Goal: Transaction & Acquisition: Purchase product/service

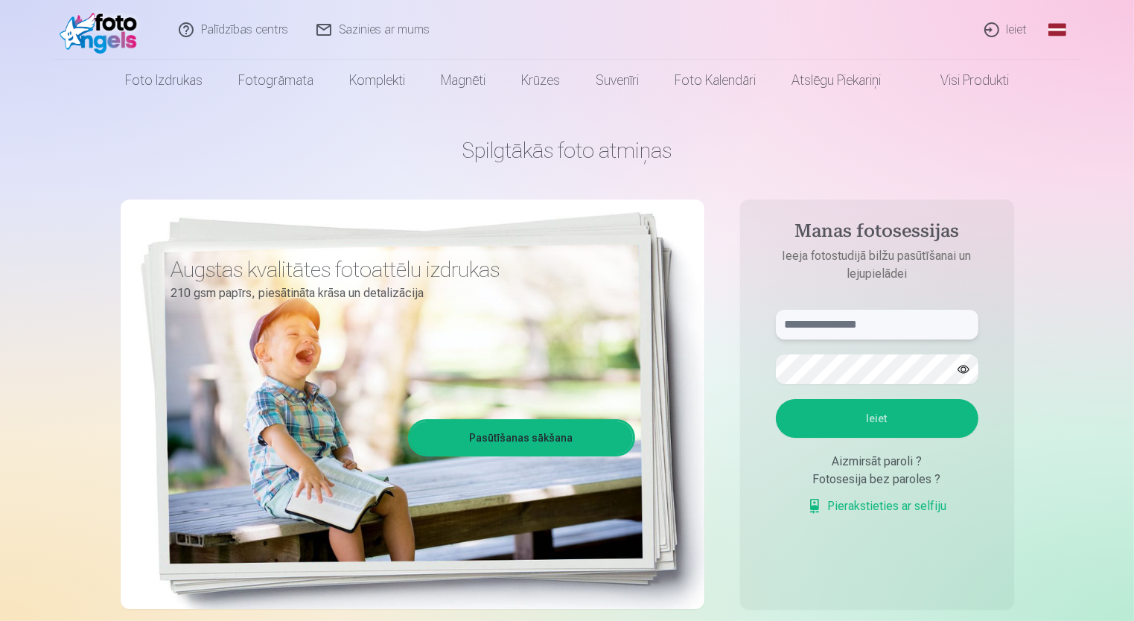
click at [818, 326] on input "text" at bounding box center [877, 325] width 202 height 30
click at [1052, 32] on link "Global" at bounding box center [1057, 30] width 30 height 60
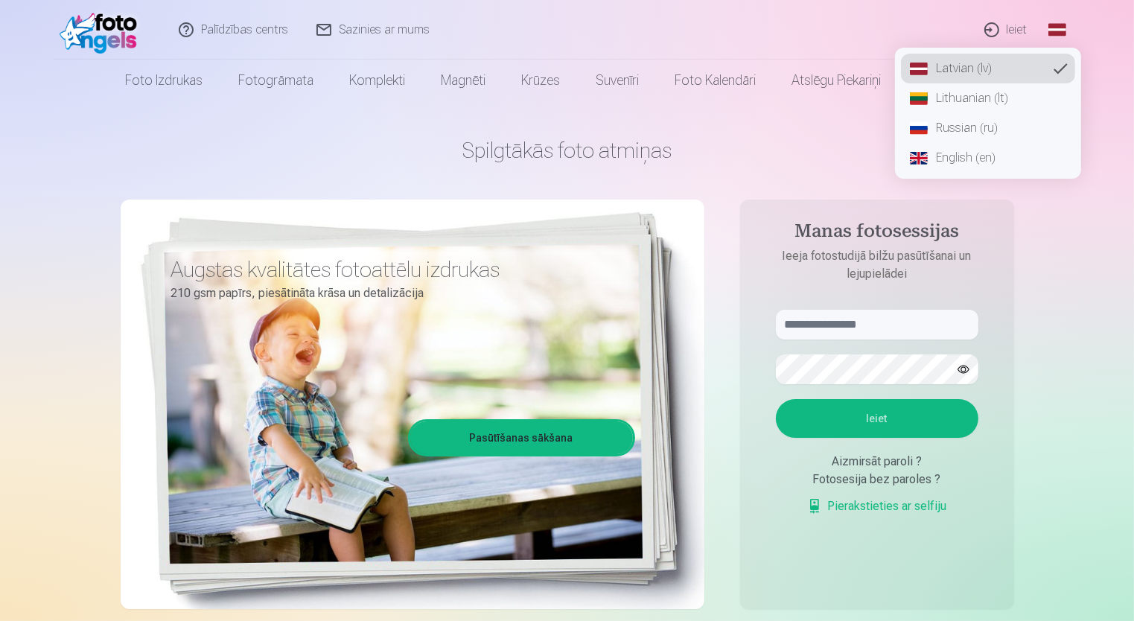
click at [964, 150] on link "English (en)" at bounding box center [988, 158] width 174 height 30
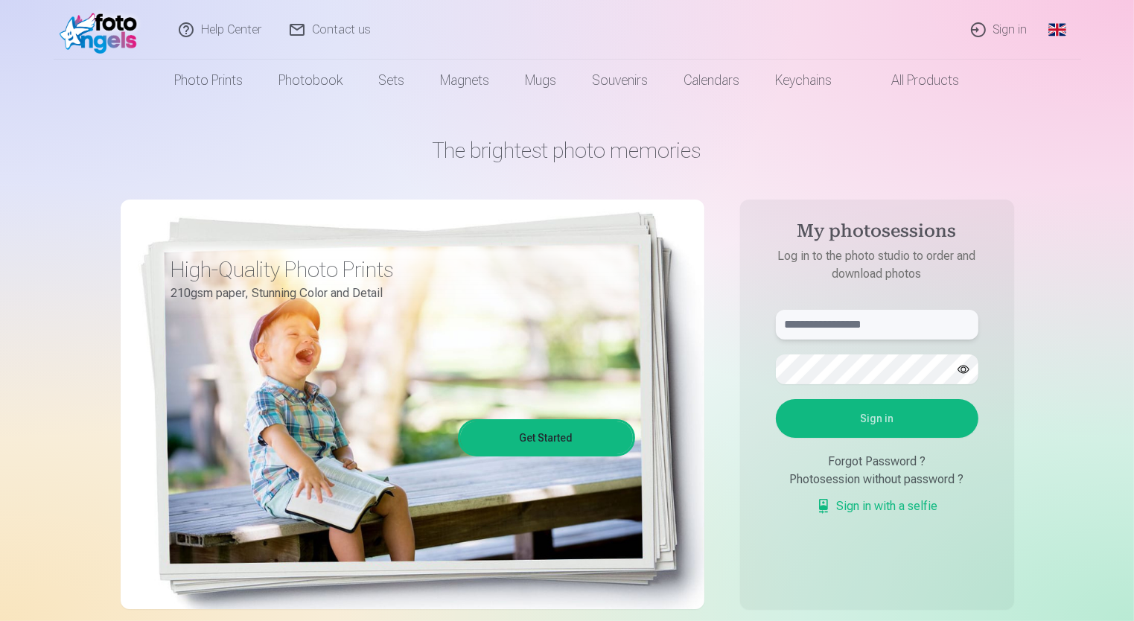
click at [876, 333] on input "text" at bounding box center [877, 325] width 202 height 30
type input "**********"
click at [875, 423] on button "Sign in" at bounding box center [877, 418] width 202 height 39
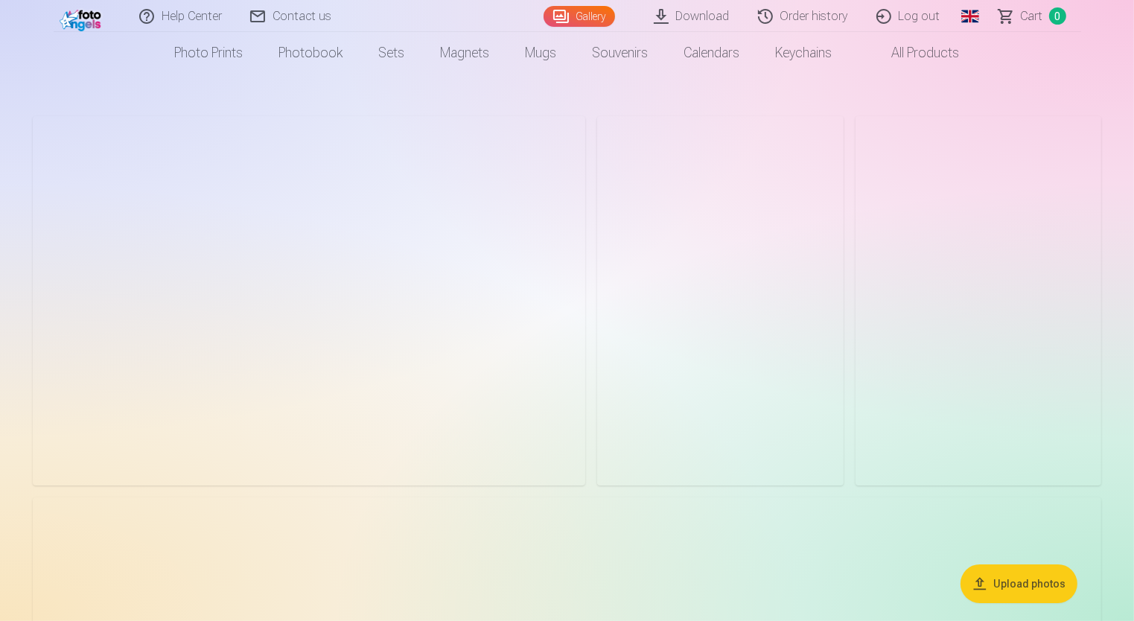
scroll to position [74, 0]
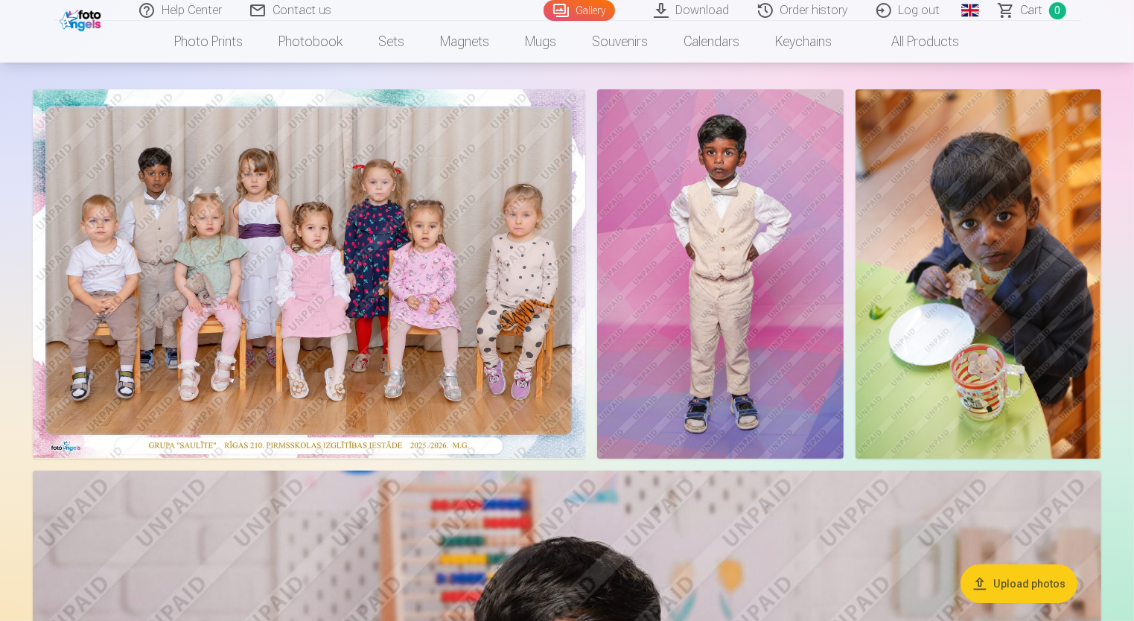
click at [240, 261] on img at bounding box center [309, 273] width 552 height 368
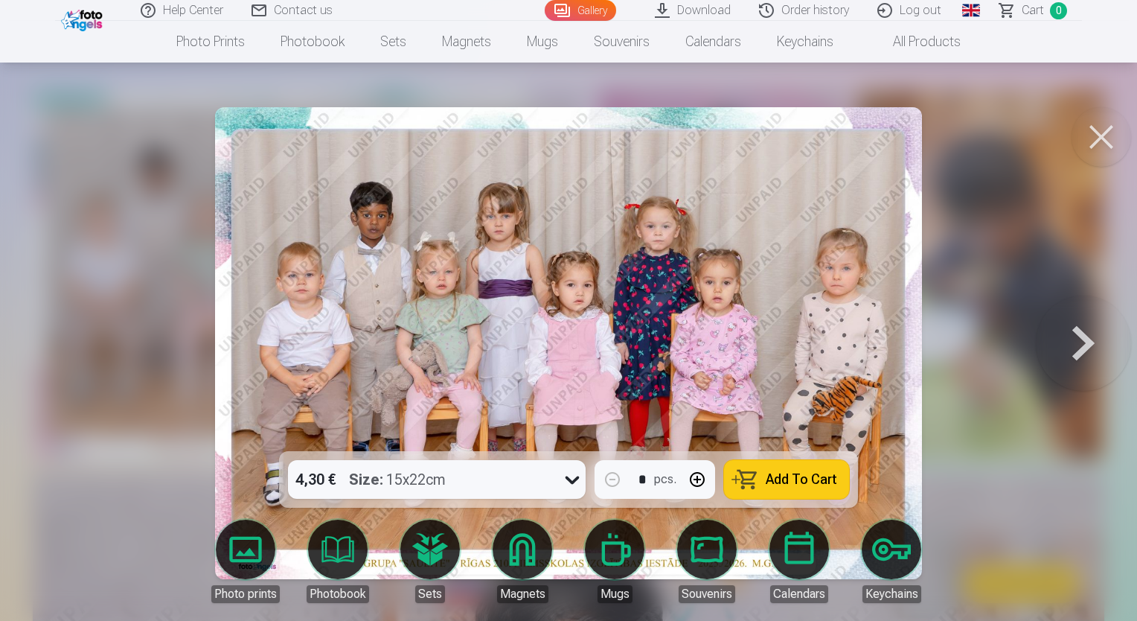
click at [572, 479] on icon at bounding box center [572, 479] width 24 height 24
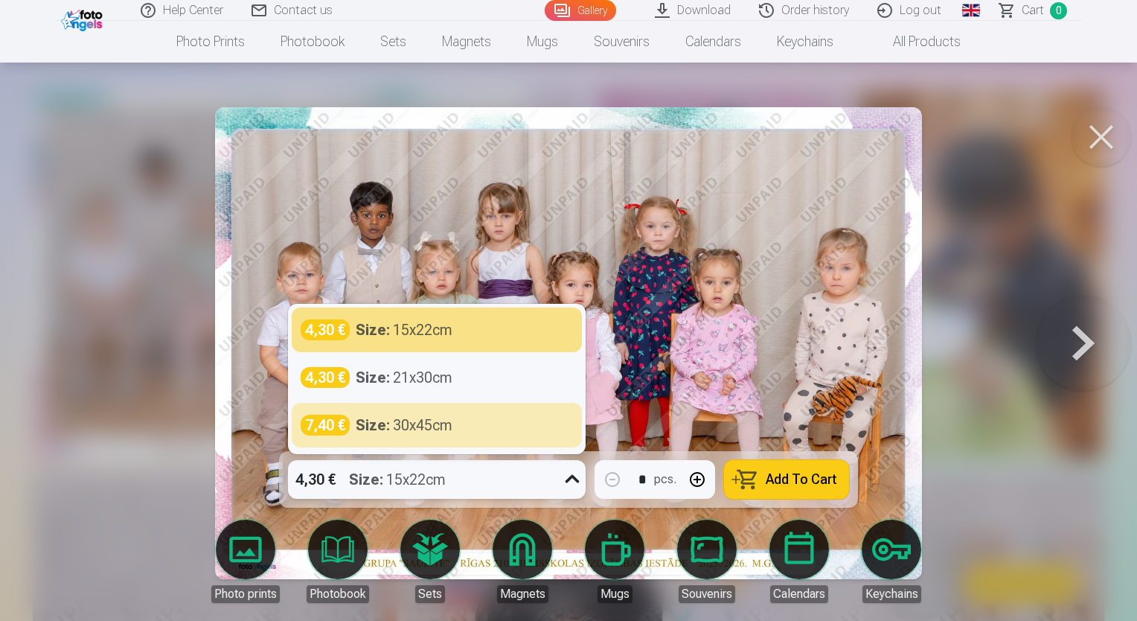
drag, startPoint x: 569, startPoint y: 429, endPoint x: 887, endPoint y: 440, distance: 318.7
click at [702, 429] on div "3 results available. Use Up and Down to choose options, press Enter to select t…" at bounding box center [568, 343] width 1125 height 472
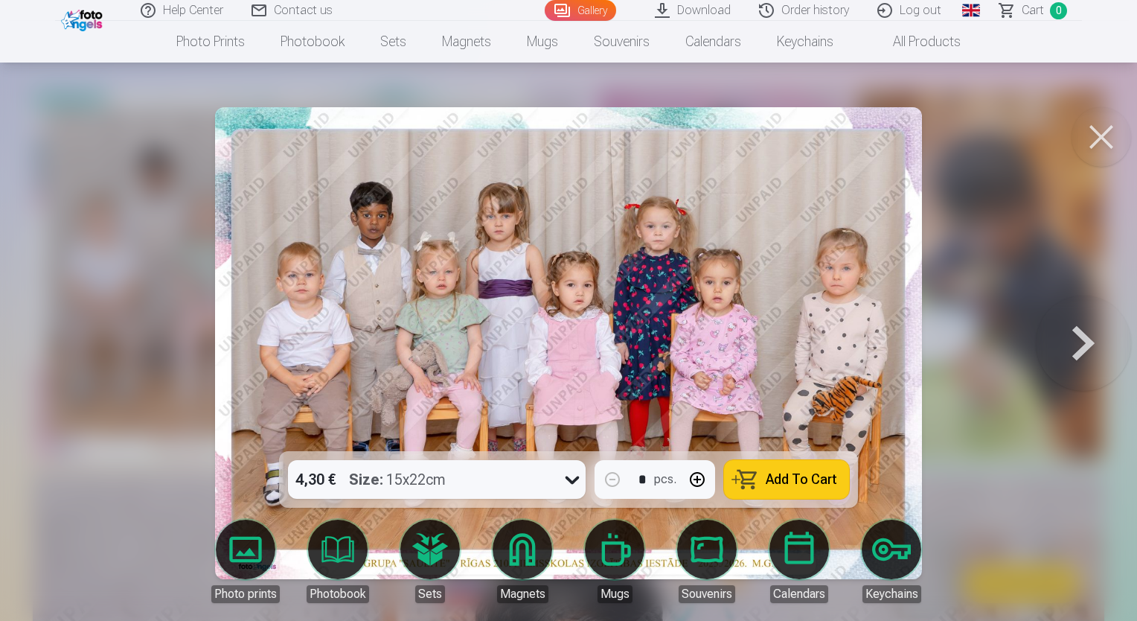
click at [992, 347] on div at bounding box center [568, 310] width 1137 height 621
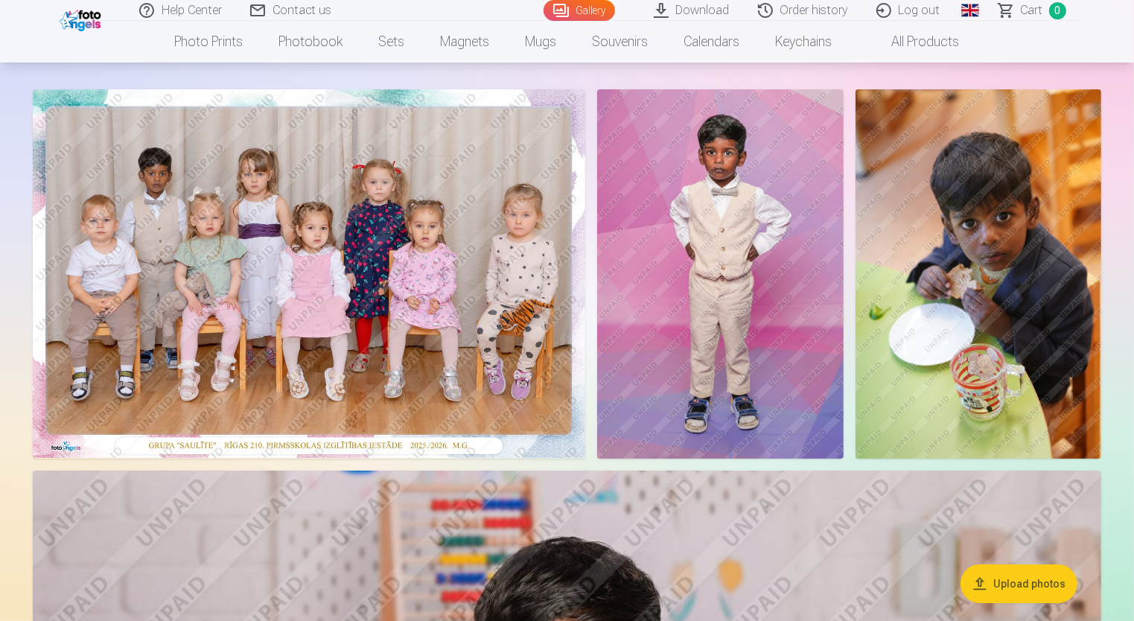
click at [345, 285] on img at bounding box center [309, 273] width 552 height 368
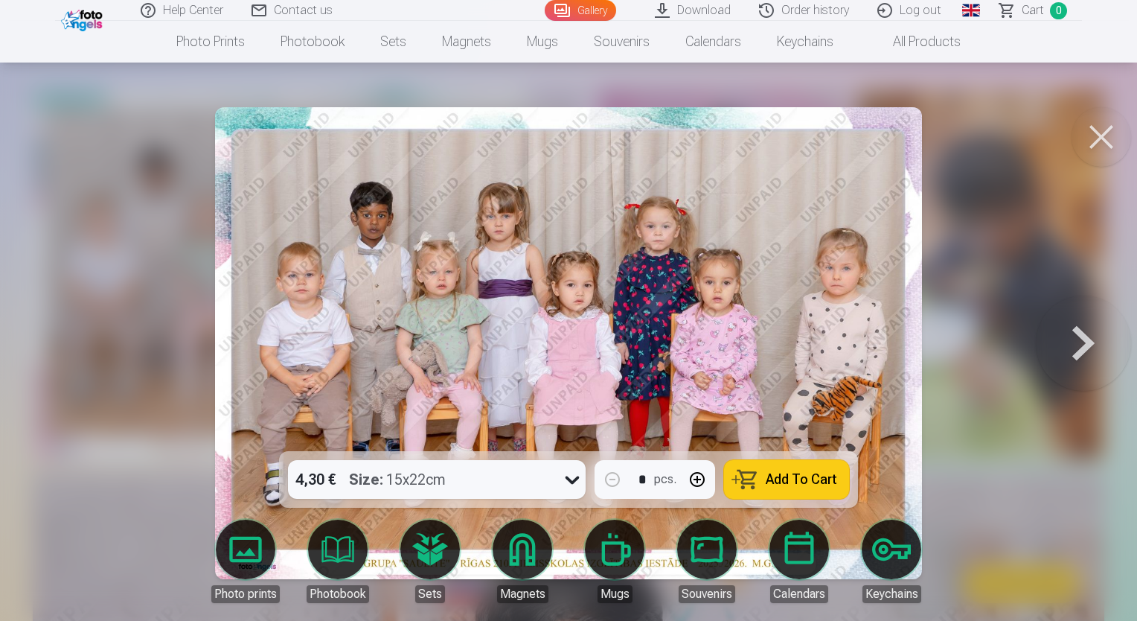
click at [66, 332] on div at bounding box center [568, 310] width 1137 height 621
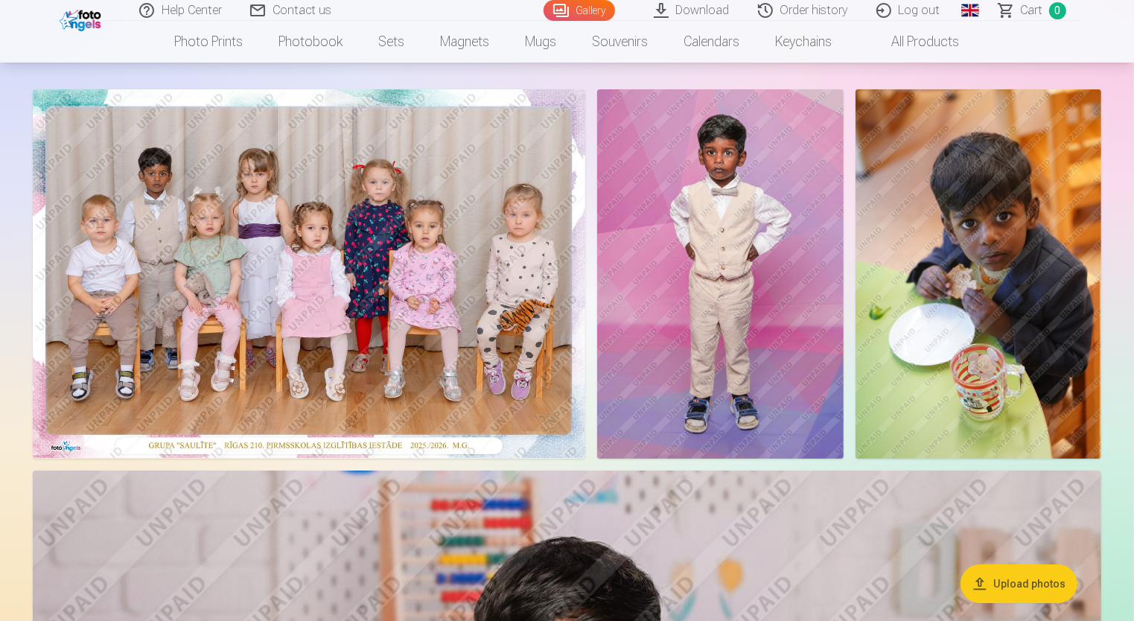
click at [789, 316] on img at bounding box center [720, 273] width 246 height 369
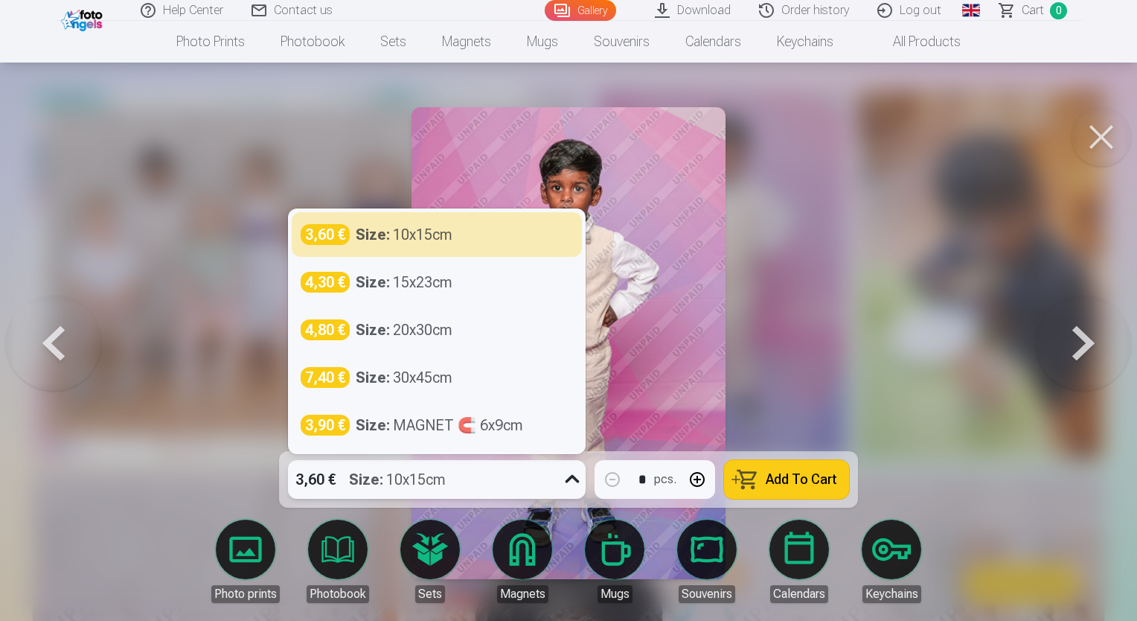
click at [572, 479] on icon at bounding box center [572, 479] width 24 height 24
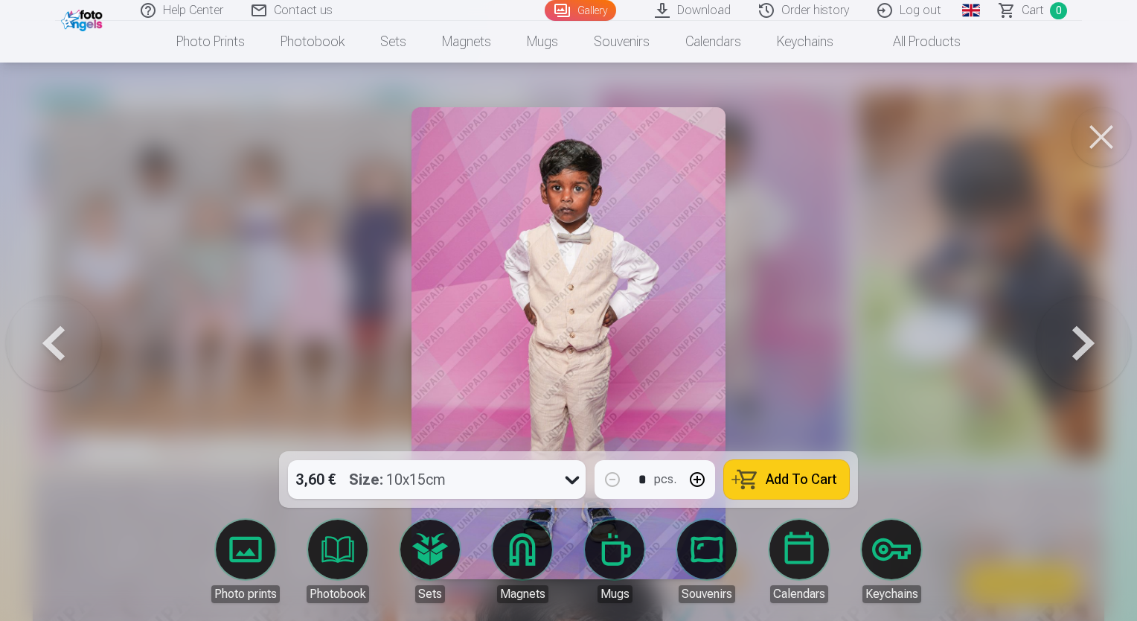
click at [767, 321] on div at bounding box center [568, 310] width 1137 height 621
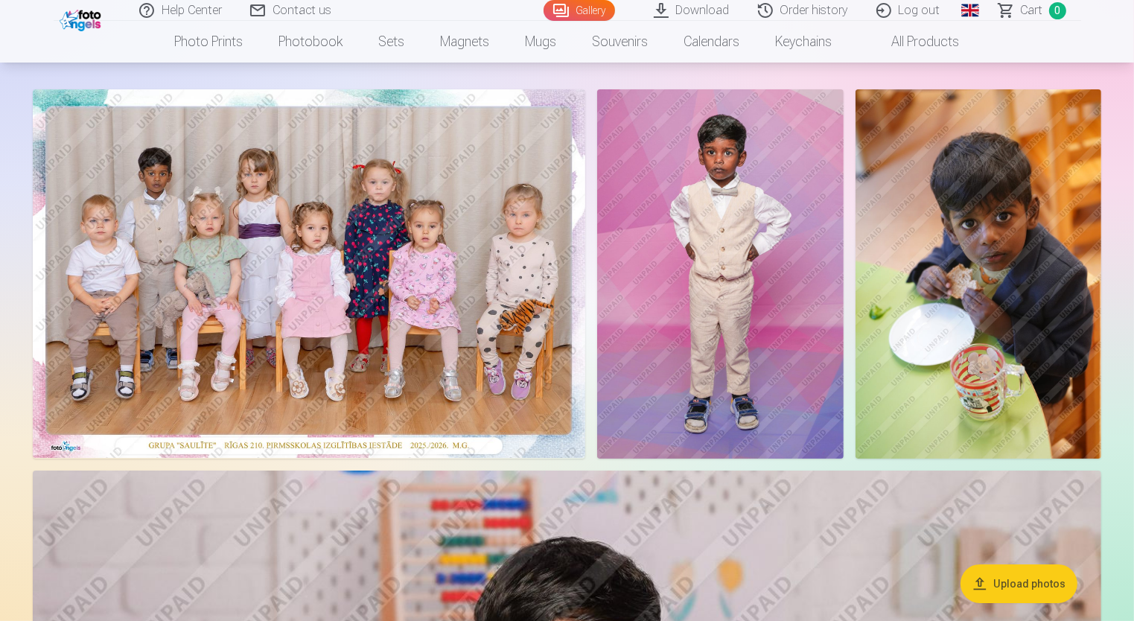
click at [1009, 374] on img at bounding box center [978, 273] width 246 height 369
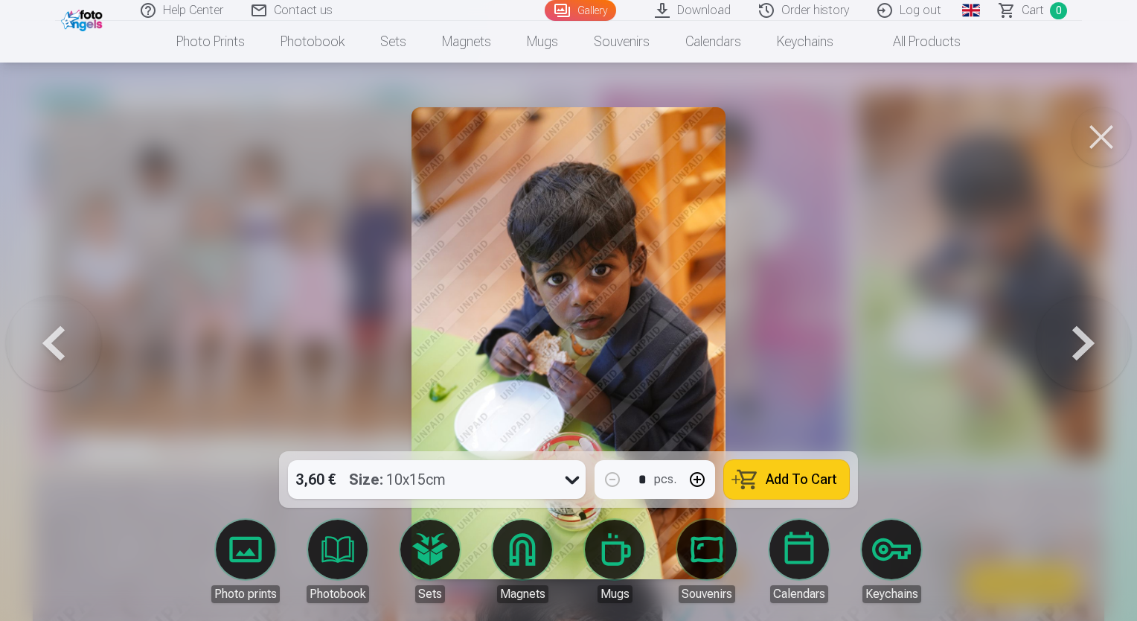
click at [1067, 359] on button at bounding box center [1083, 343] width 95 height 186
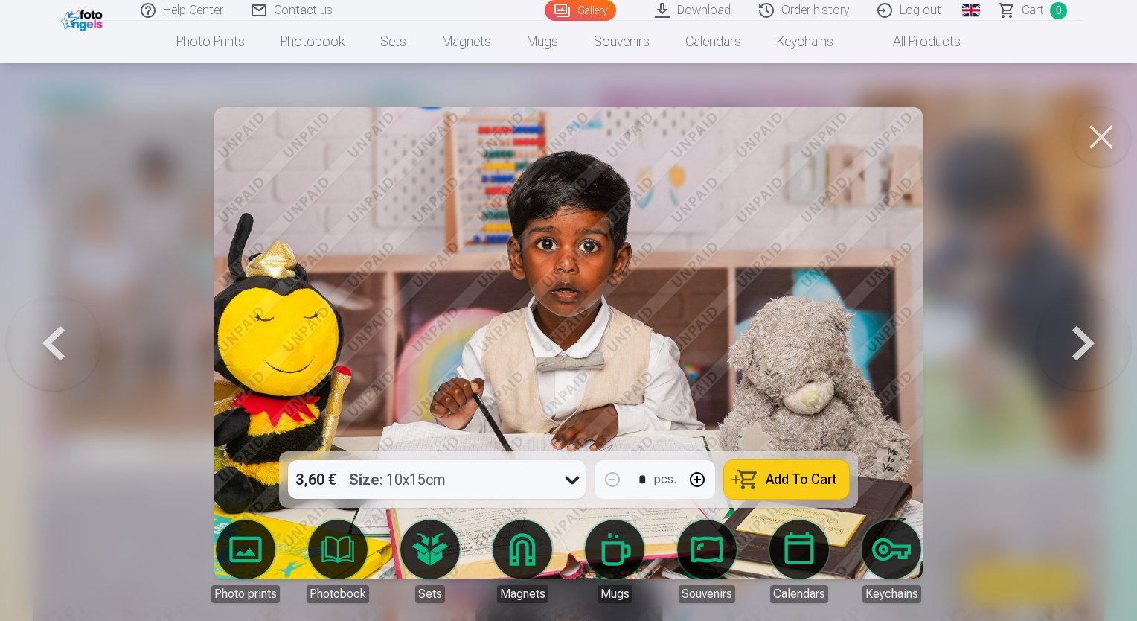
click at [995, 333] on div at bounding box center [568, 310] width 1137 height 621
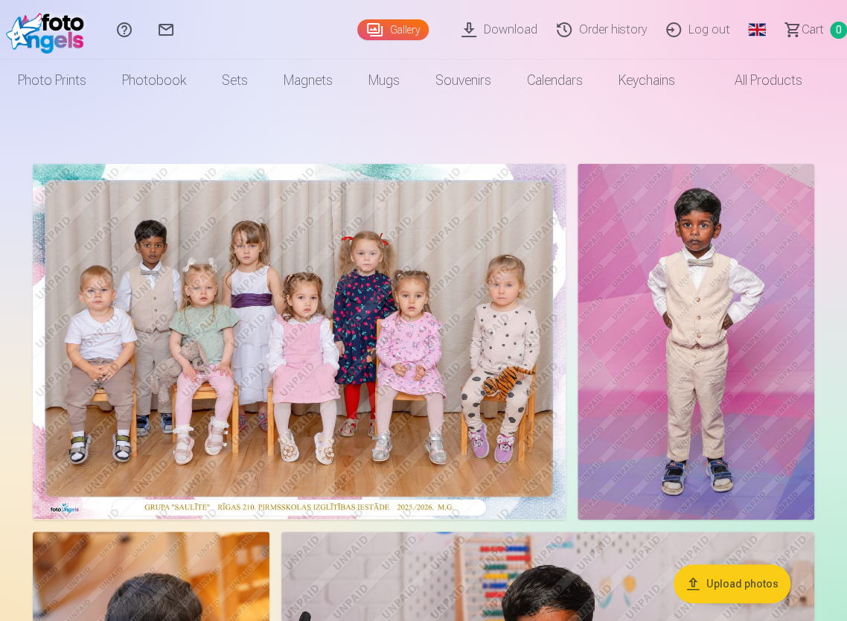
click at [485, 35] on link "Download" at bounding box center [501, 30] width 95 height 60
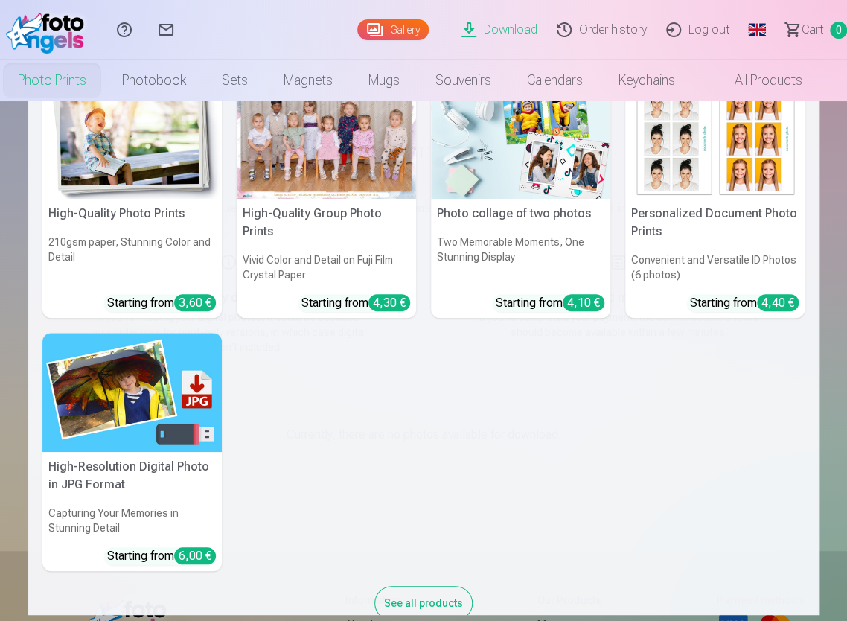
scroll to position [71, 0]
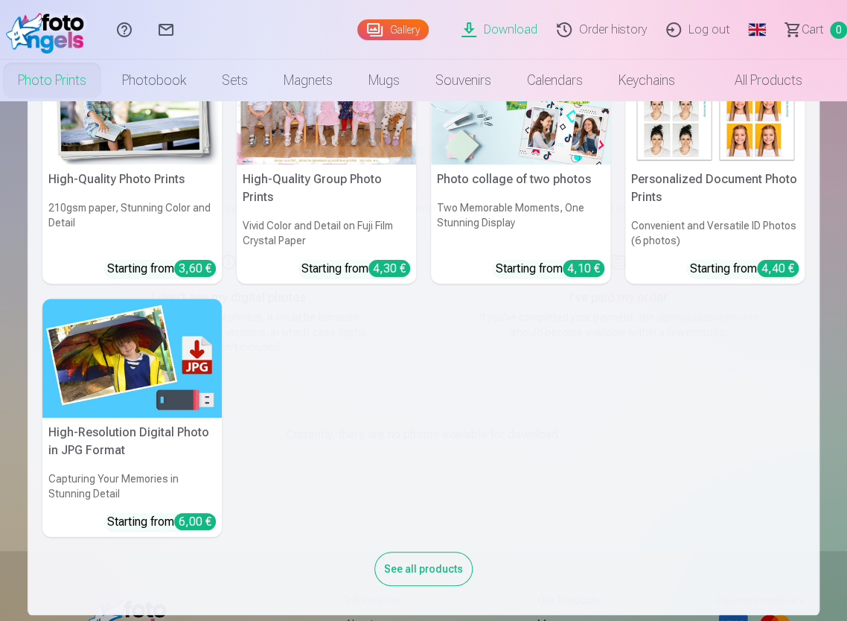
click at [113, 458] on h5 "High-Resolution Digital Photo in JPG Format" at bounding box center [131, 442] width 179 height 48
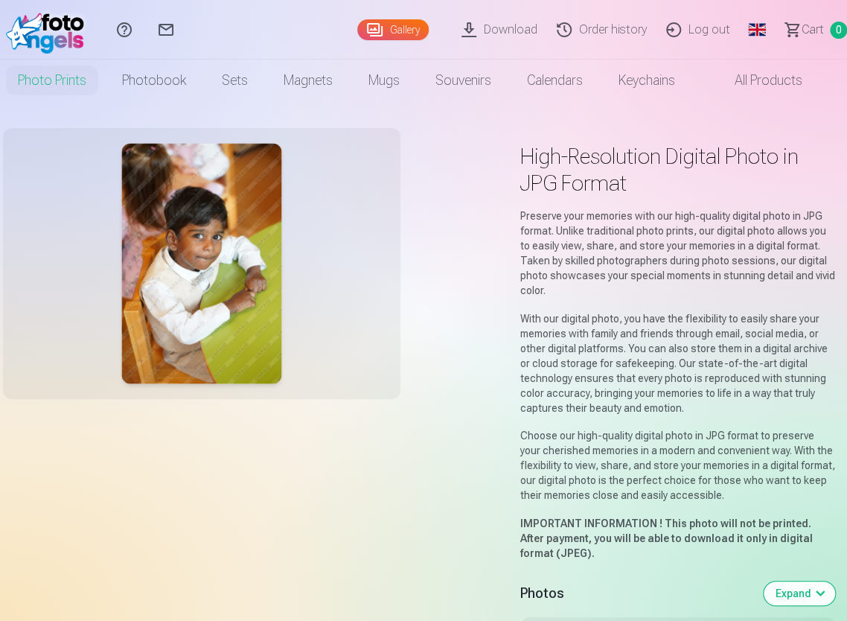
click at [170, 299] on img at bounding box center [201, 264] width 160 height 240
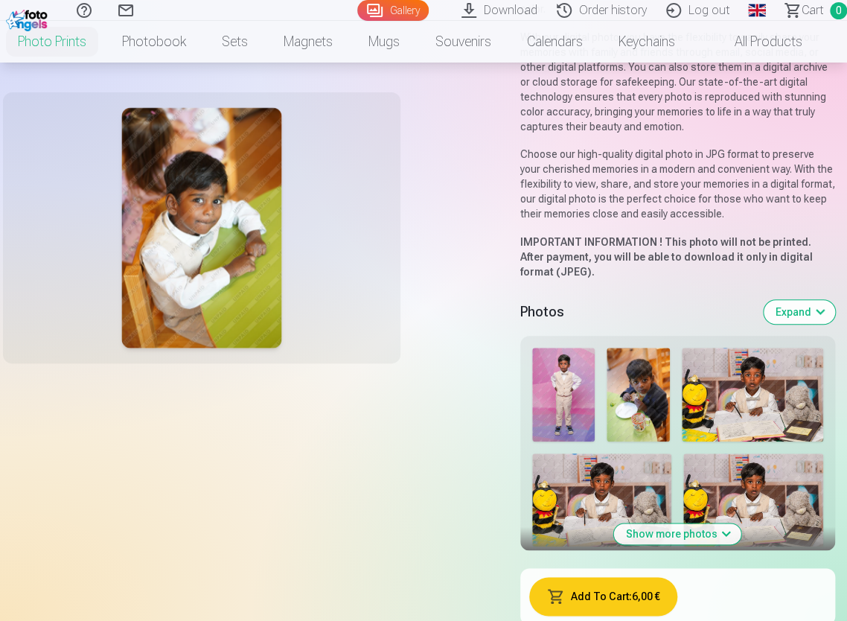
scroll to position [447, 0]
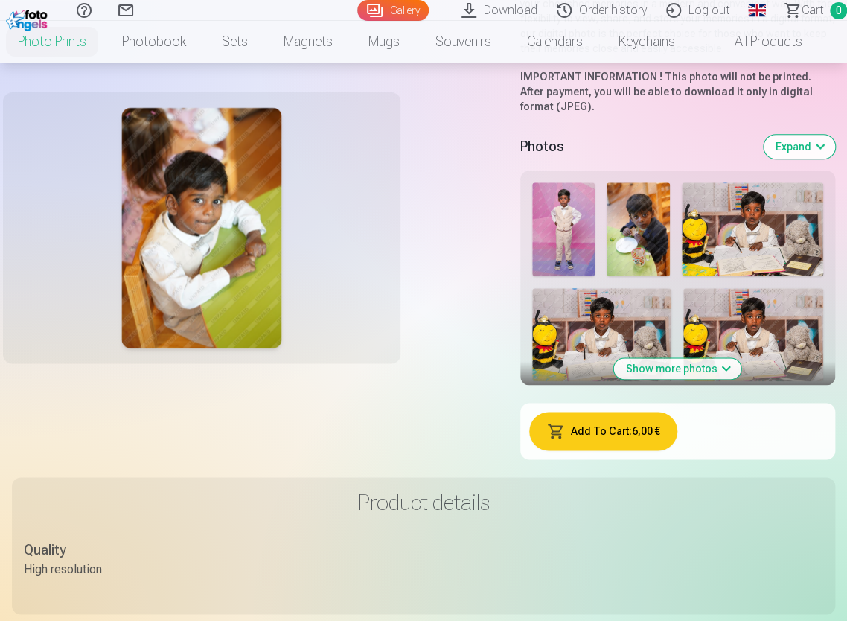
click at [685, 368] on button "Show more photos" at bounding box center [677, 368] width 127 height 21
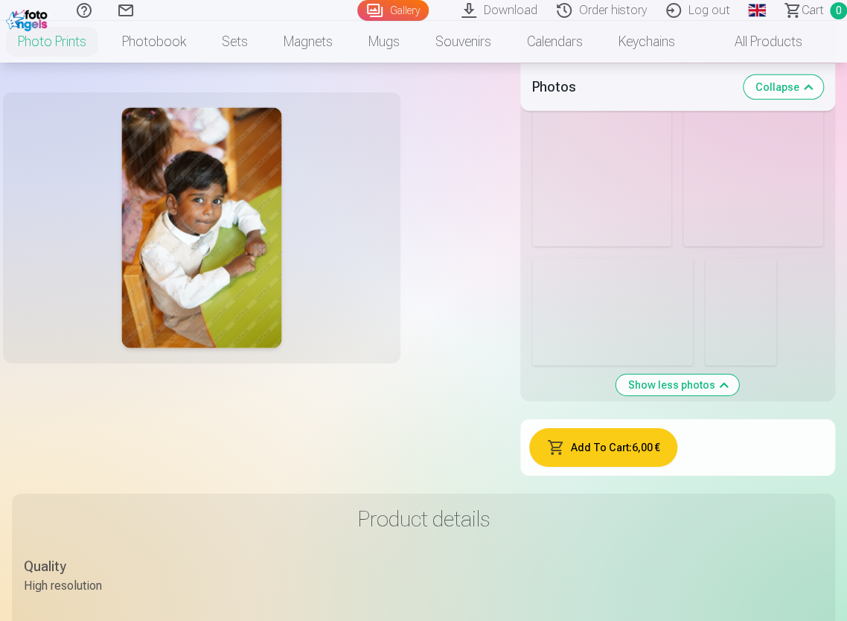
scroll to position [3721, 0]
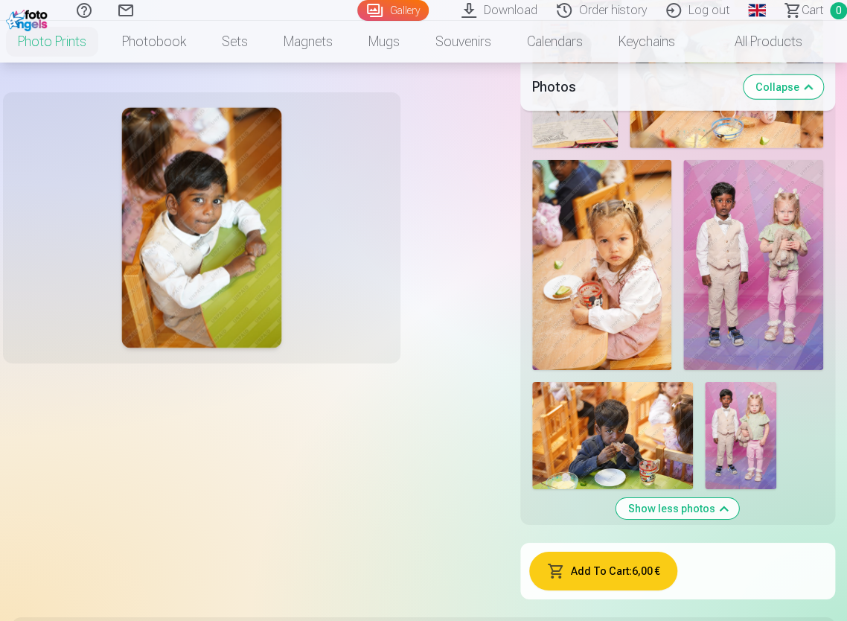
click at [729, 421] on img at bounding box center [740, 435] width 71 height 107
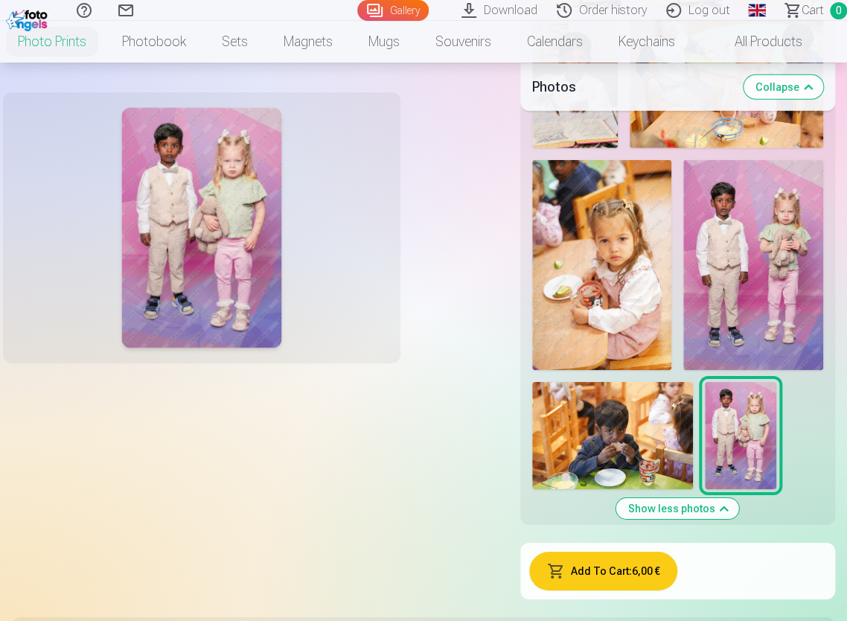
click at [207, 194] on img at bounding box center [201, 228] width 160 height 240
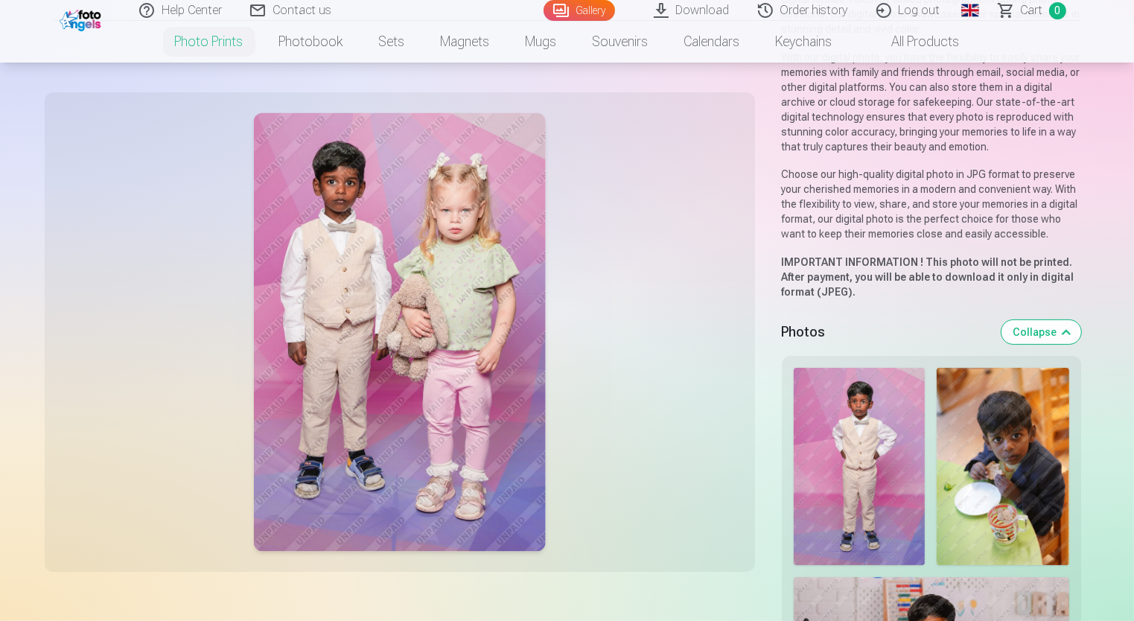
scroll to position [372, 0]
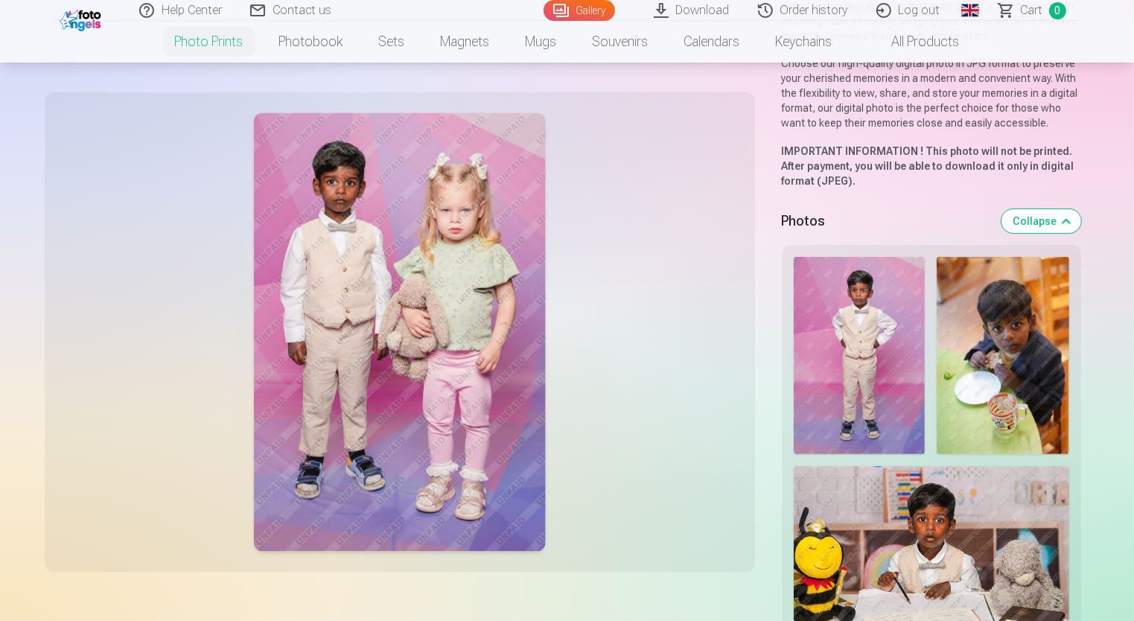
click at [877, 362] on img at bounding box center [859, 356] width 132 height 198
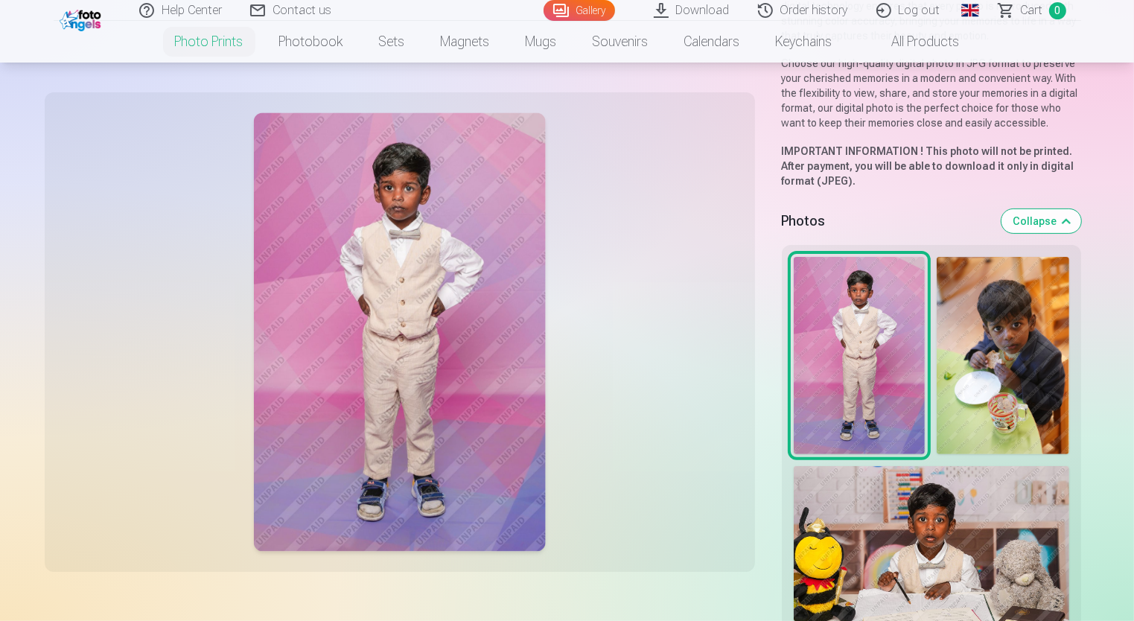
click at [972, 351] on img at bounding box center [1002, 356] width 132 height 198
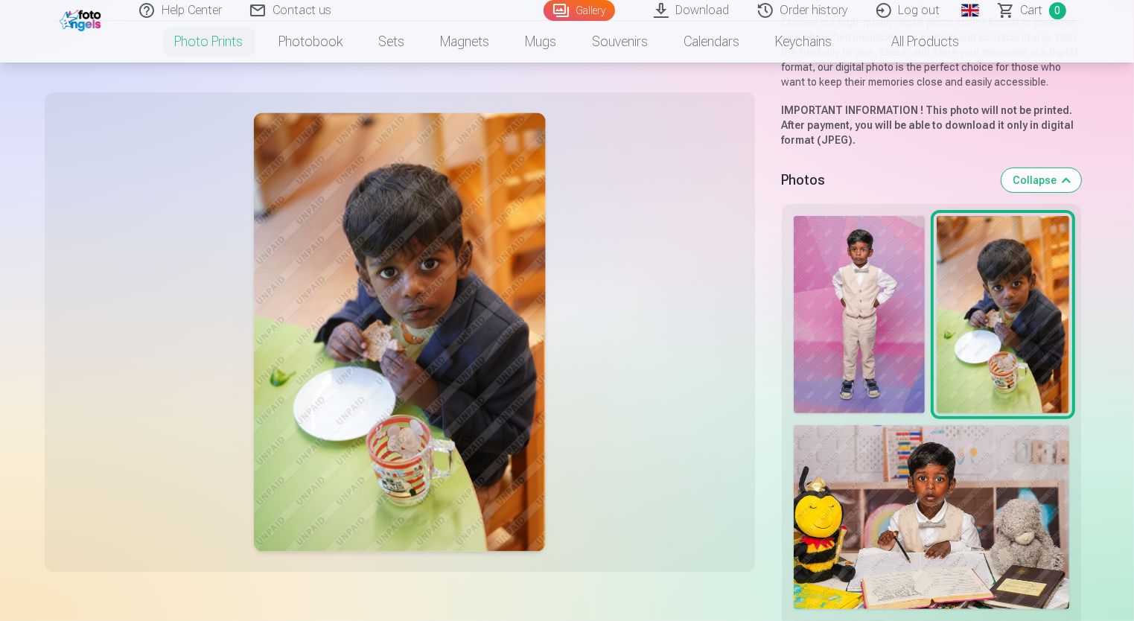
scroll to position [447, 0]
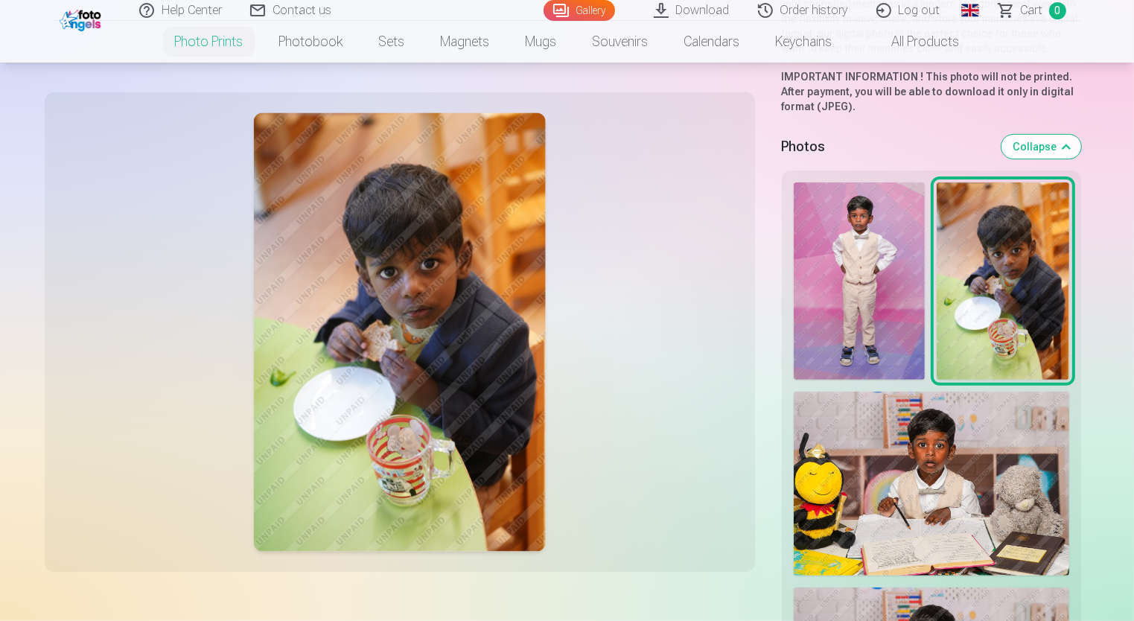
click at [863, 460] on img at bounding box center [930, 483] width 275 height 184
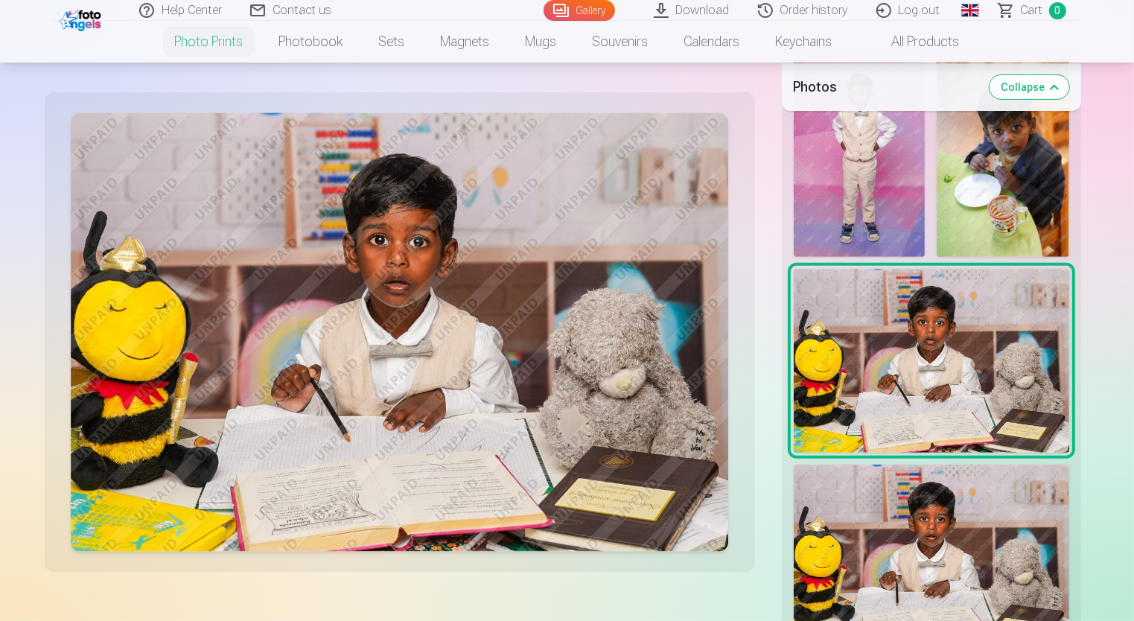
scroll to position [595, 0]
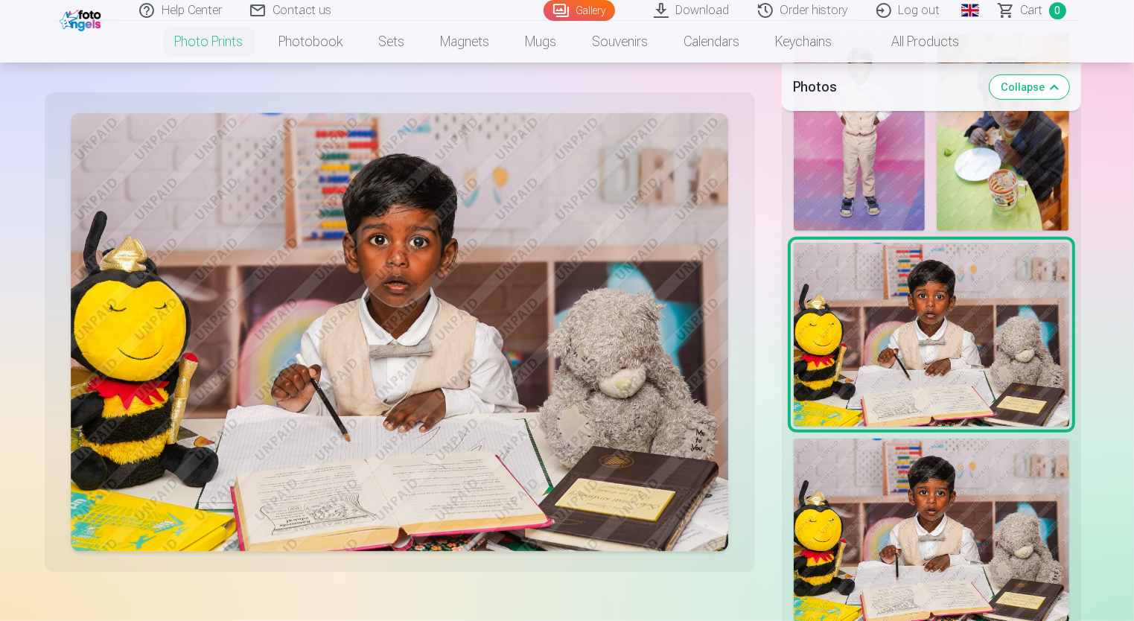
click at [880, 481] on img at bounding box center [930, 530] width 275 height 184
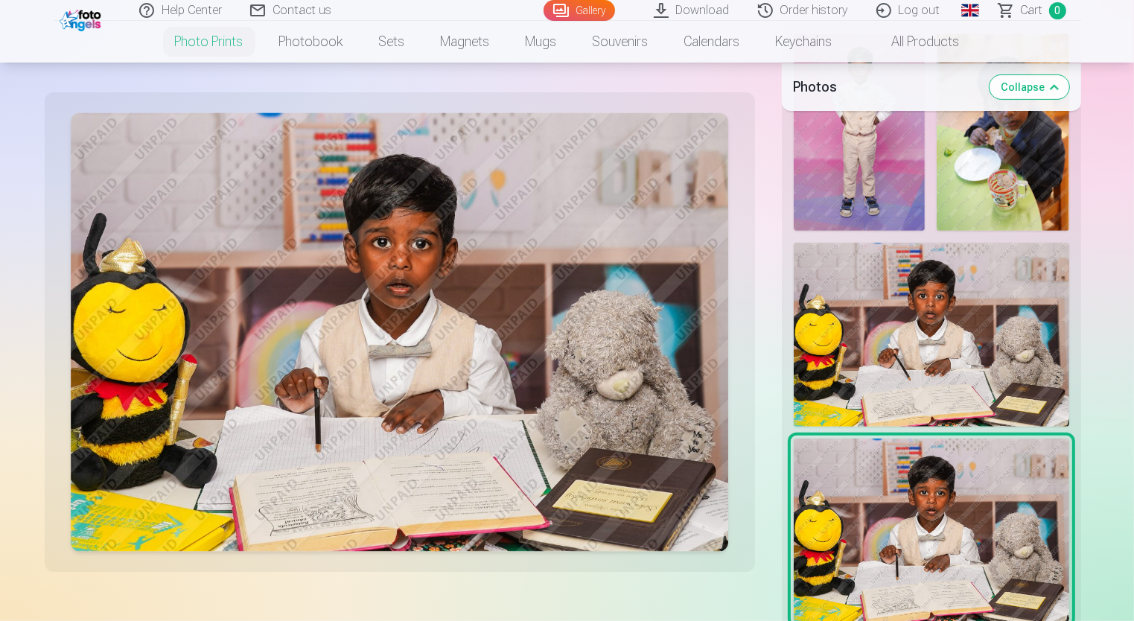
click at [886, 388] on img at bounding box center [930, 335] width 275 height 184
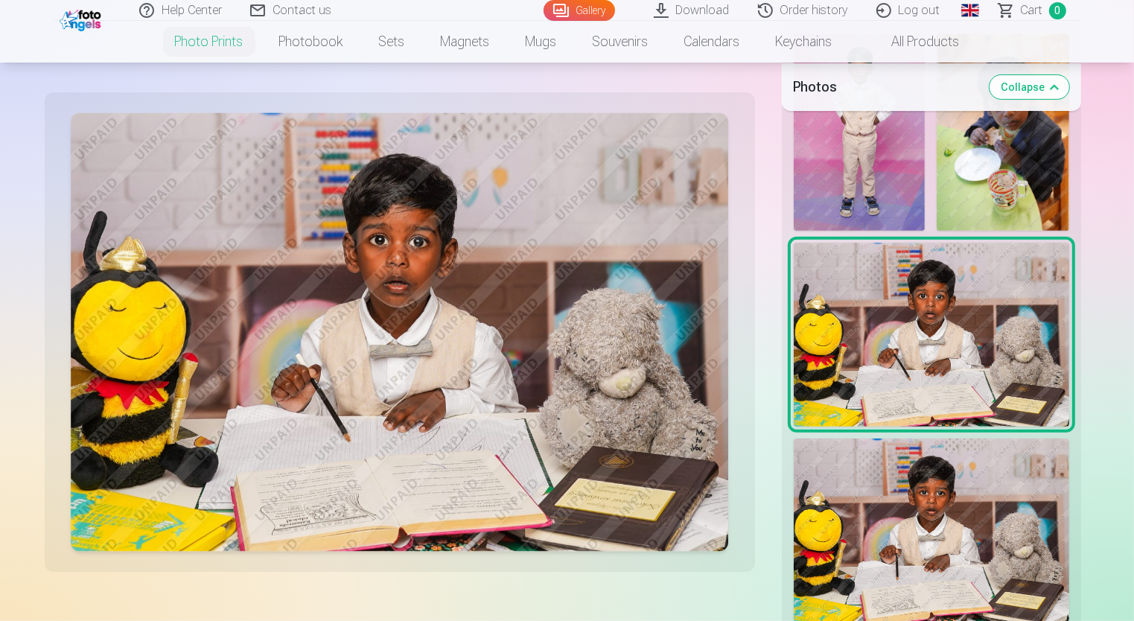
click at [892, 502] on img at bounding box center [930, 530] width 275 height 184
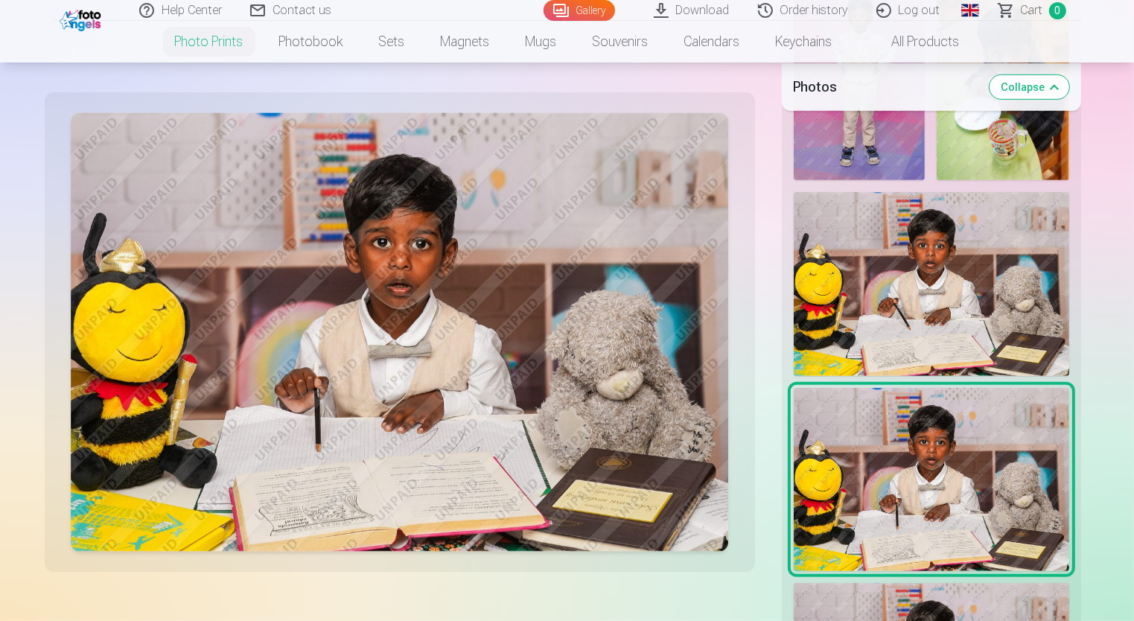
scroll to position [744, 0]
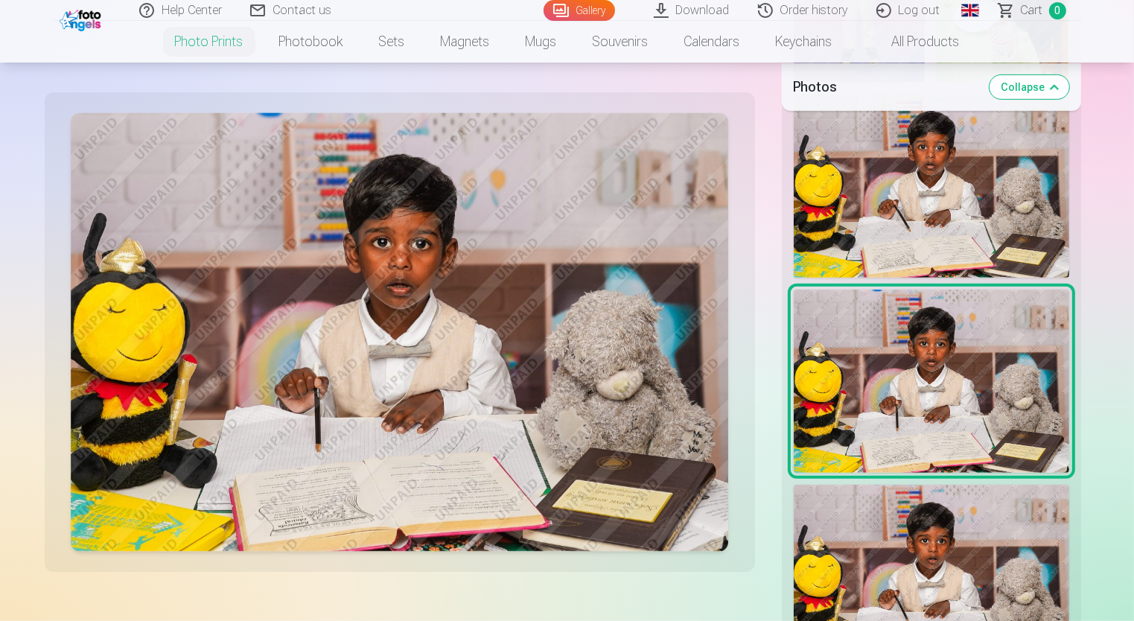
click at [917, 528] on img at bounding box center [930, 577] width 275 height 184
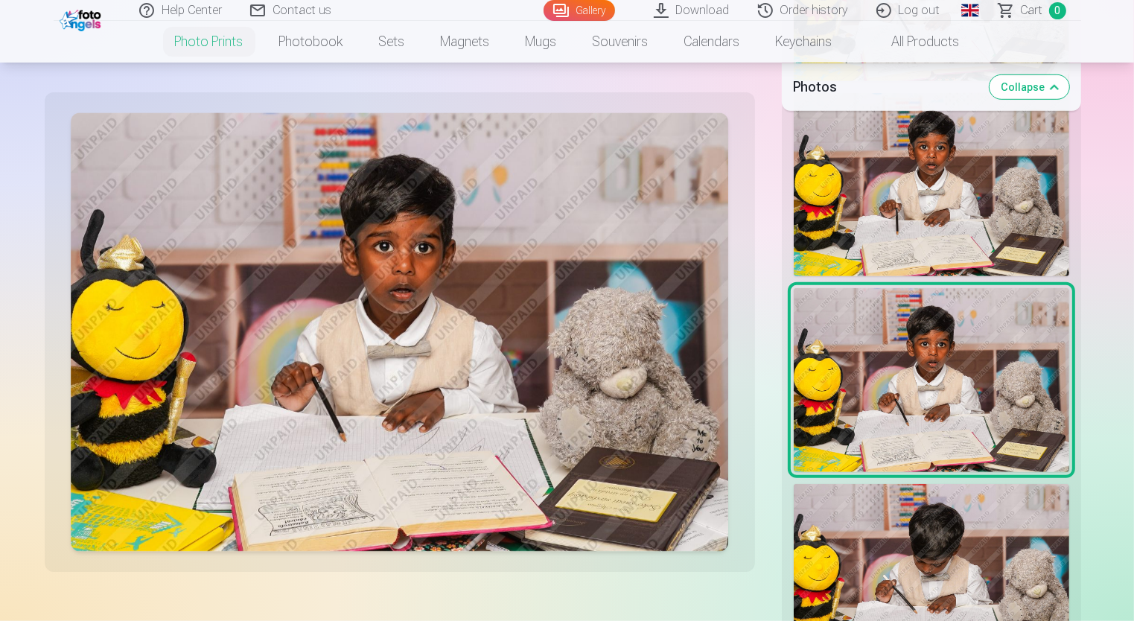
scroll to position [968, 0]
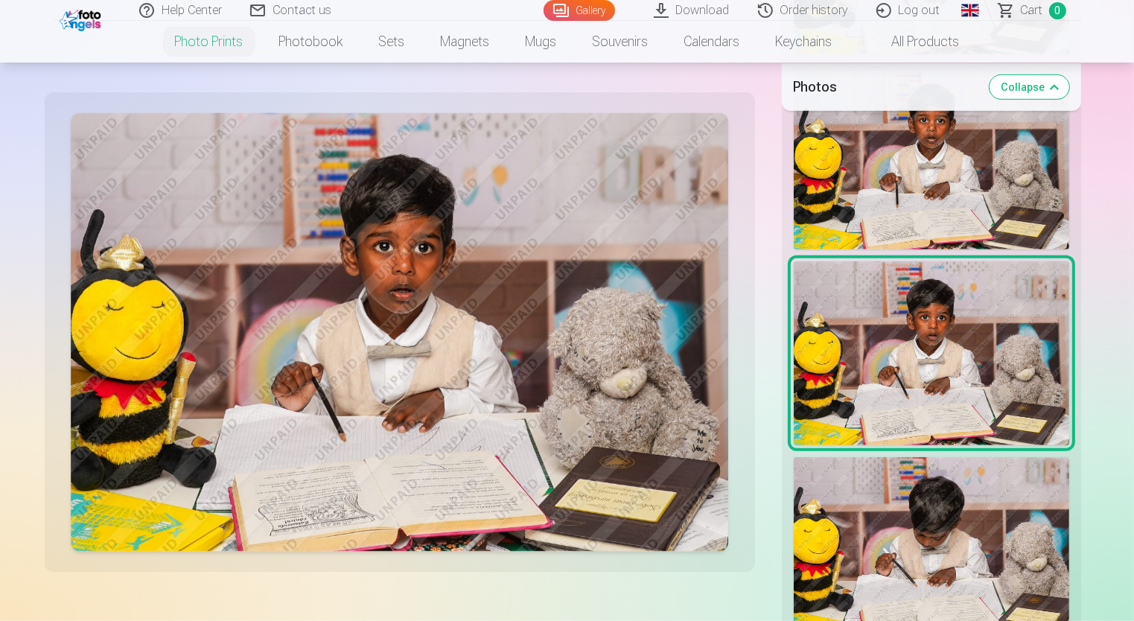
click at [917, 528] on img at bounding box center [930, 549] width 275 height 184
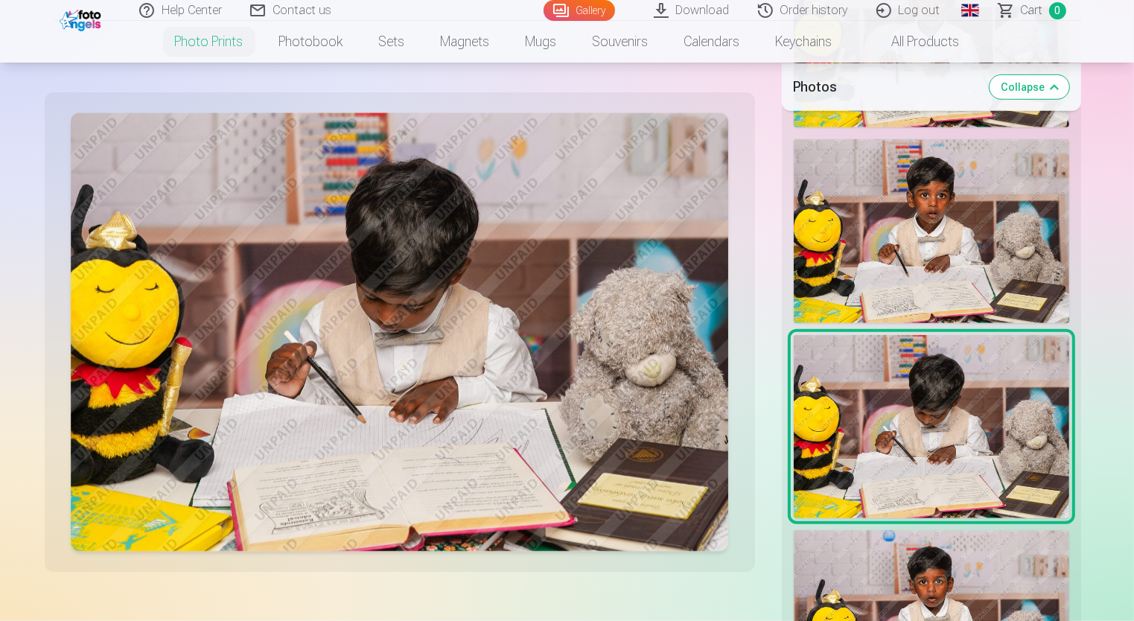
scroll to position [1191, 0]
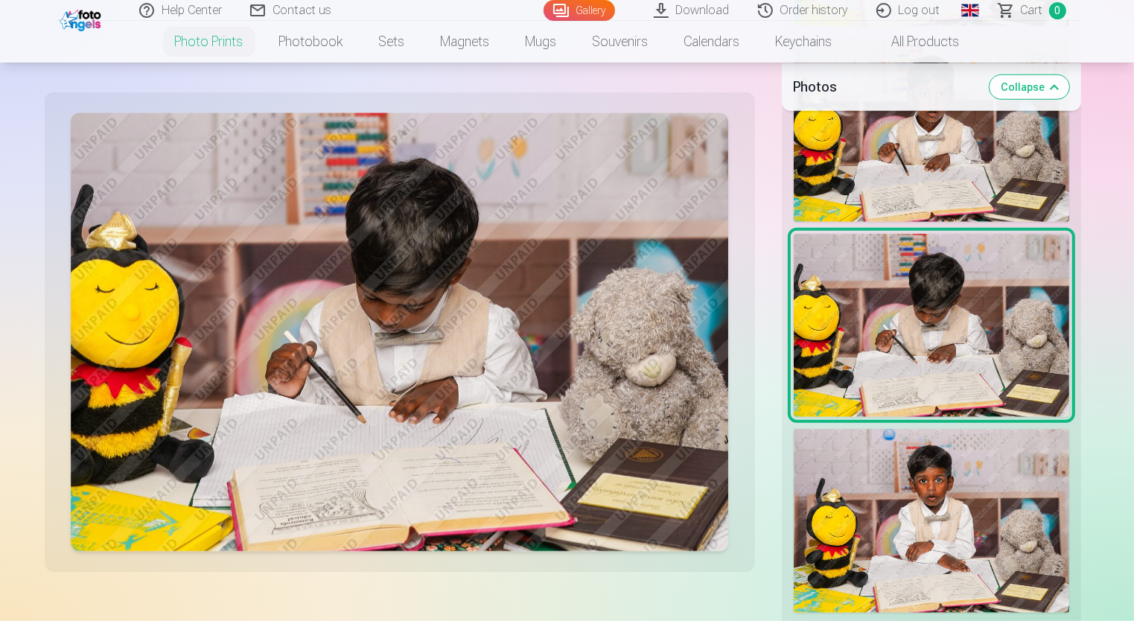
click at [956, 466] on img at bounding box center [930, 521] width 275 height 184
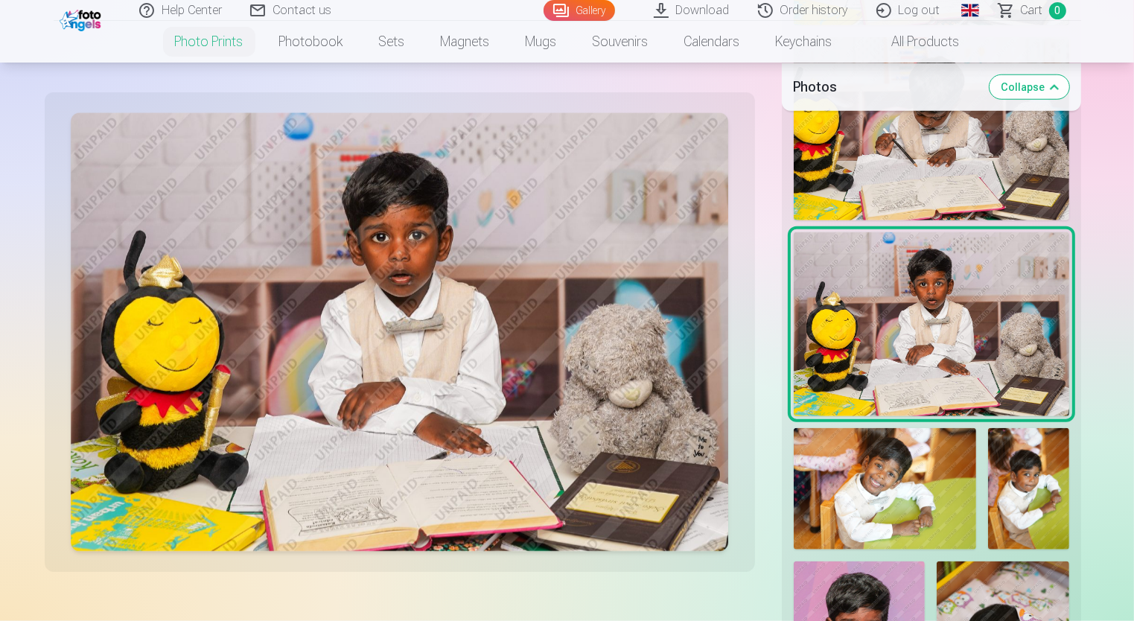
scroll to position [1414, 0]
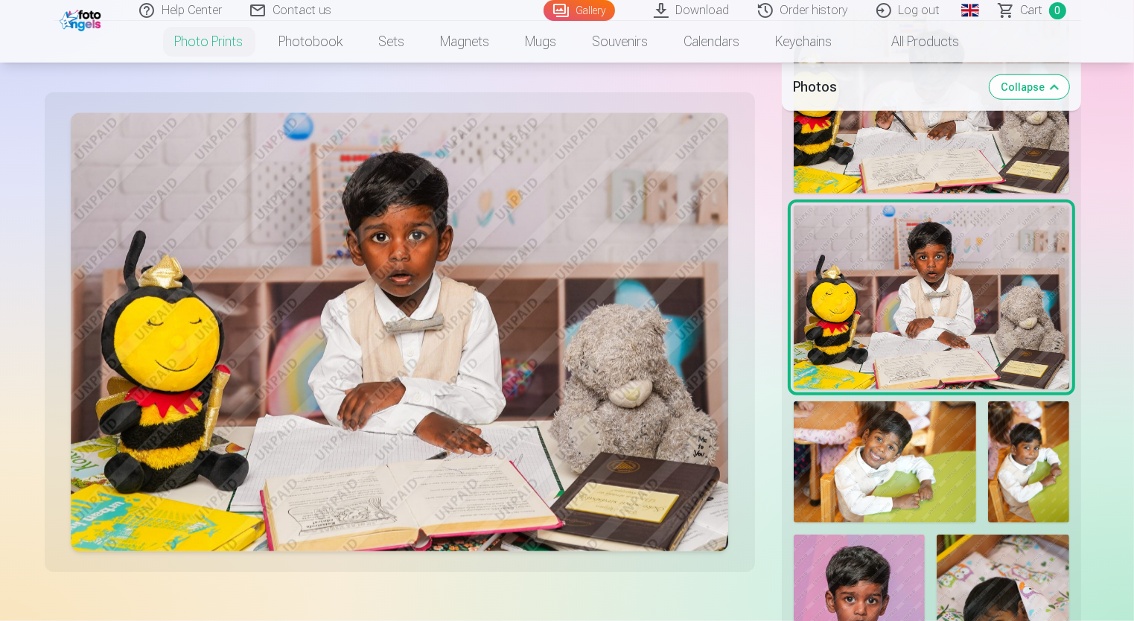
click at [869, 479] on img at bounding box center [884, 461] width 182 height 121
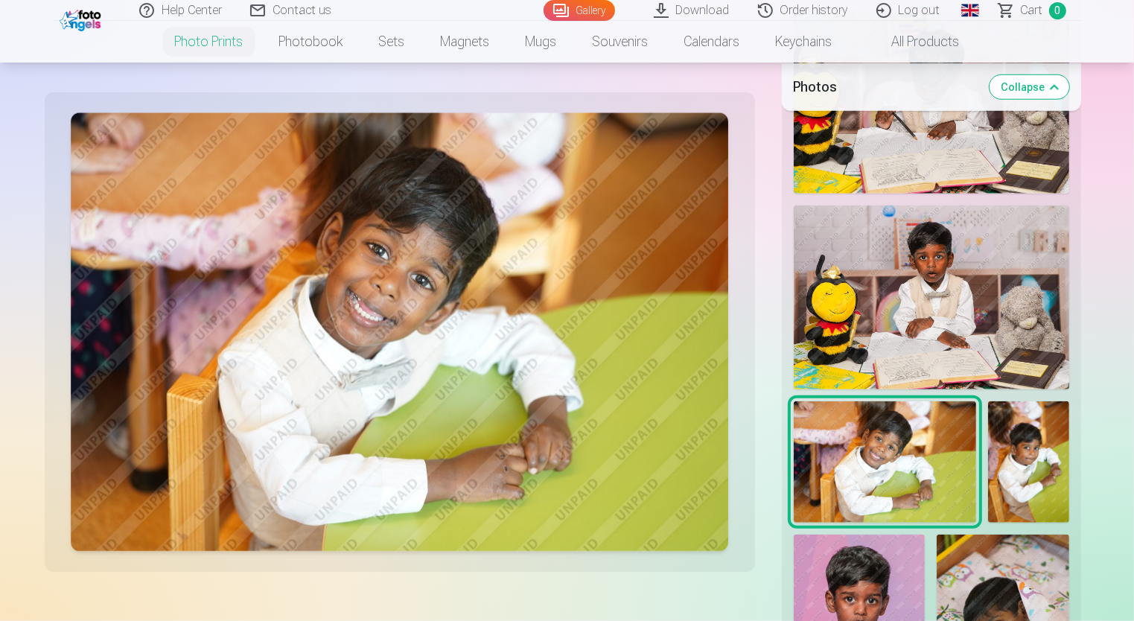
click at [997, 470] on img at bounding box center [1028, 461] width 81 height 121
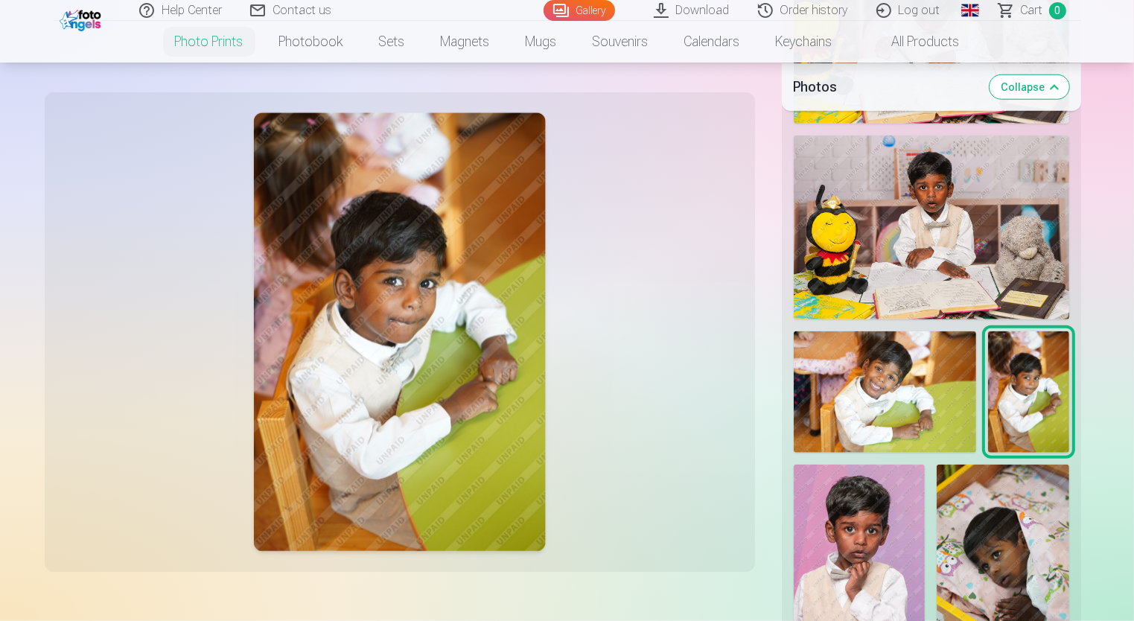
scroll to position [1563, 0]
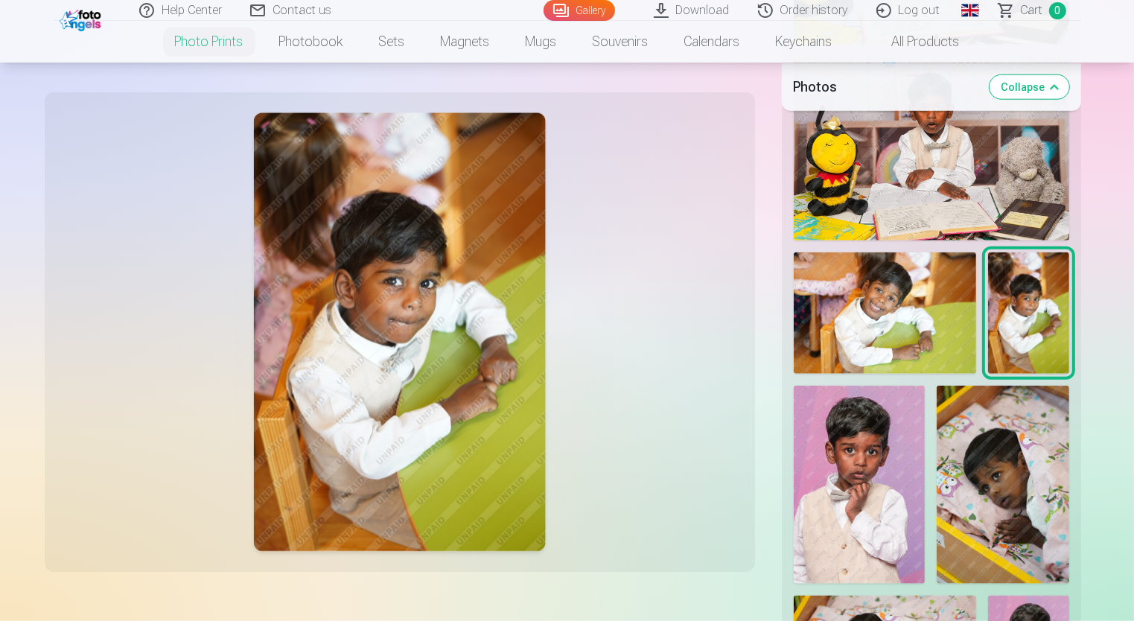
click at [849, 484] on img at bounding box center [859, 484] width 132 height 197
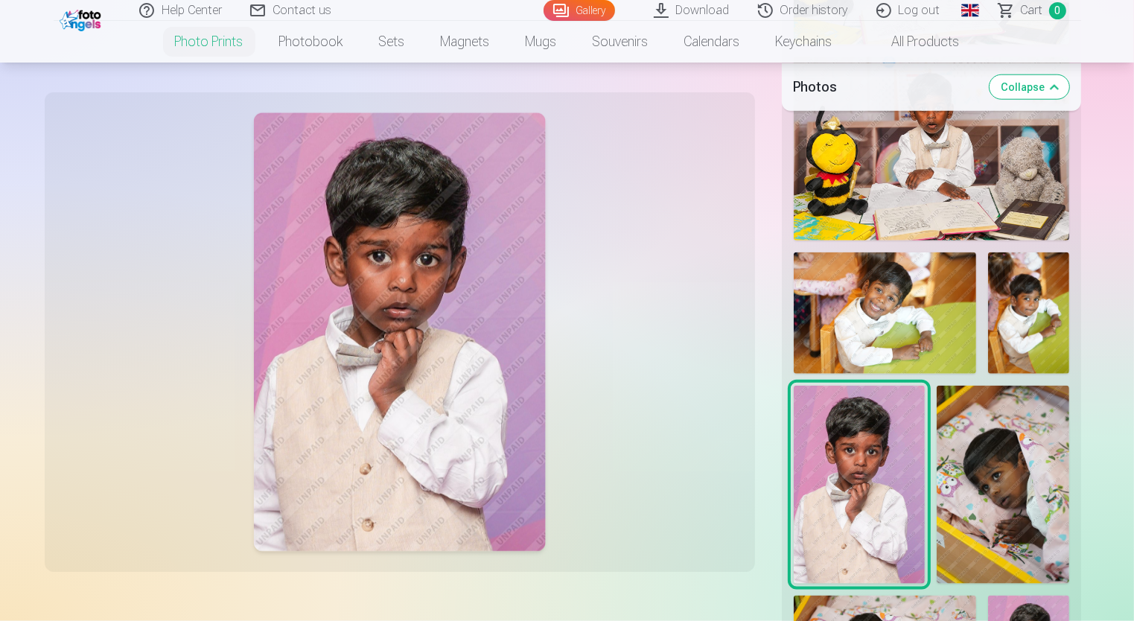
click at [979, 476] on img at bounding box center [1002, 485] width 132 height 198
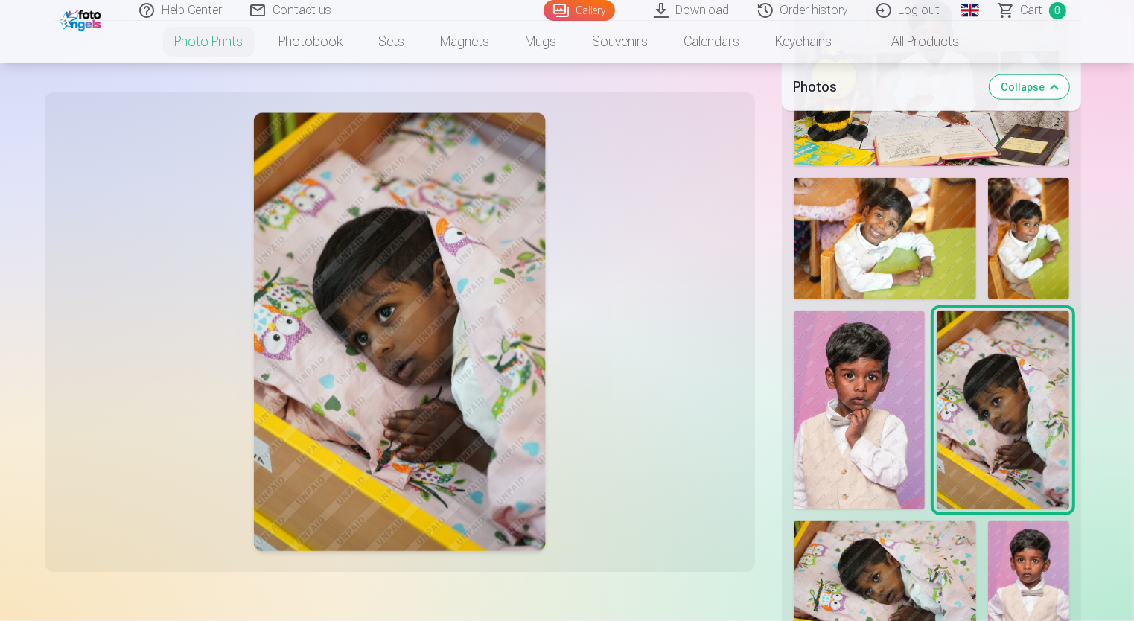
scroll to position [1712, 0]
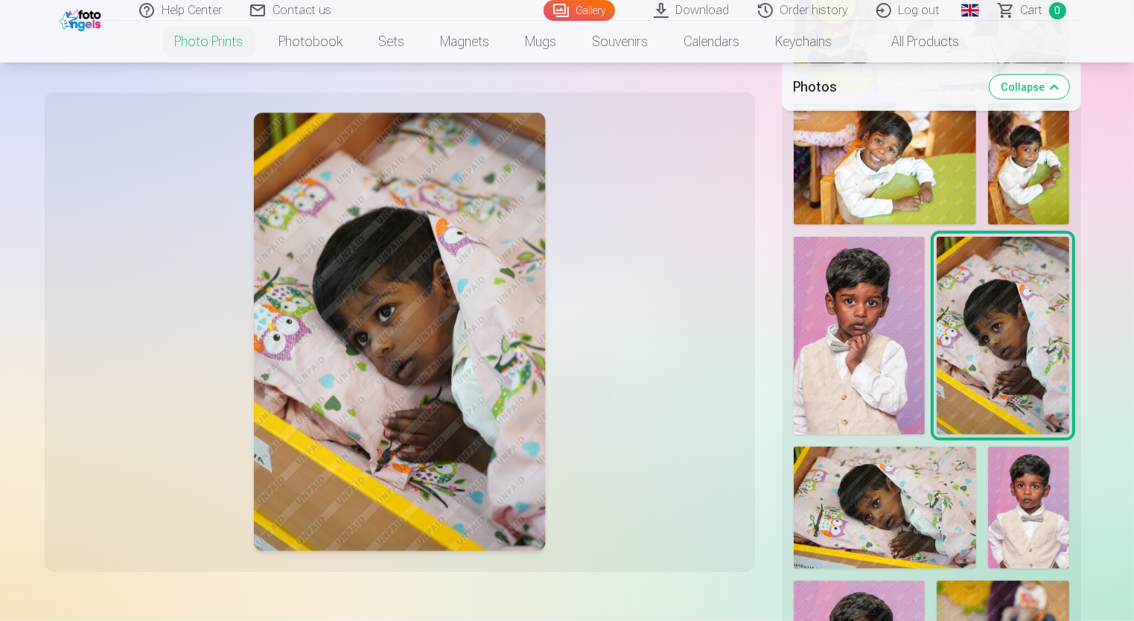
click at [908, 521] on img at bounding box center [884, 507] width 182 height 121
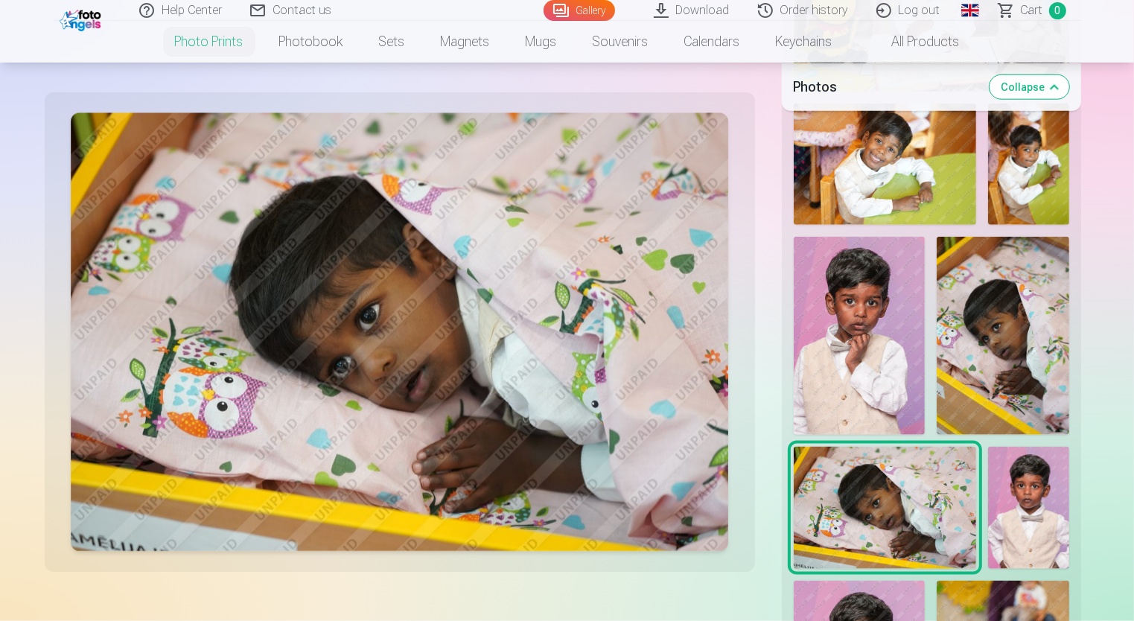
click at [1009, 519] on img at bounding box center [1028, 507] width 81 height 121
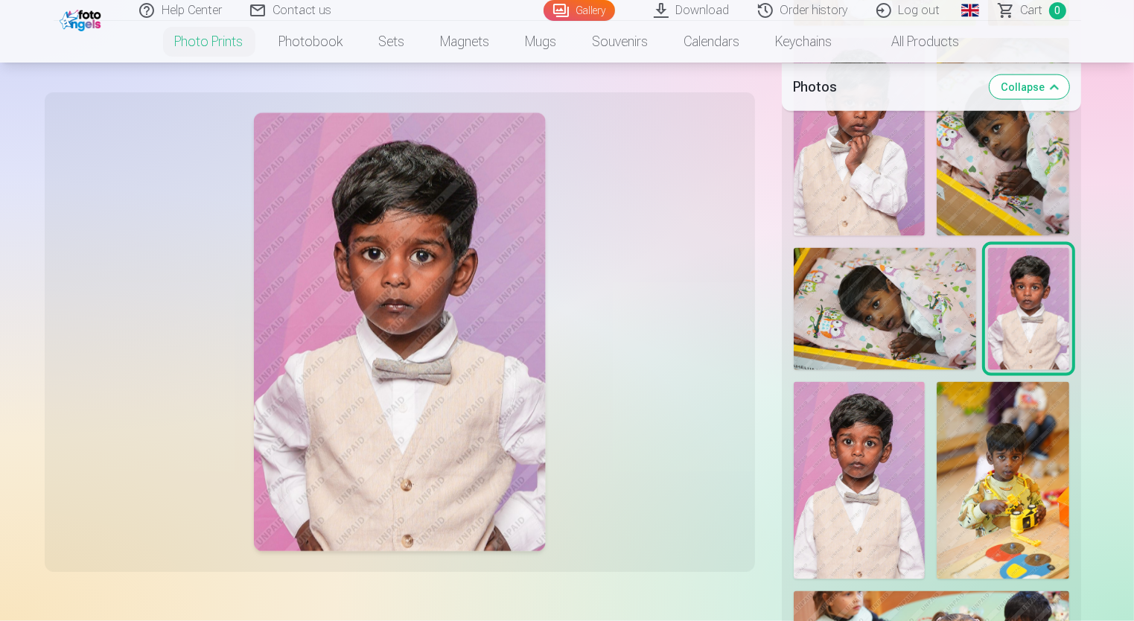
scroll to position [1935, 0]
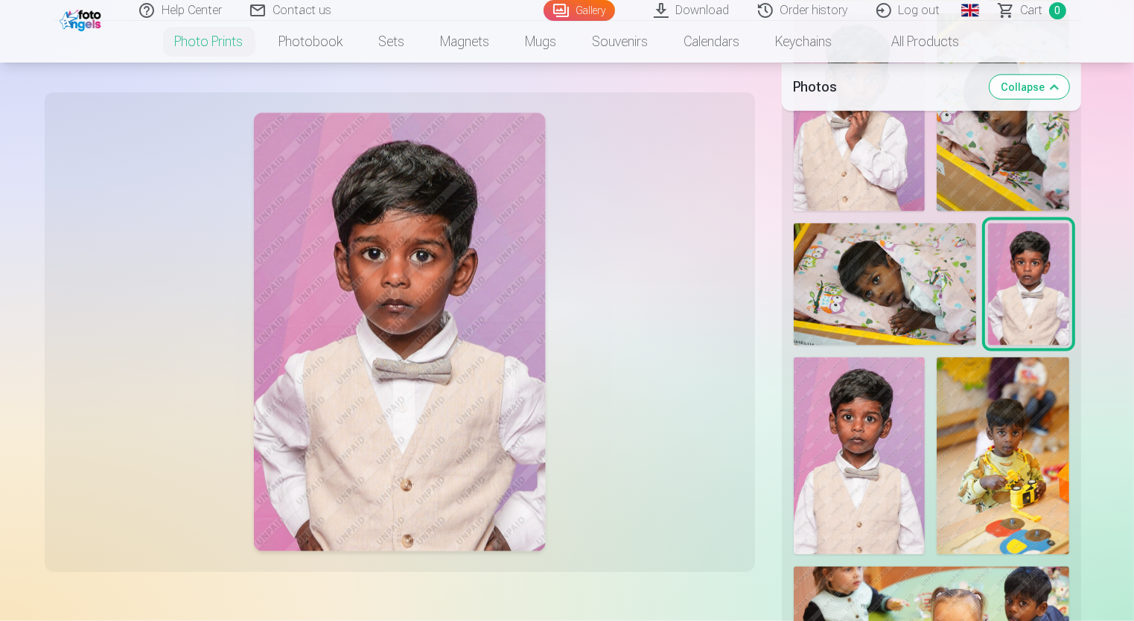
click at [899, 444] on img at bounding box center [859, 455] width 132 height 197
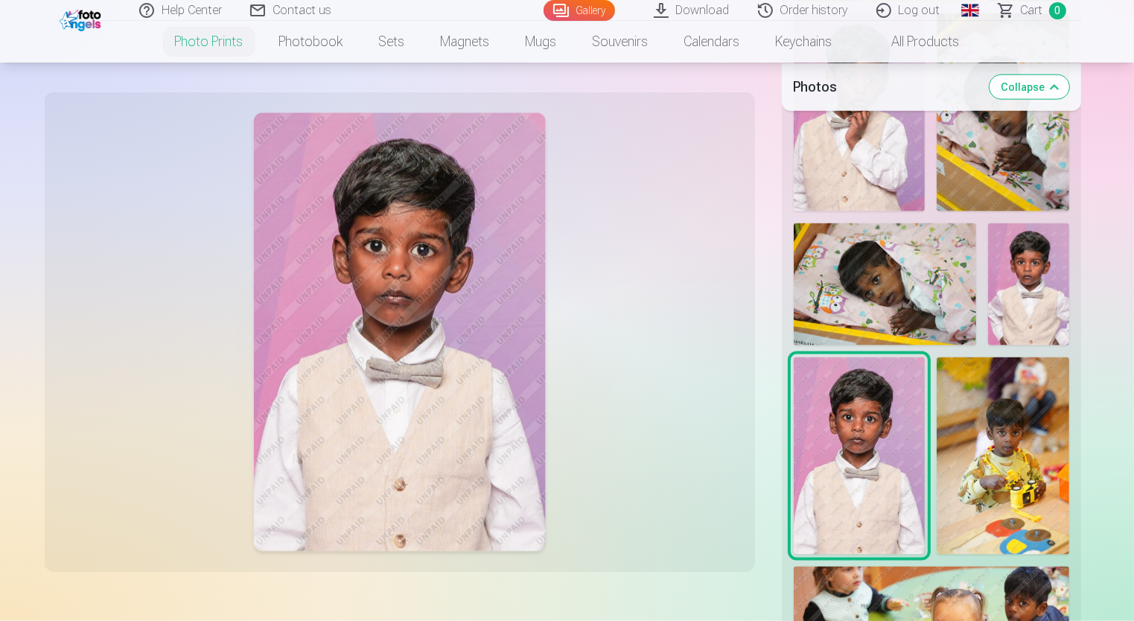
click at [1017, 464] on img at bounding box center [1002, 456] width 132 height 198
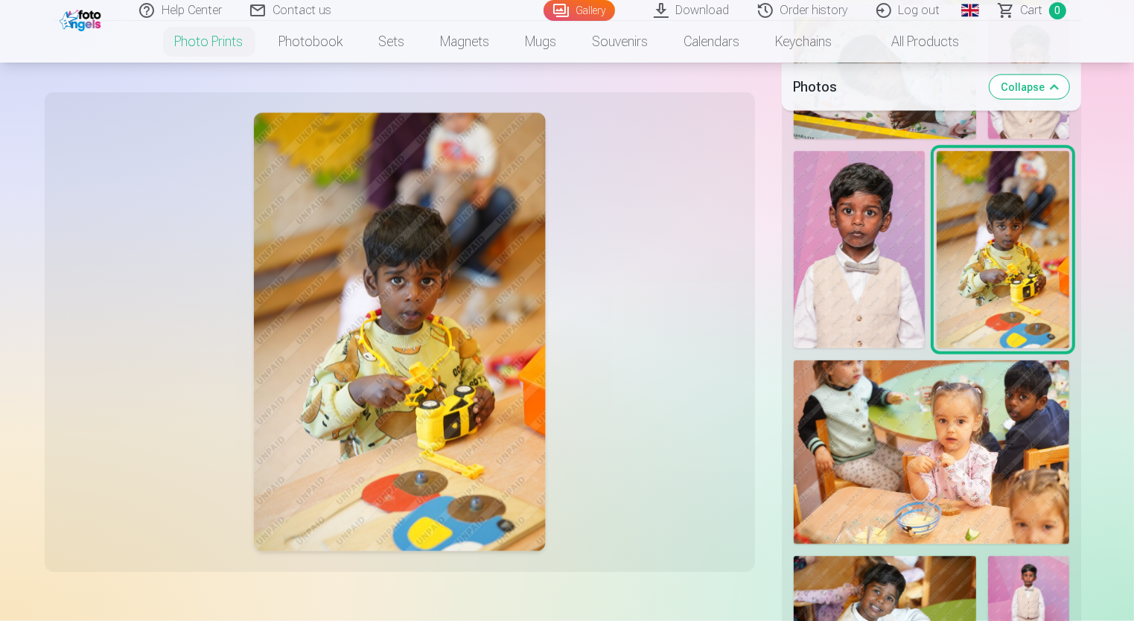
scroll to position [2233, 0]
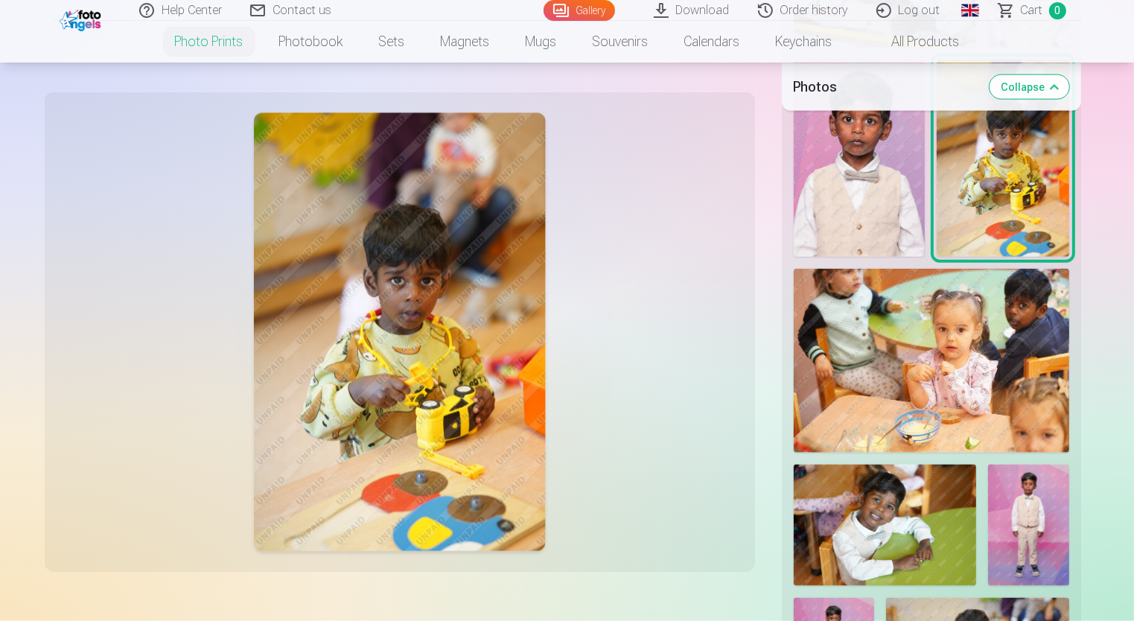
click at [806, 399] on img at bounding box center [930, 361] width 275 height 184
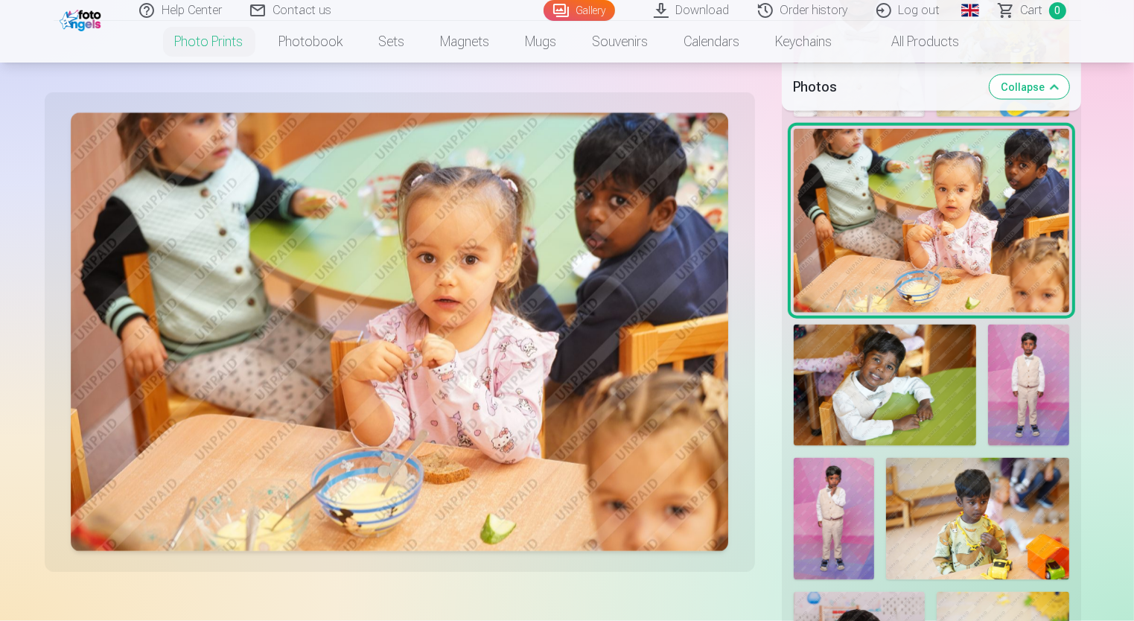
scroll to position [2382, 0]
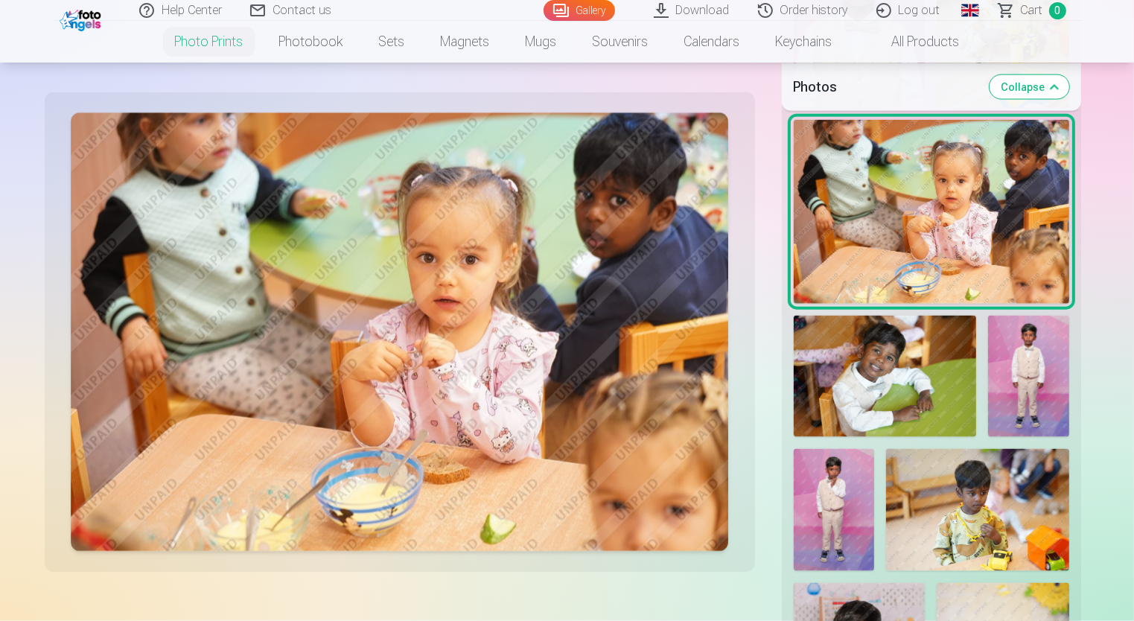
click at [942, 387] on img at bounding box center [884, 376] width 182 height 121
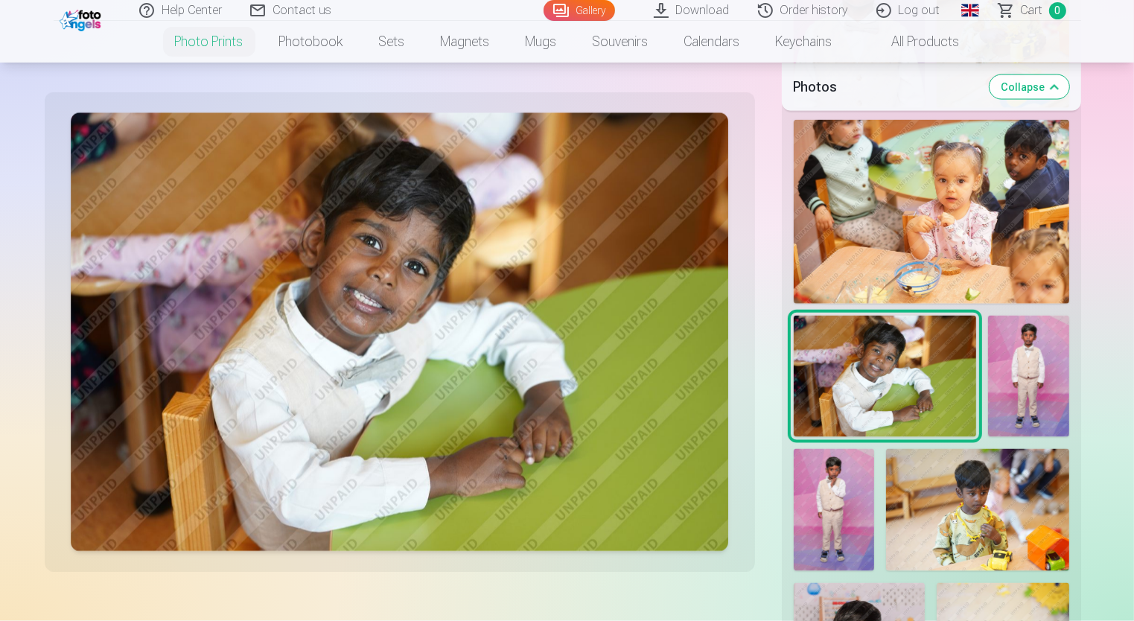
click at [1018, 383] on img at bounding box center [1028, 376] width 81 height 121
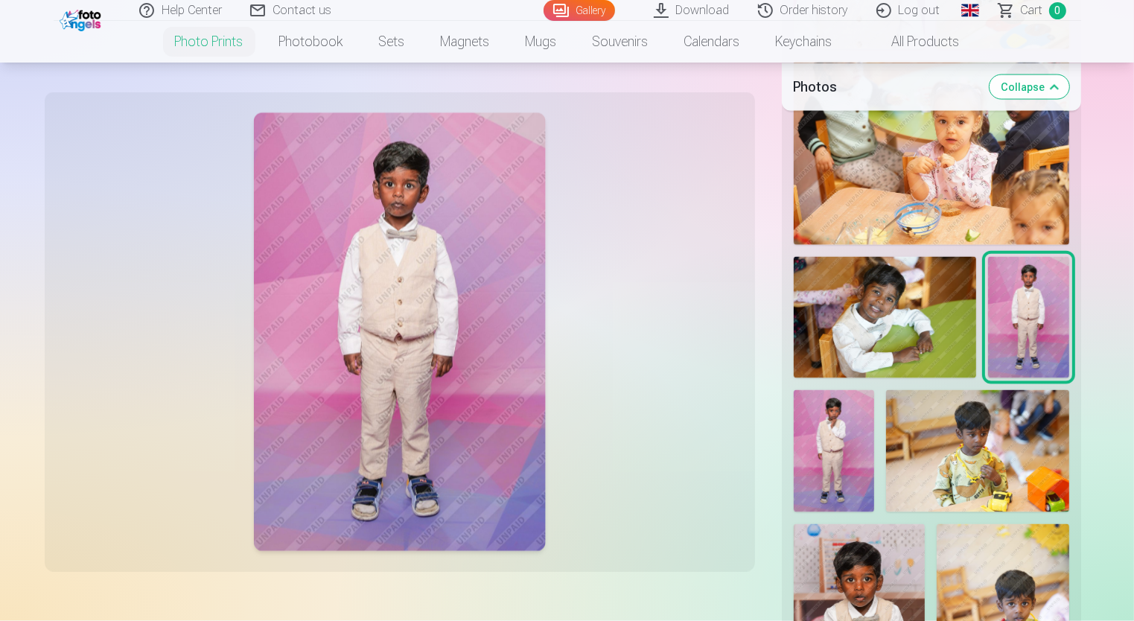
scroll to position [2530, 0]
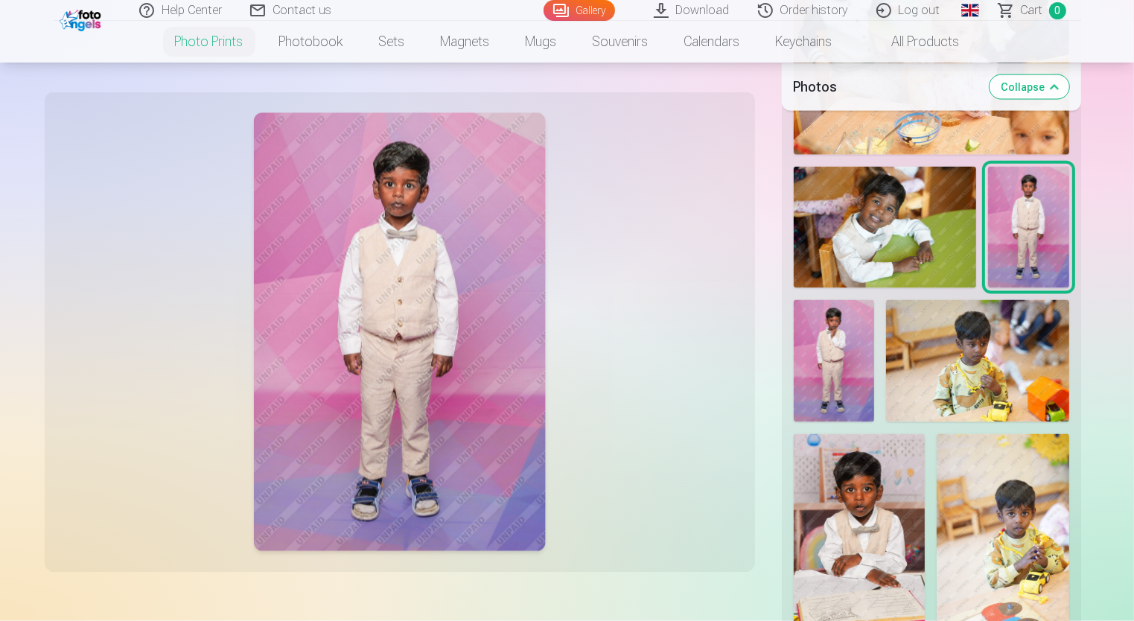
click at [860, 362] on img at bounding box center [833, 360] width 81 height 121
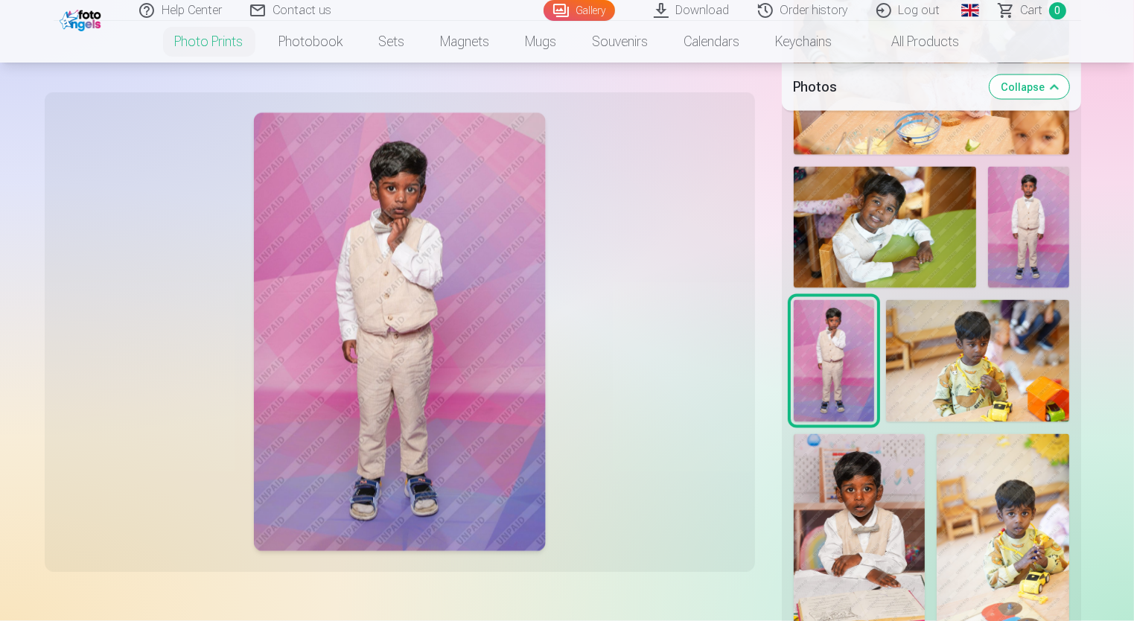
click at [991, 368] on img at bounding box center [977, 360] width 182 height 121
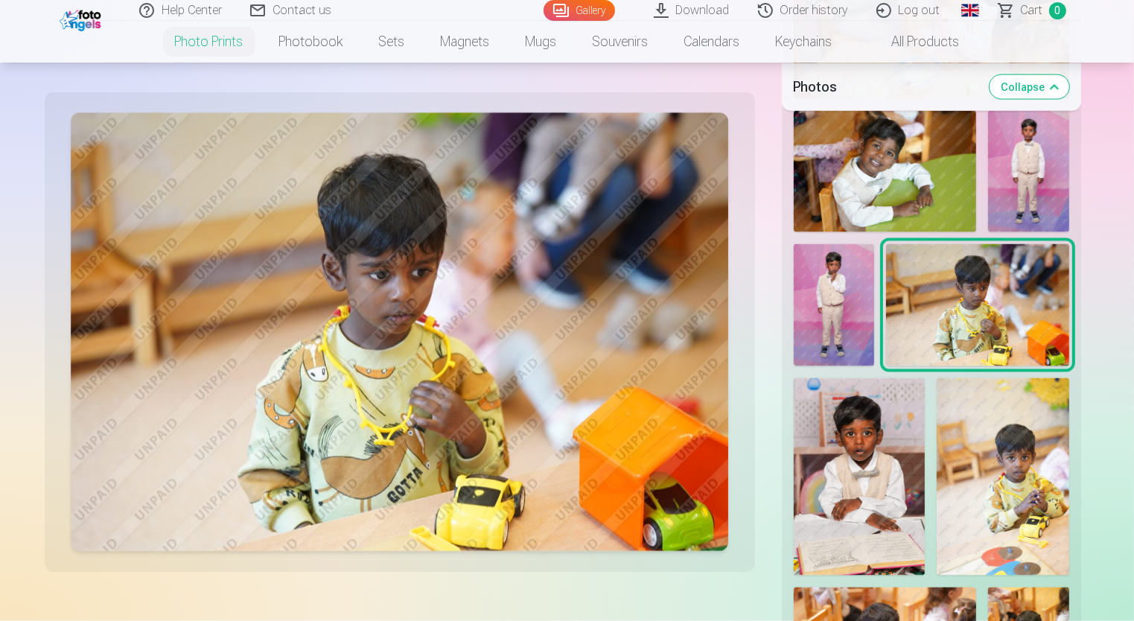
scroll to position [2679, 0]
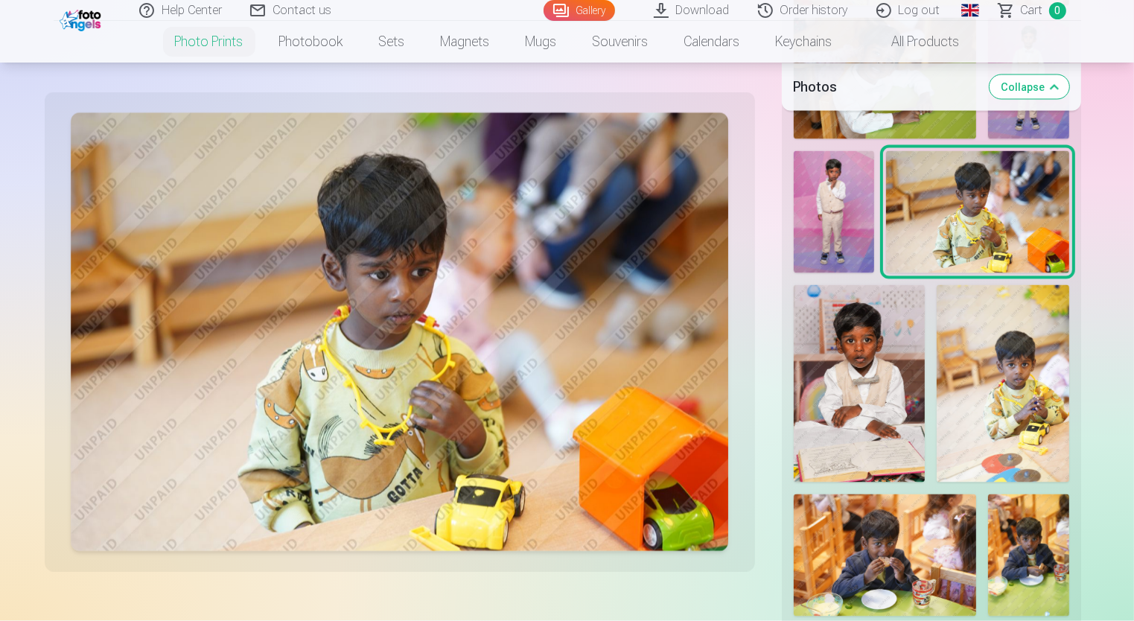
click at [907, 371] on img at bounding box center [859, 384] width 132 height 198
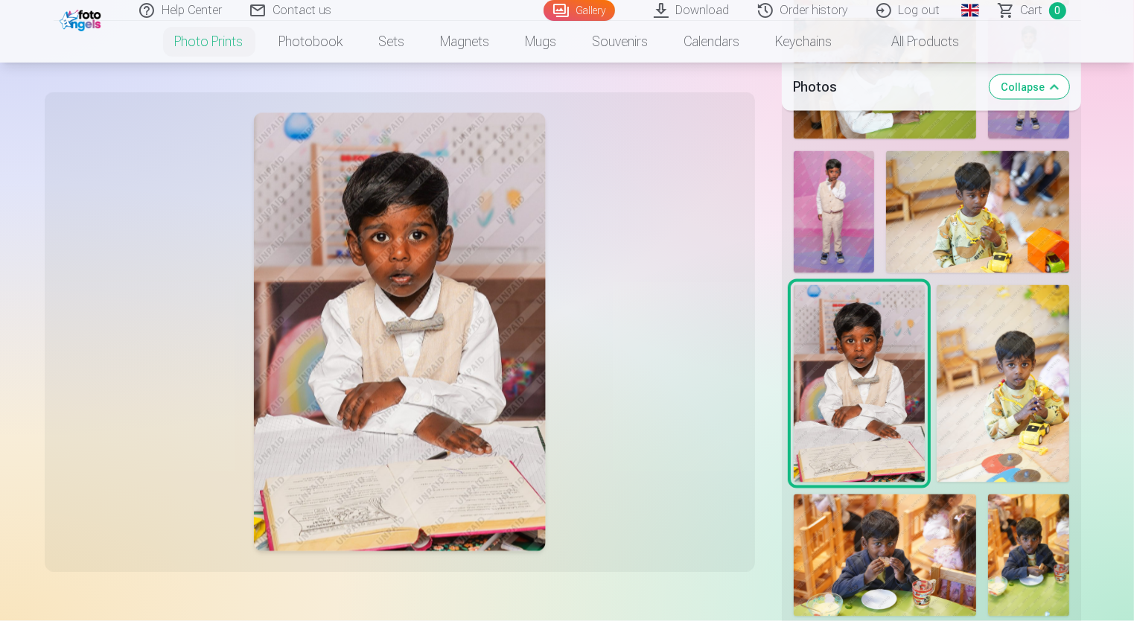
click at [1000, 377] on img at bounding box center [1002, 384] width 132 height 198
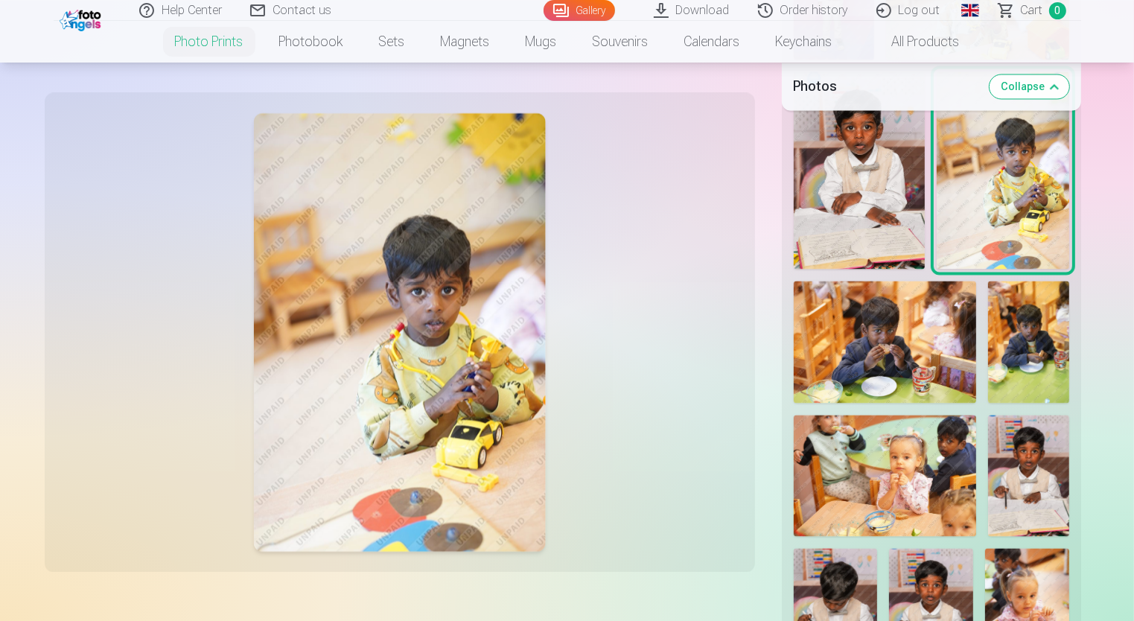
scroll to position [2903, 0]
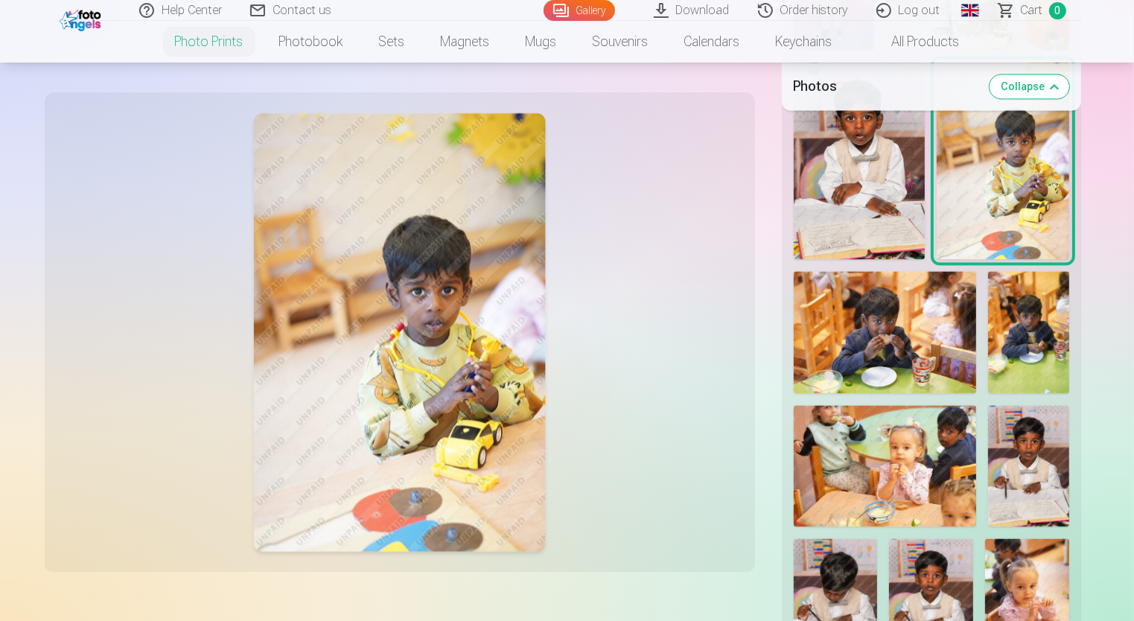
click at [886, 358] on img at bounding box center [884, 331] width 182 height 121
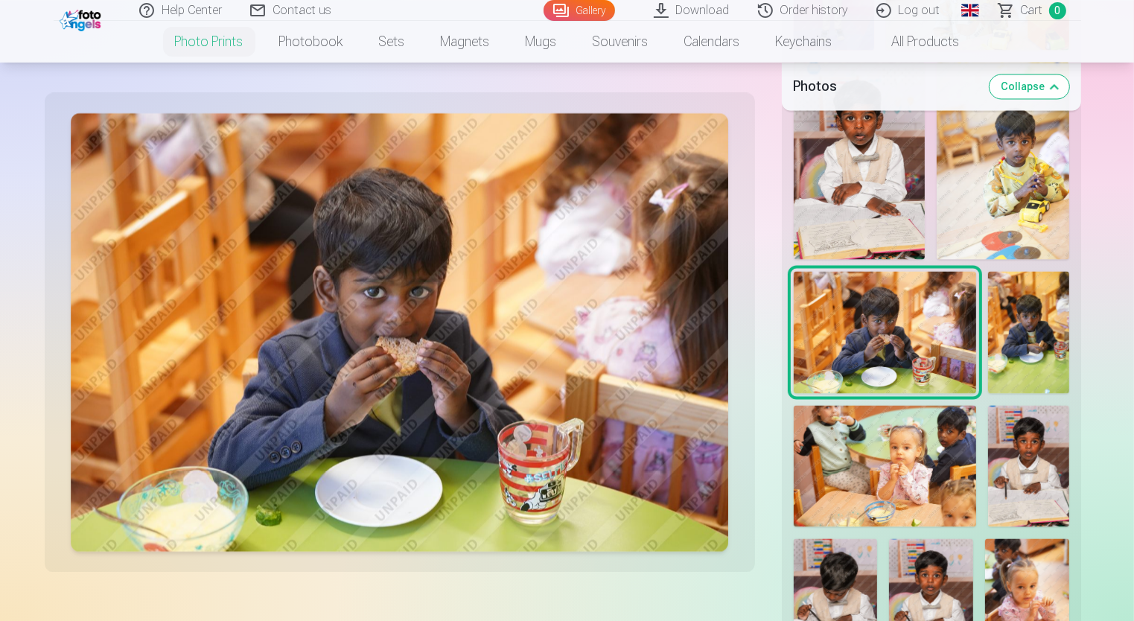
click at [994, 361] on img at bounding box center [1028, 331] width 81 height 121
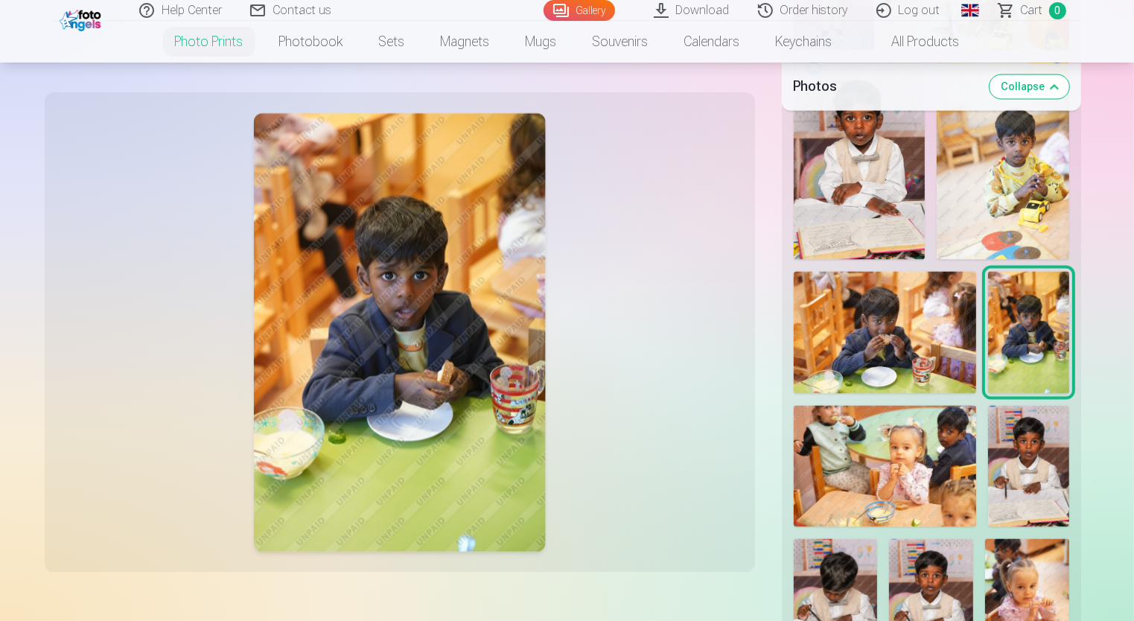
click at [901, 455] on img at bounding box center [884, 465] width 182 height 121
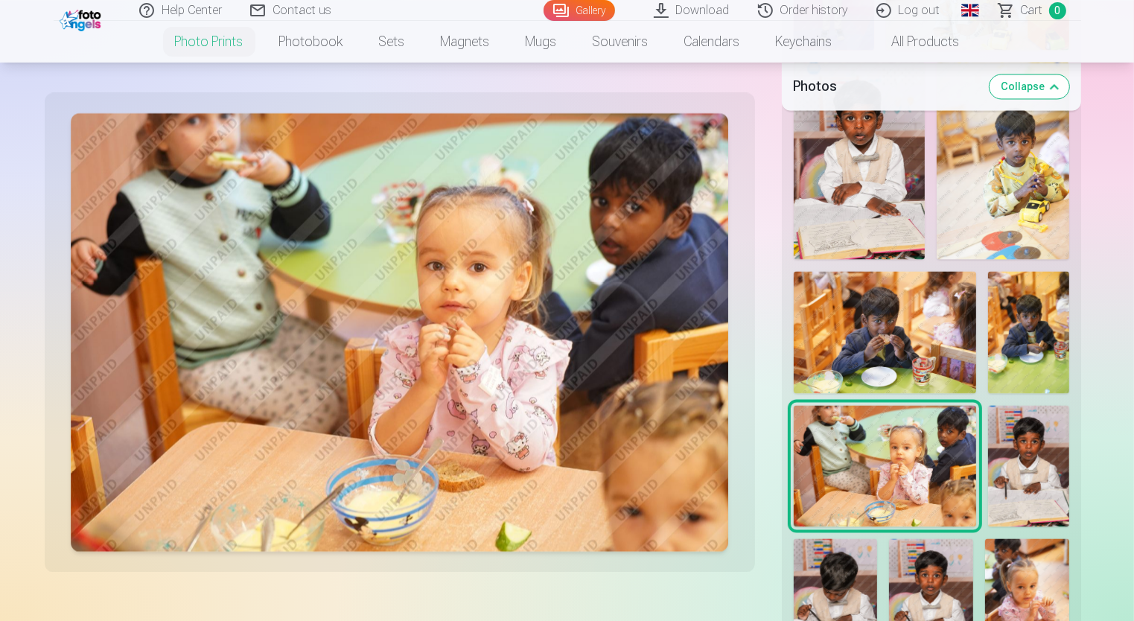
click at [1026, 353] on img at bounding box center [1028, 331] width 81 height 121
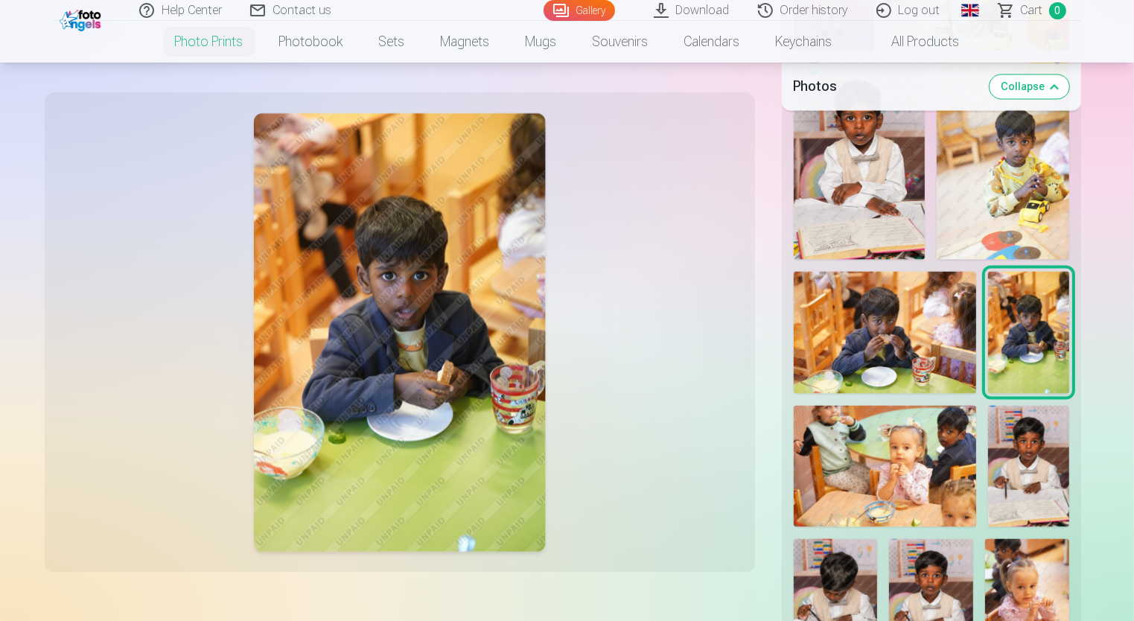
click at [878, 445] on img at bounding box center [884, 465] width 182 height 121
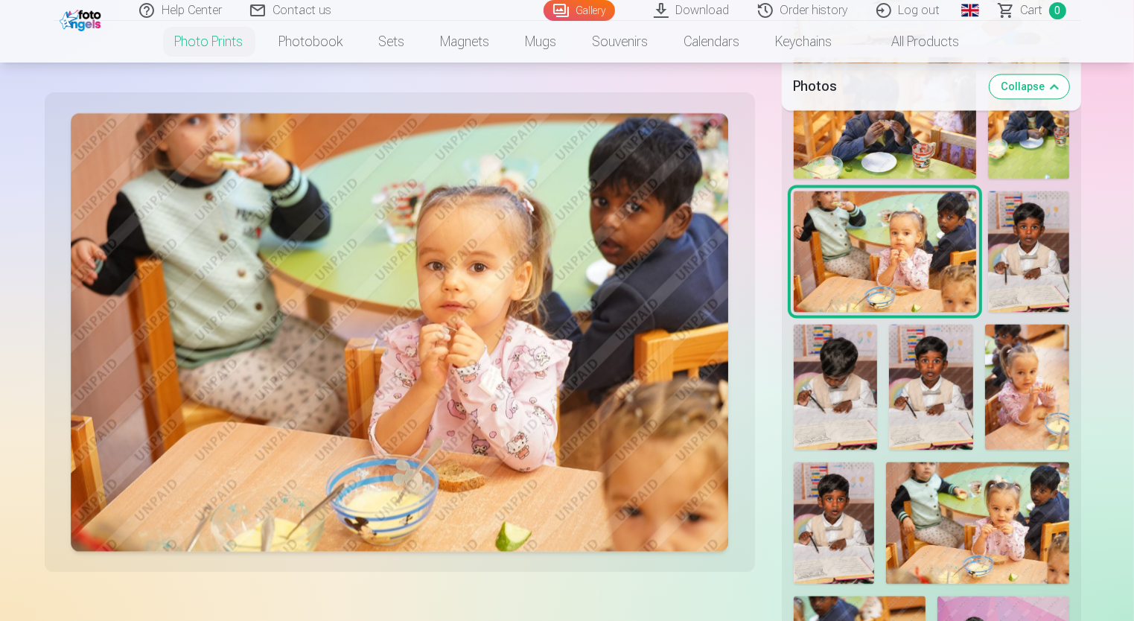
scroll to position [3200, 0]
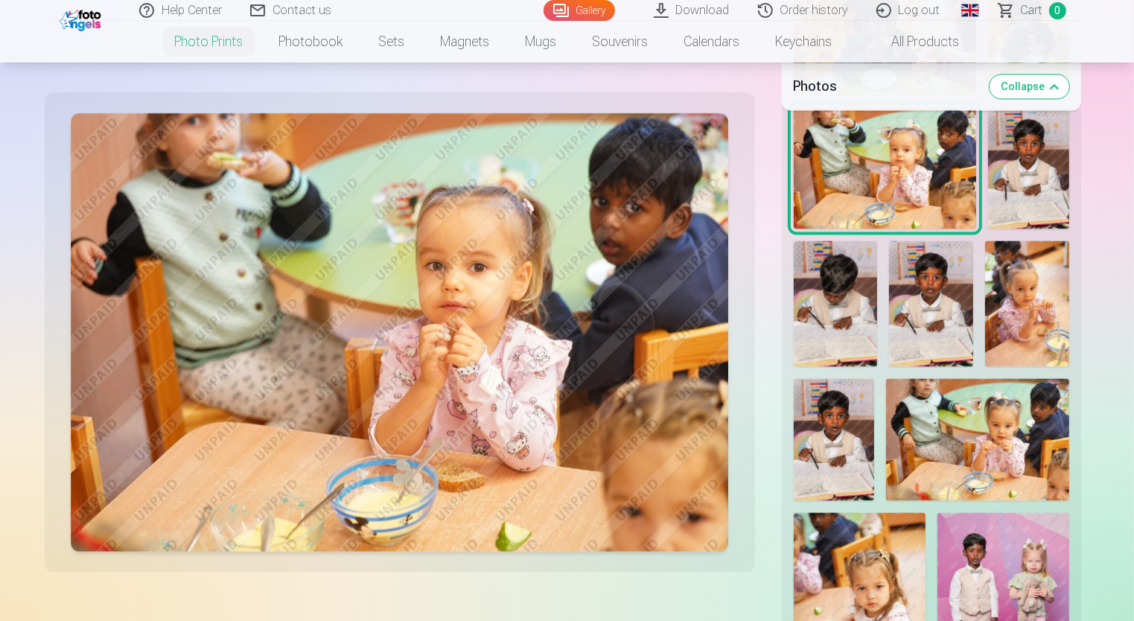
click at [959, 435] on img at bounding box center [977, 438] width 182 height 121
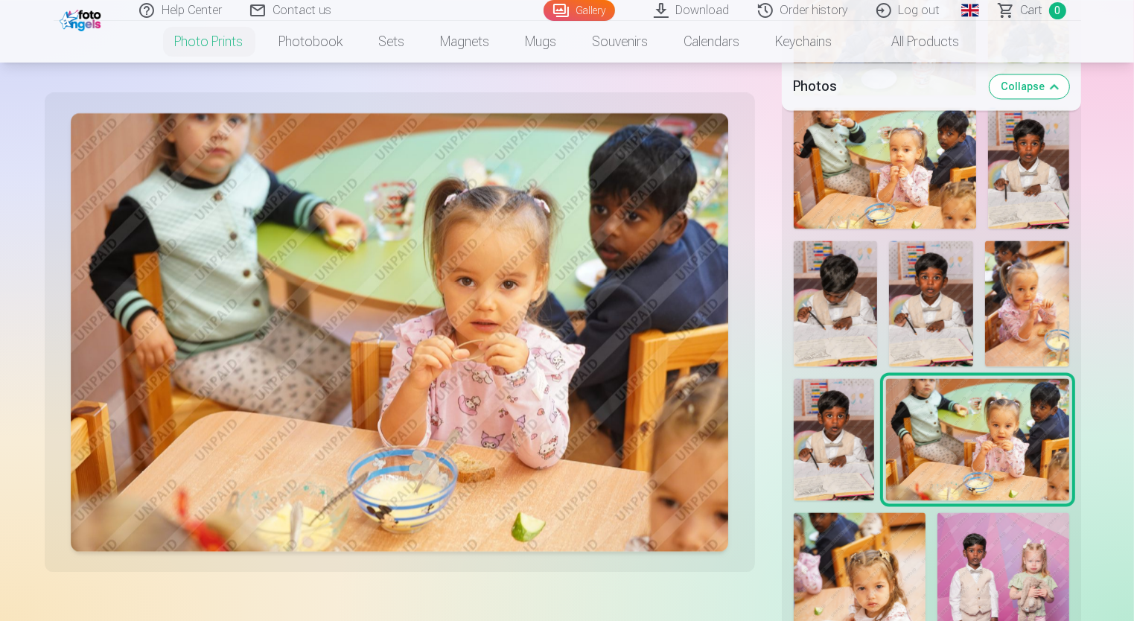
click at [912, 585] on img at bounding box center [859, 611] width 132 height 198
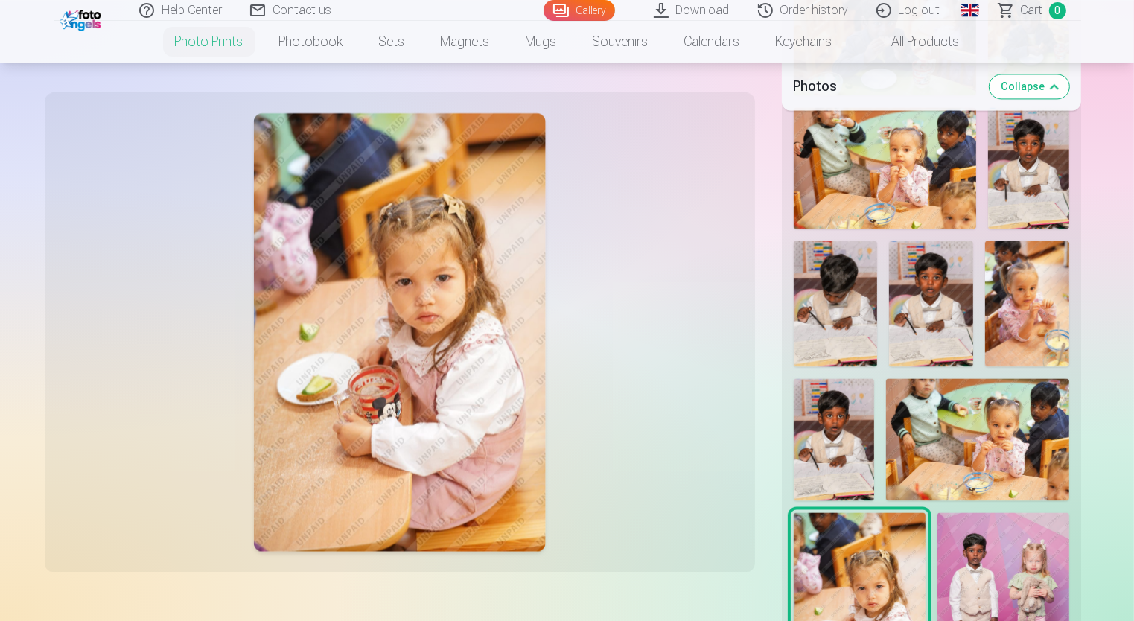
click at [1005, 544] on img at bounding box center [1003, 611] width 132 height 198
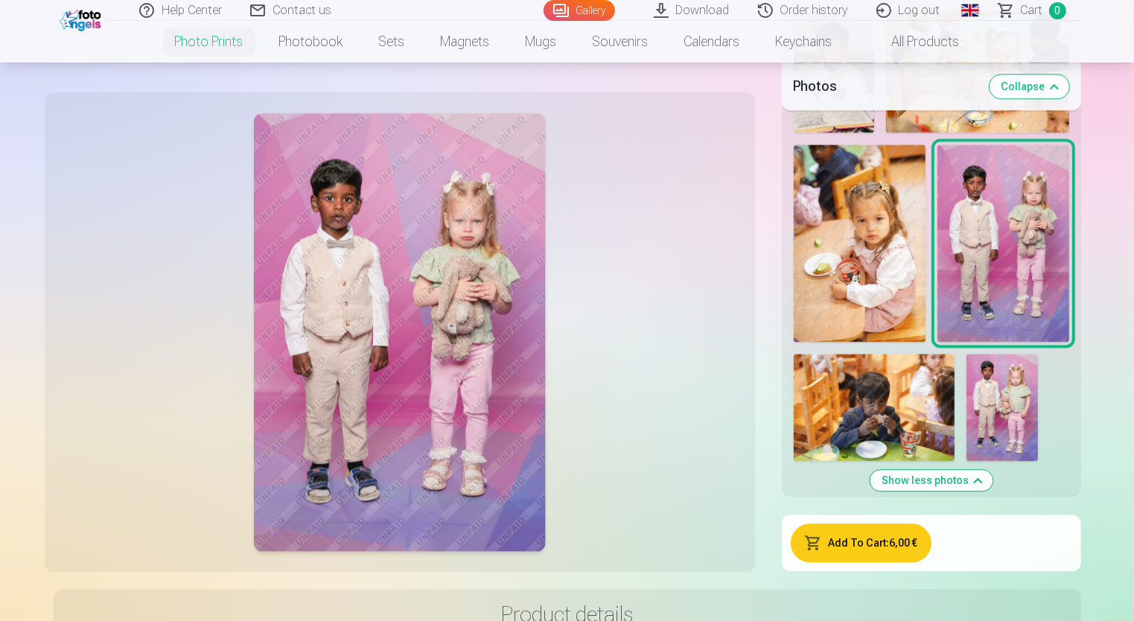
scroll to position [3572, 0]
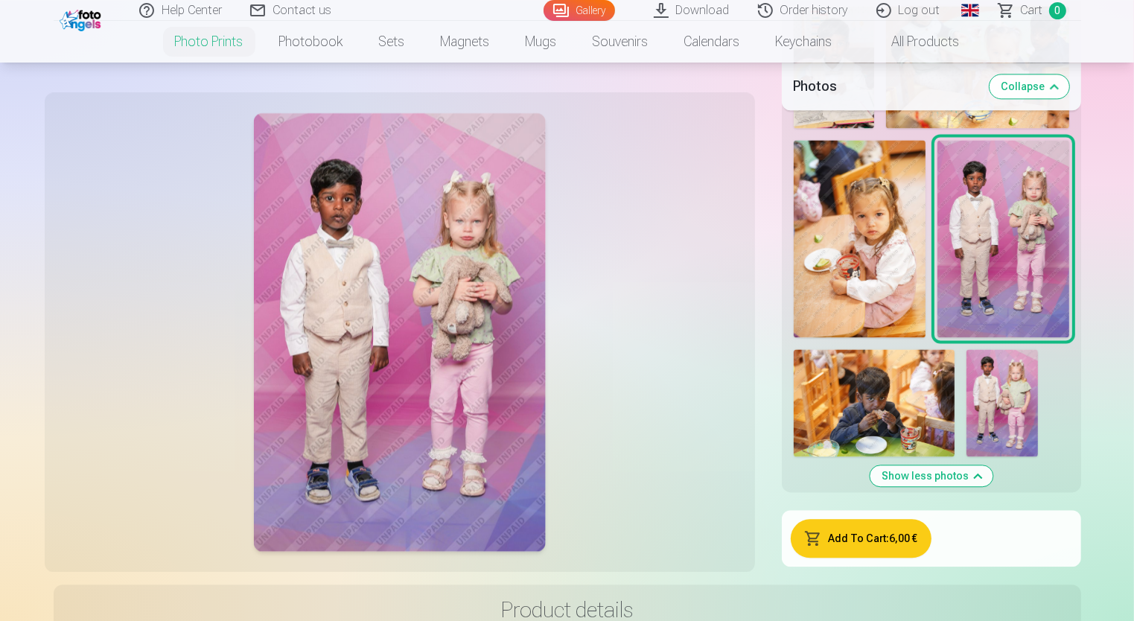
click at [886, 400] on img at bounding box center [873, 402] width 161 height 107
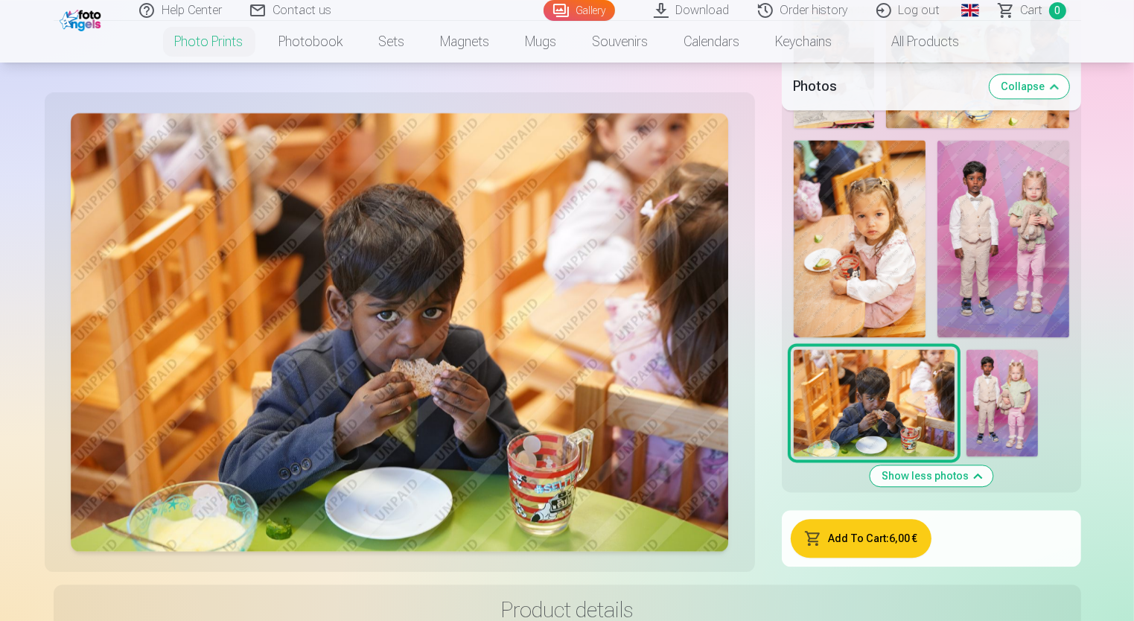
click at [981, 429] on img at bounding box center [1001, 402] width 71 height 107
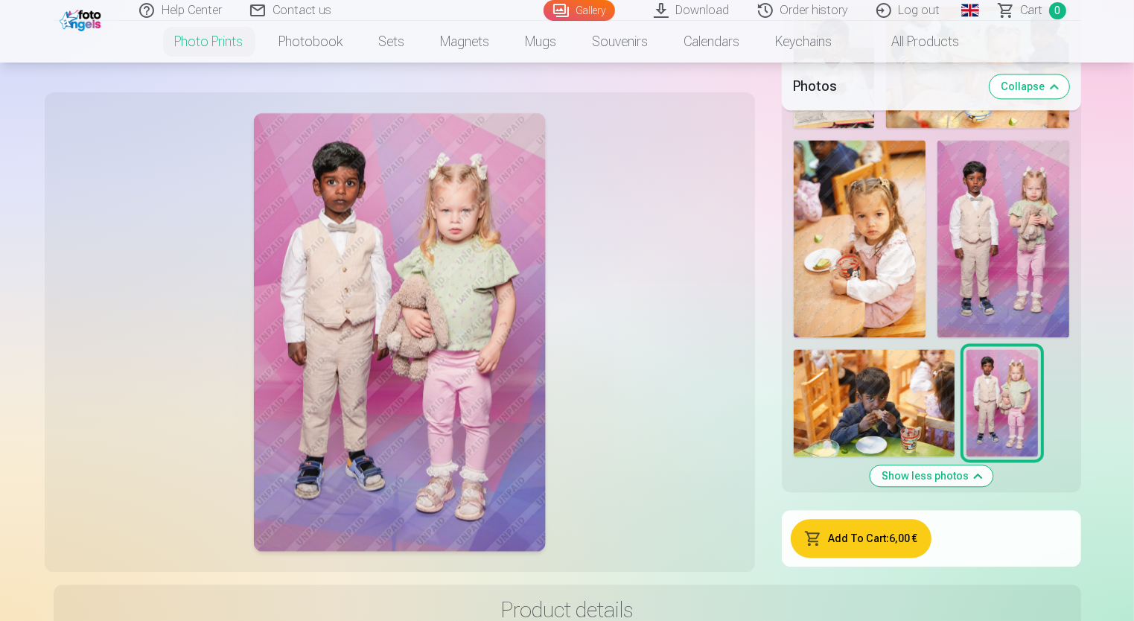
click at [412, 292] on img at bounding box center [399, 332] width 292 height 438
click at [412, 444] on img at bounding box center [399, 332] width 292 height 438
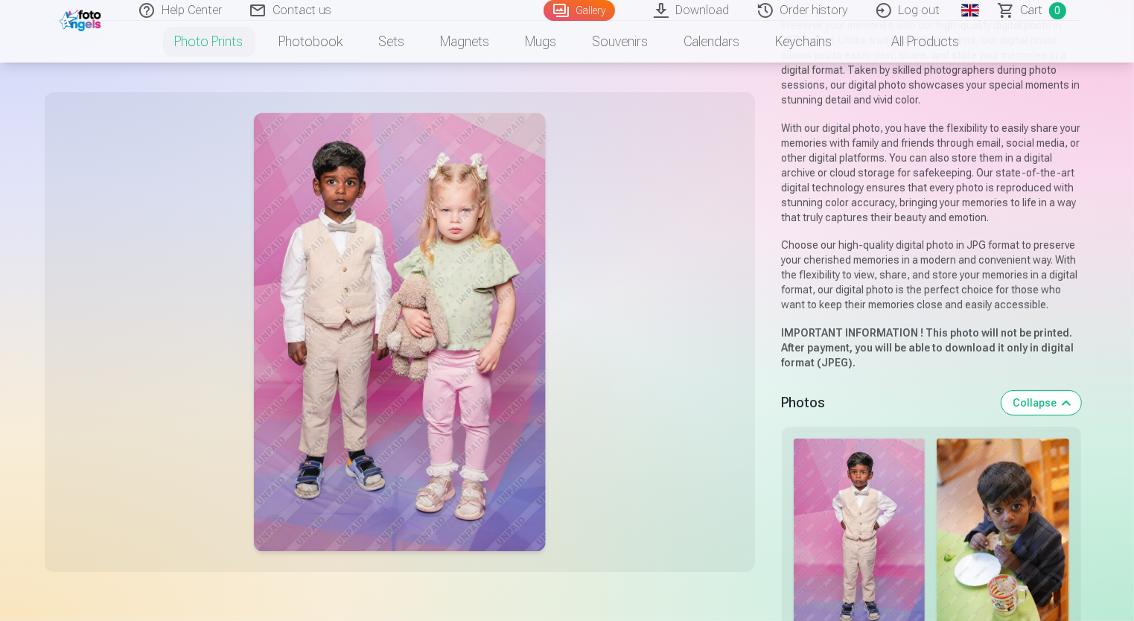
scroll to position [74, 0]
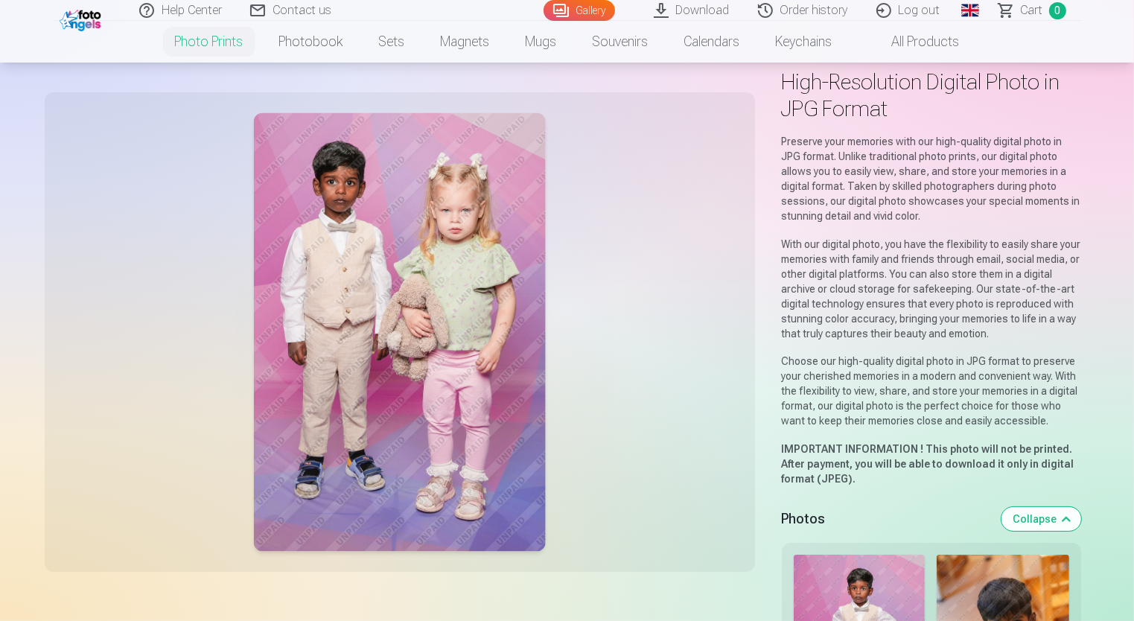
click at [1064, 514] on button "Collapse" at bounding box center [1041, 519] width 80 height 24
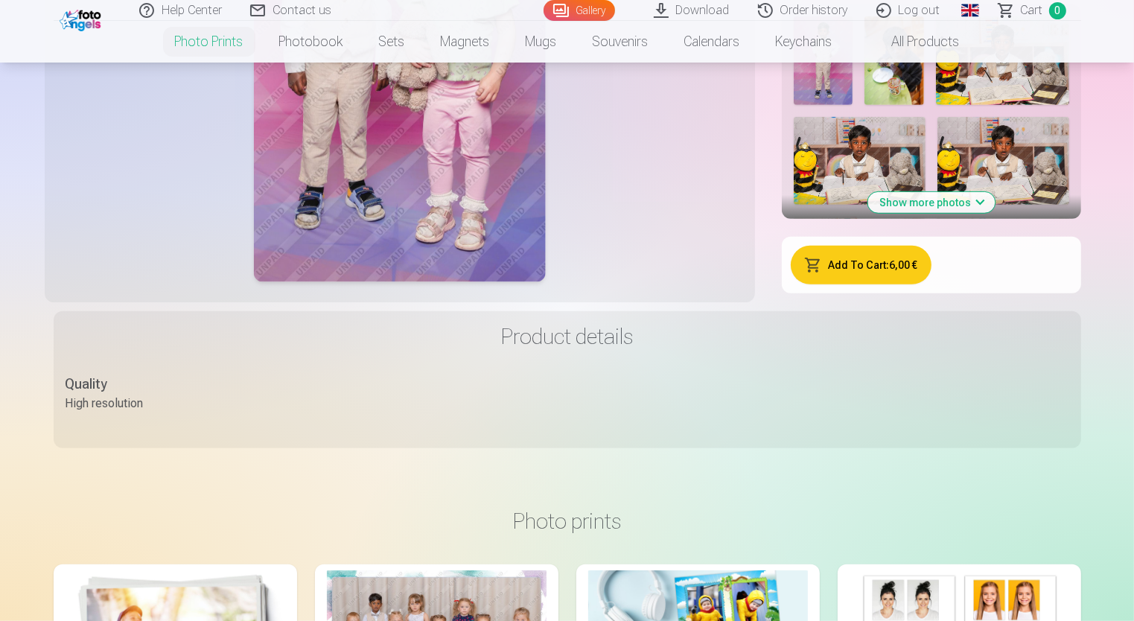
scroll to position [910, 0]
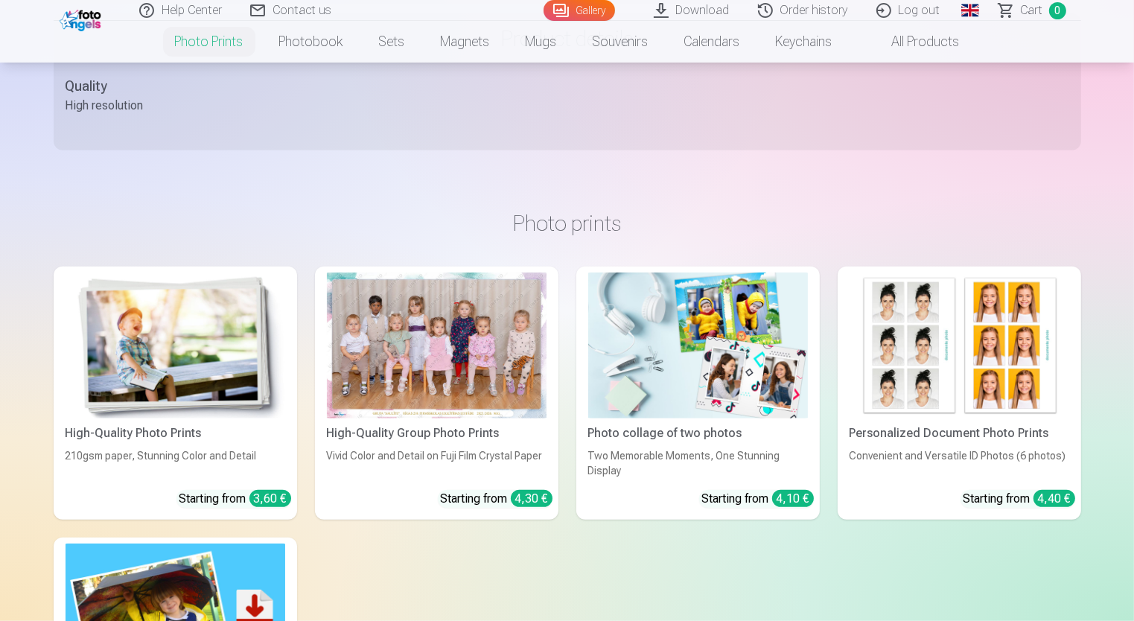
click at [213, 410] on img at bounding box center [175, 345] width 220 height 147
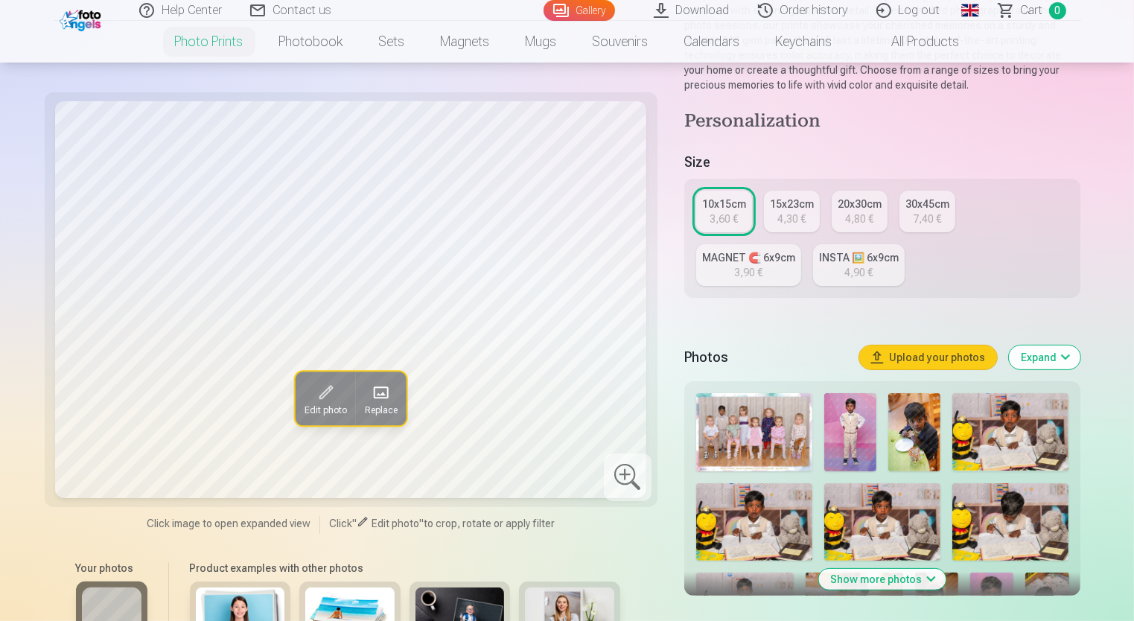
scroll to position [223, 0]
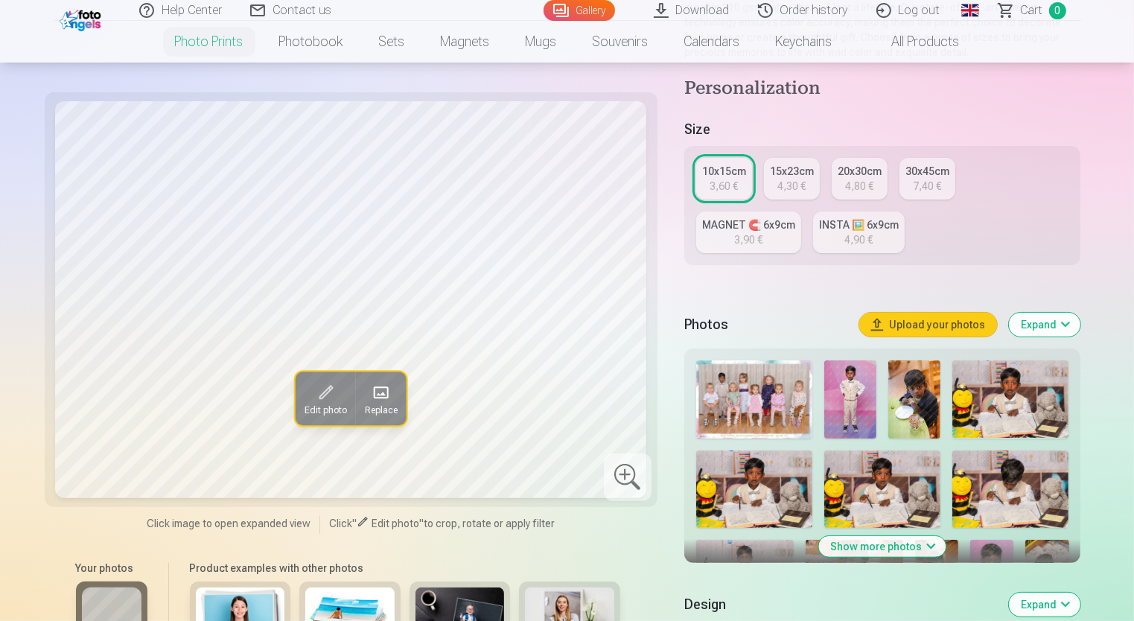
click at [766, 384] on img at bounding box center [754, 399] width 117 height 78
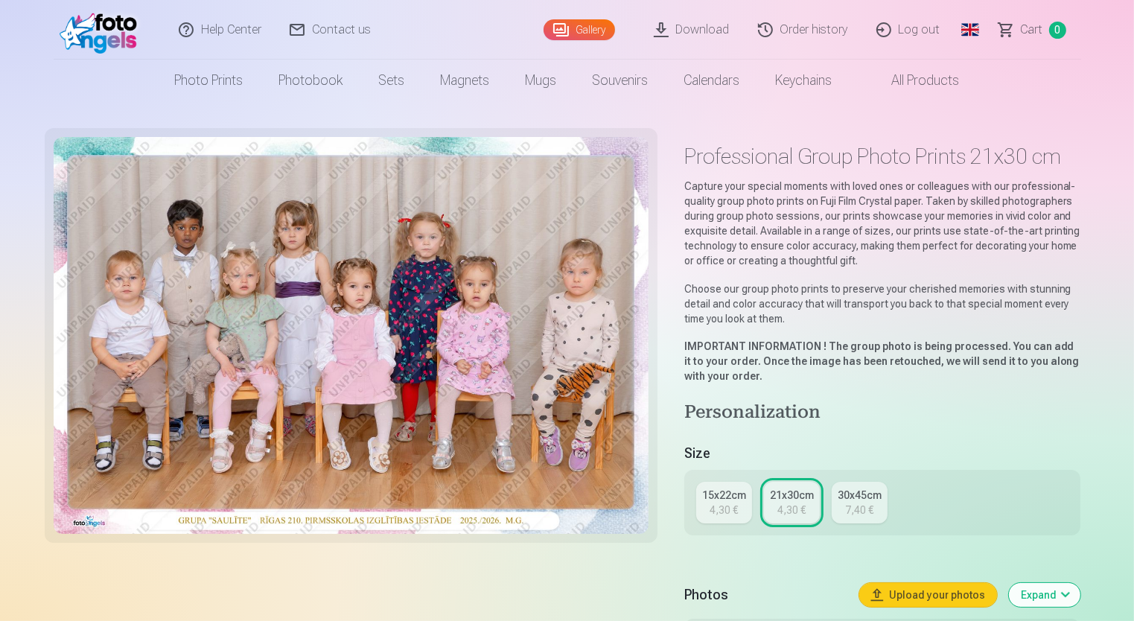
click at [863, 505] on div "7,40 €" at bounding box center [859, 509] width 28 height 15
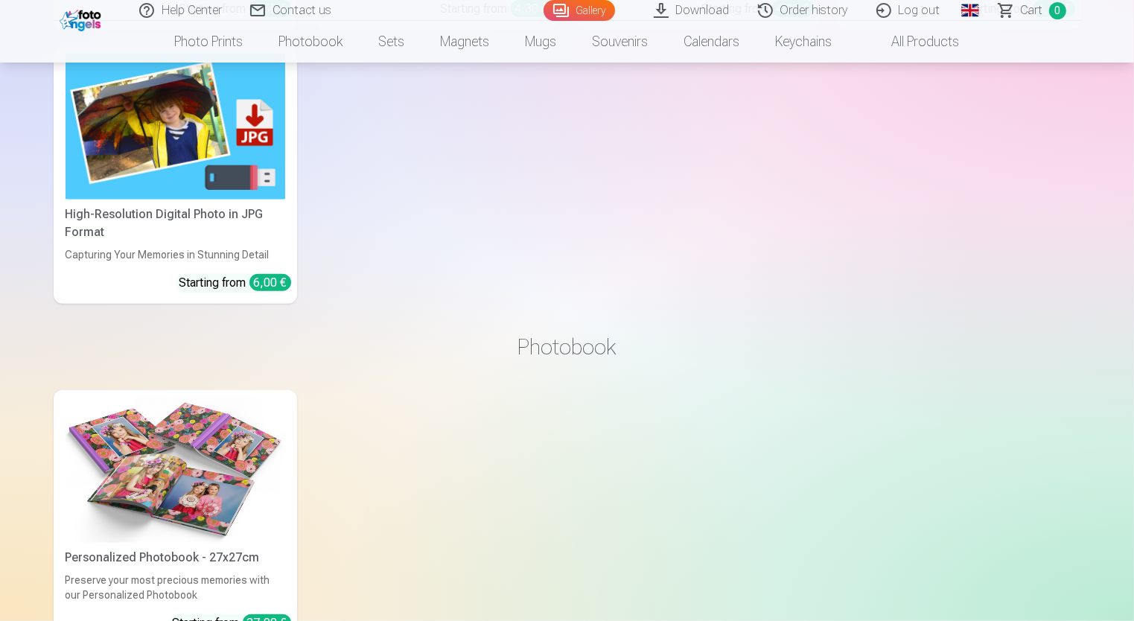
scroll to position [1414, 0]
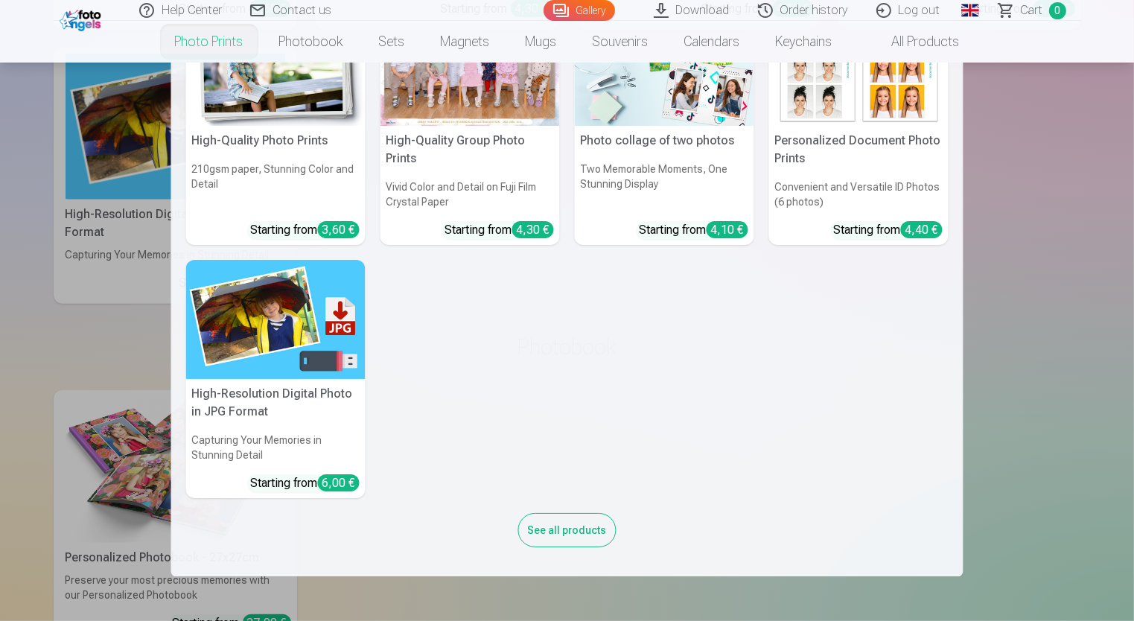
click at [306, 483] on div "Starting from 6,00 €" at bounding box center [305, 483] width 109 height 18
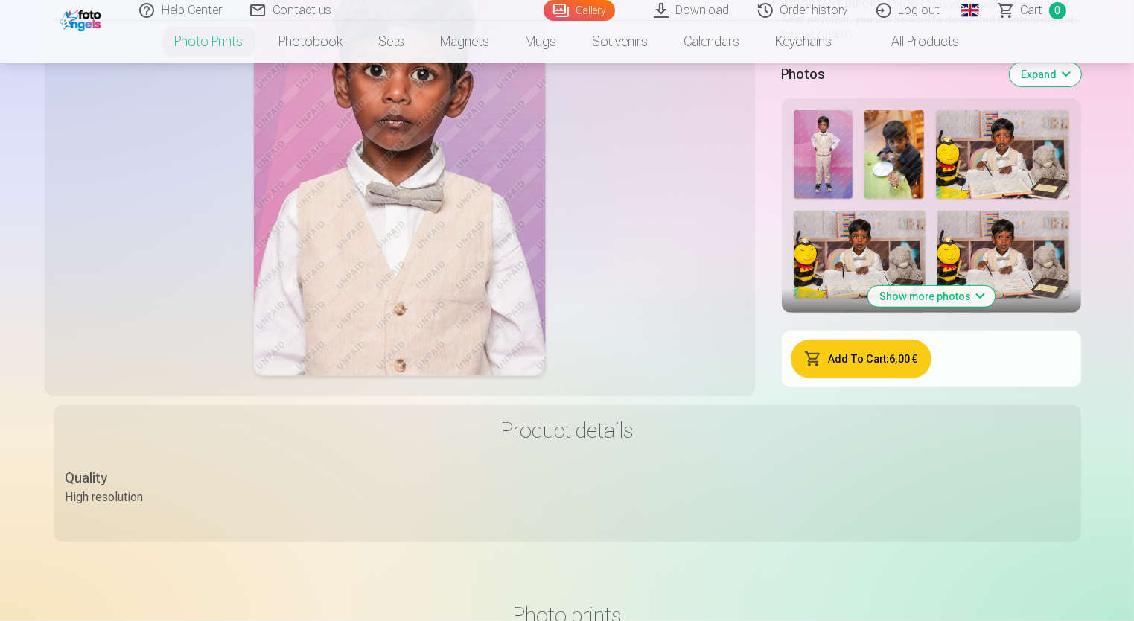
scroll to position [595, 0]
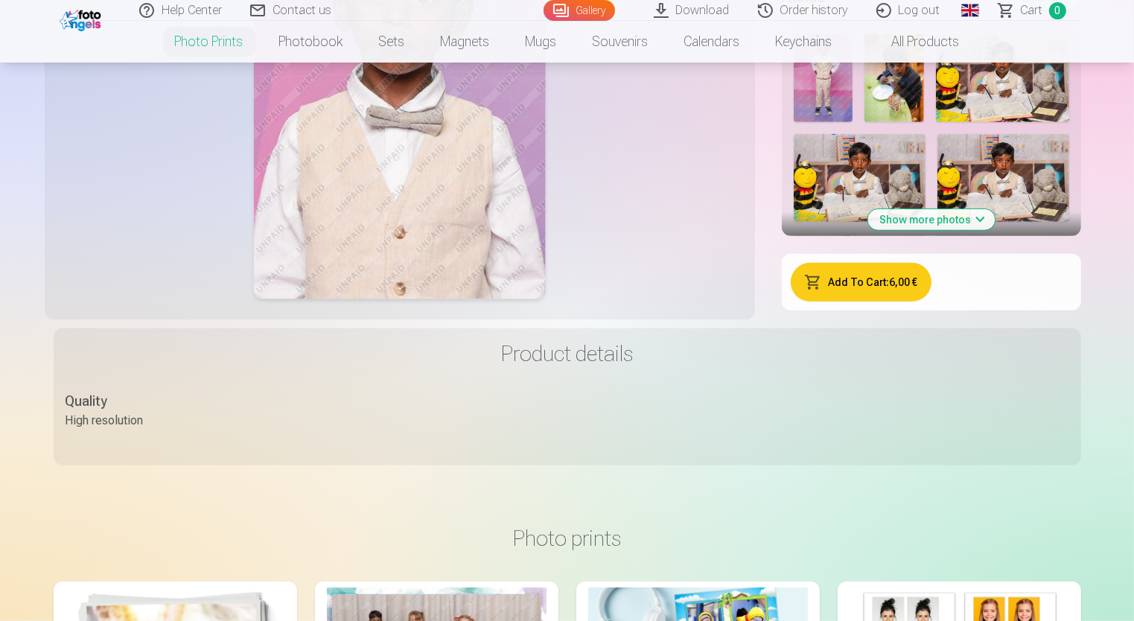
click at [840, 284] on button "Add To Cart : 6,00 €" at bounding box center [860, 282] width 141 height 39
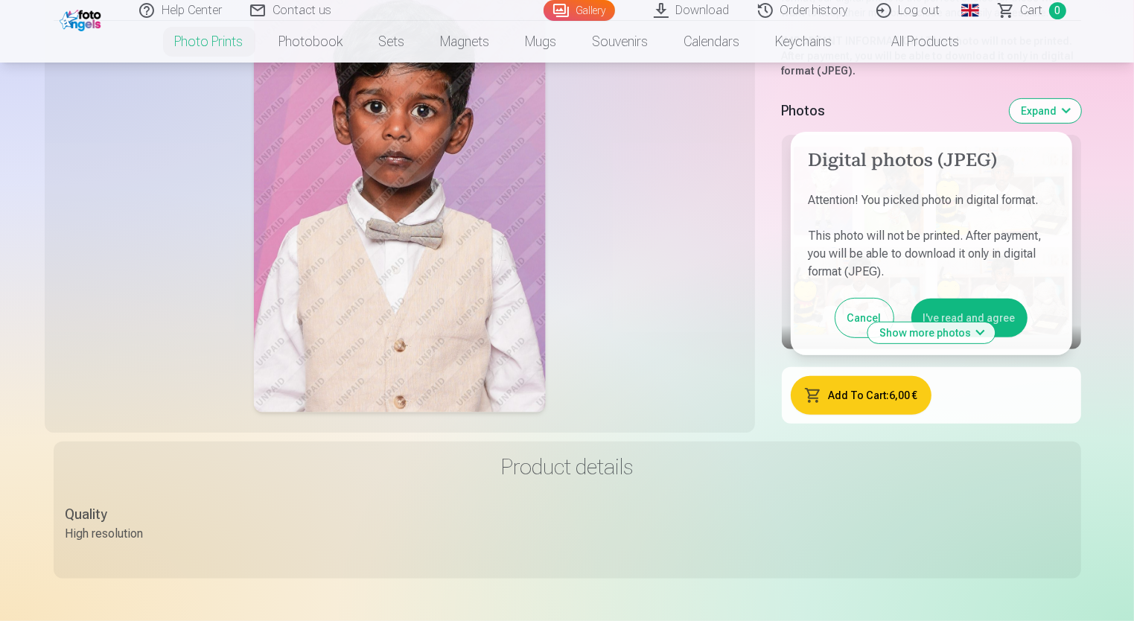
scroll to position [447, 0]
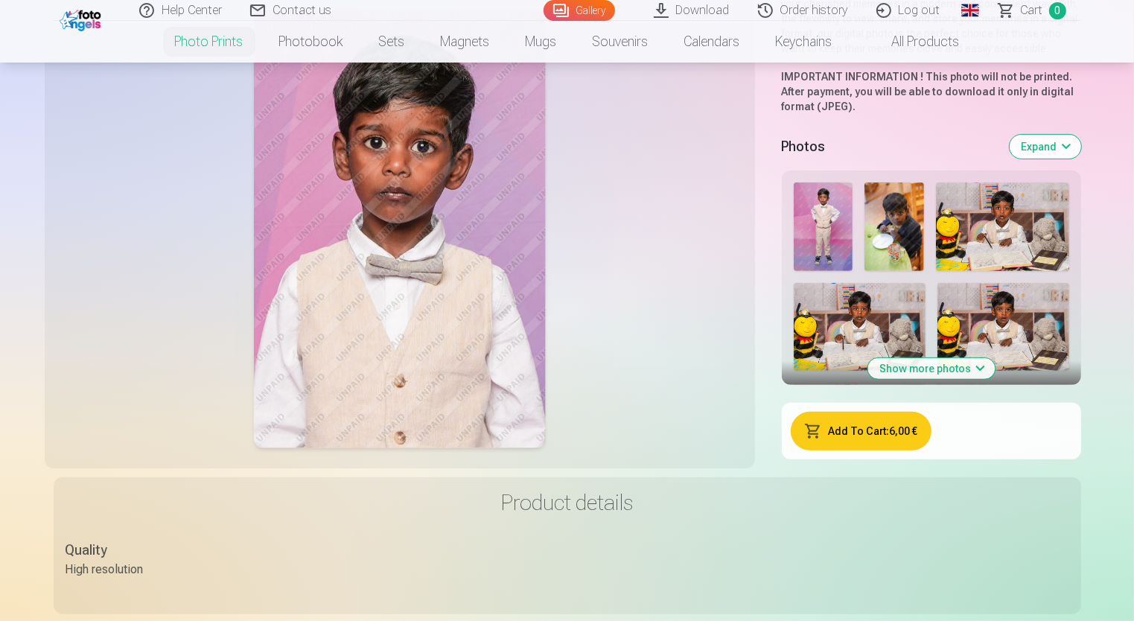
click at [971, 365] on button "Show more photos" at bounding box center [930, 368] width 127 height 21
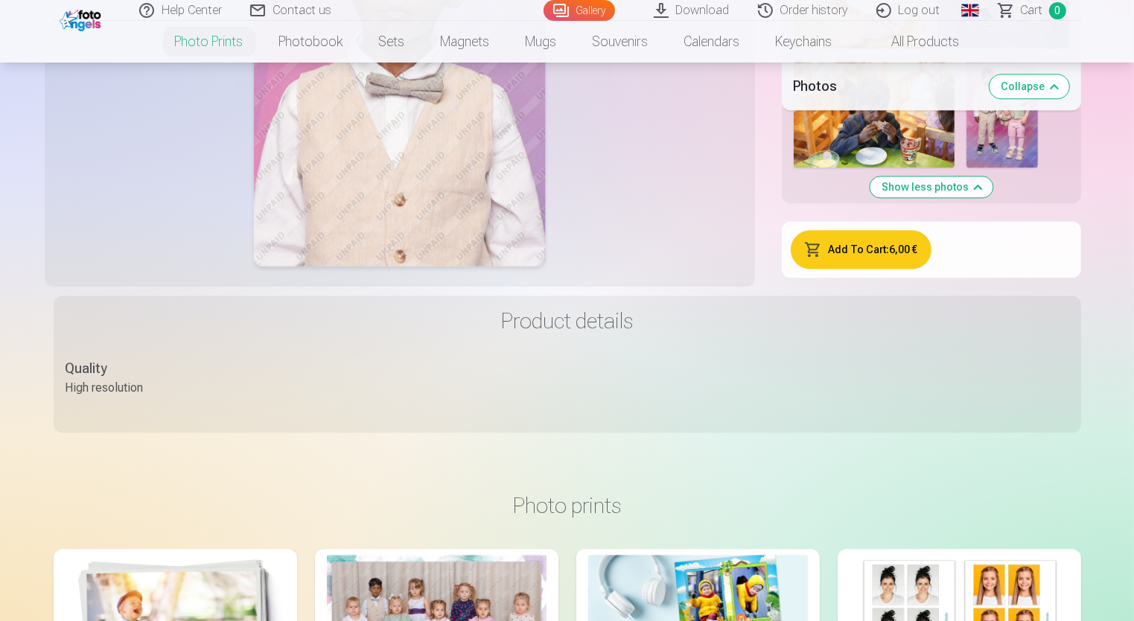
scroll to position [4019, 0]
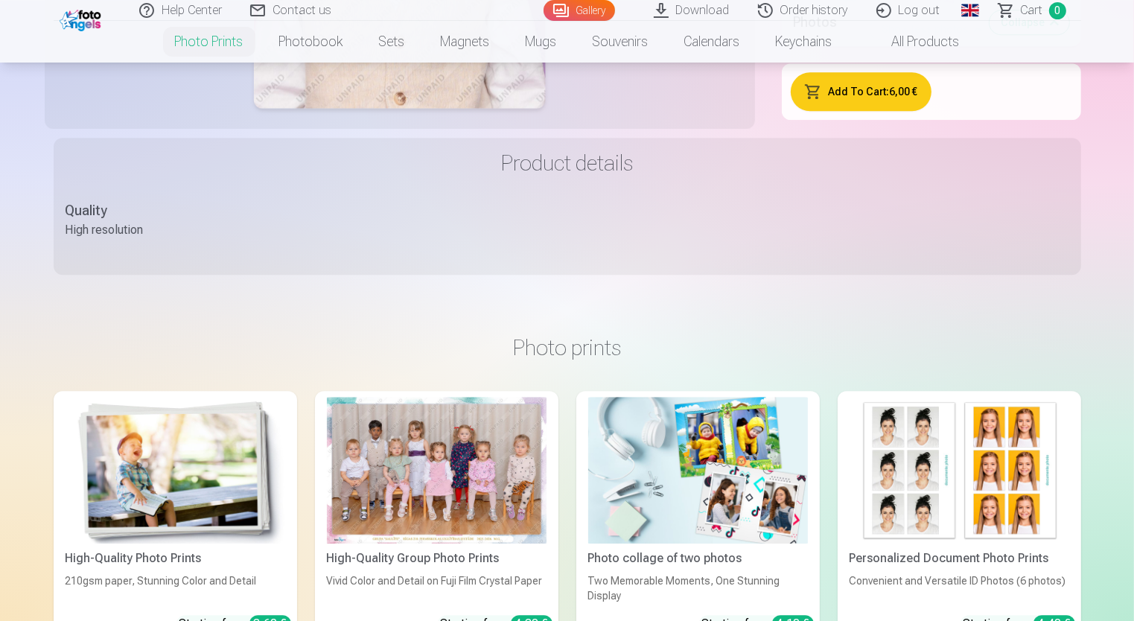
click at [803, 94] on button "Add To Cart : 6,00 €" at bounding box center [860, 91] width 141 height 39
click at [831, 100] on button "Add To Cart : 6,00 €" at bounding box center [860, 91] width 141 height 39
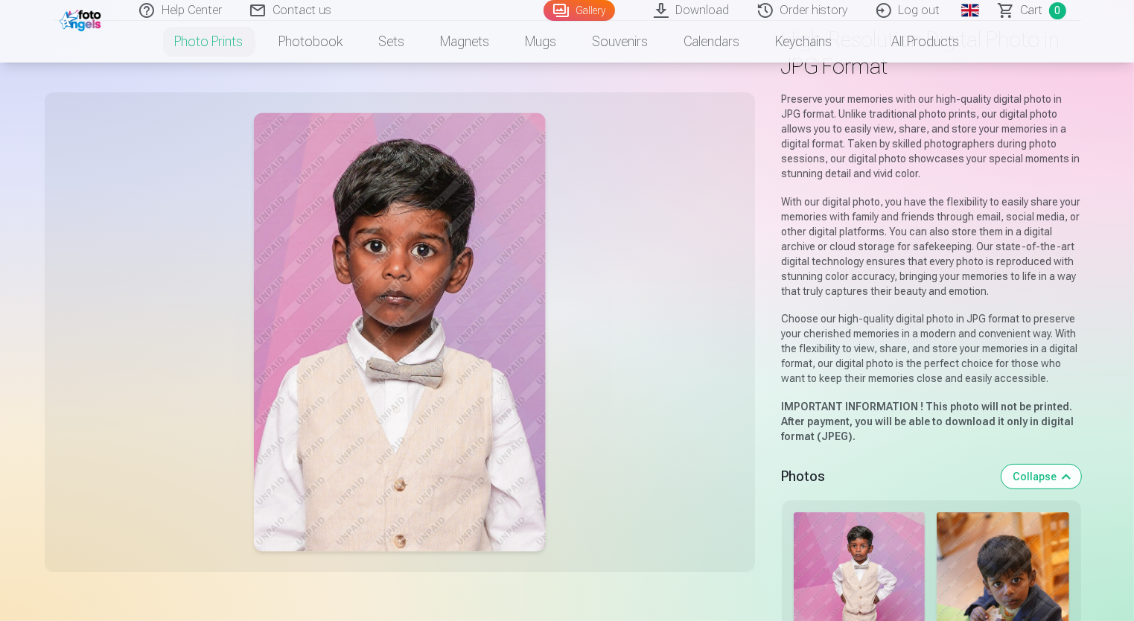
scroll to position [149, 0]
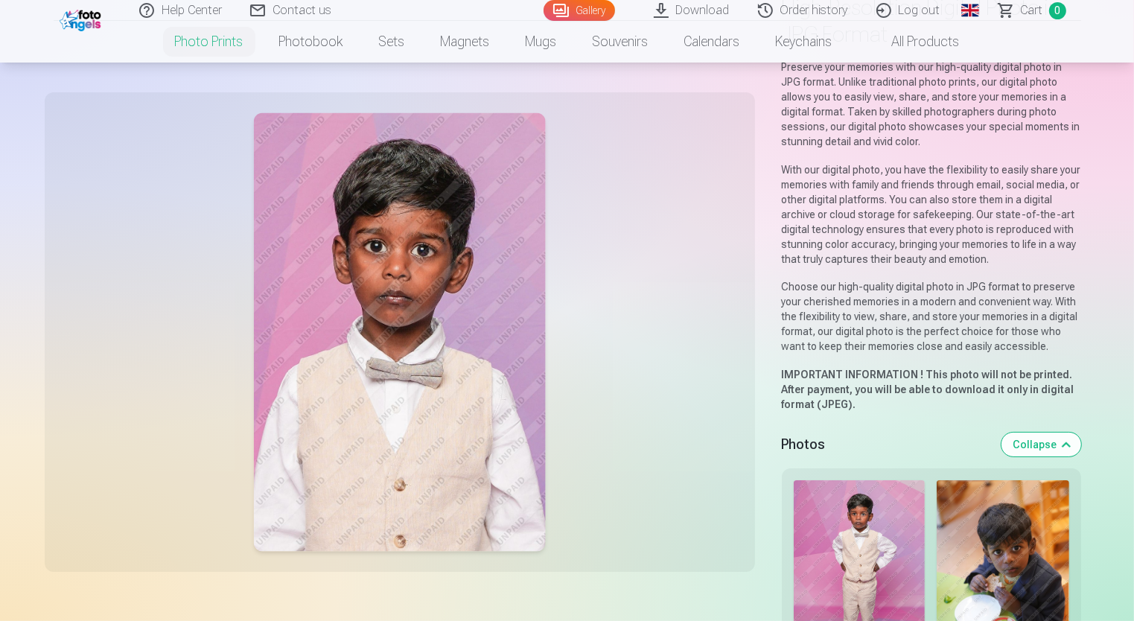
click at [1061, 451] on button "Collapse" at bounding box center [1041, 444] width 80 height 24
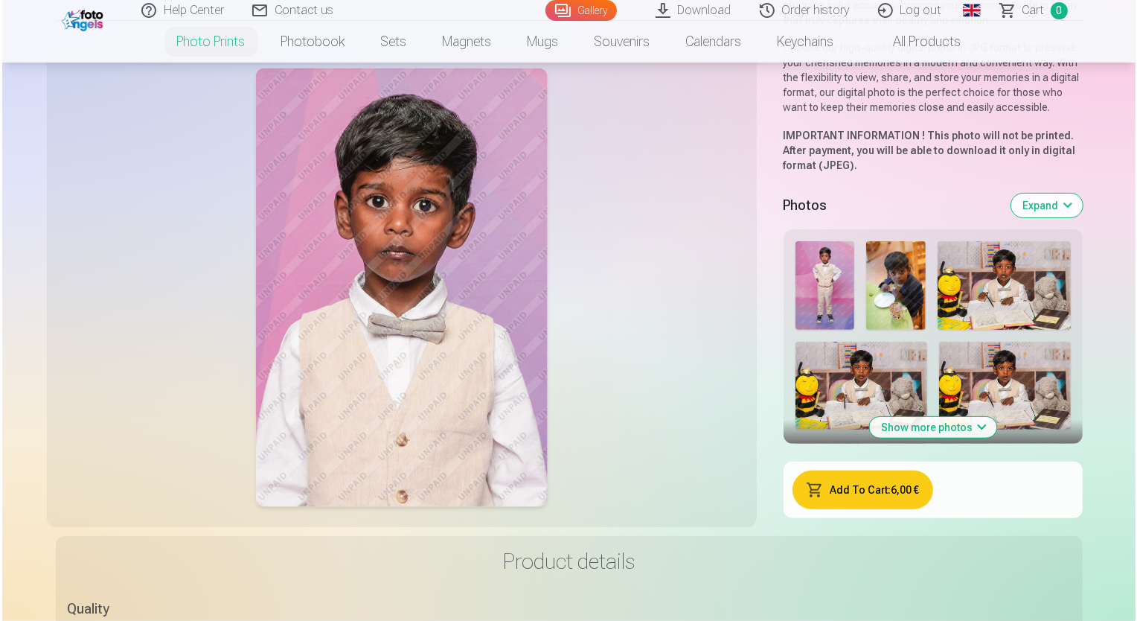
scroll to position [389, 0]
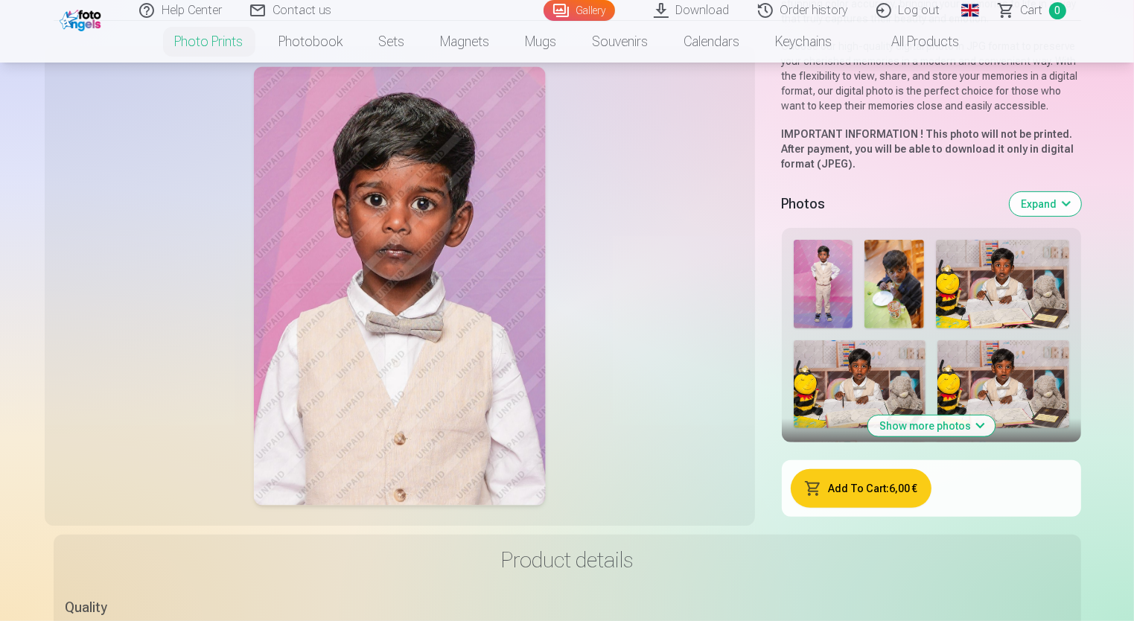
click at [878, 490] on button "Add To Cart : 6,00 €" at bounding box center [860, 488] width 141 height 39
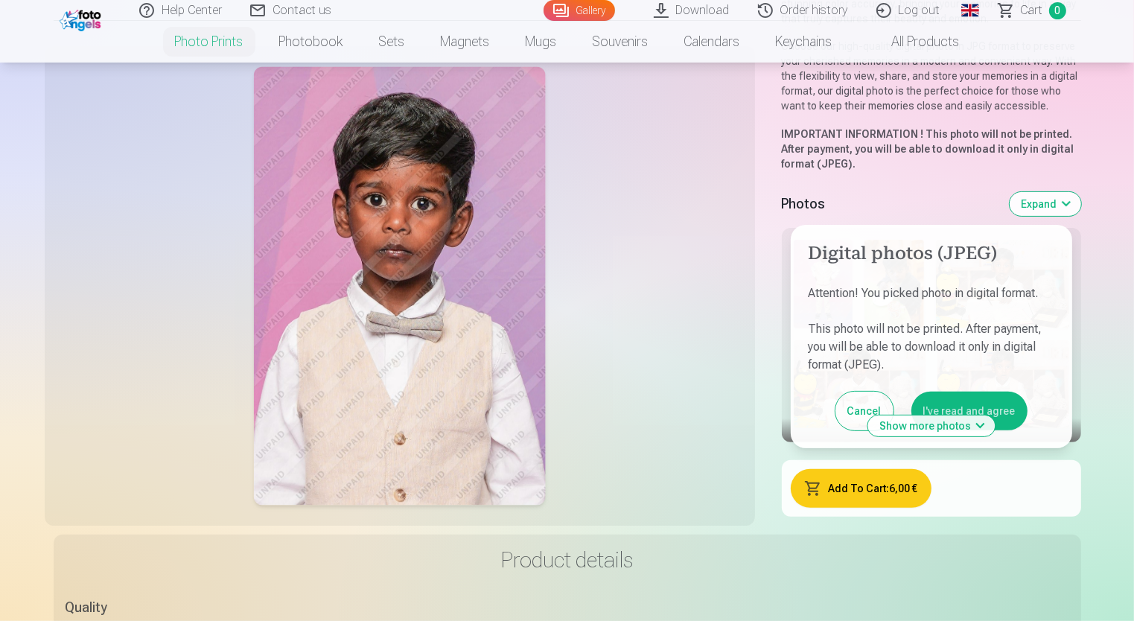
click at [944, 403] on button "I've read and agree" at bounding box center [969, 410] width 116 height 39
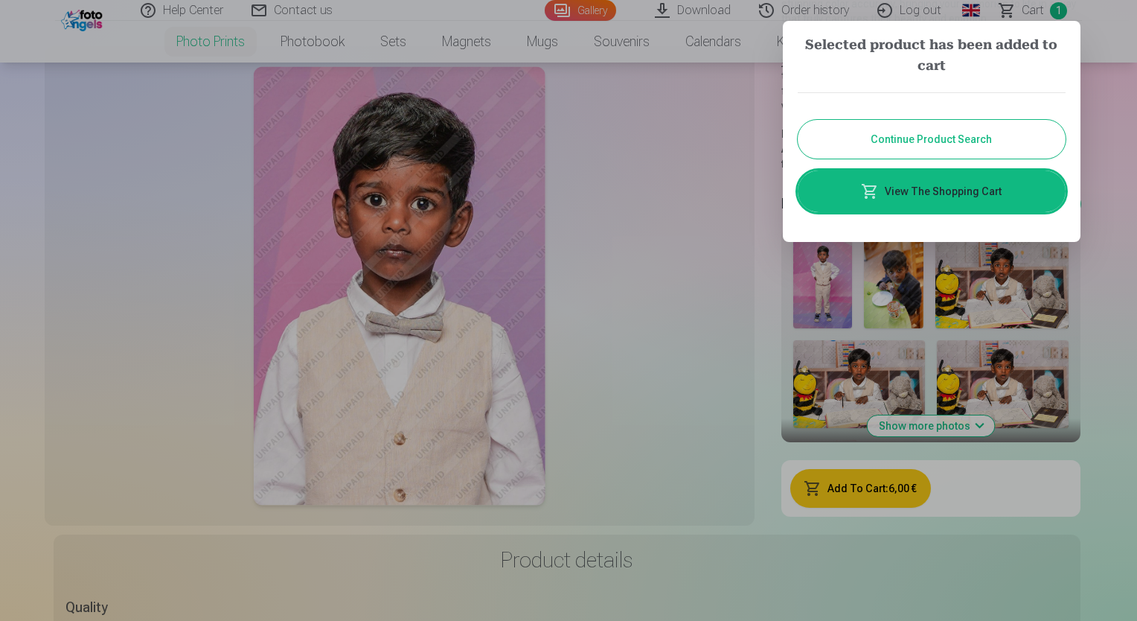
click at [914, 207] on link "View The Shopping Cart" at bounding box center [932, 191] width 268 height 42
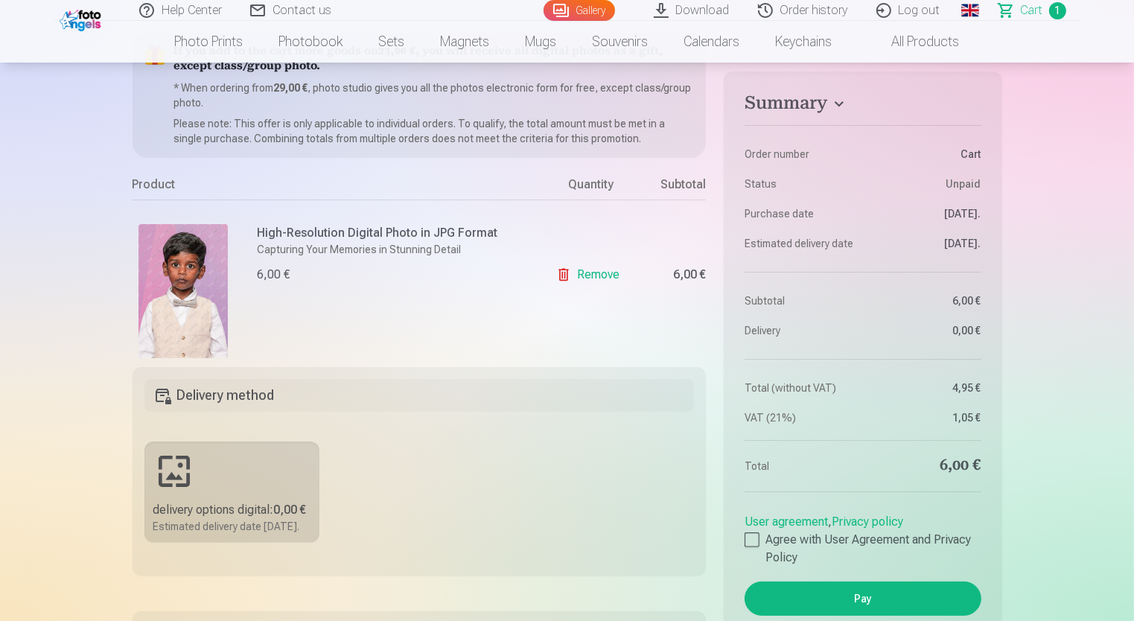
scroll to position [149, 0]
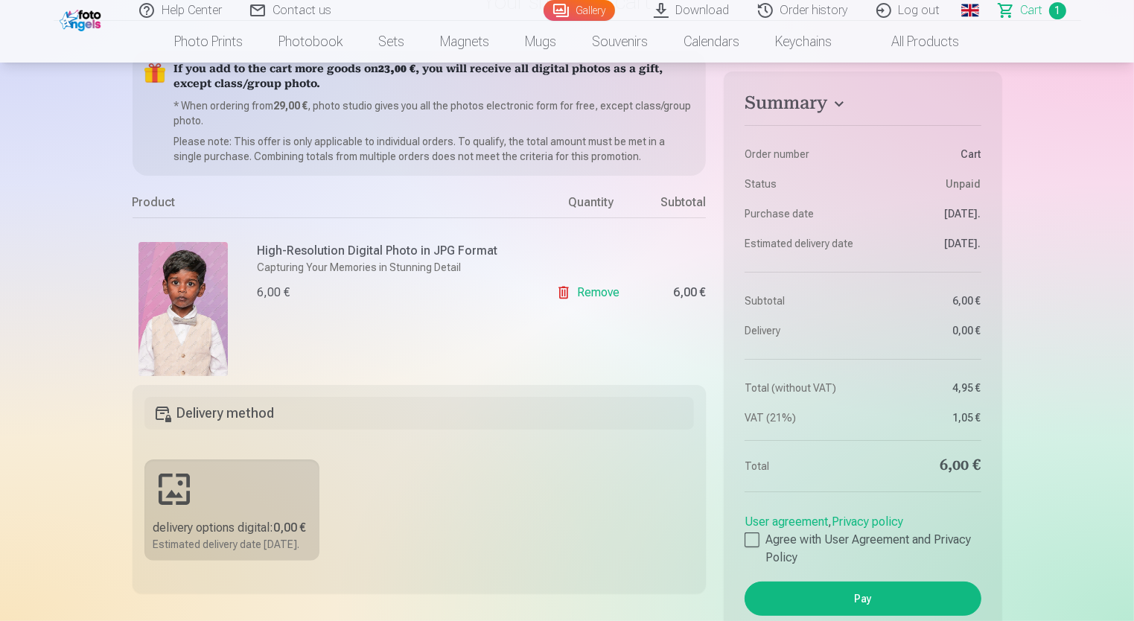
click at [336, 288] on div "6,00 €" at bounding box center [392, 293] width 269 height 18
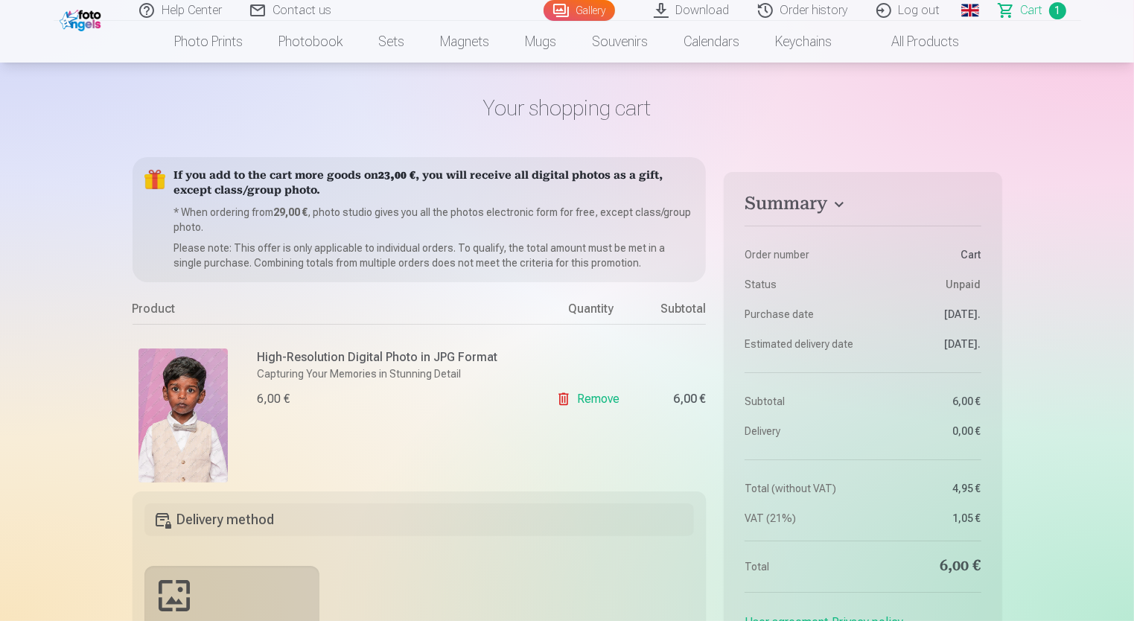
scroll to position [0, 0]
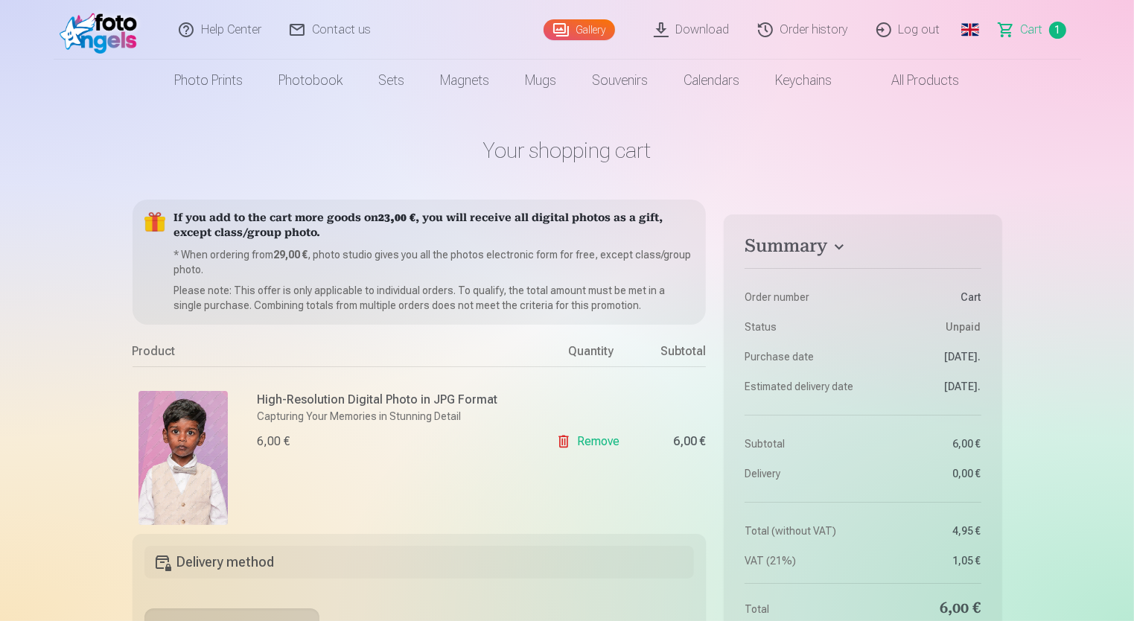
click at [423, 412] on p "Capturing Your Memories in Stunning Detail" at bounding box center [392, 416] width 269 height 15
click at [582, 446] on link "Remove" at bounding box center [590, 441] width 69 height 30
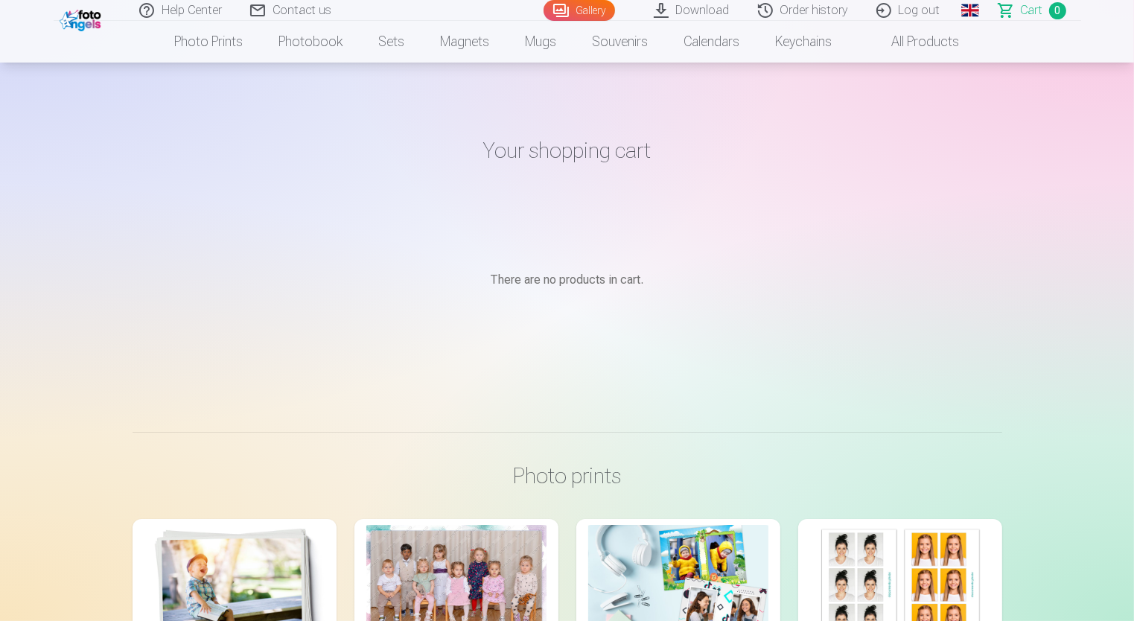
scroll to position [298, 0]
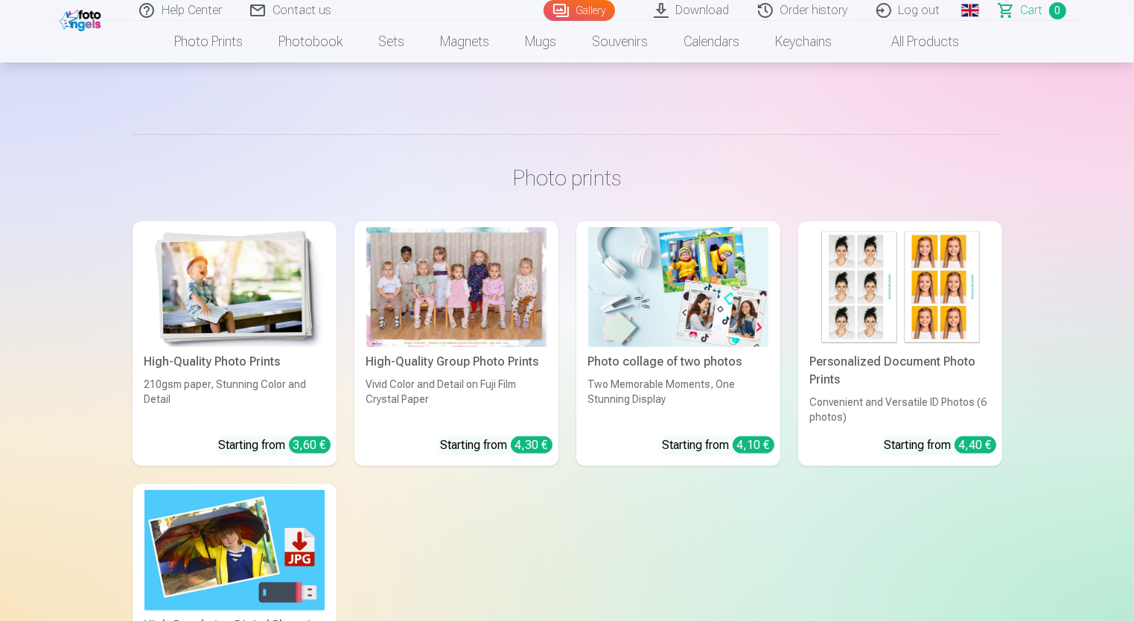
click at [452, 316] on div at bounding box center [456, 287] width 180 height 120
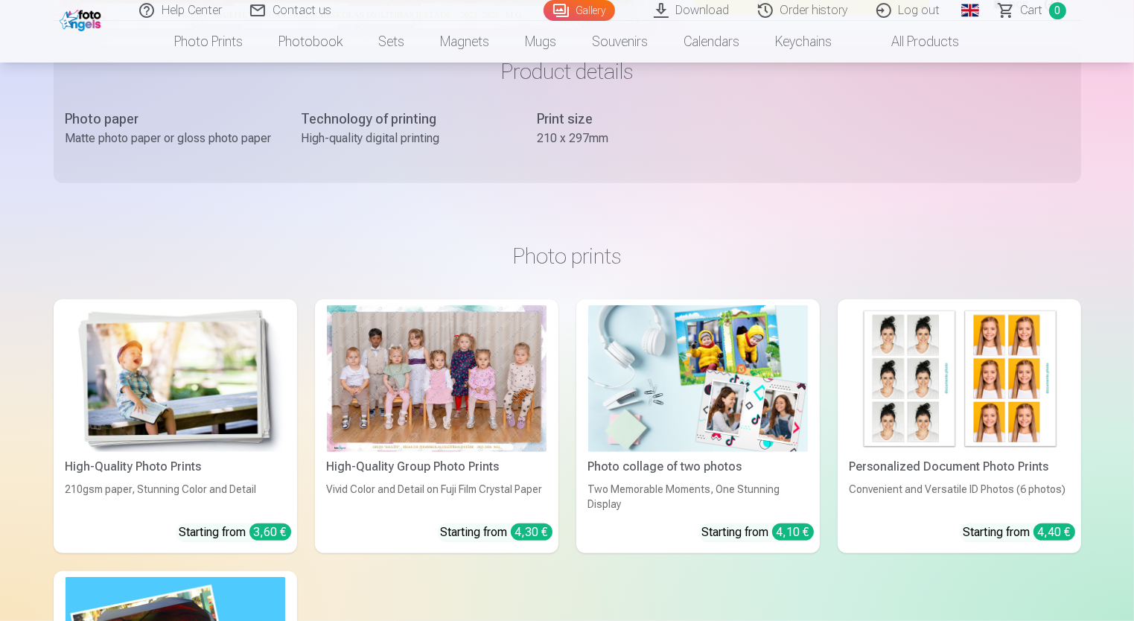
scroll to position [893, 0]
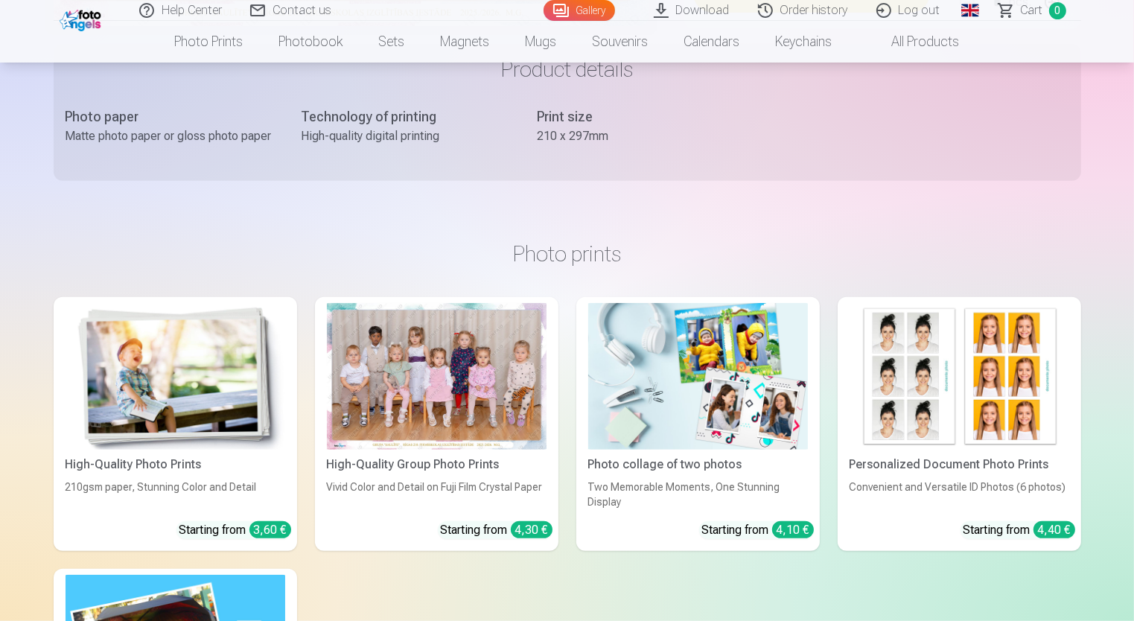
click at [488, 522] on div "Starting from 4,30 €" at bounding box center [497, 530] width 112 height 18
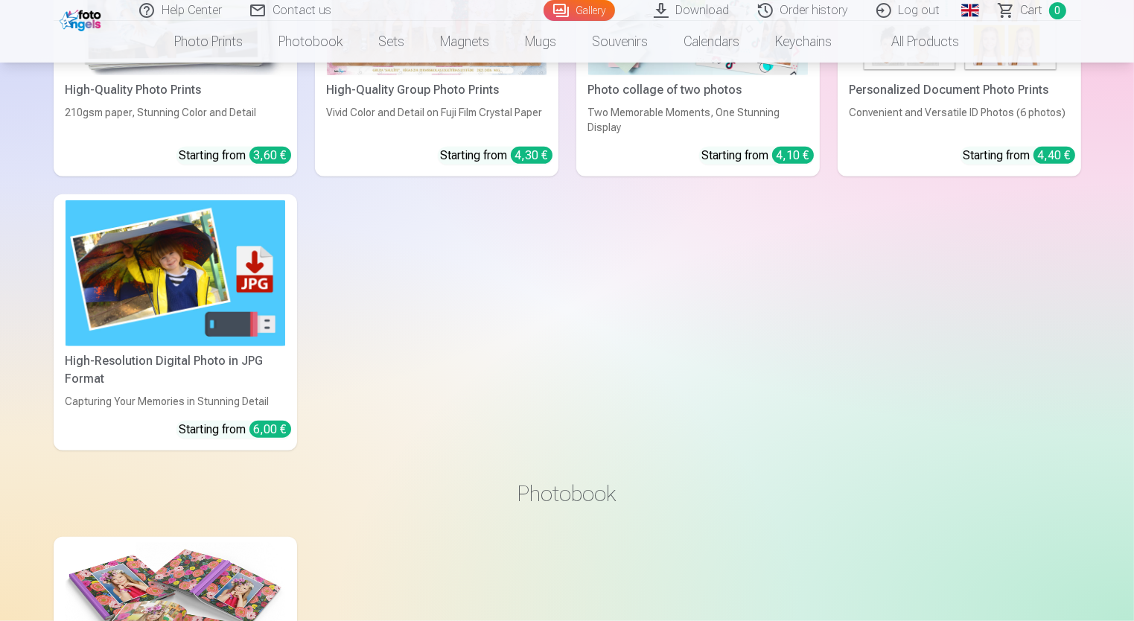
scroll to position [1265, 0]
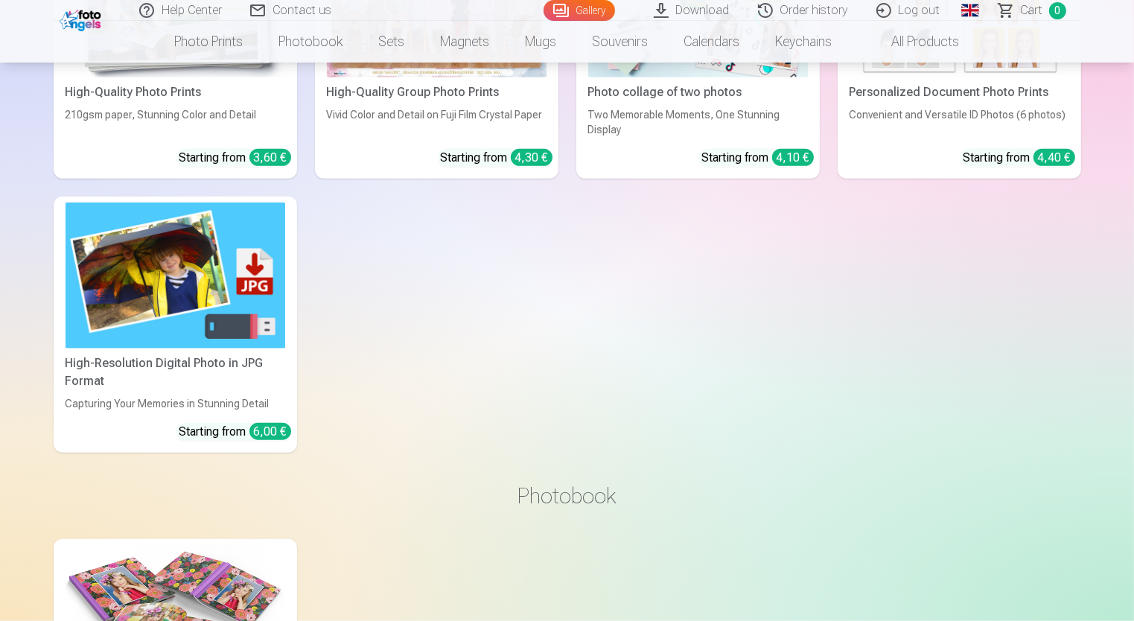
click at [131, 423] on link "High-Resolution Digital Photo in JPG Format Capturing Your Memories in Stunning…" at bounding box center [175, 324] width 243 height 257
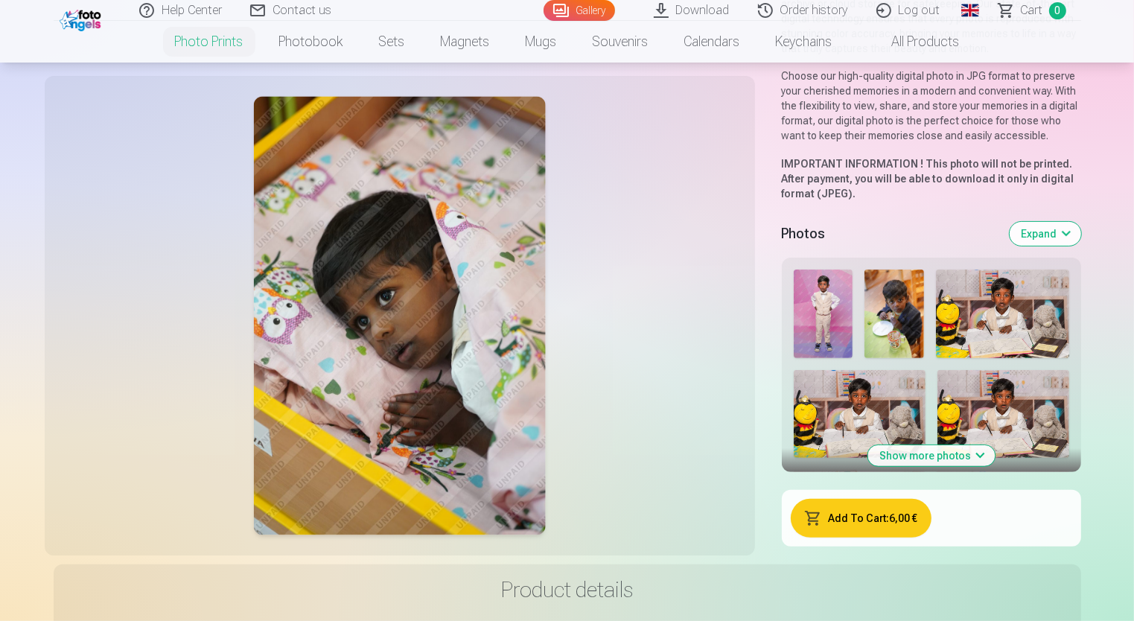
scroll to position [447, 0]
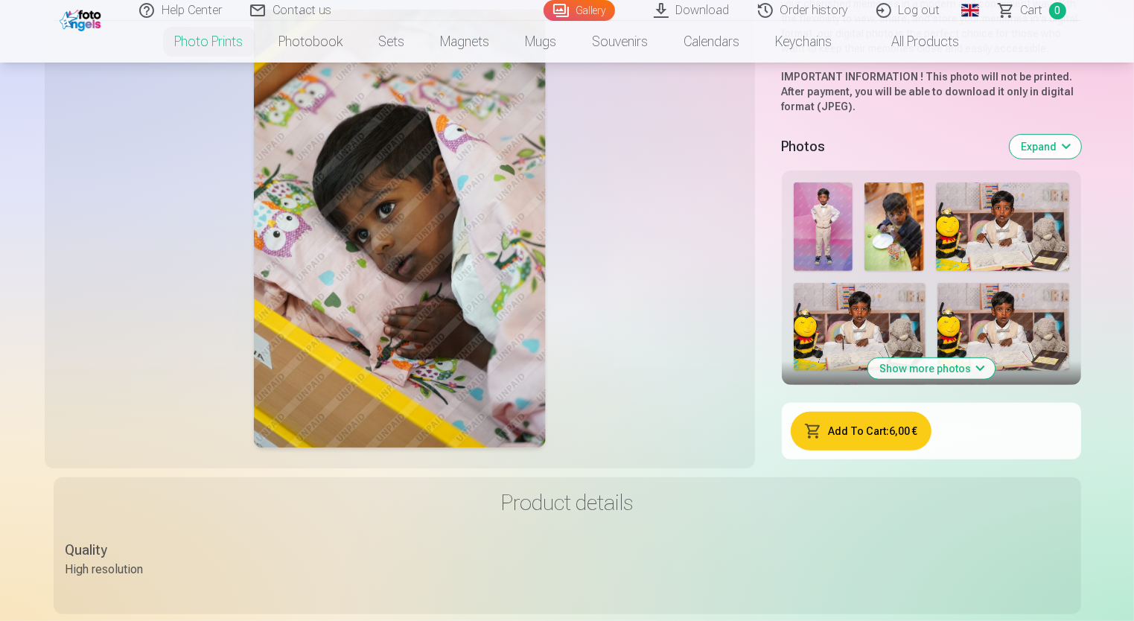
click at [905, 367] on button "Show more photos" at bounding box center [930, 368] width 127 height 21
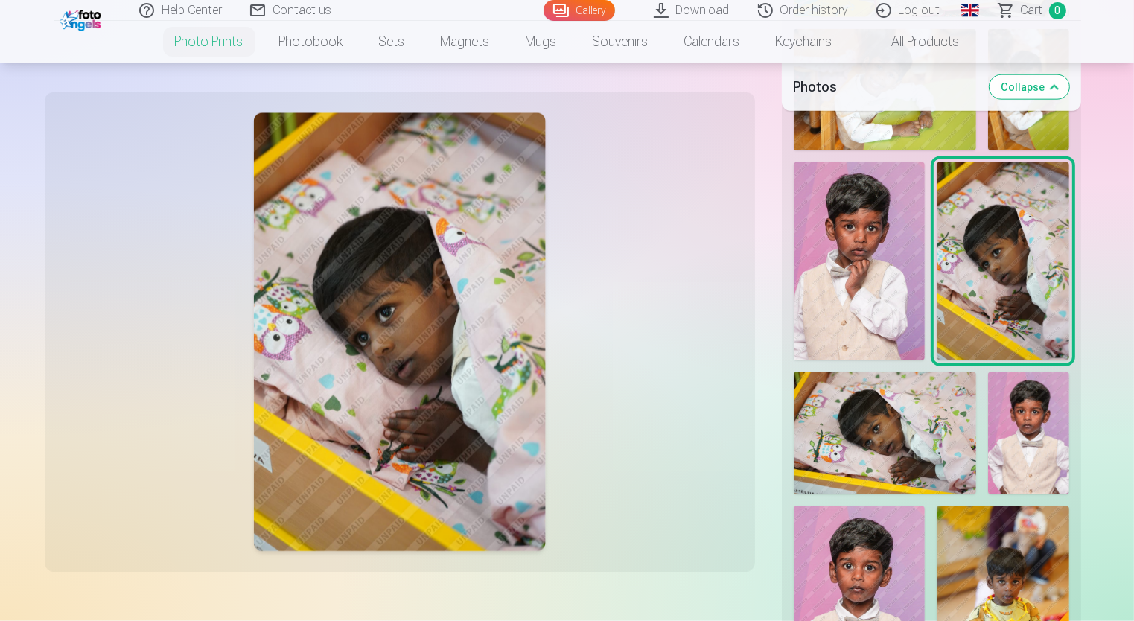
scroll to position [1489, 0]
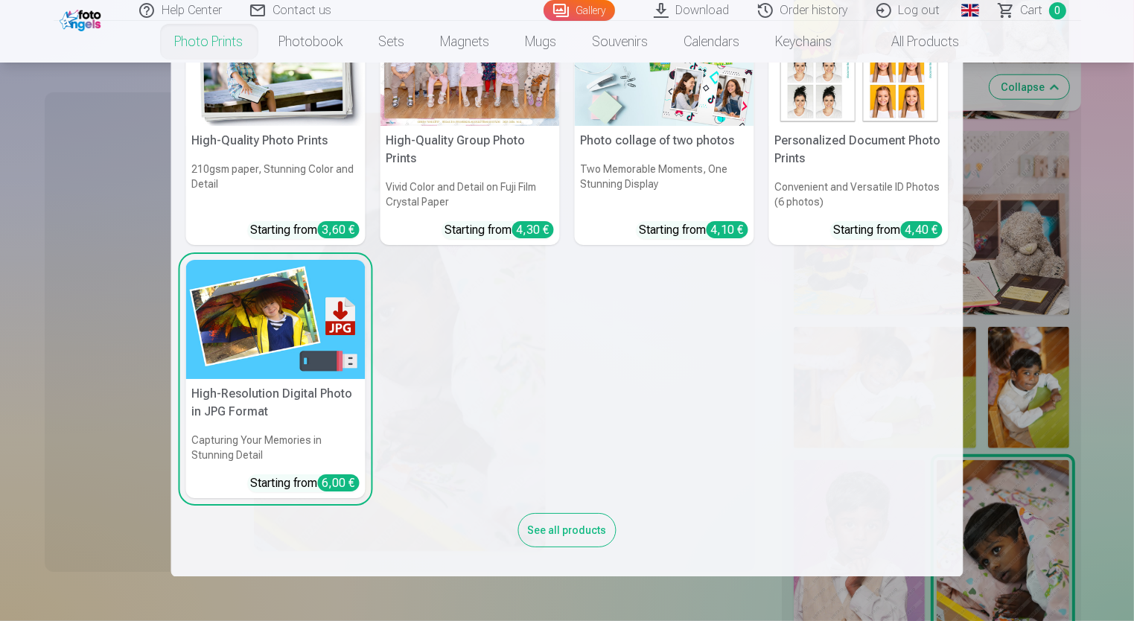
click at [458, 170] on link "High-Quality Group Photo Prints Vivid Color and Detail on Fuji Film Crystal Pap…" at bounding box center [469, 125] width 179 height 239
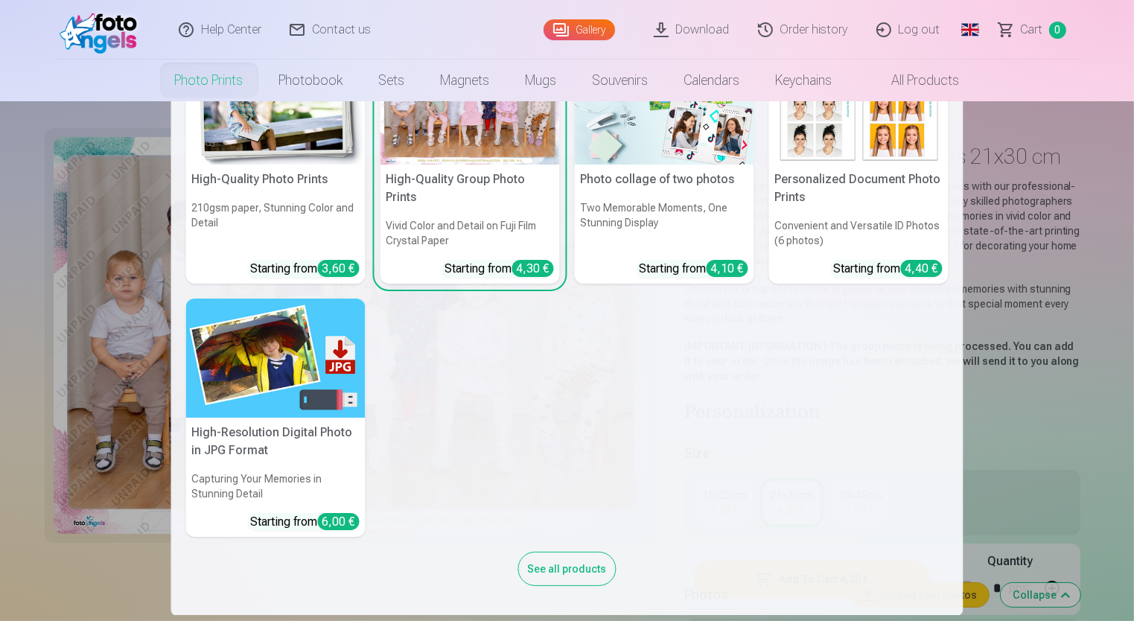
click at [289, 468] on h6 "Capturing Your Memories in Stunning Detail" at bounding box center [275, 486] width 179 height 42
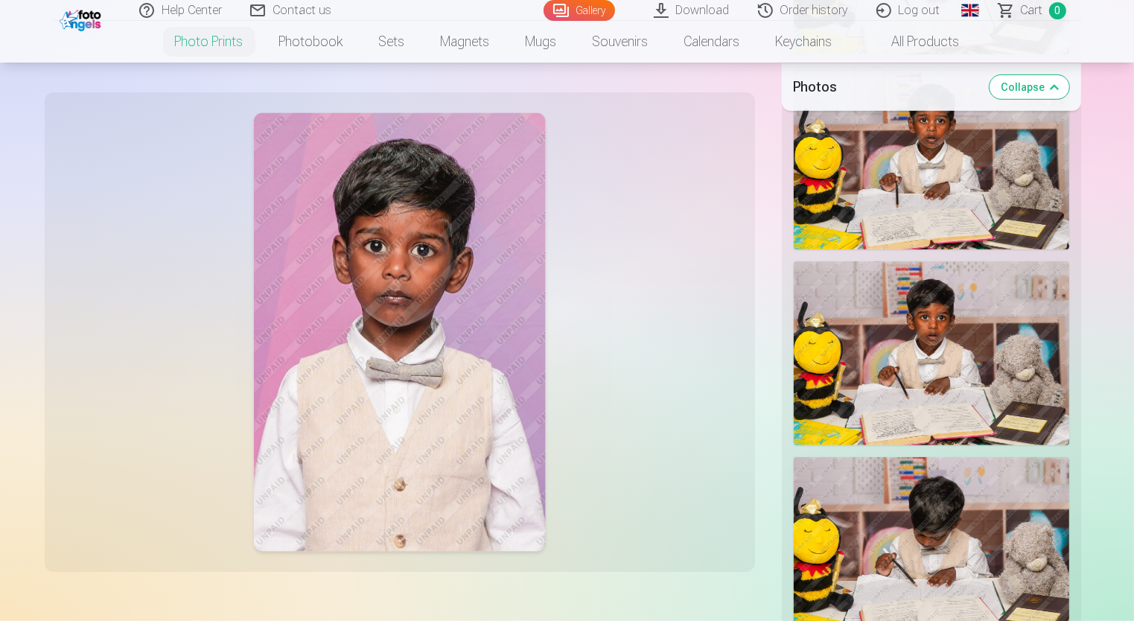
scroll to position [1340, 0]
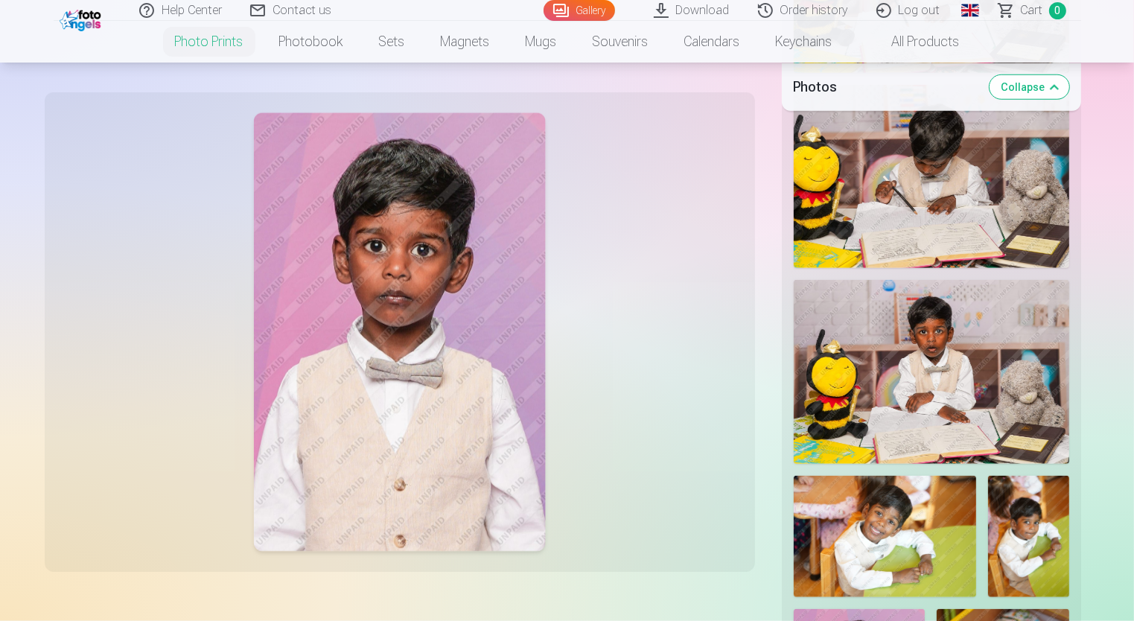
click at [330, 219] on img at bounding box center [399, 332] width 292 height 438
click at [365, 214] on img at bounding box center [399, 332] width 292 height 438
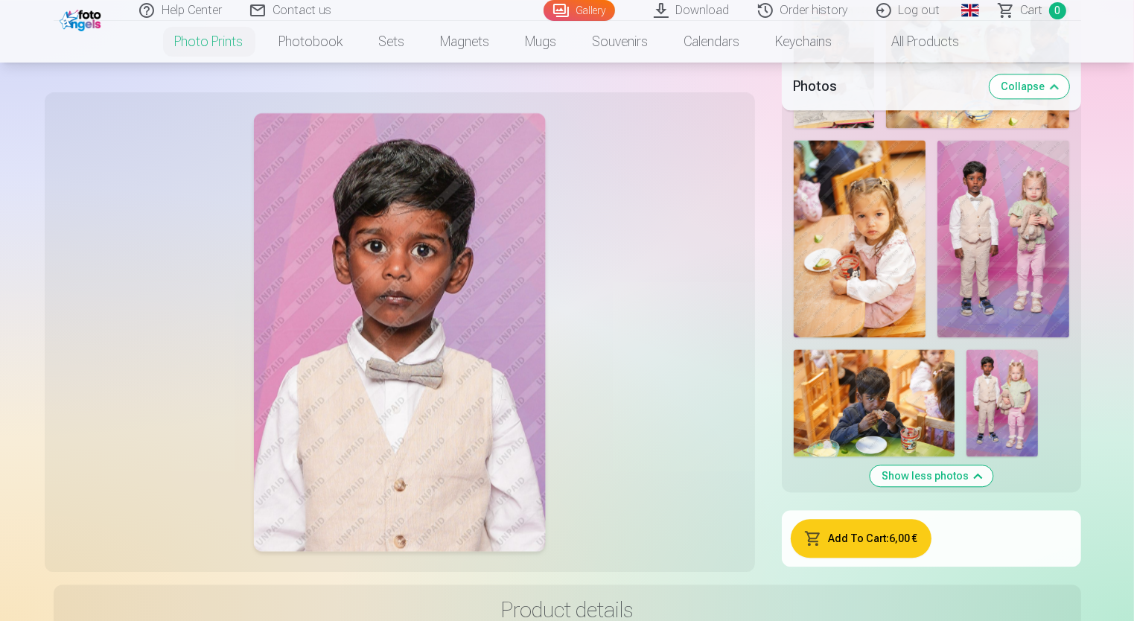
scroll to position [3200, 0]
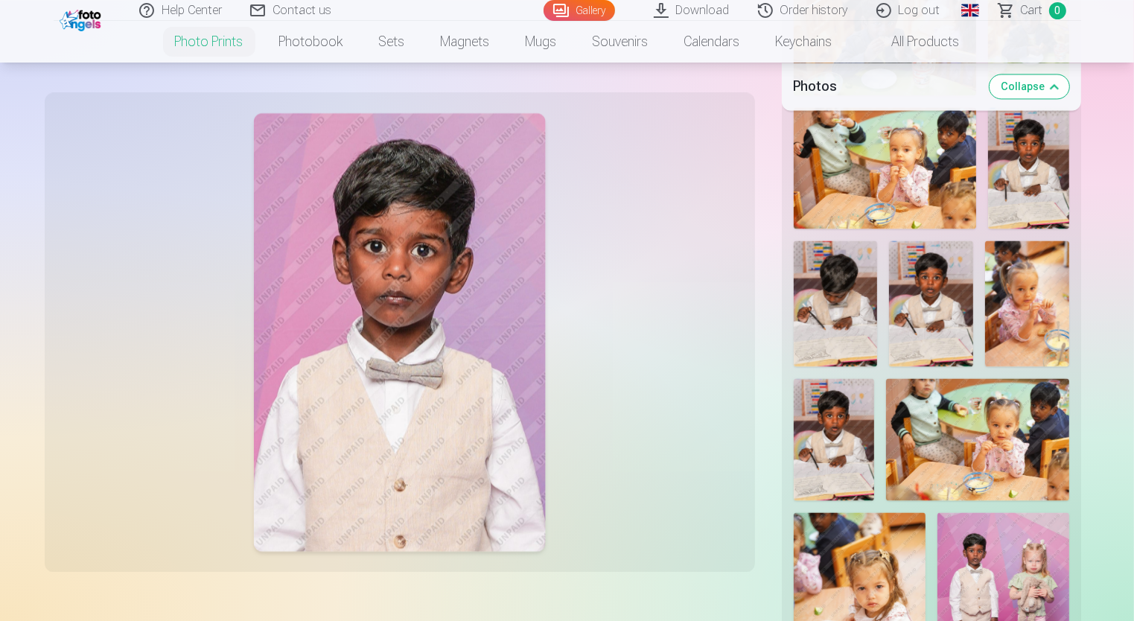
click at [1053, 90] on button "Collapse" at bounding box center [1029, 86] width 80 height 24
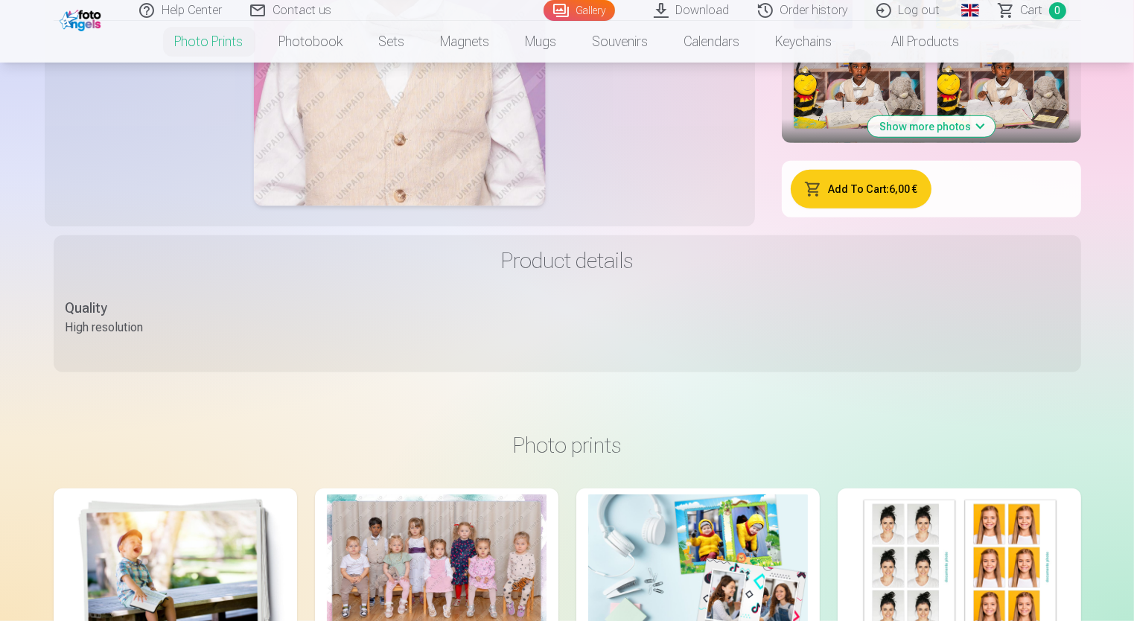
scroll to position [670, 0]
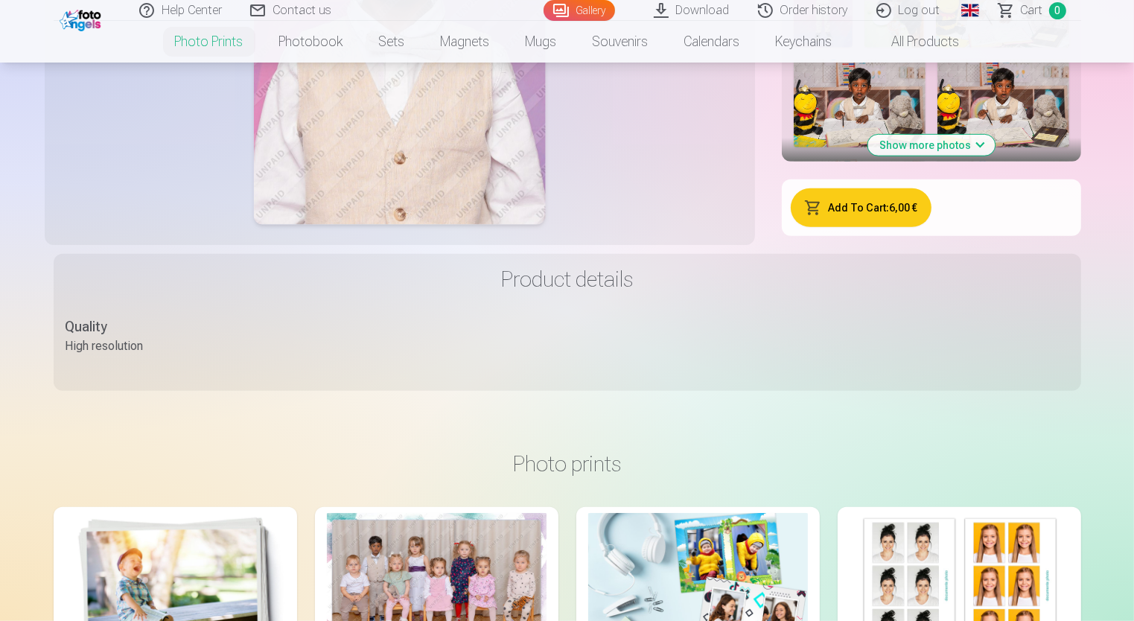
click at [877, 213] on button "Add To Cart : 6,00 €" at bounding box center [860, 207] width 141 height 39
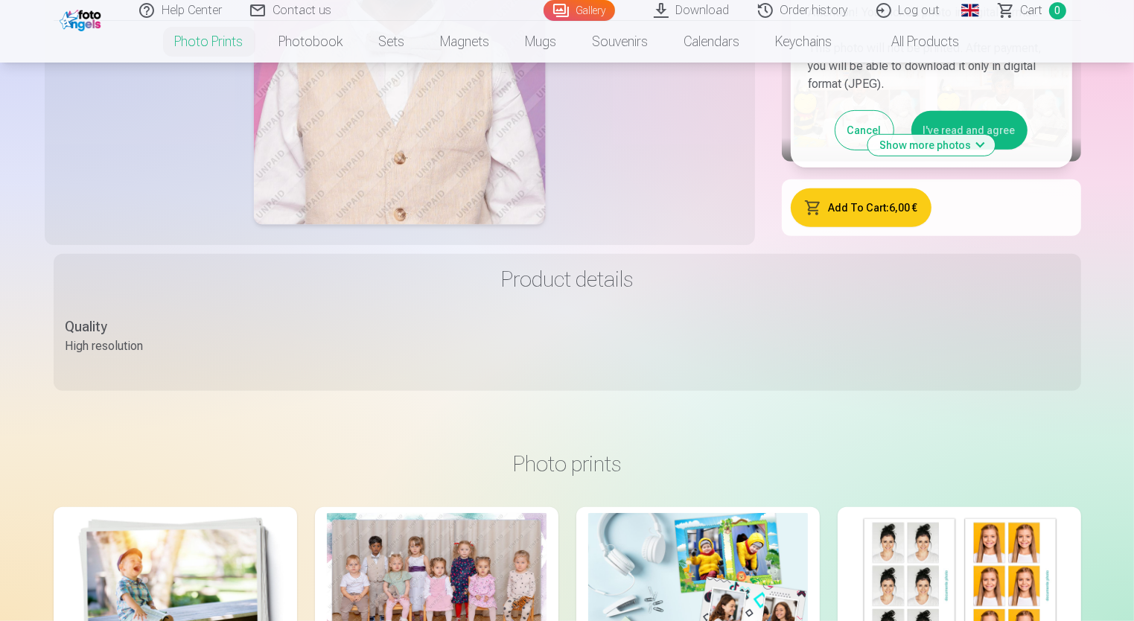
click at [961, 118] on button "I've read and agree" at bounding box center [969, 130] width 116 height 39
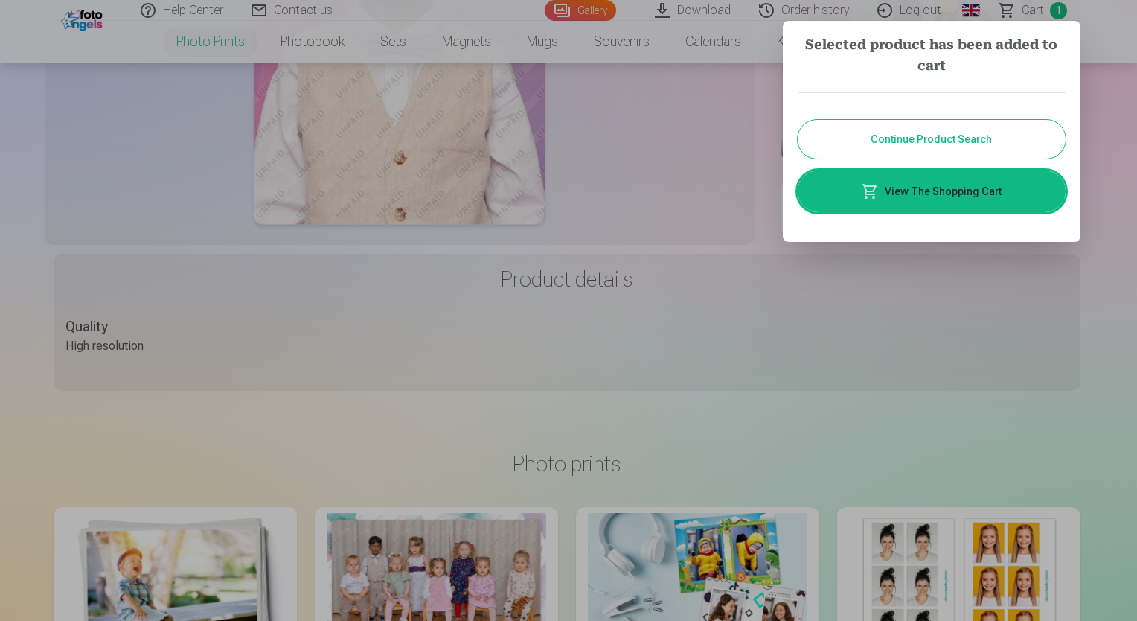
click at [471, 561] on div at bounding box center [568, 310] width 1137 height 621
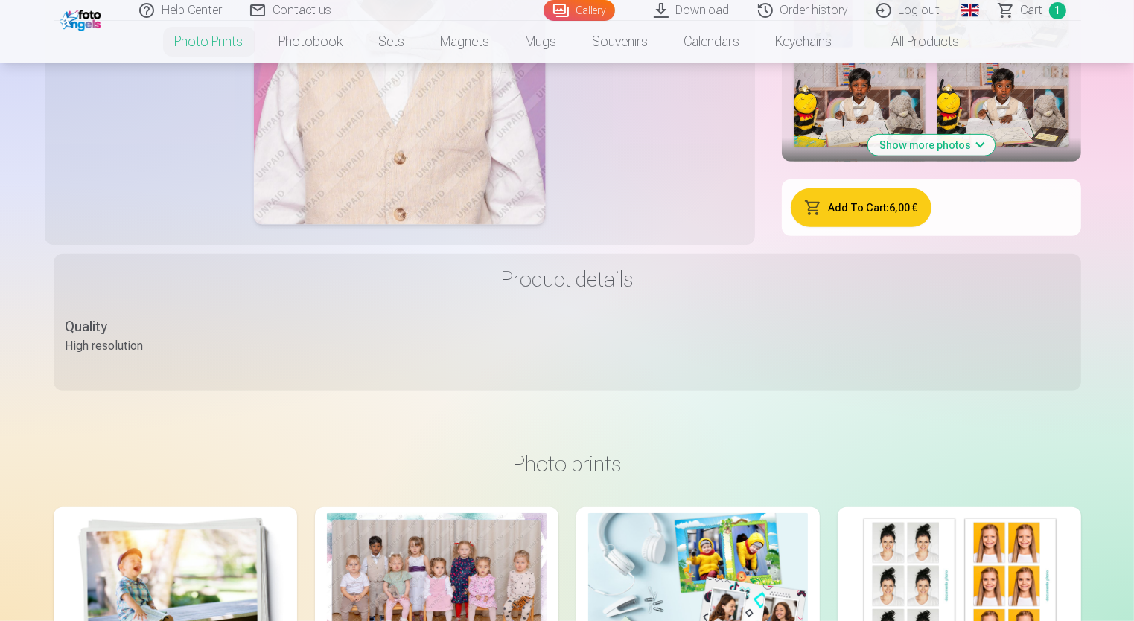
click at [471, 561] on div at bounding box center [437, 586] width 220 height 147
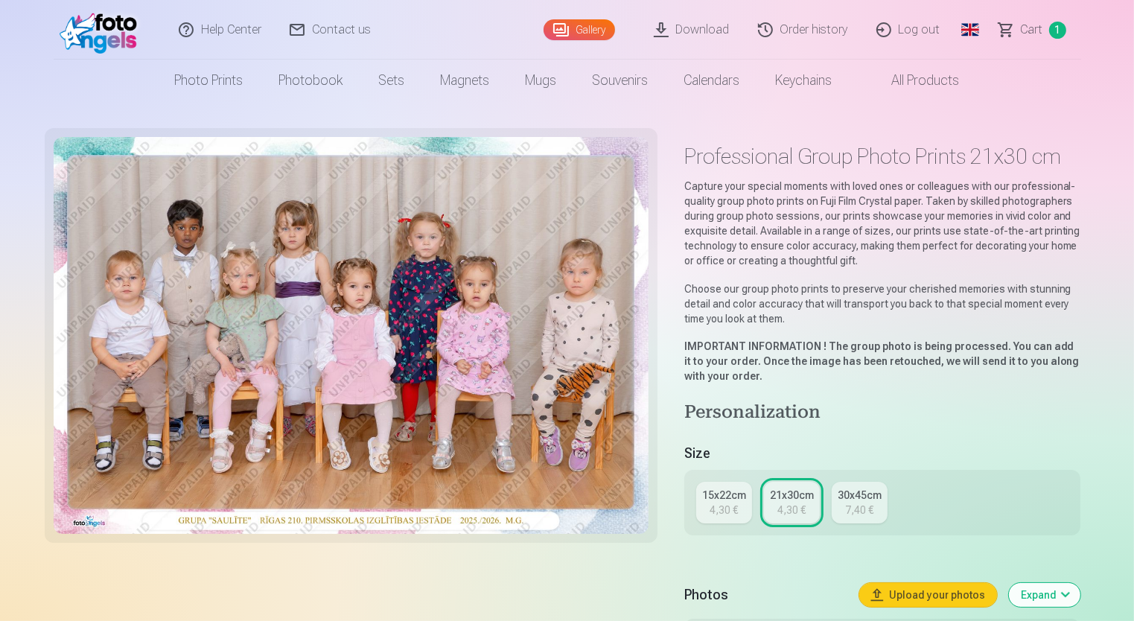
click at [794, 490] on div "21x30cm" at bounding box center [792, 494] width 44 height 15
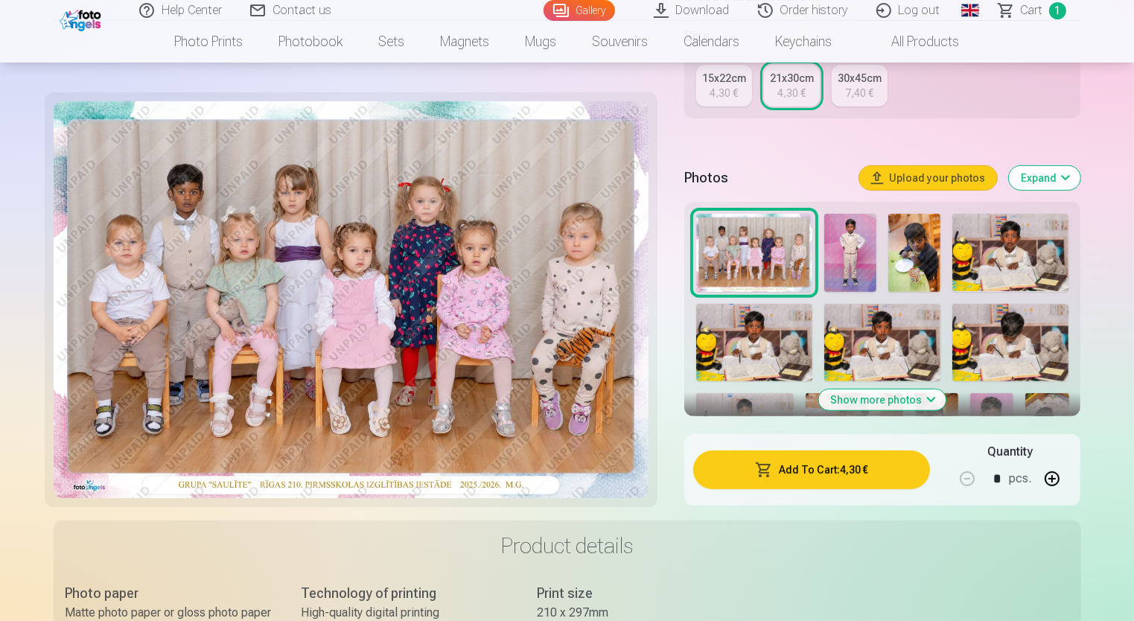
scroll to position [298, 0]
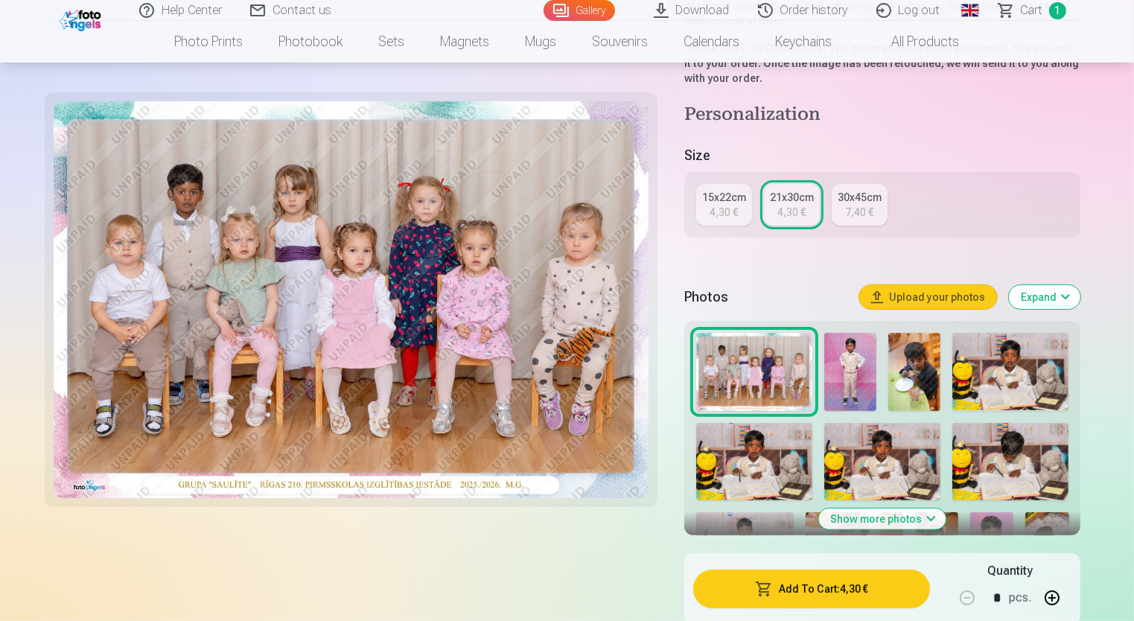
click at [837, 198] on div "30x45cm" at bounding box center [859, 197] width 44 height 15
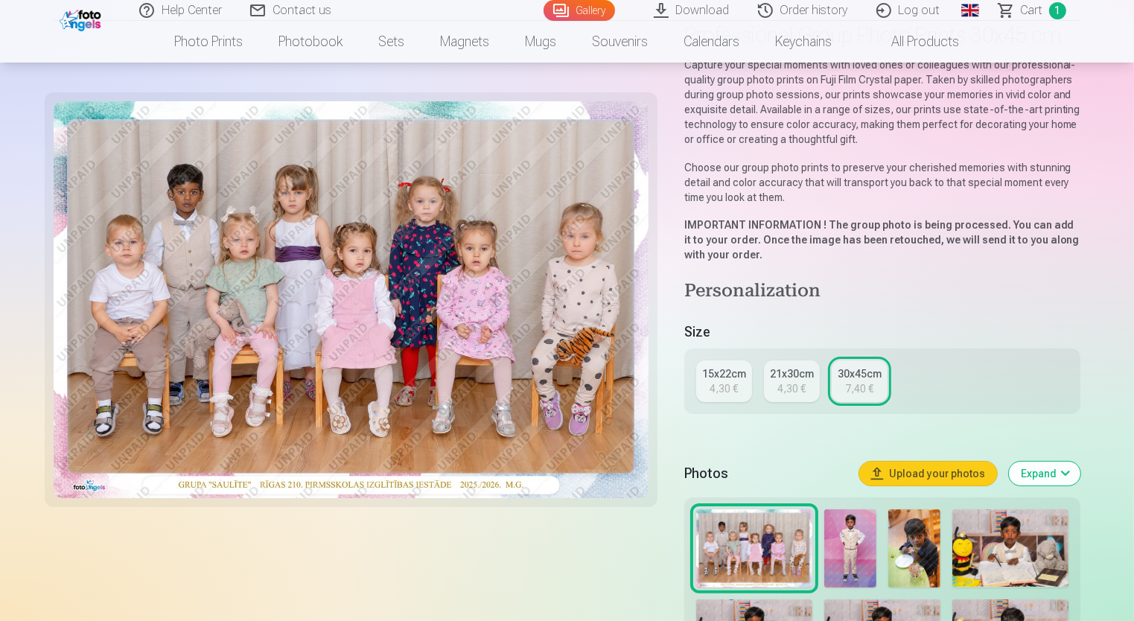
scroll to position [223, 0]
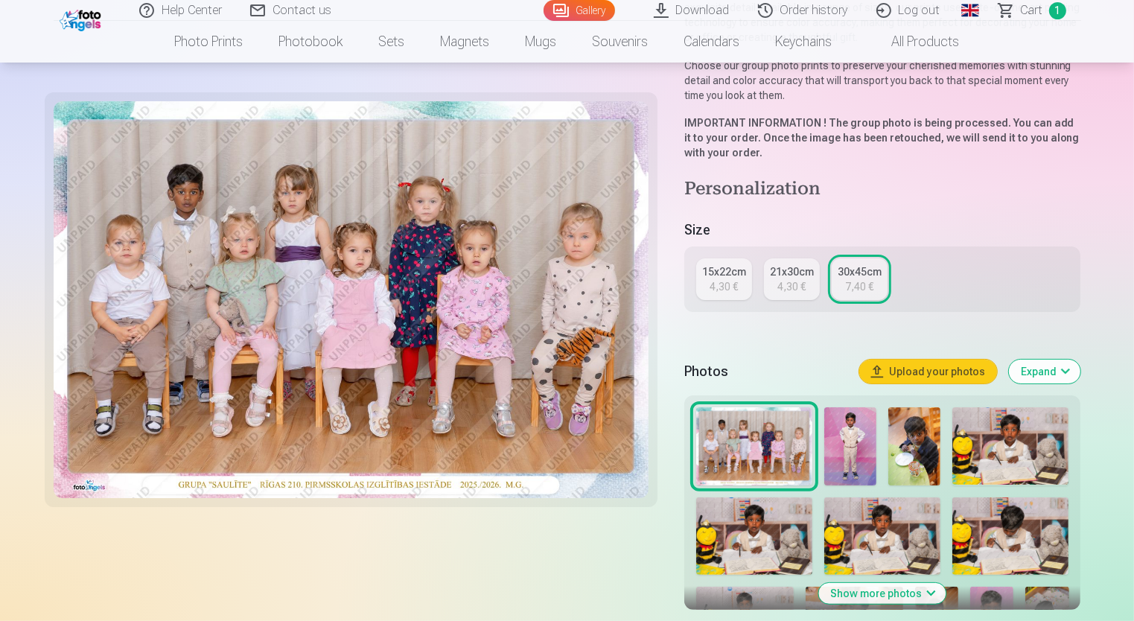
click at [787, 298] on link "21x30cm 4,30 €" at bounding box center [792, 279] width 56 height 42
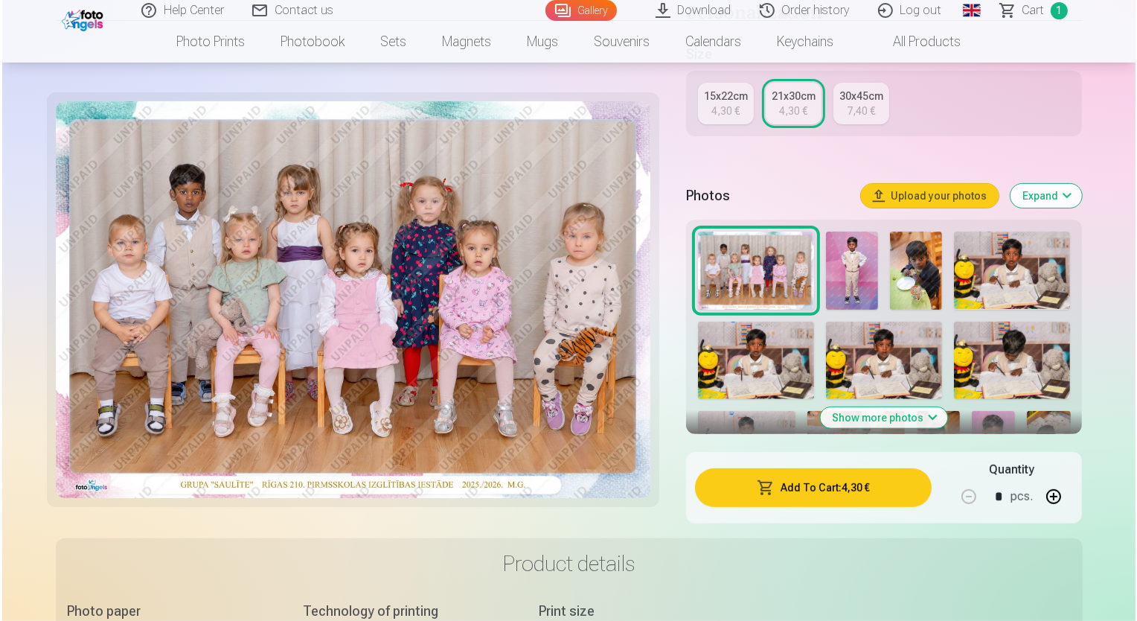
scroll to position [521, 0]
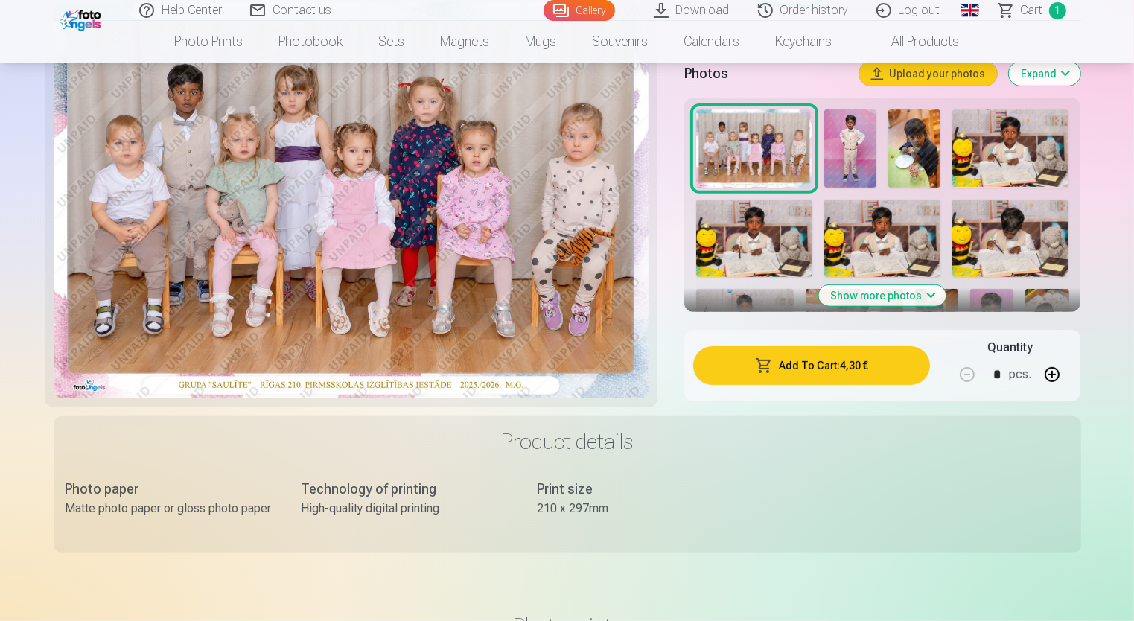
click at [840, 361] on button "Add To Cart : 4,30 €" at bounding box center [811, 365] width 237 height 39
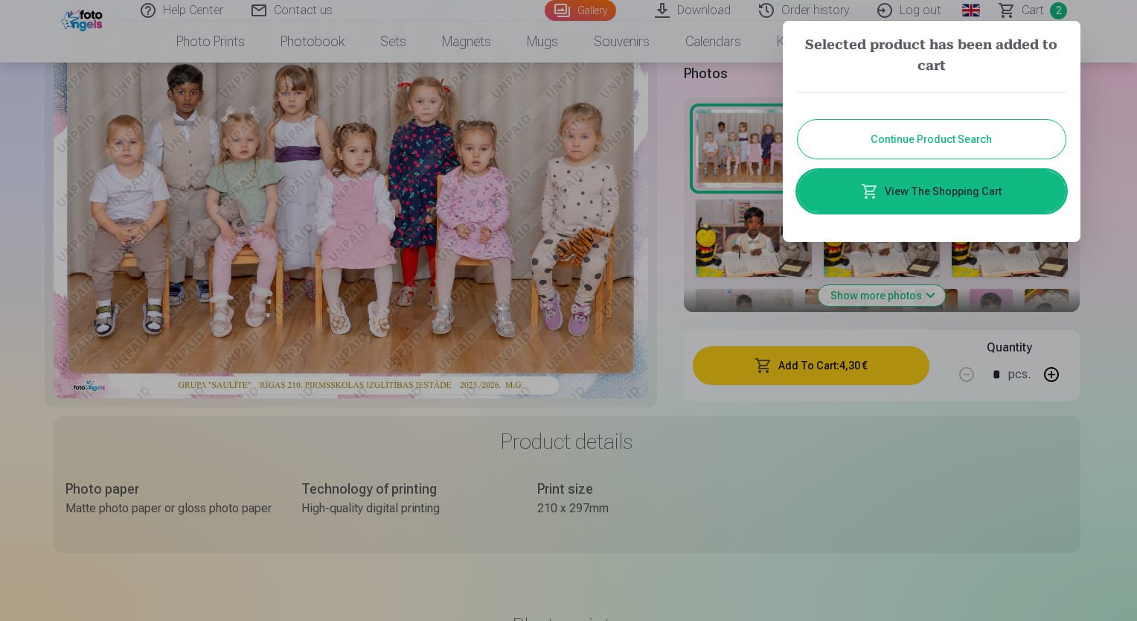
click at [950, 186] on link "View The Shopping Cart" at bounding box center [932, 191] width 268 height 42
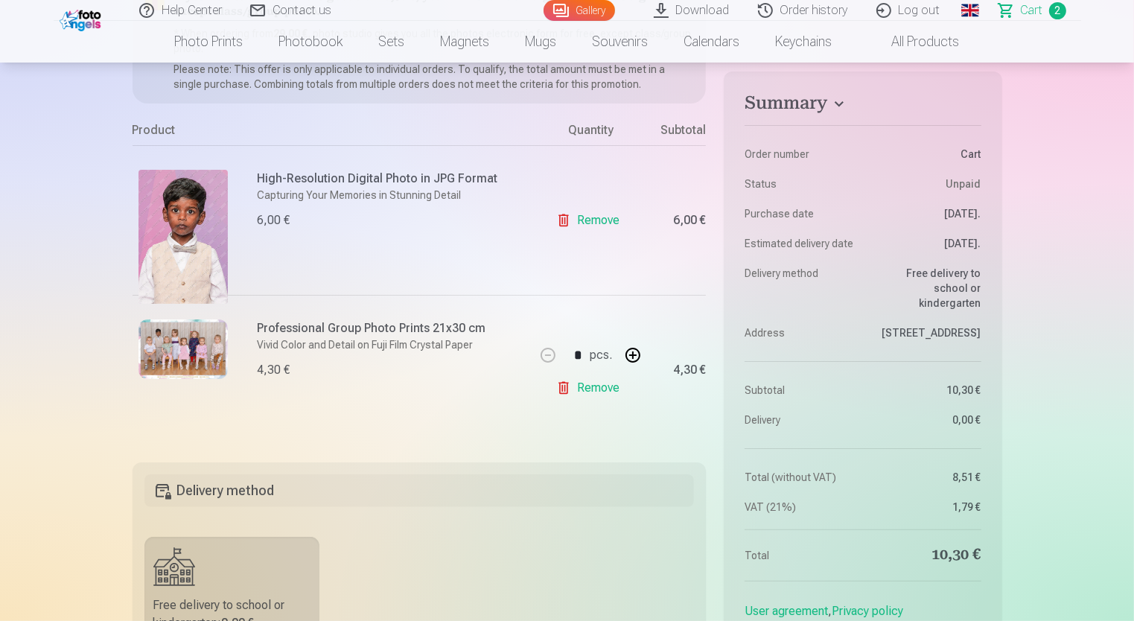
scroll to position [223, 0]
click at [178, 210] on img at bounding box center [182, 234] width 89 height 134
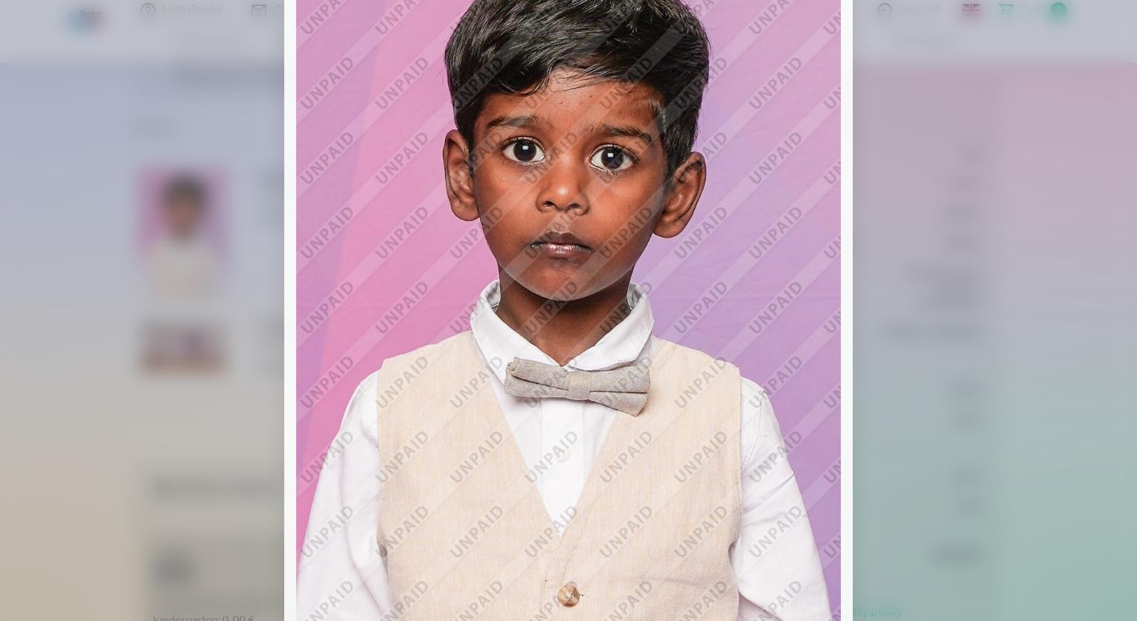
click at [1068, 290] on div at bounding box center [568, 310] width 1137 height 621
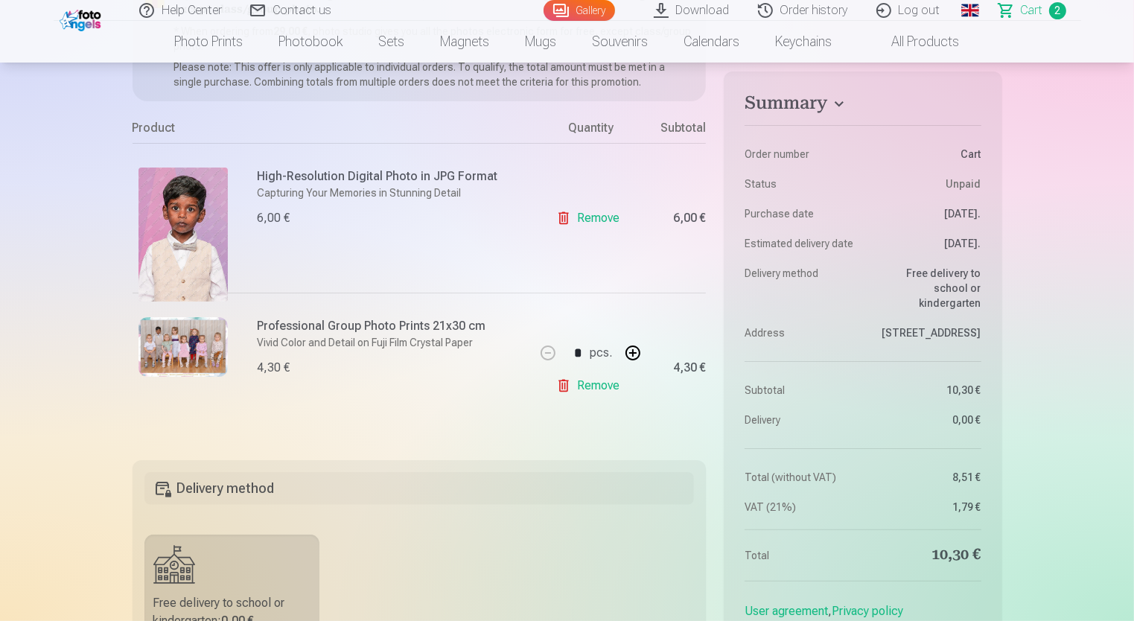
click at [292, 190] on p "Capturing Your Memories in Stunning Detail" at bounding box center [392, 192] width 269 height 15
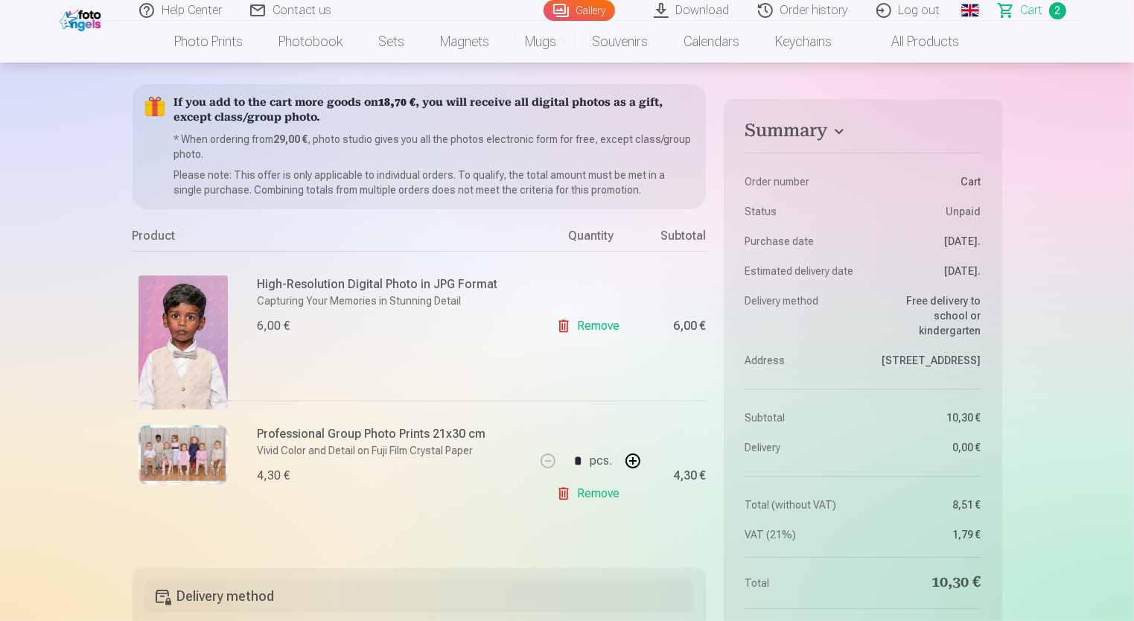
scroll to position [0, 0]
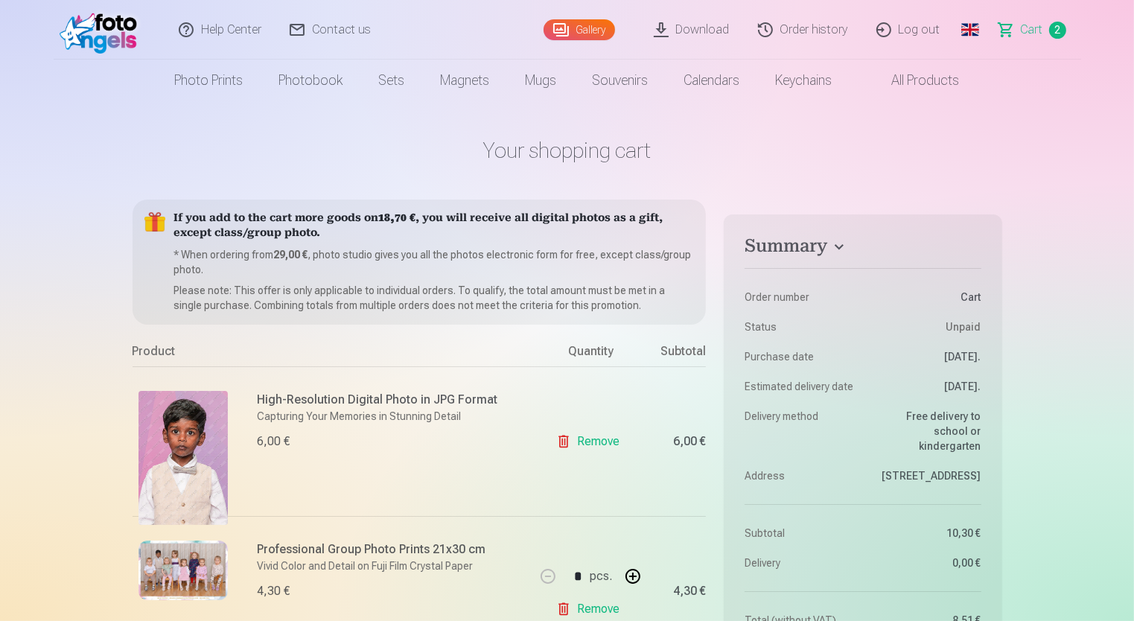
click at [185, 447] on img at bounding box center [182, 458] width 89 height 134
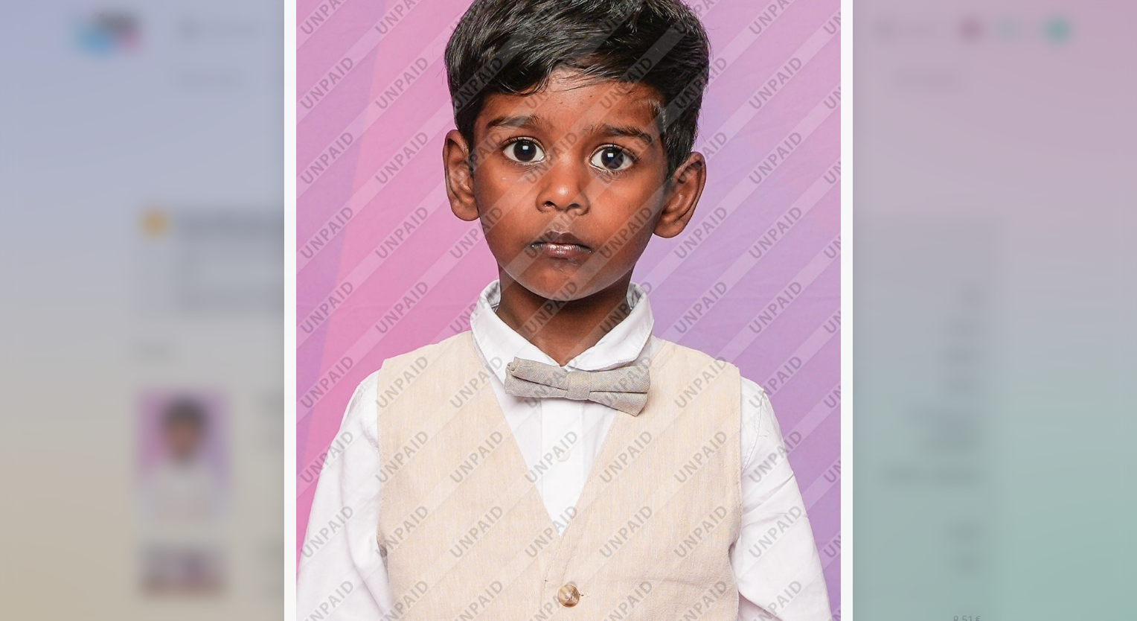
click at [969, 377] on div at bounding box center [568, 310] width 1137 height 621
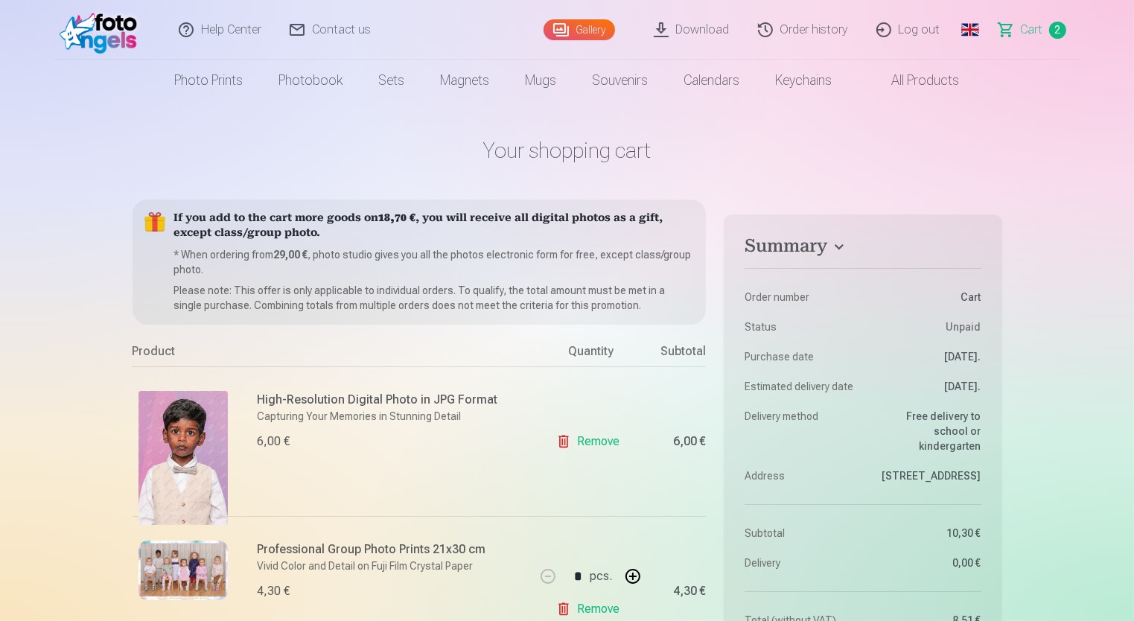
click at [121, 31] on img at bounding box center [103, 30] width 86 height 48
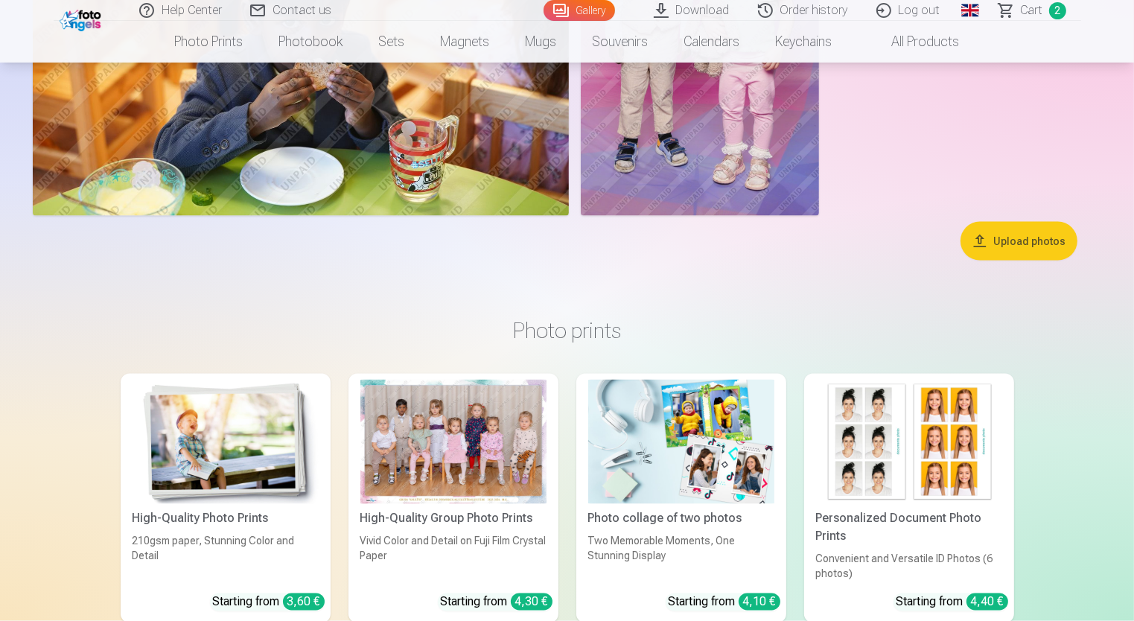
scroll to position [7806, 0]
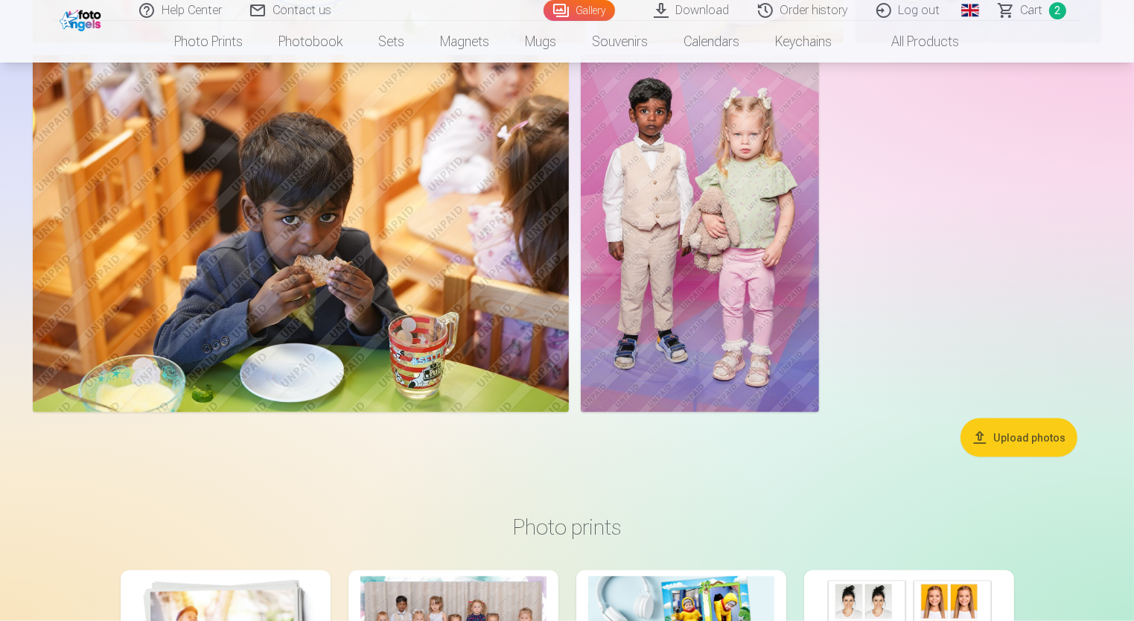
click at [1040, 10] on span "Сart" at bounding box center [1031, 10] width 22 height 18
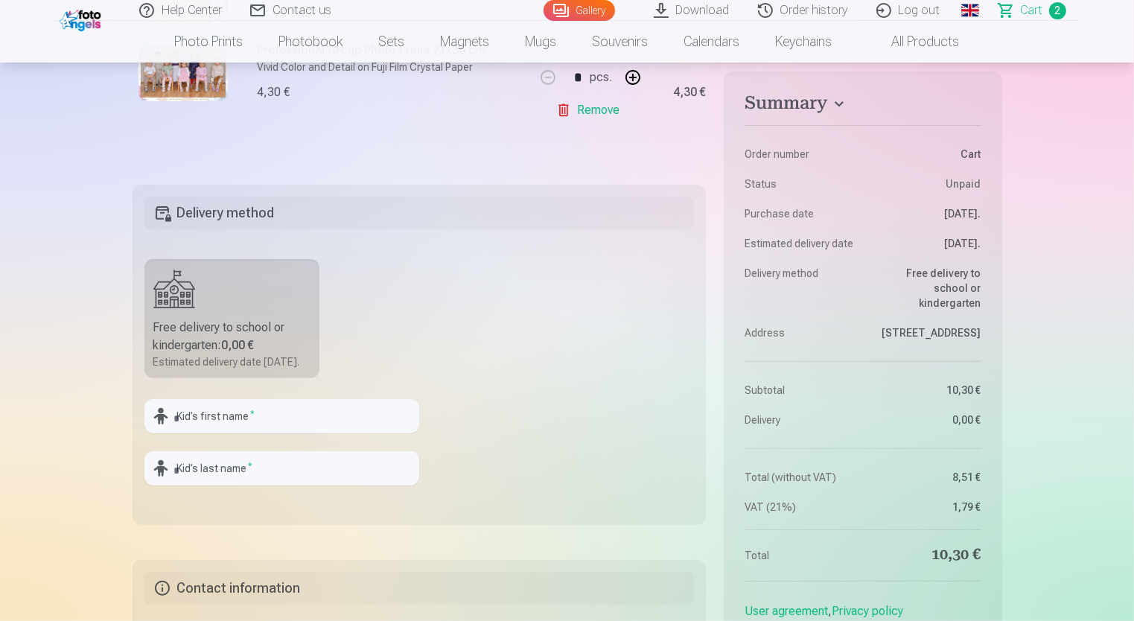
scroll to position [521, 0]
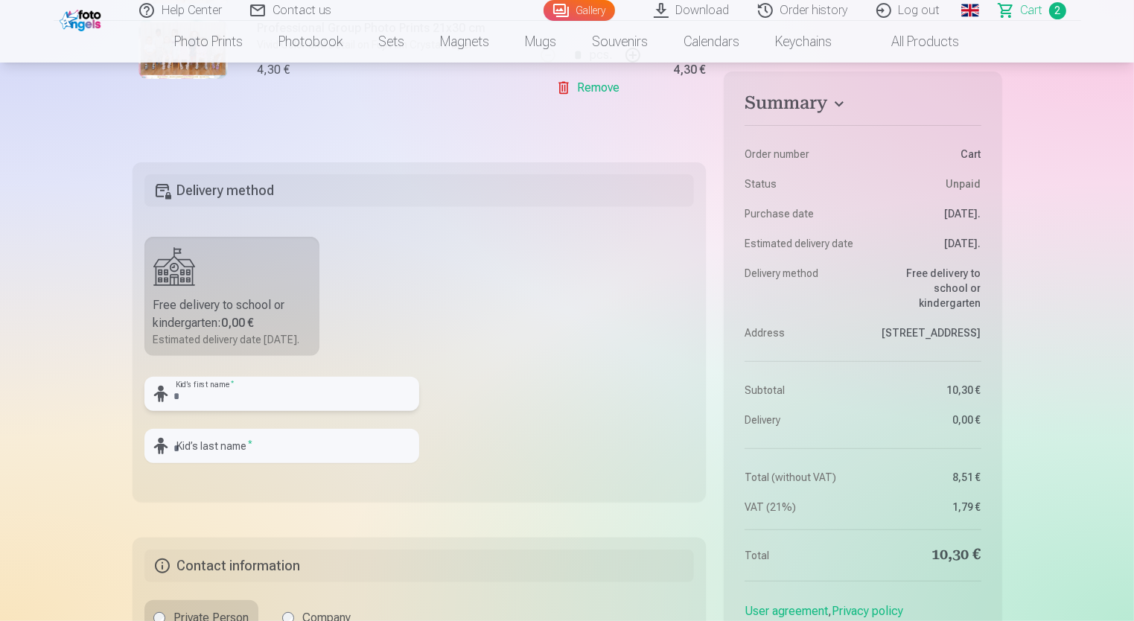
click at [262, 411] on input "text" at bounding box center [281, 394] width 275 height 34
type input "*******"
click at [248, 459] on input "text" at bounding box center [281, 446] width 275 height 34
type input "**********"
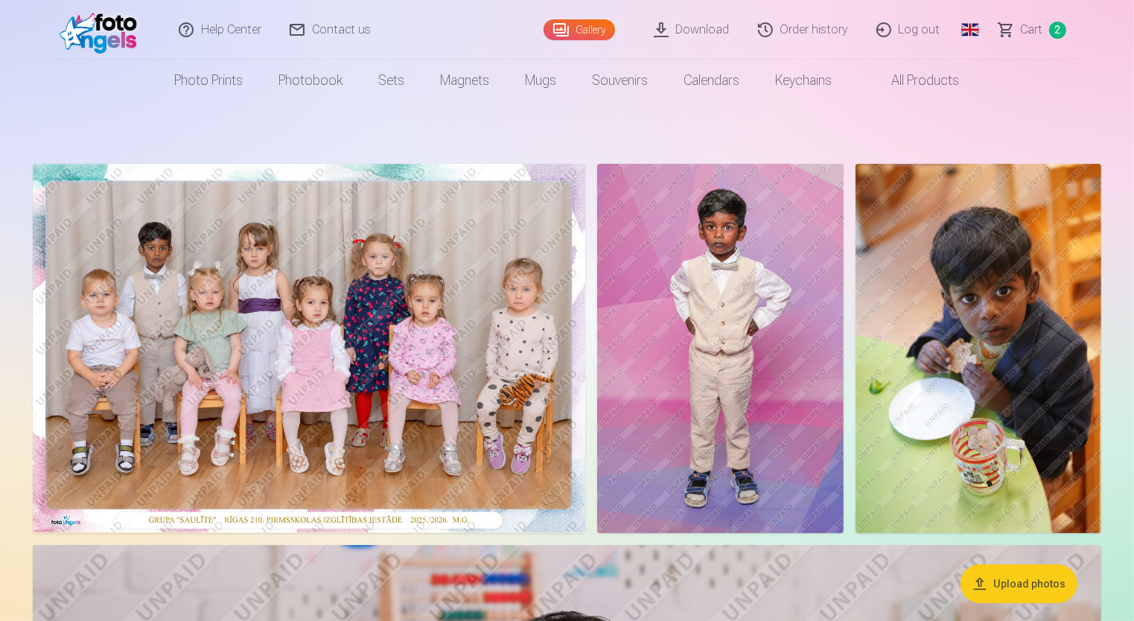
click at [1020, 22] on link "Сart 2" at bounding box center [1033, 30] width 96 height 60
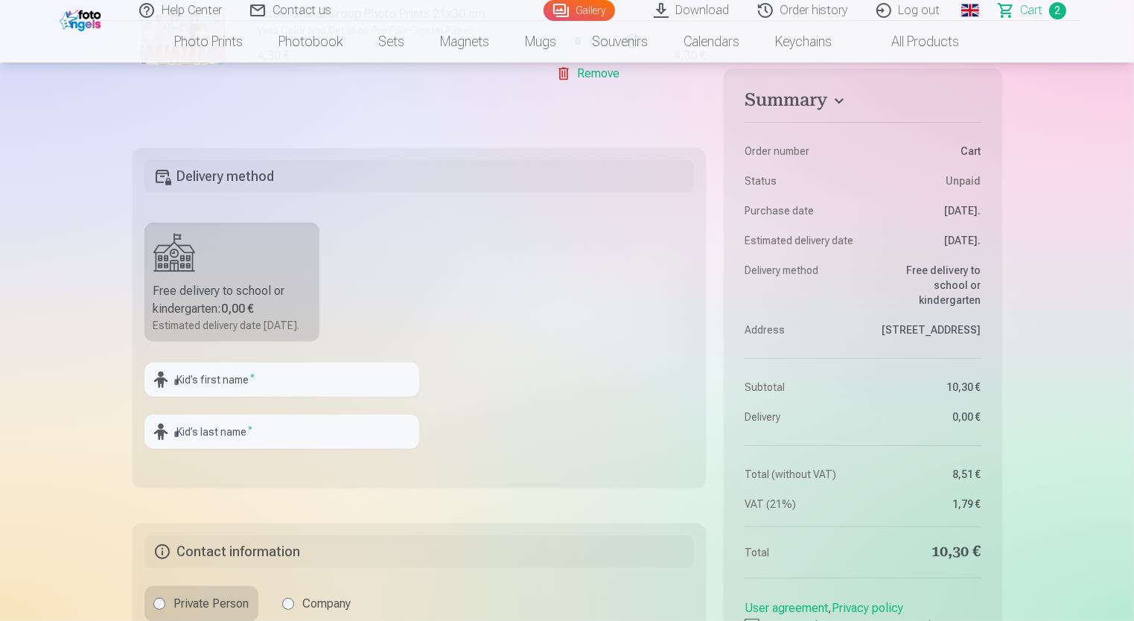
scroll to position [595, 0]
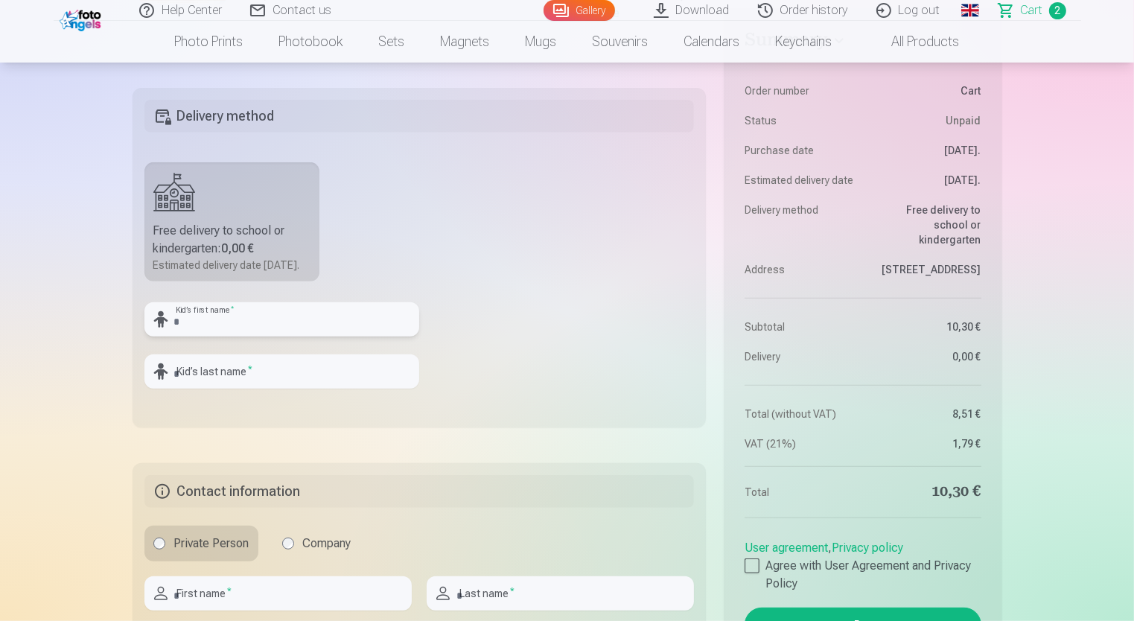
click at [183, 336] on input "text" at bounding box center [281, 319] width 275 height 34
type input "*******"
type input "**********"
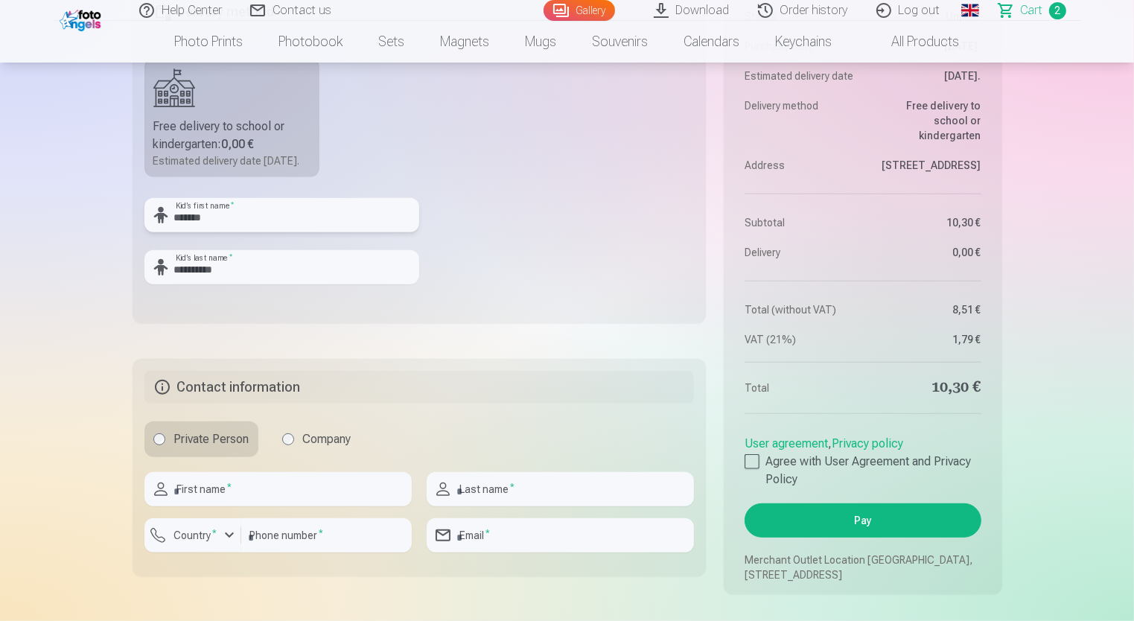
scroll to position [893, 0]
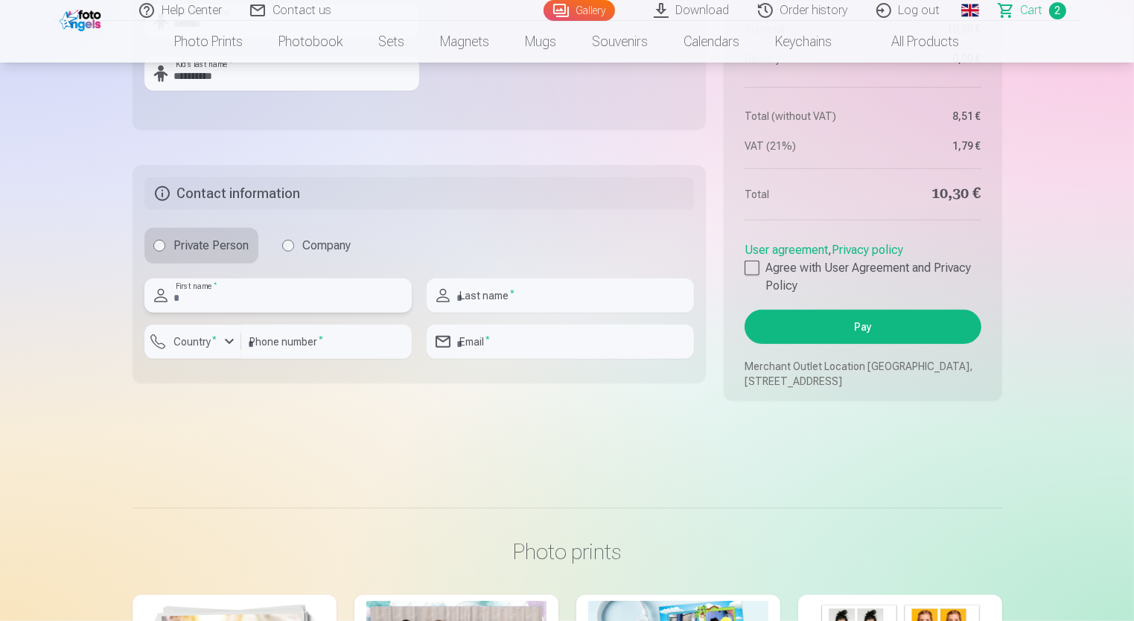
click at [231, 304] on input "text" at bounding box center [277, 295] width 267 height 34
type input "**********"
type input "********"
type input "**********"
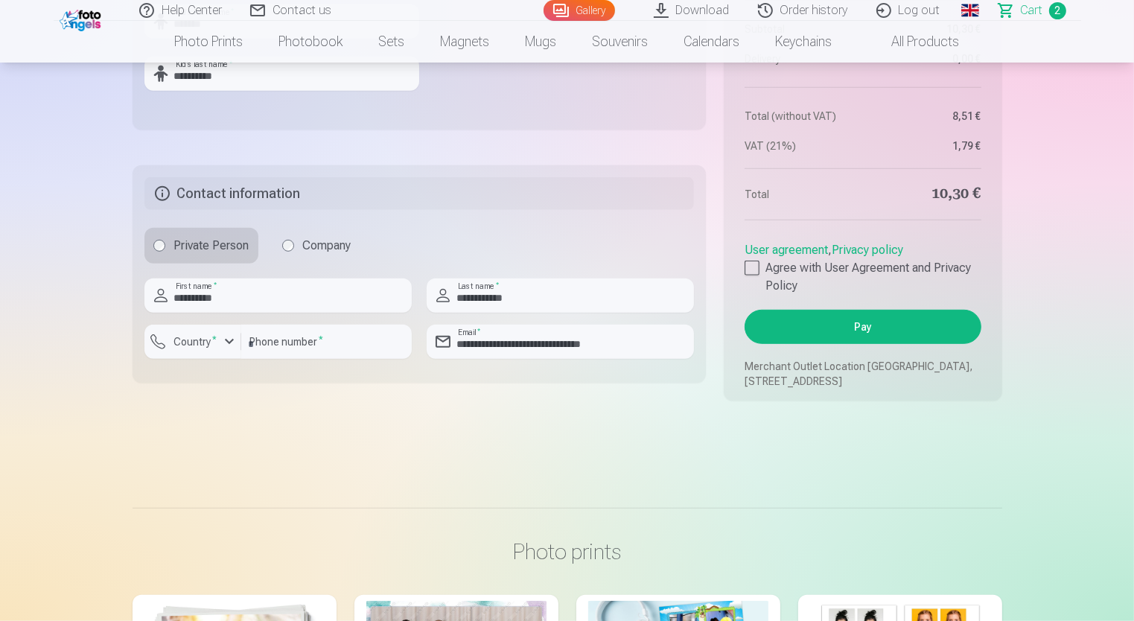
click at [741, 284] on aside "Summary Order number Сart Status Unpaid Purchase date 8.10.2025. Estimated deli…" at bounding box center [862, 55] width 278 height 690
click at [750, 275] on div at bounding box center [751, 267] width 15 height 15
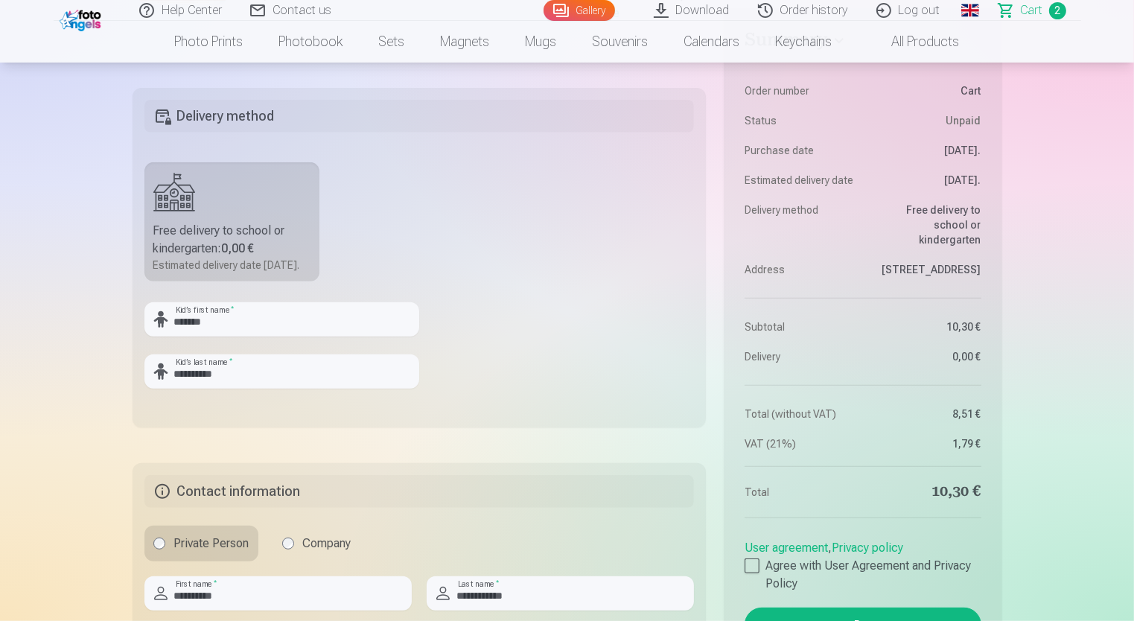
scroll to position [819, 0]
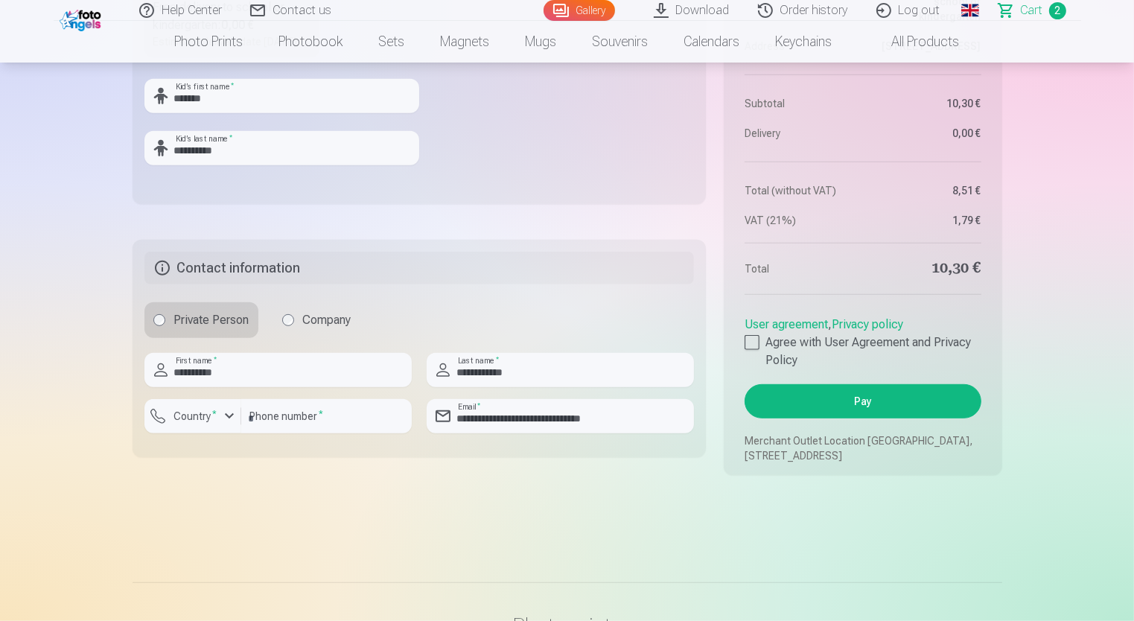
click at [854, 418] on button "Pay" at bounding box center [862, 401] width 236 height 34
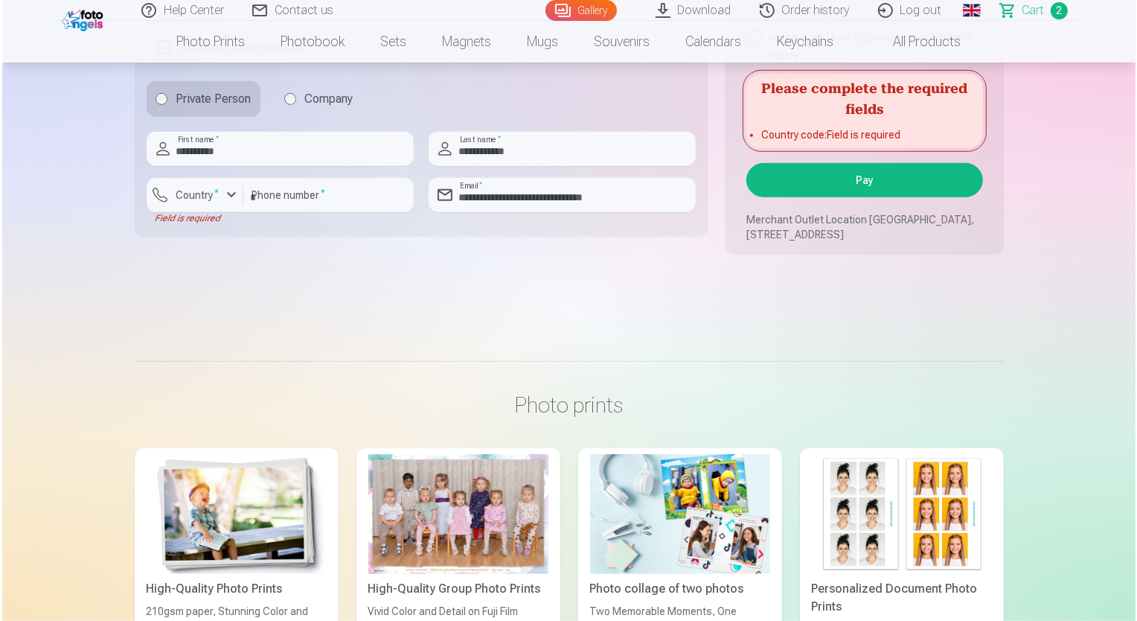
scroll to position [1042, 0]
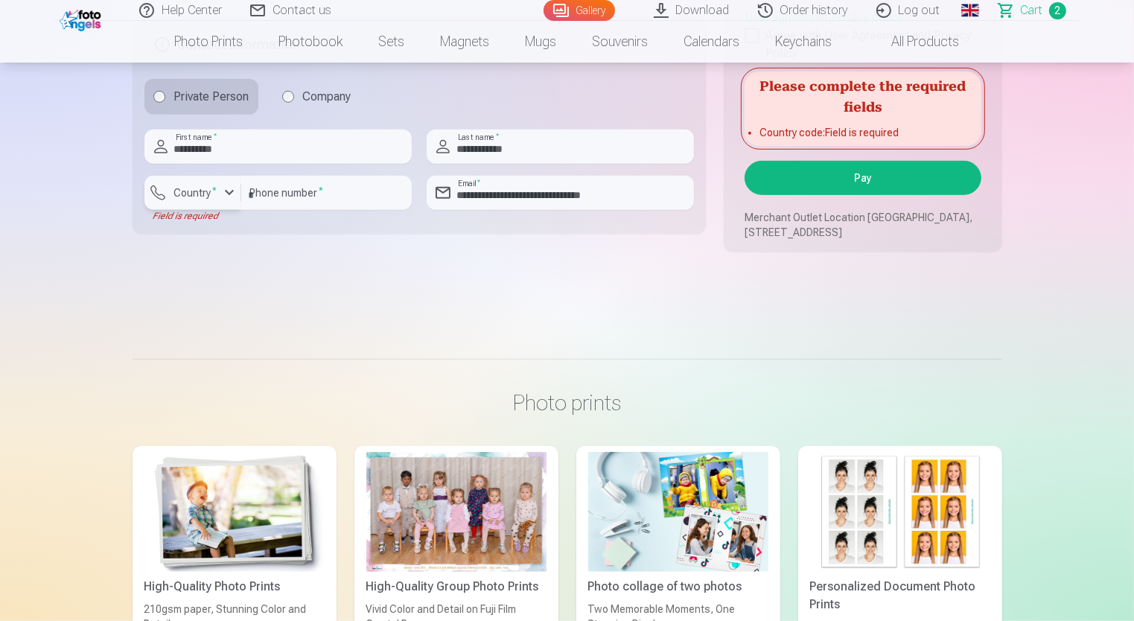
click at [213, 200] on label "Country *" at bounding box center [195, 192] width 55 height 15
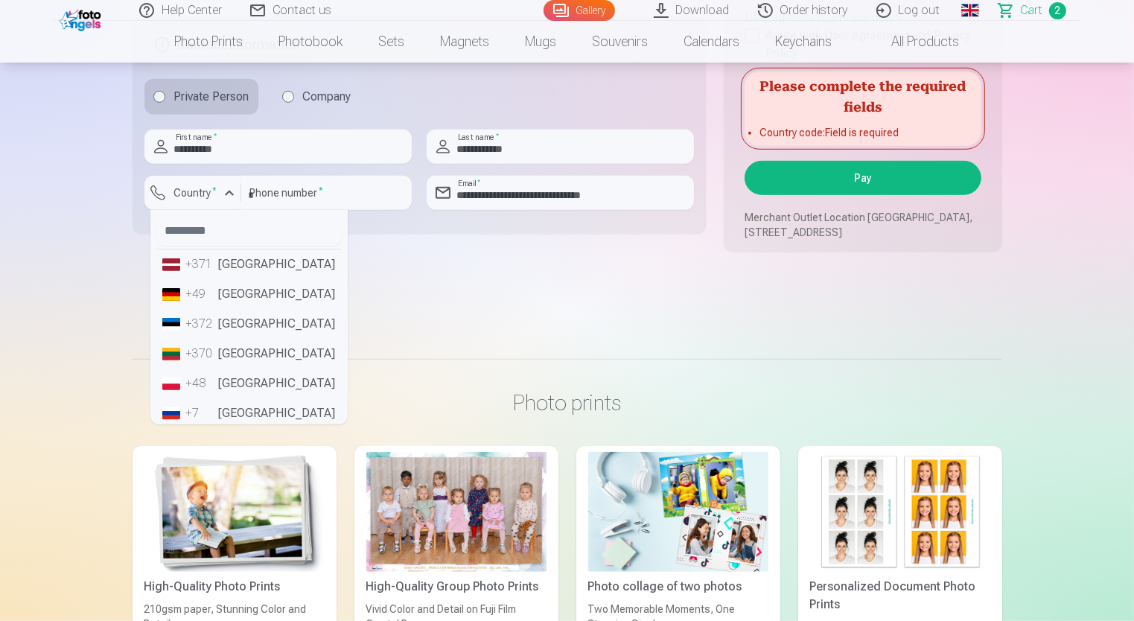
click at [233, 294] on li "+49 Germany" at bounding box center [248, 294] width 185 height 30
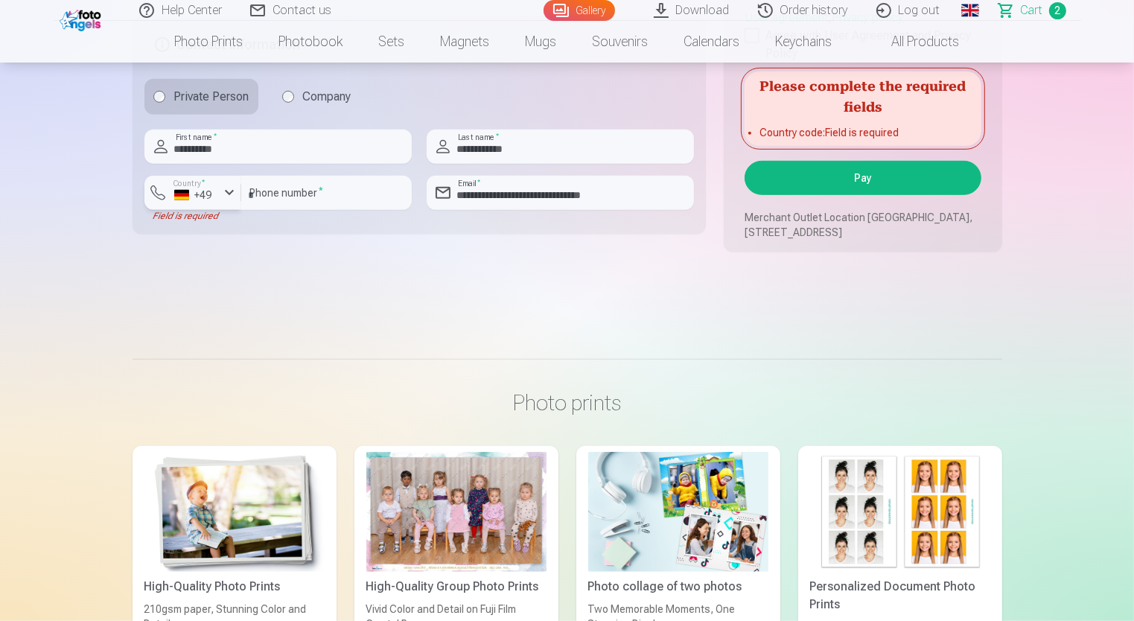
click at [223, 202] on div "button" at bounding box center [229, 193] width 18 height 18
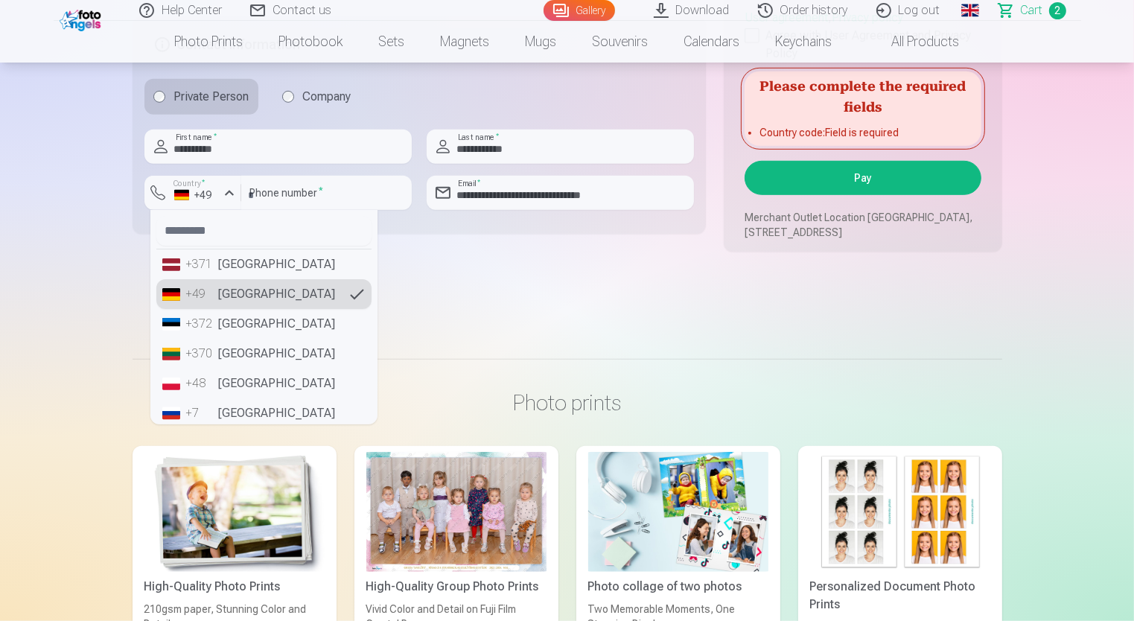
click at [237, 278] on li "+371 Latvia" at bounding box center [263, 264] width 215 height 30
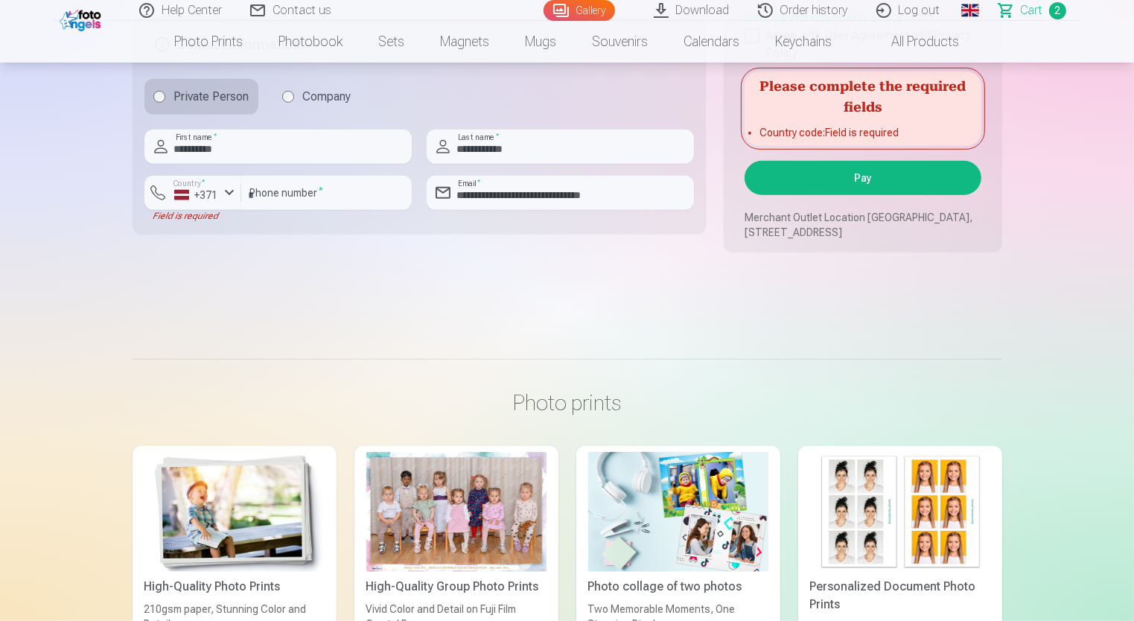
click at [796, 195] on button "Pay" at bounding box center [862, 178] width 236 height 34
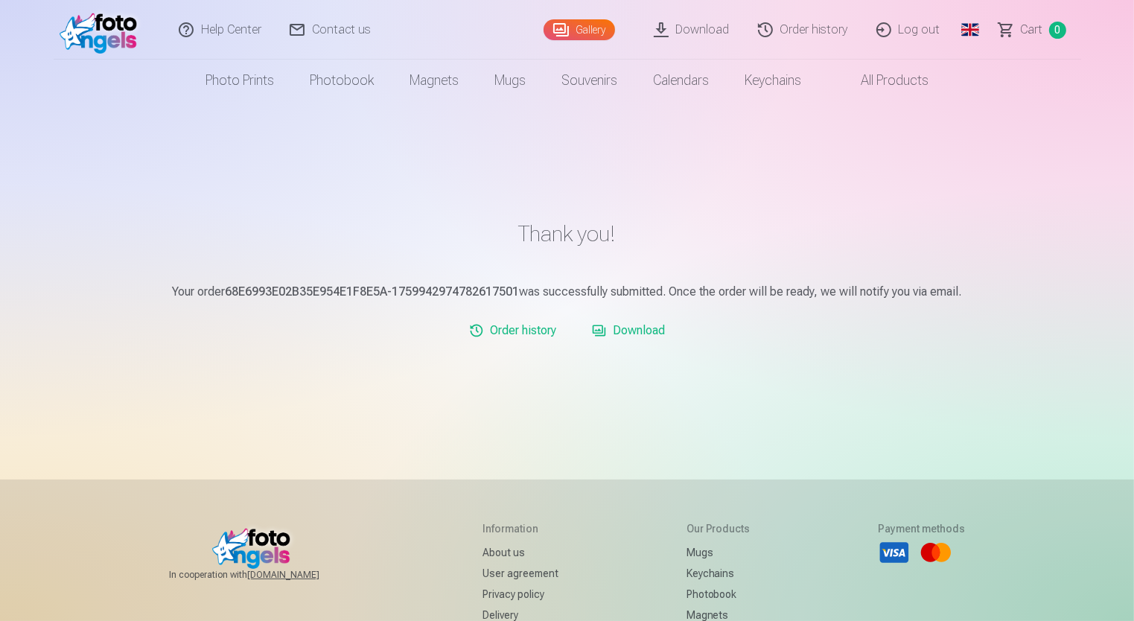
click at [619, 336] on link "Download" at bounding box center [628, 331] width 85 height 30
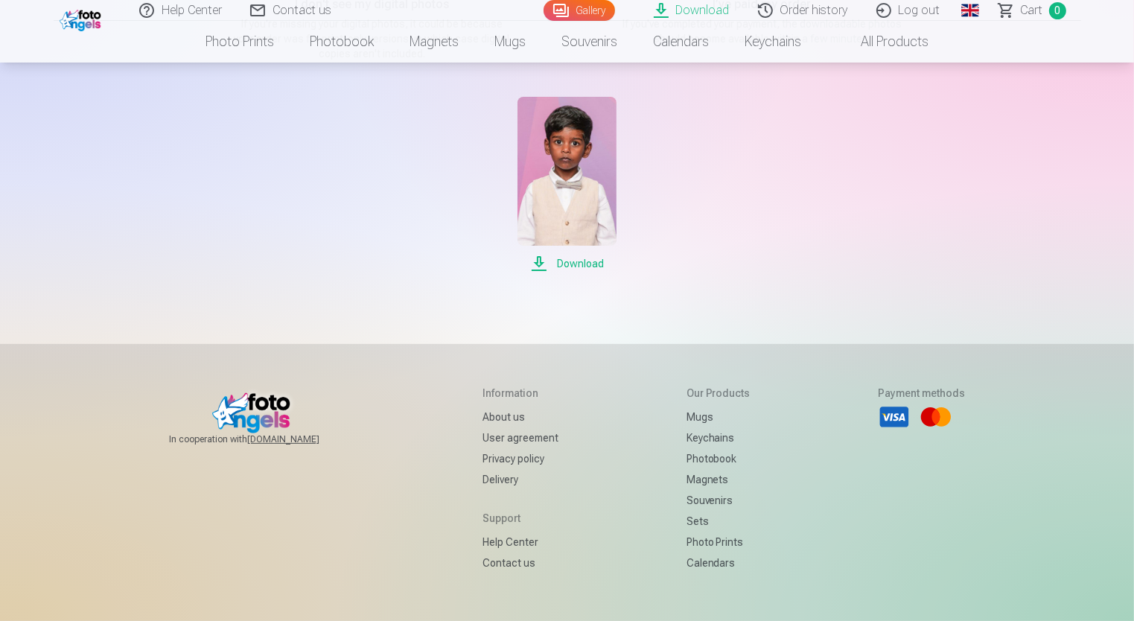
scroll to position [298, 0]
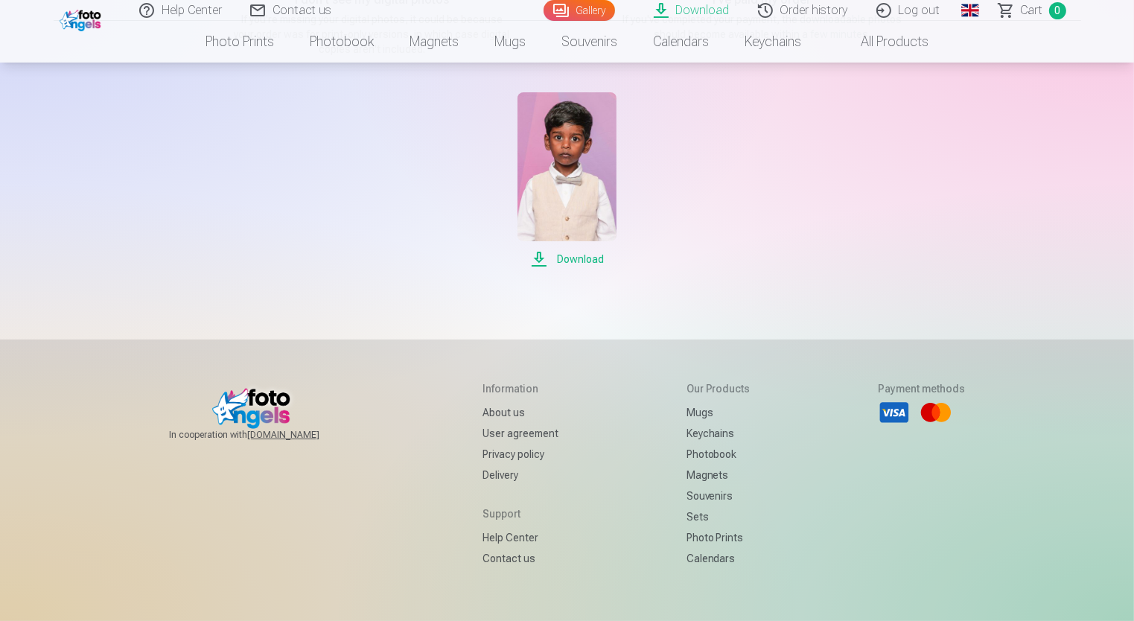
click at [589, 180] on img at bounding box center [566, 166] width 99 height 149
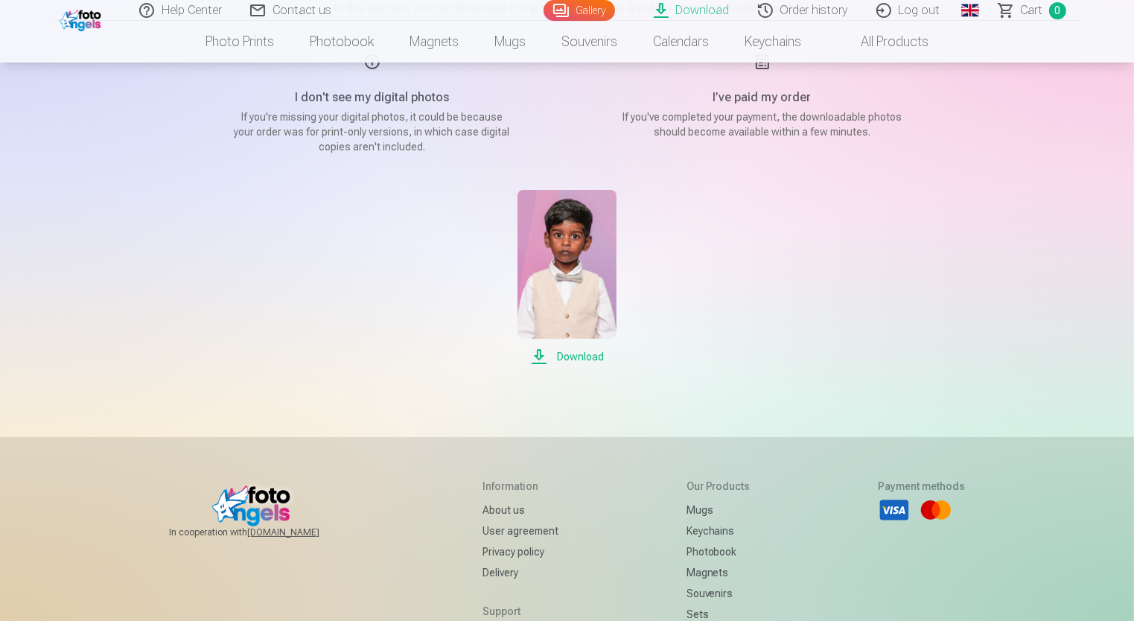
scroll to position [0, 0]
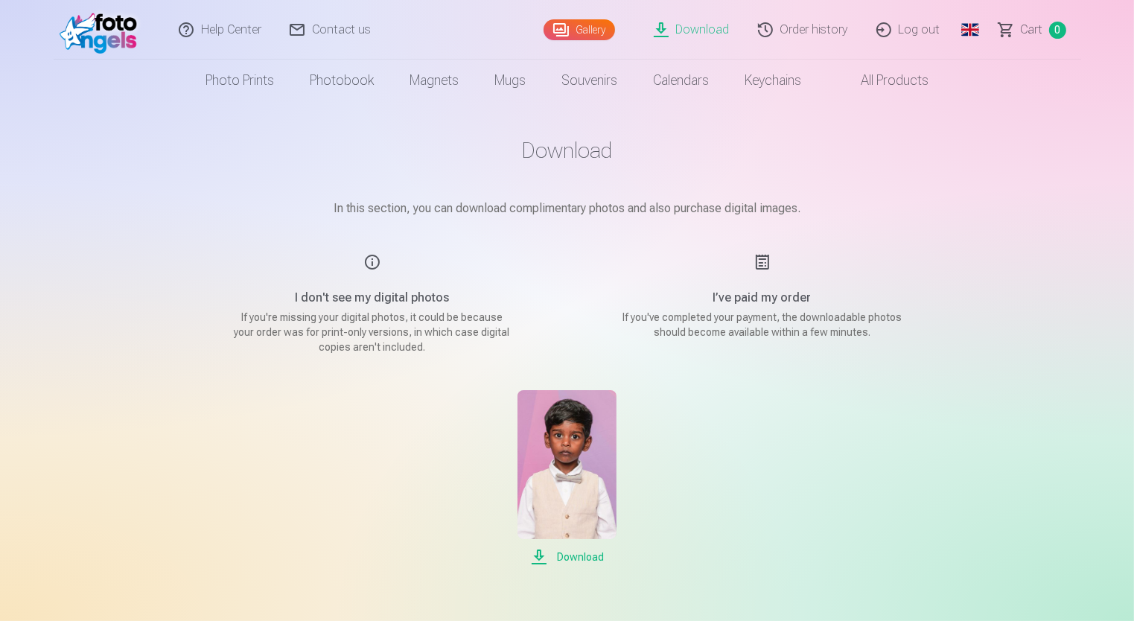
click at [692, 135] on main "Download In this section, you can download complimentary photos and also purcha…" at bounding box center [567, 351] width 744 height 500
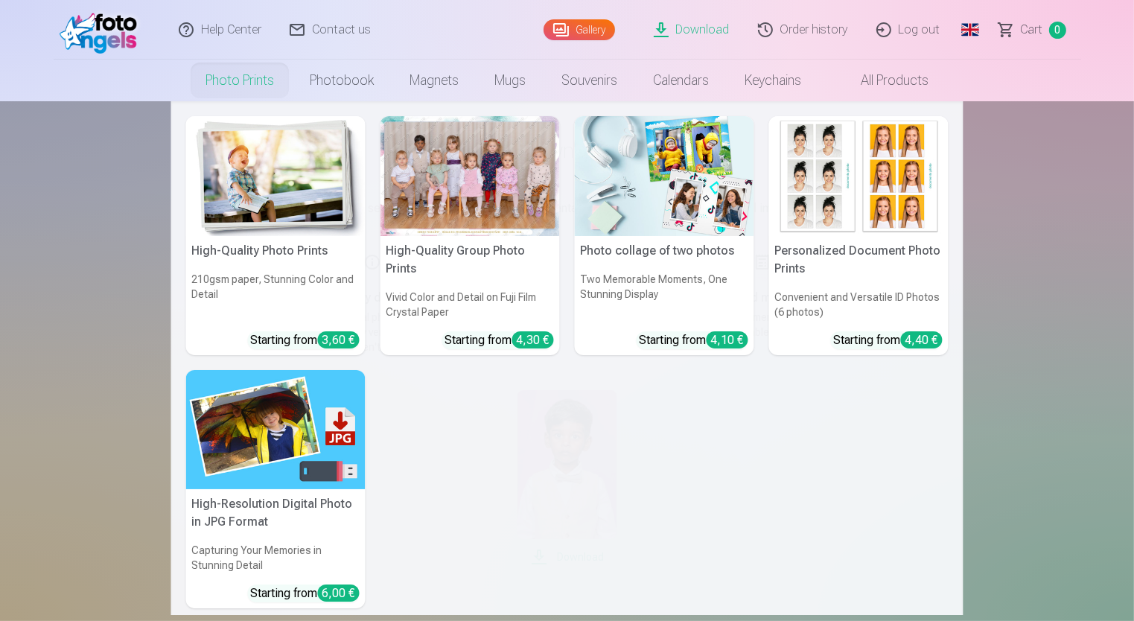
click at [235, 521] on h5 "High-Resolution Digital Photo in JPG Format" at bounding box center [275, 513] width 179 height 48
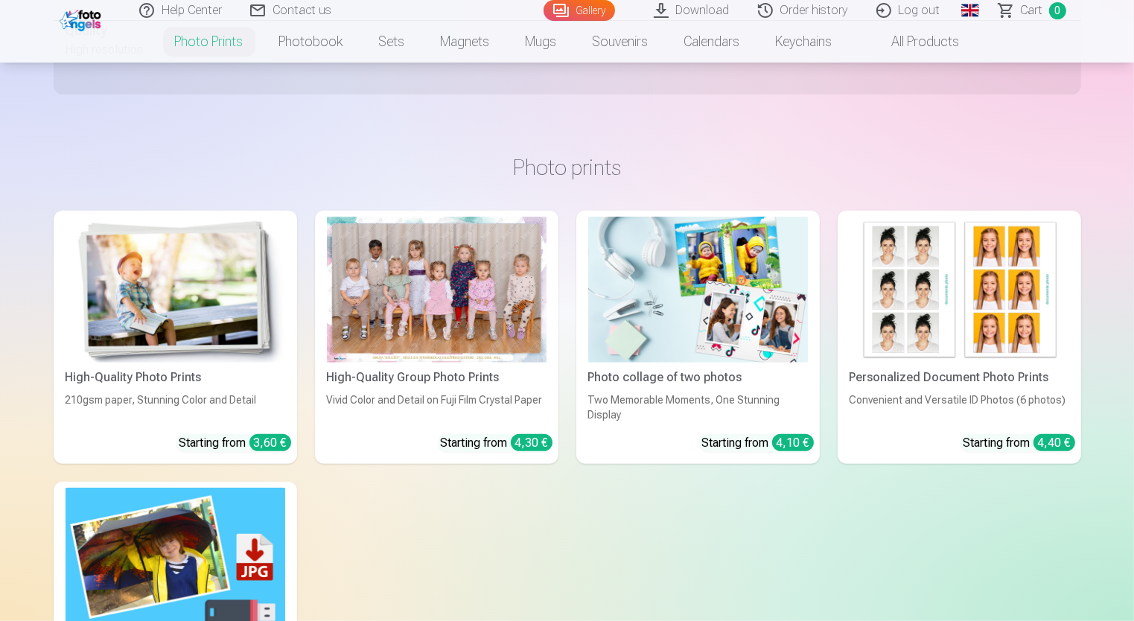
scroll to position [1191, 0]
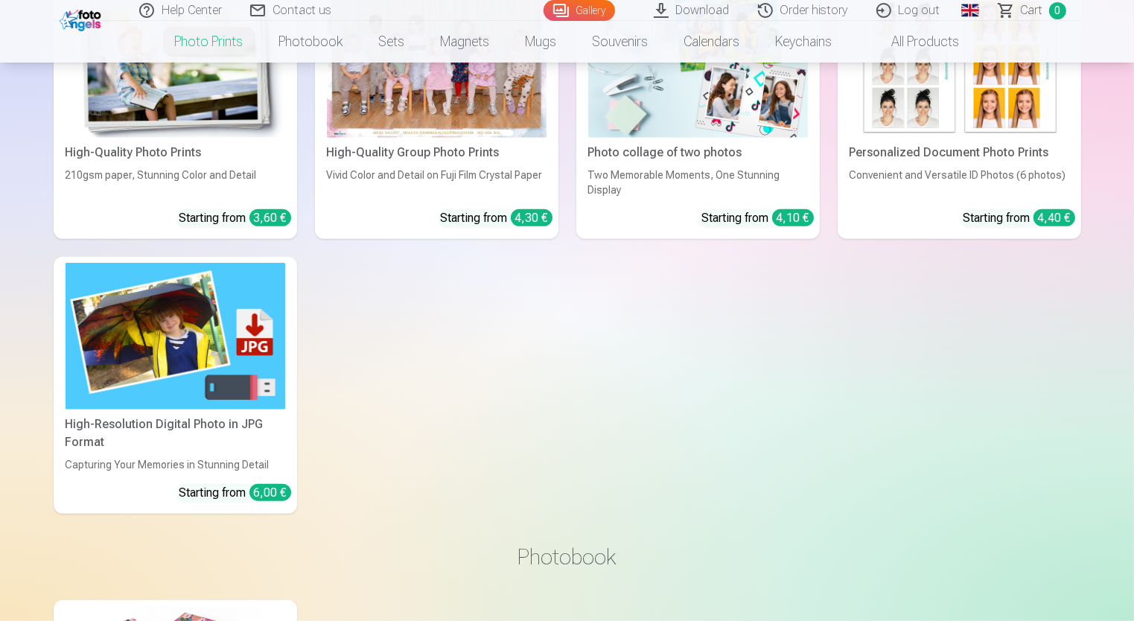
click at [218, 442] on div "High-Resolution Digital Photo in JPG Format" at bounding box center [175, 433] width 231 height 36
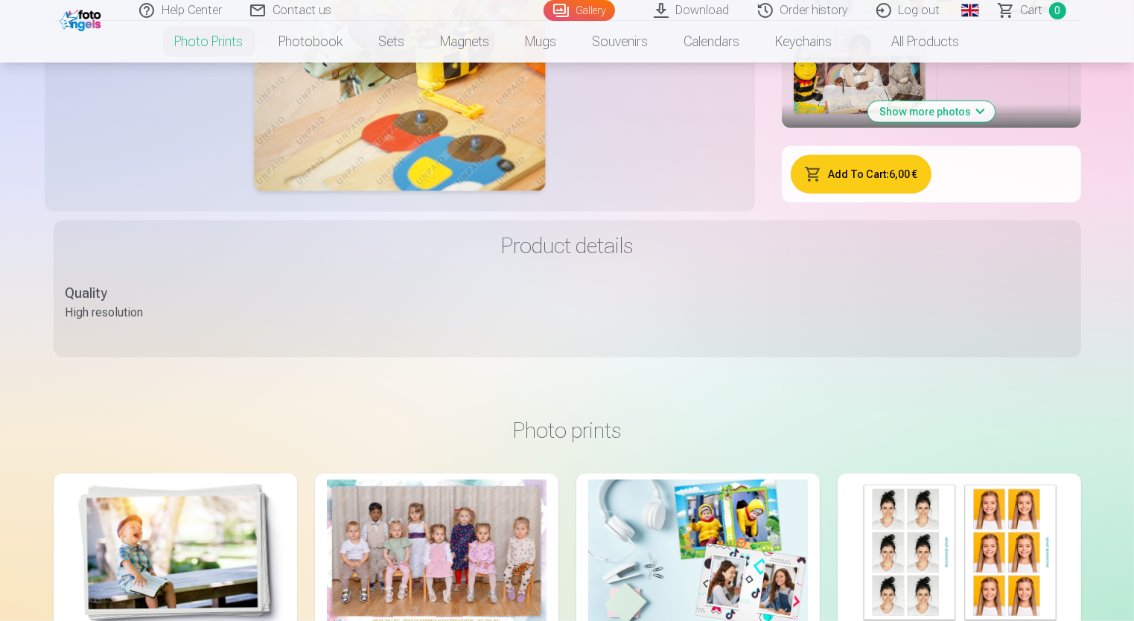
scroll to position [595, 0]
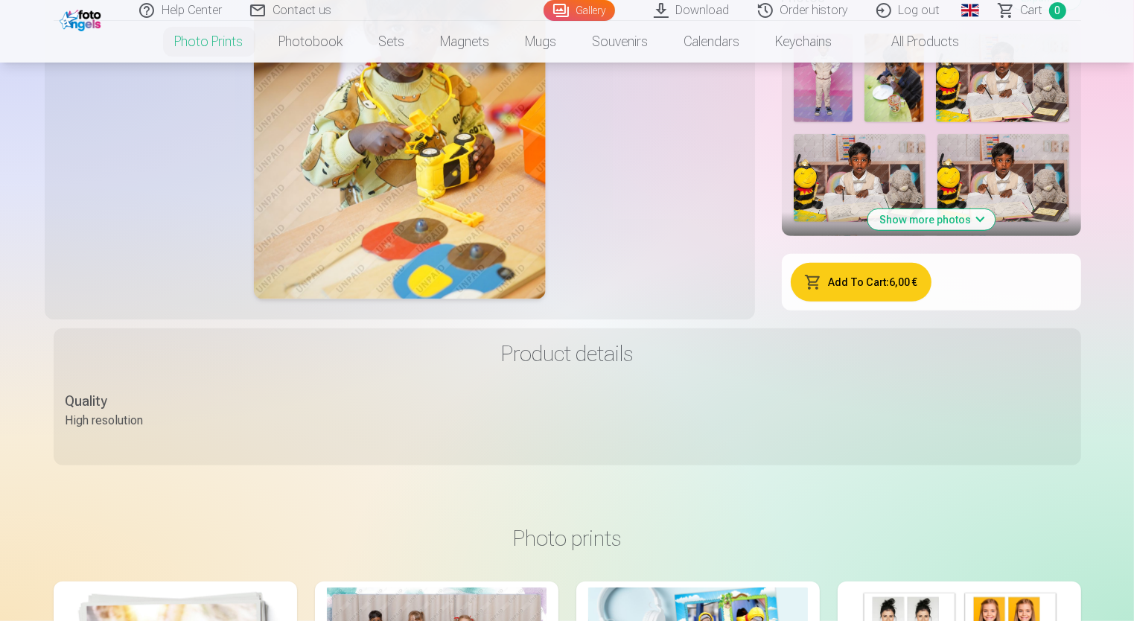
click at [942, 225] on button "Show more photos" at bounding box center [930, 219] width 127 height 21
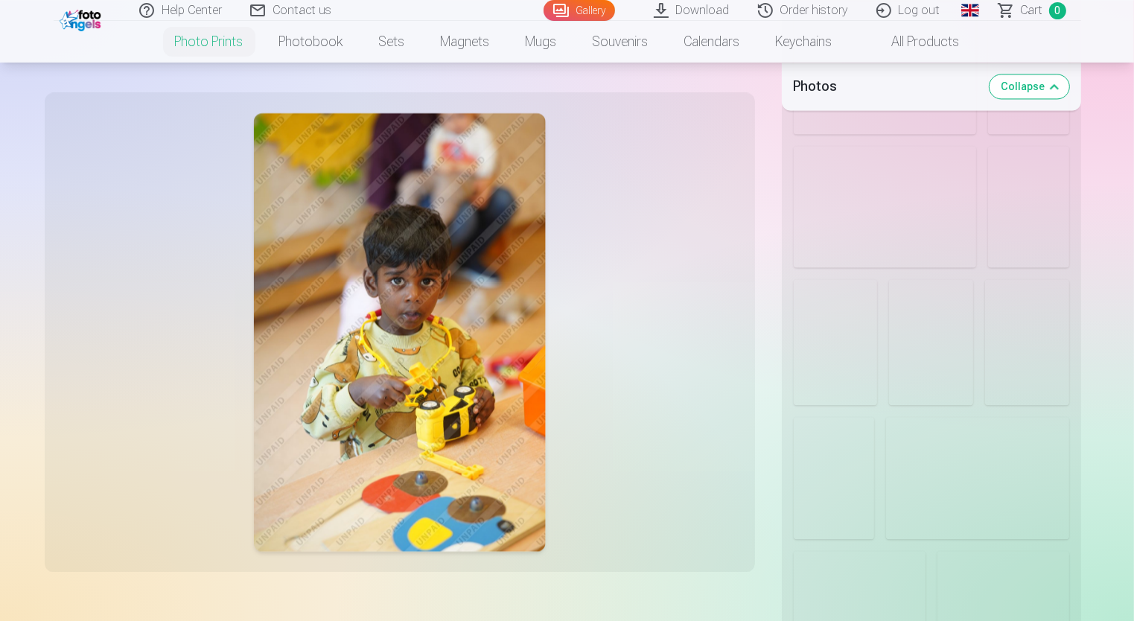
scroll to position [2977, 0]
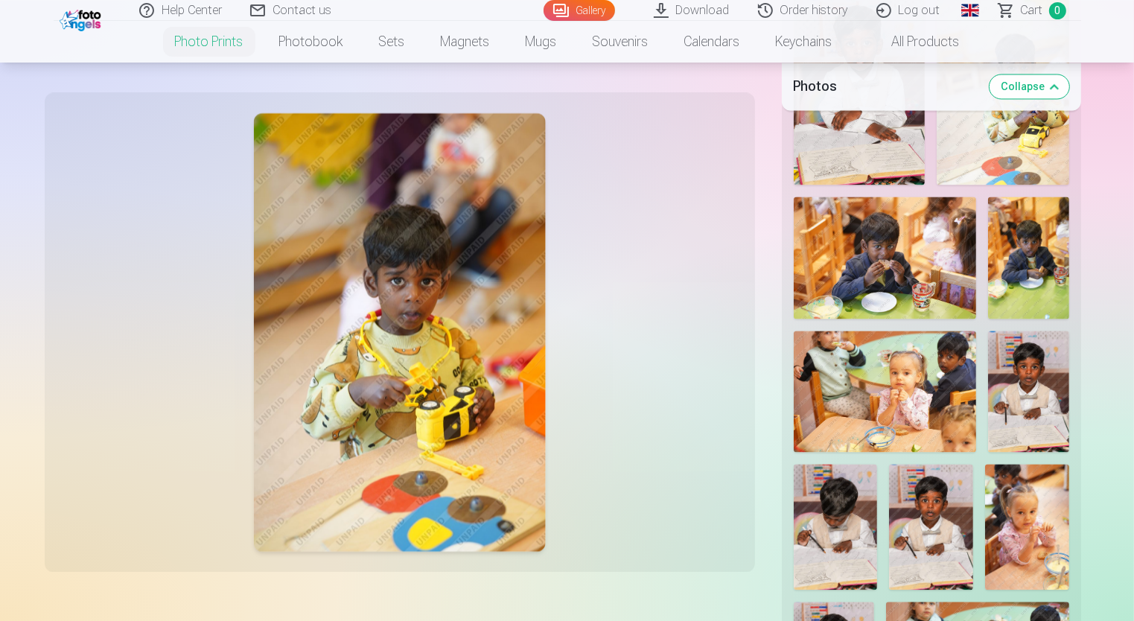
click at [699, 14] on link "Download" at bounding box center [692, 10] width 104 height 21
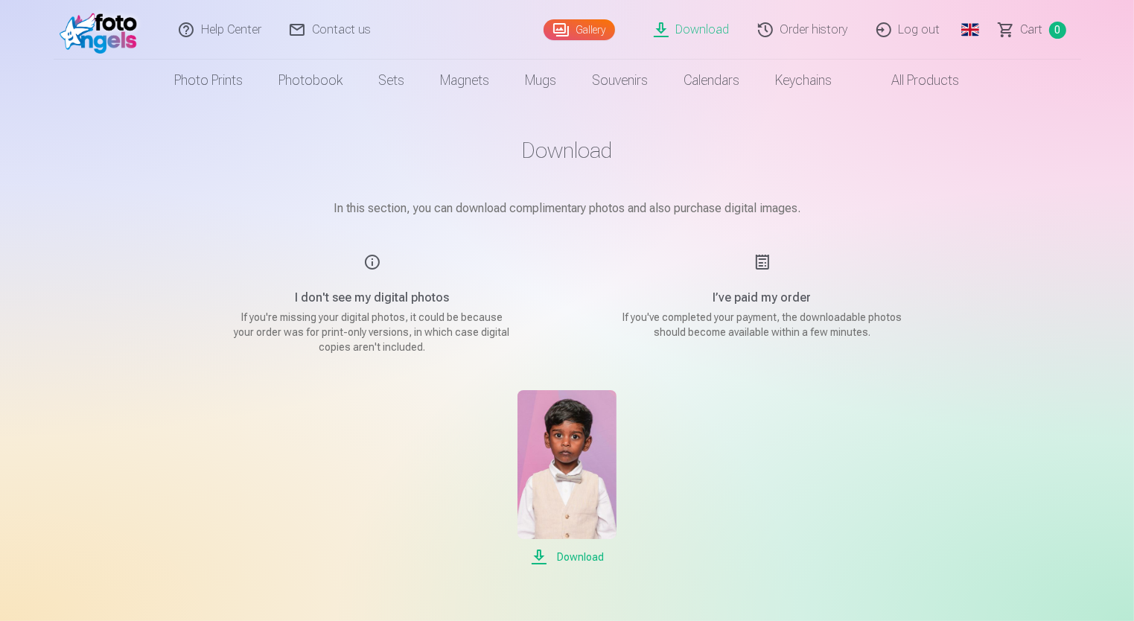
click at [353, 290] on h5 "I don't see my digital photos" at bounding box center [372, 298] width 283 height 18
click at [808, 26] on link "Order history" at bounding box center [803, 30] width 118 height 60
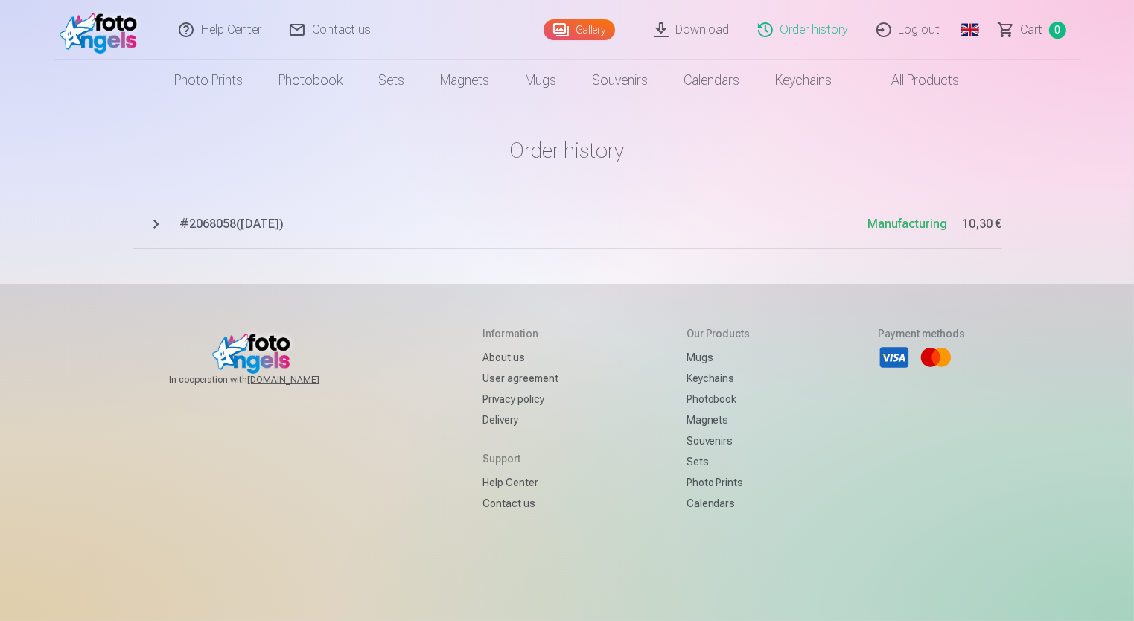
click at [356, 216] on span "# 2068058 ( 8.10.2025 )" at bounding box center [524, 224] width 688 height 18
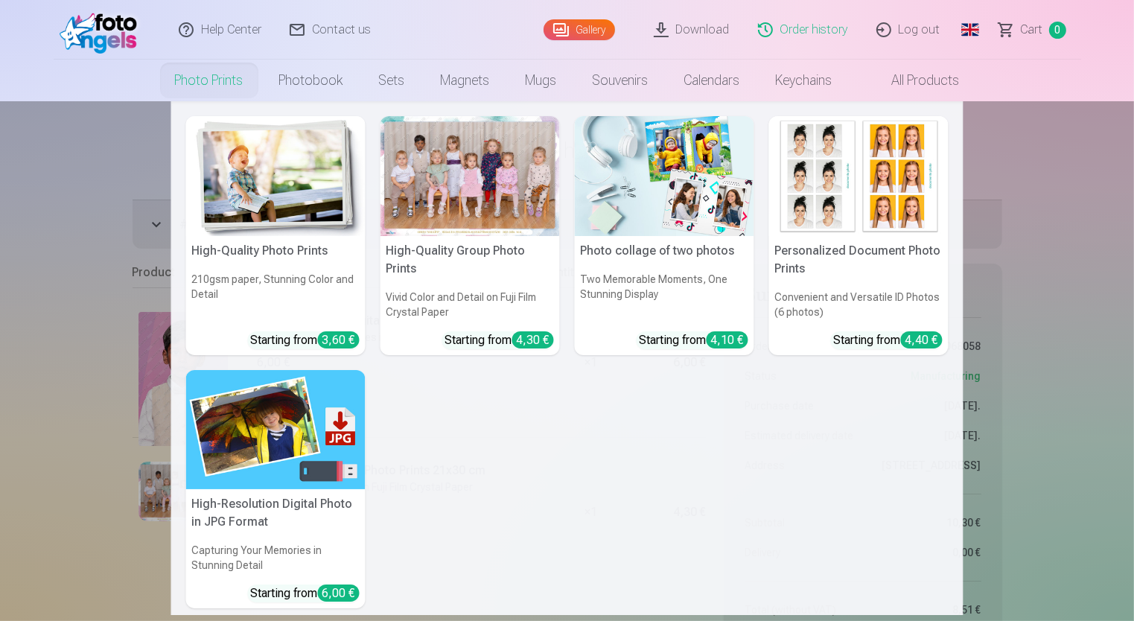
click at [184, 83] on link "Photo prints" at bounding box center [209, 81] width 104 height 42
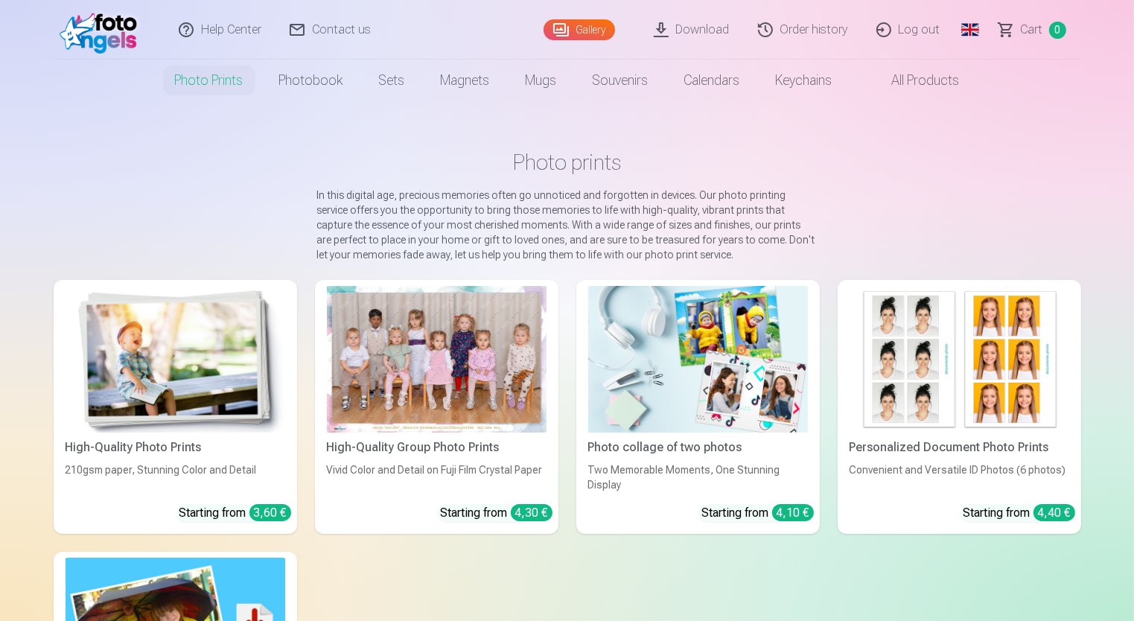
click at [164, 587] on img at bounding box center [175, 630] width 220 height 147
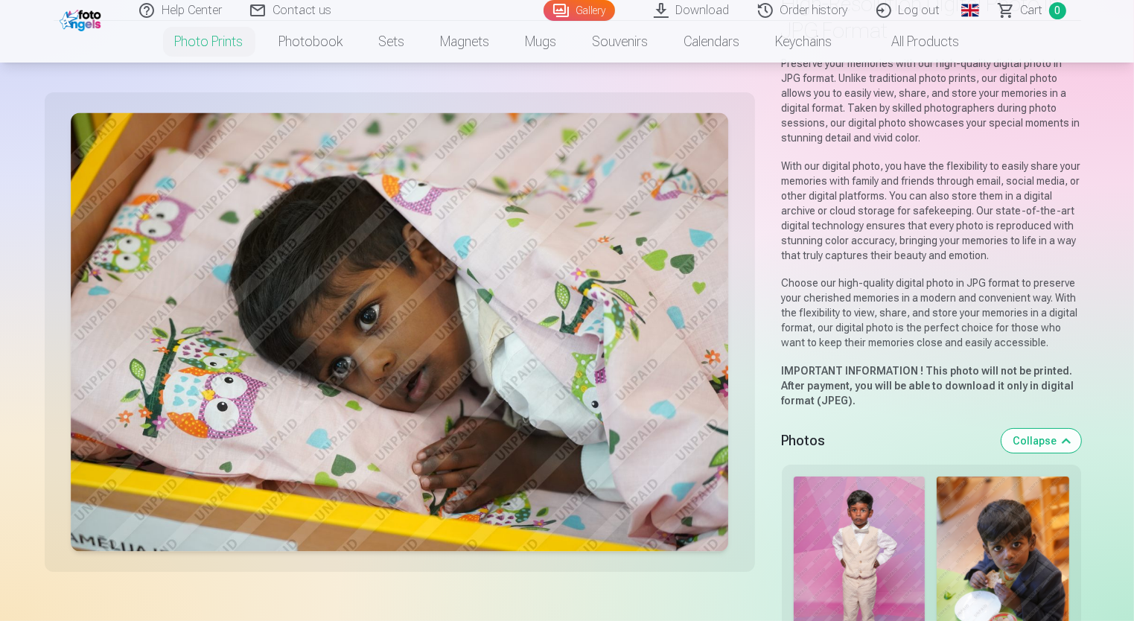
scroll to position [298, 0]
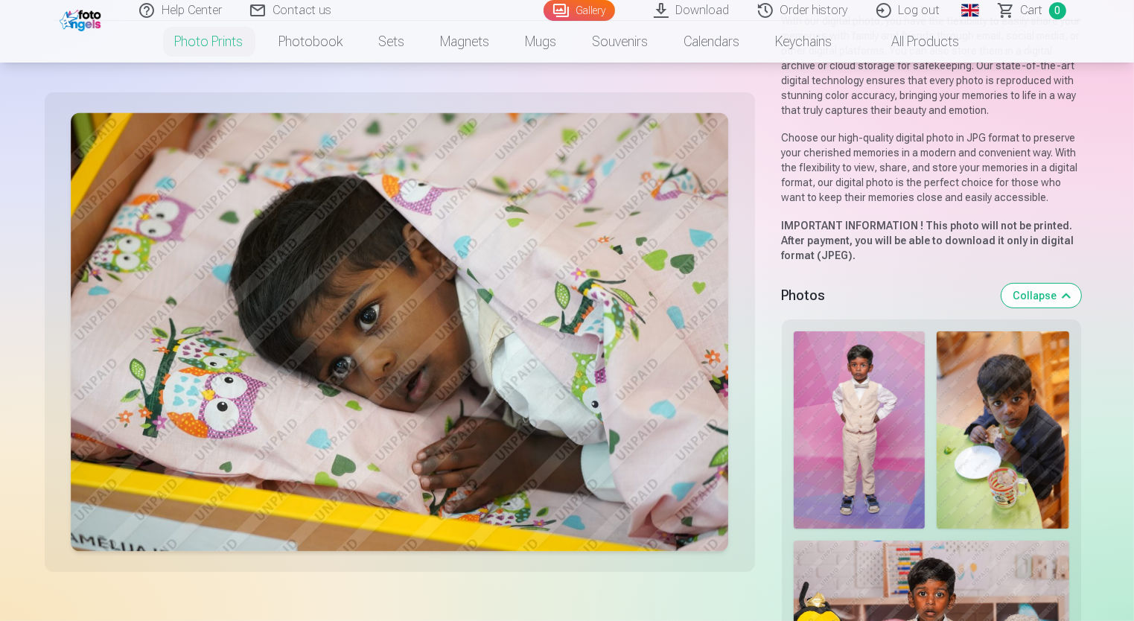
click at [418, 344] on img at bounding box center [400, 332] width 658 height 438
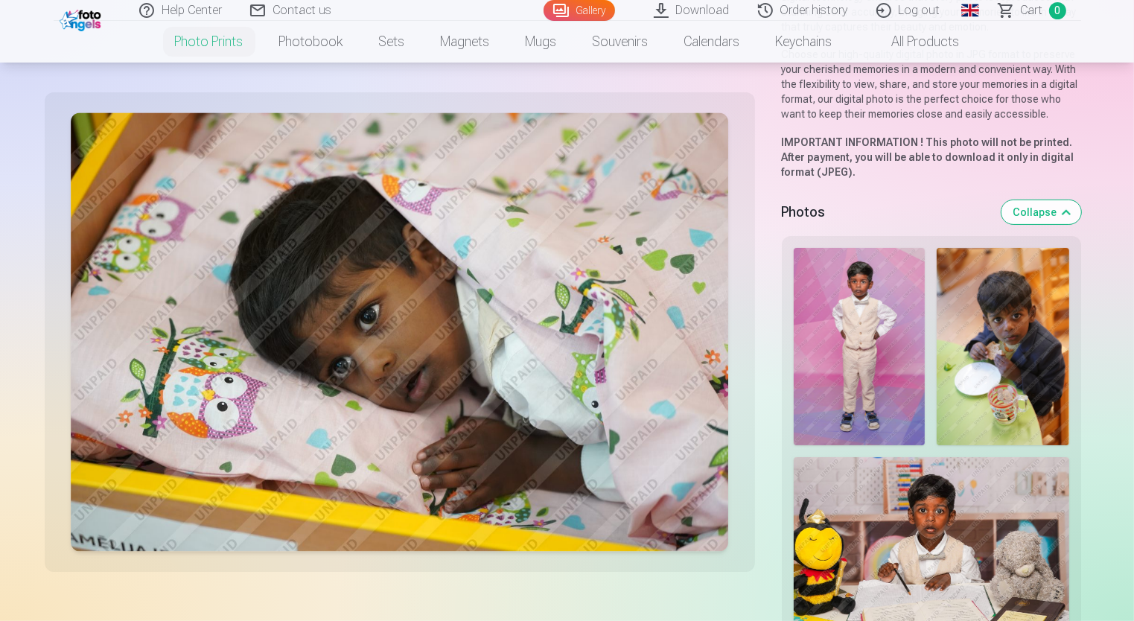
scroll to position [372, 0]
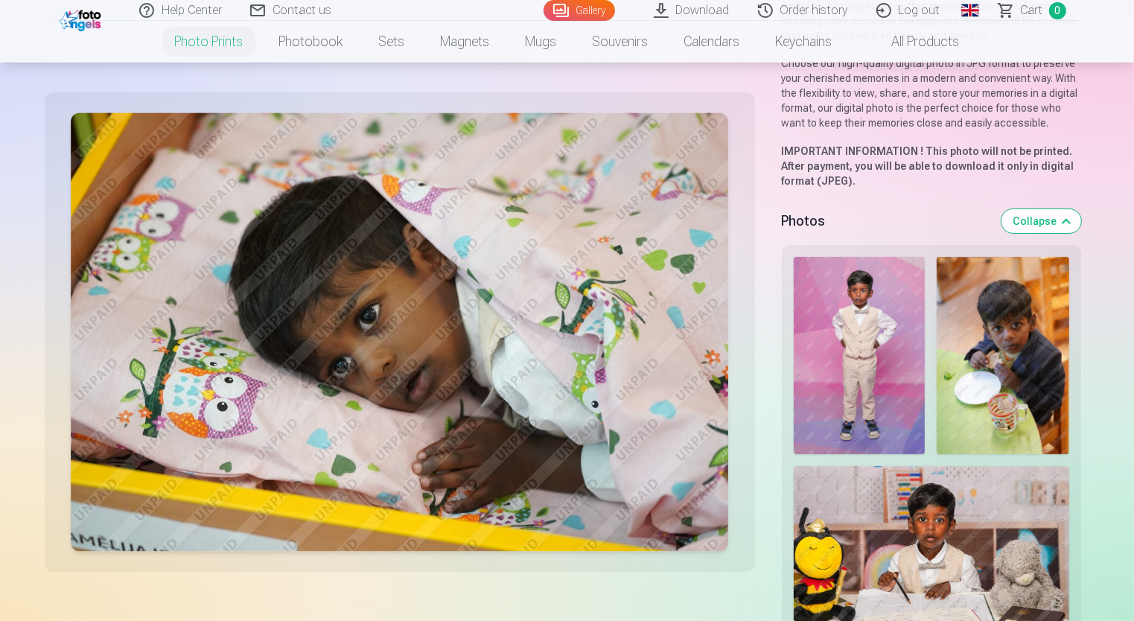
click at [861, 336] on img at bounding box center [859, 356] width 132 height 198
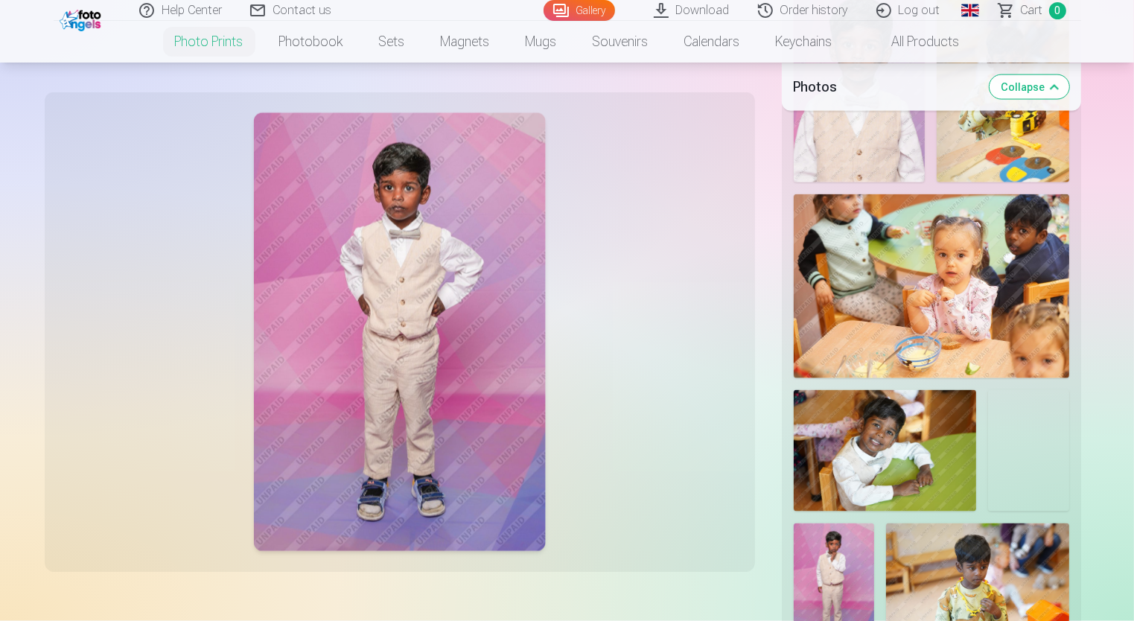
scroll to position [2009, 0]
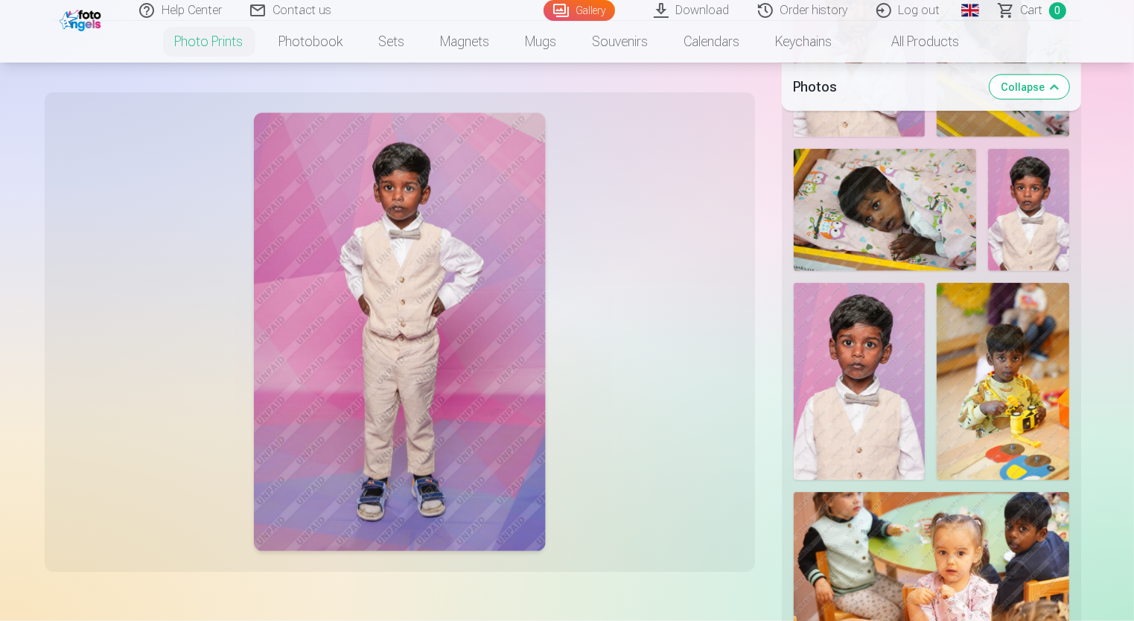
click at [826, 378] on img at bounding box center [859, 381] width 132 height 197
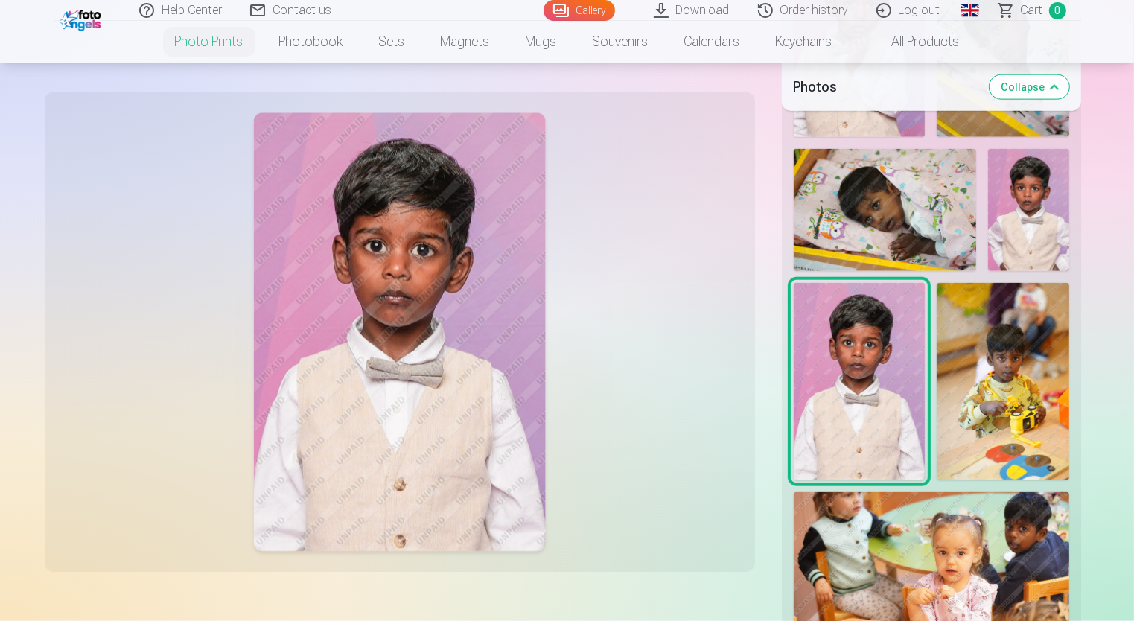
click at [618, 332] on div at bounding box center [400, 331] width 692 height 461
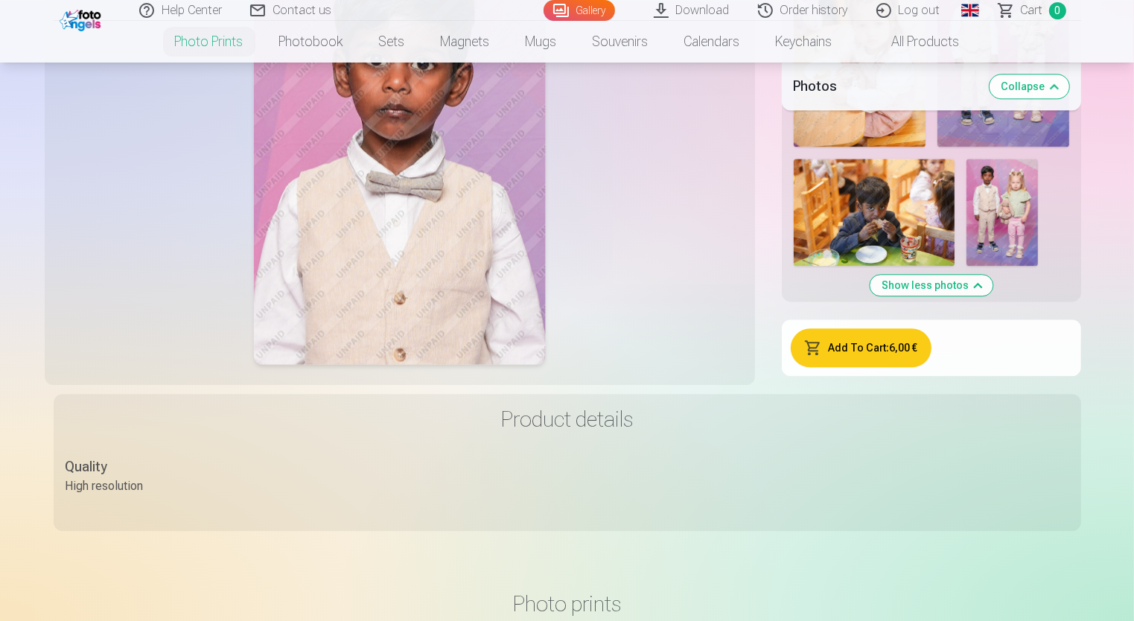
scroll to position [3870, 0]
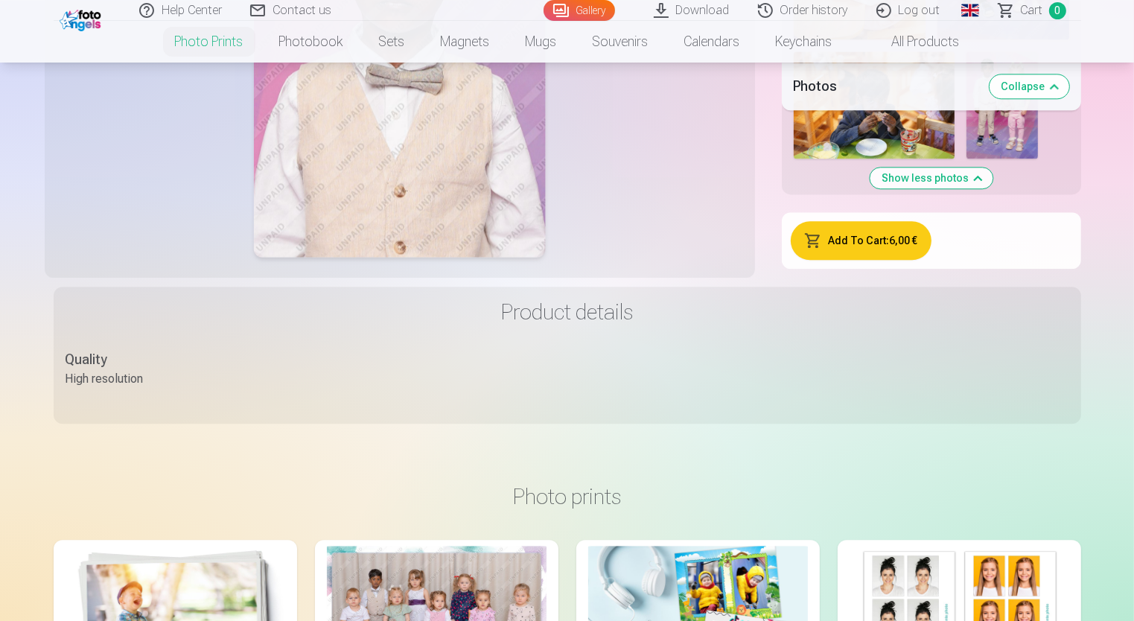
click at [922, 181] on button "Show less photos" at bounding box center [930, 177] width 123 height 21
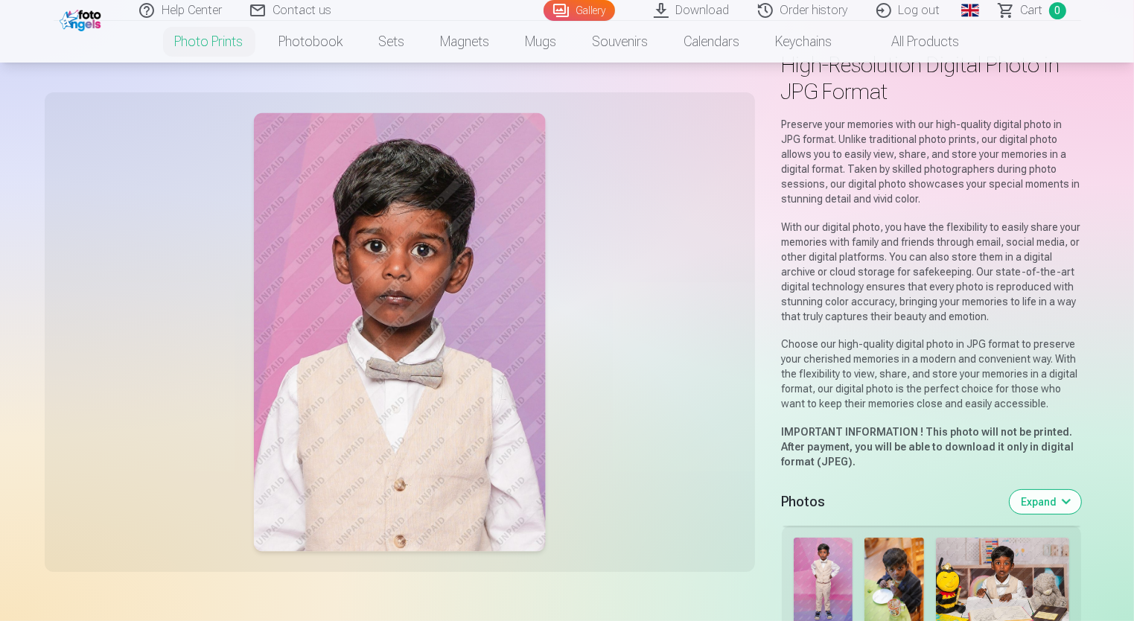
scroll to position [0, 0]
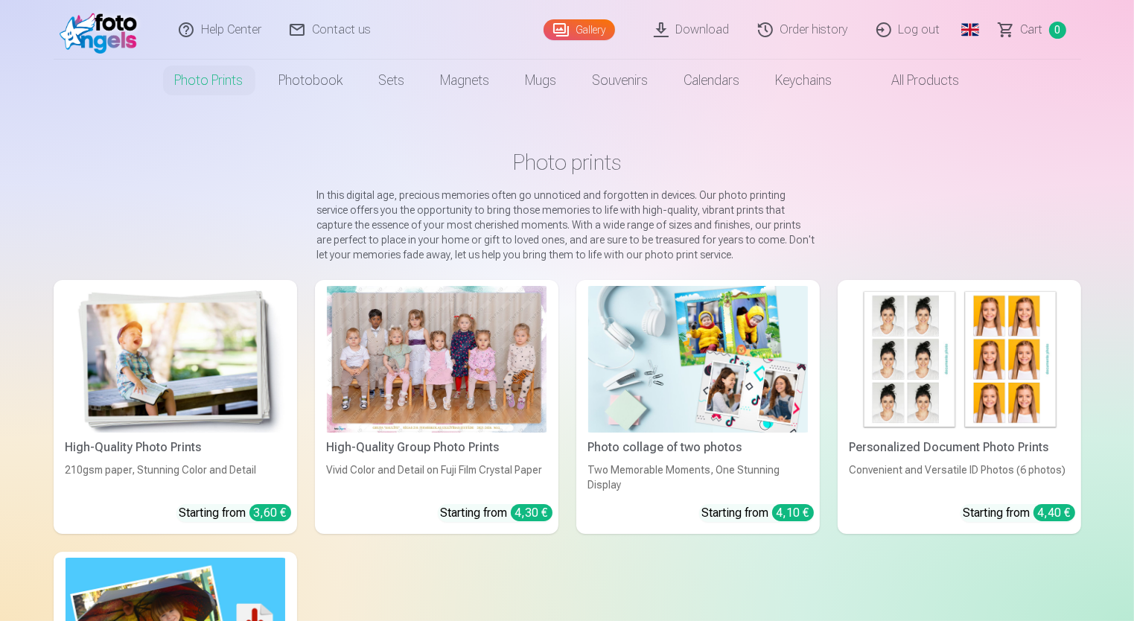
click at [724, 40] on link "Download" at bounding box center [692, 30] width 104 height 60
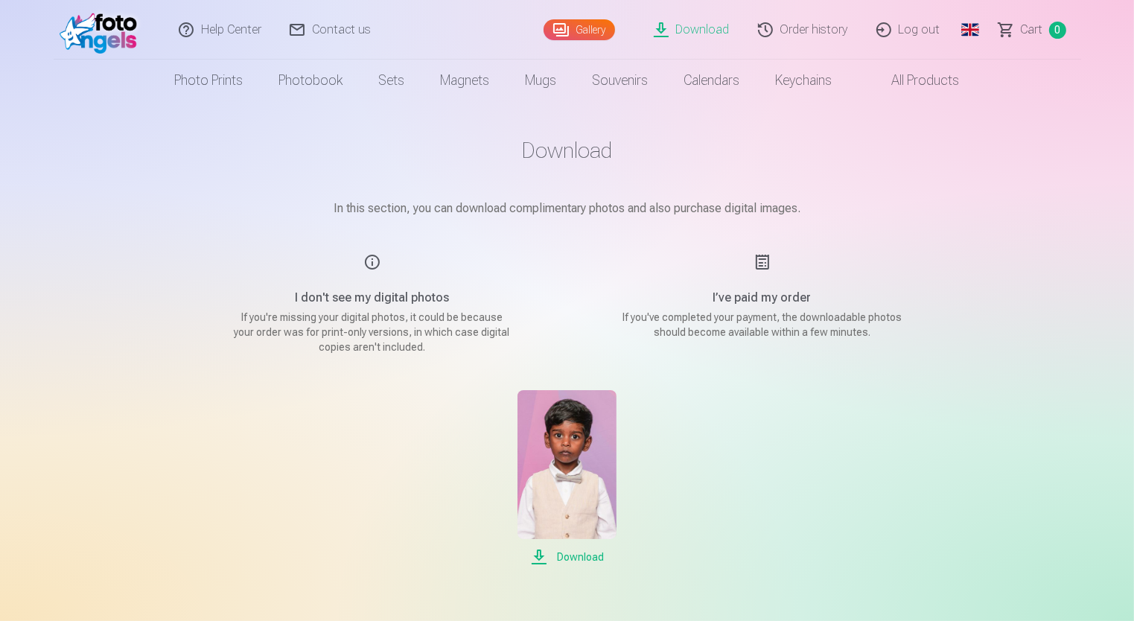
drag, startPoint x: 606, startPoint y: 268, endPoint x: 509, endPoint y: 323, distance: 111.3
click at [509, 323] on p "If you're missing your digital photos, it could be because your order was for p…" at bounding box center [372, 332] width 283 height 45
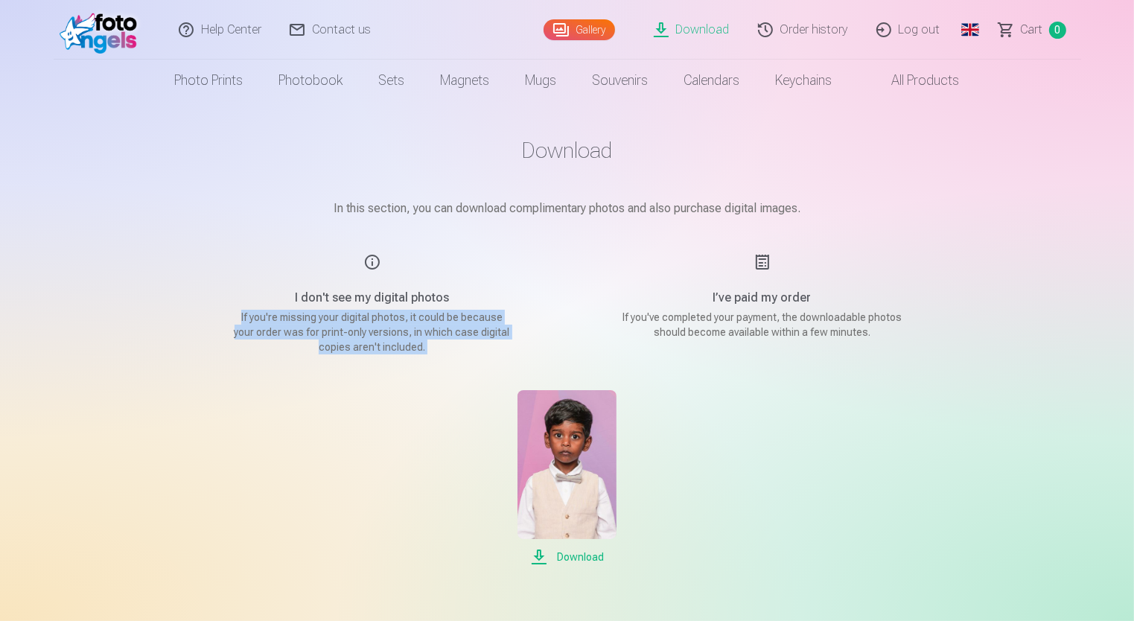
click at [509, 323] on p "If you're missing your digital photos, it could be because your order was for p…" at bounding box center [372, 332] width 283 height 45
click at [930, 90] on link "All products" at bounding box center [913, 81] width 127 height 42
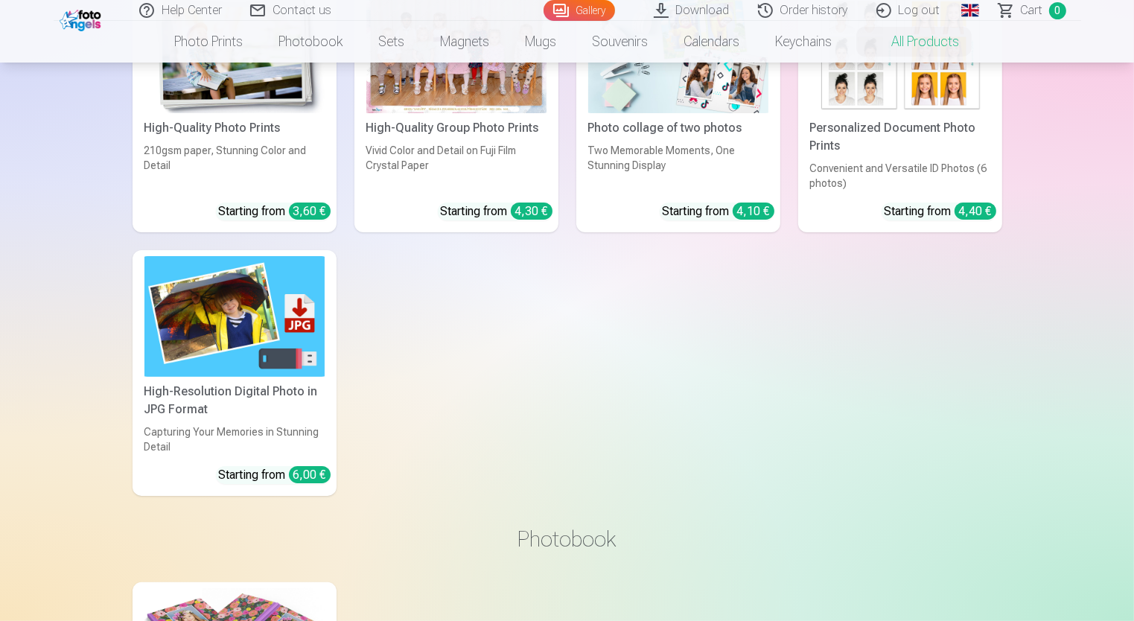
scroll to position [298, 0]
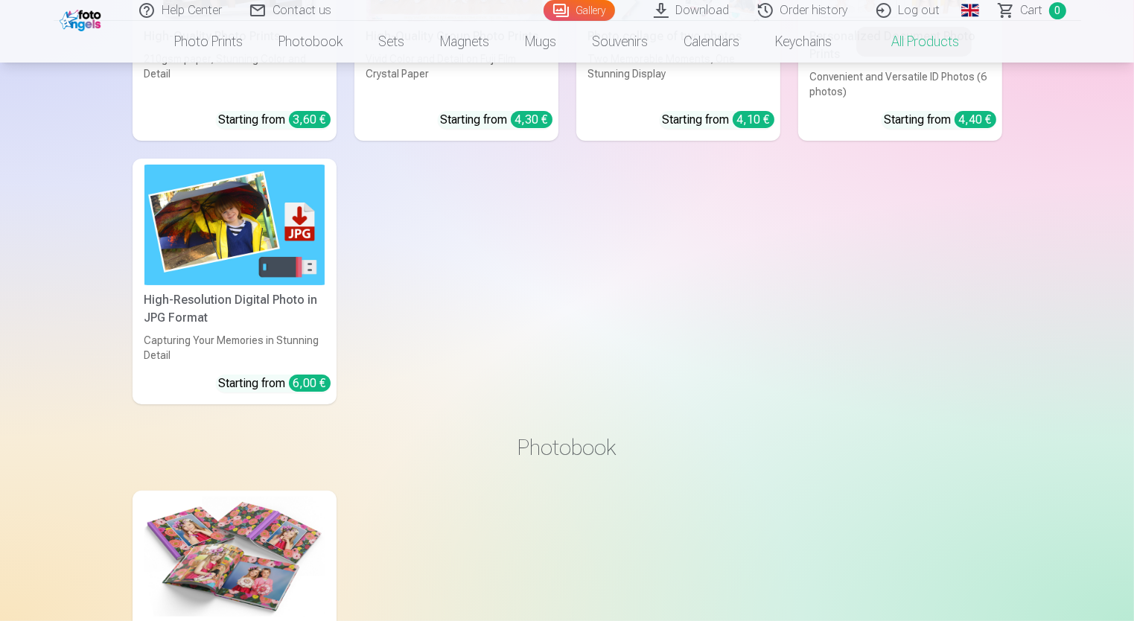
click at [268, 326] on link "High-Resolution Digital Photo in JPG Format Capturing Your Memories in Stunning…" at bounding box center [234, 281] width 204 height 245
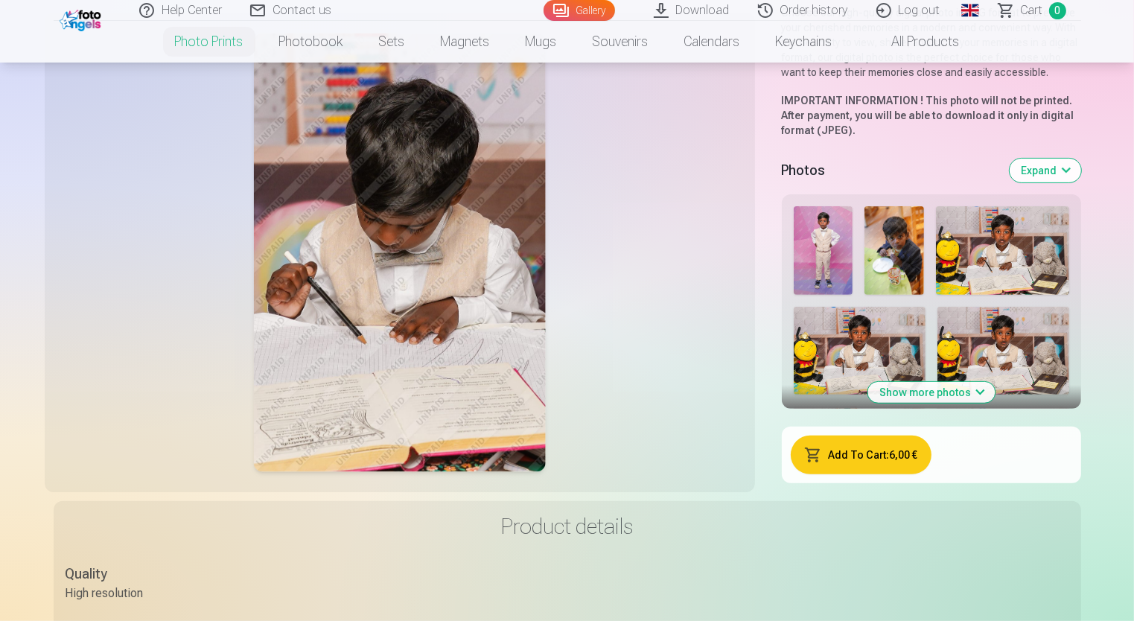
scroll to position [521, 0]
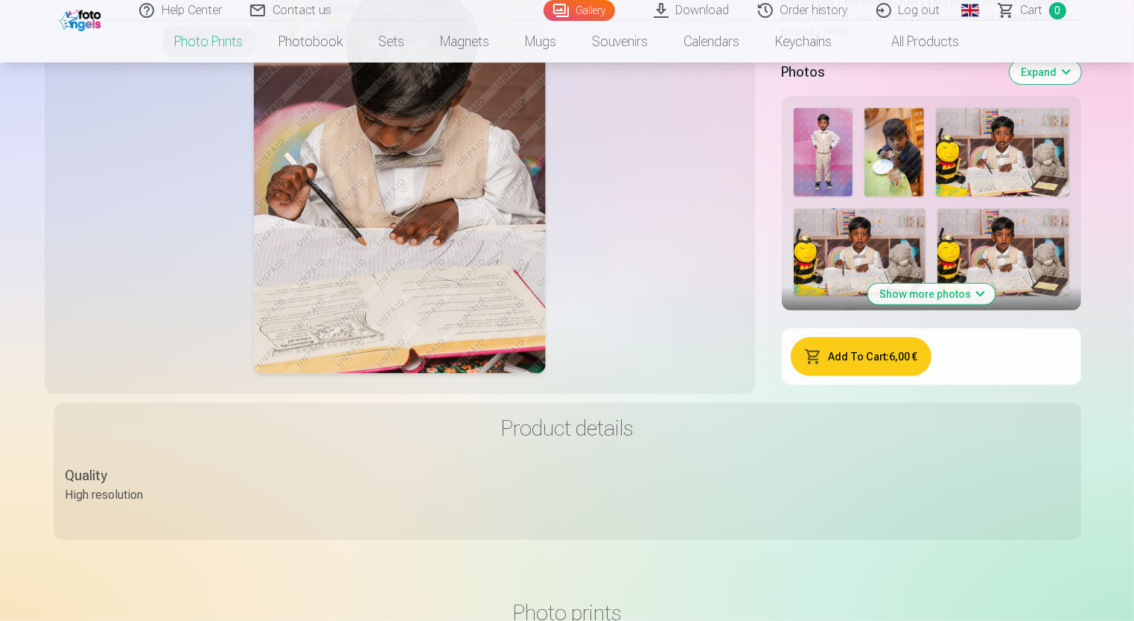
click at [970, 294] on button "Show more photos" at bounding box center [930, 294] width 127 height 21
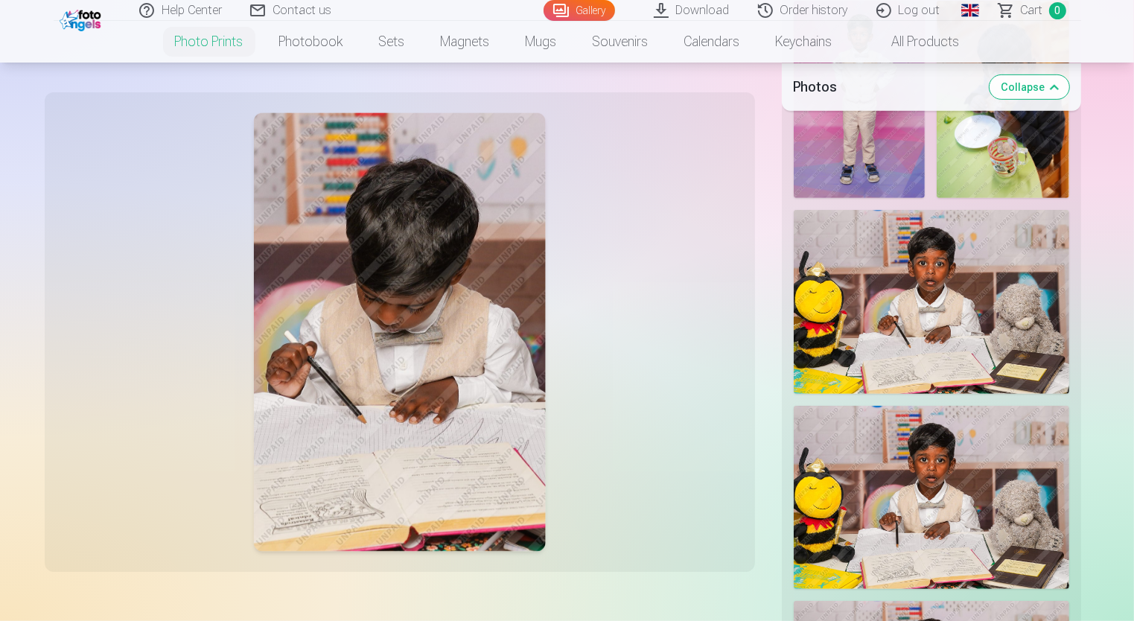
scroll to position [819, 0]
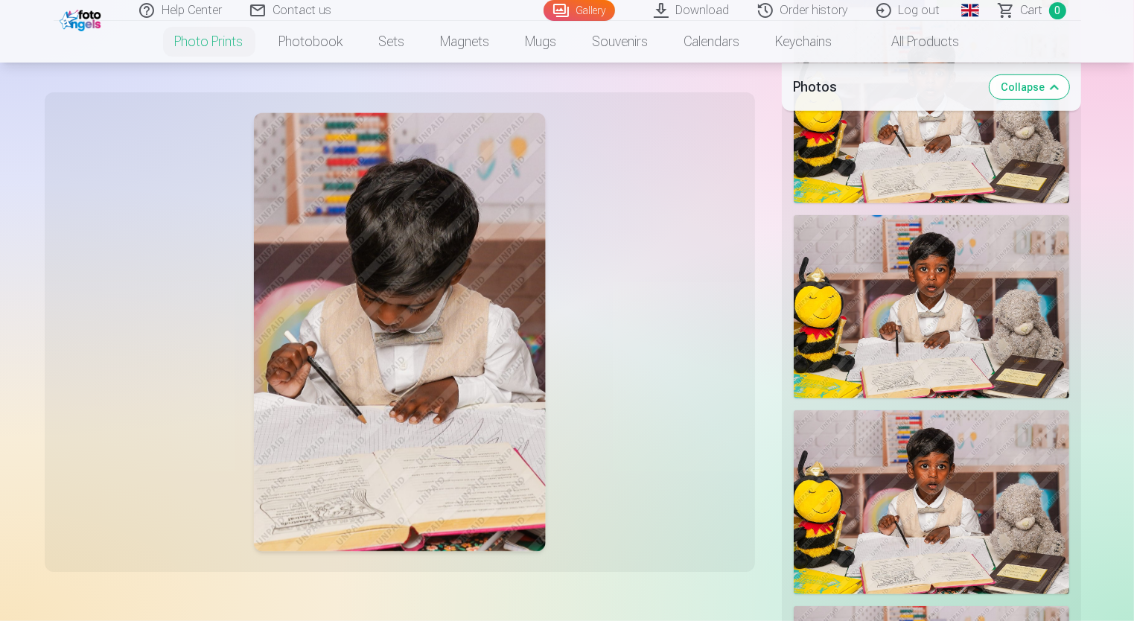
click at [206, 18] on link "Help Center" at bounding box center [181, 10] width 111 height 21
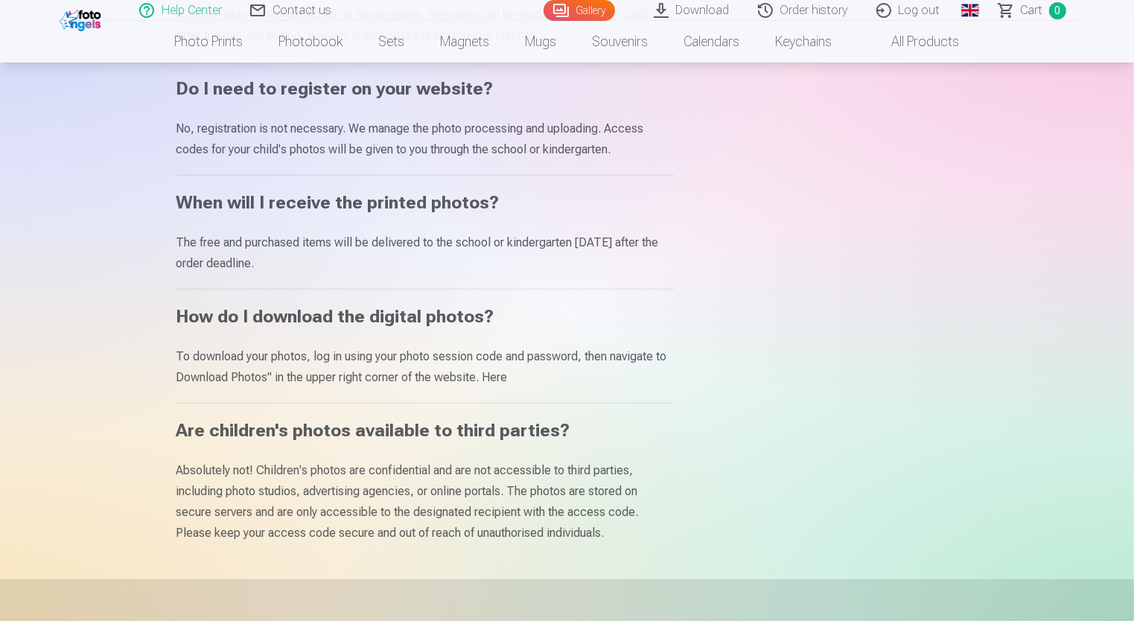
scroll to position [595, 0]
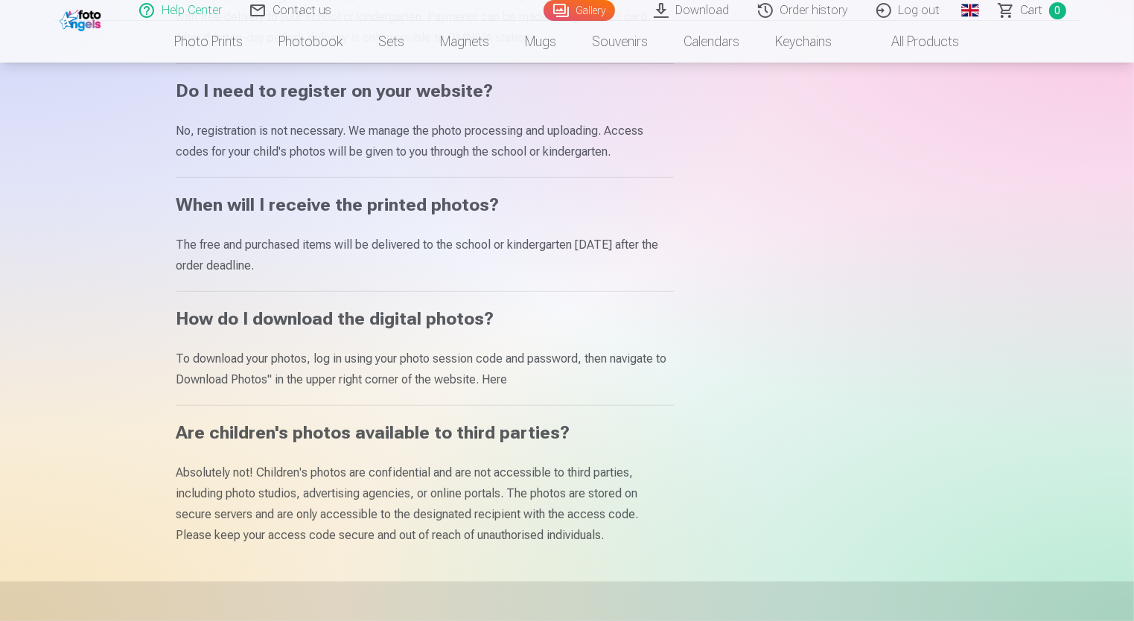
click at [259, 13] on link "Contact us" at bounding box center [291, 10] width 109 height 21
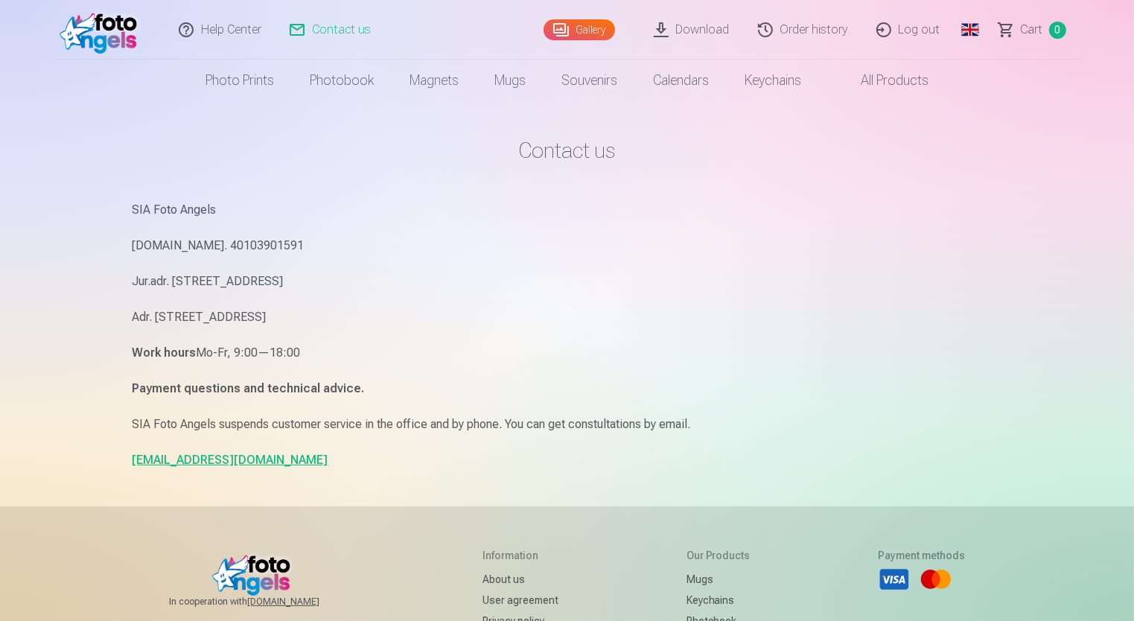
click at [252, 454] on p "[EMAIL_ADDRESS][DOMAIN_NAME]" at bounding box center [566, 460] width 869 height 21
click at [804, 28] on link "Order history" at bounding box center [803, 30] width 118 height 60
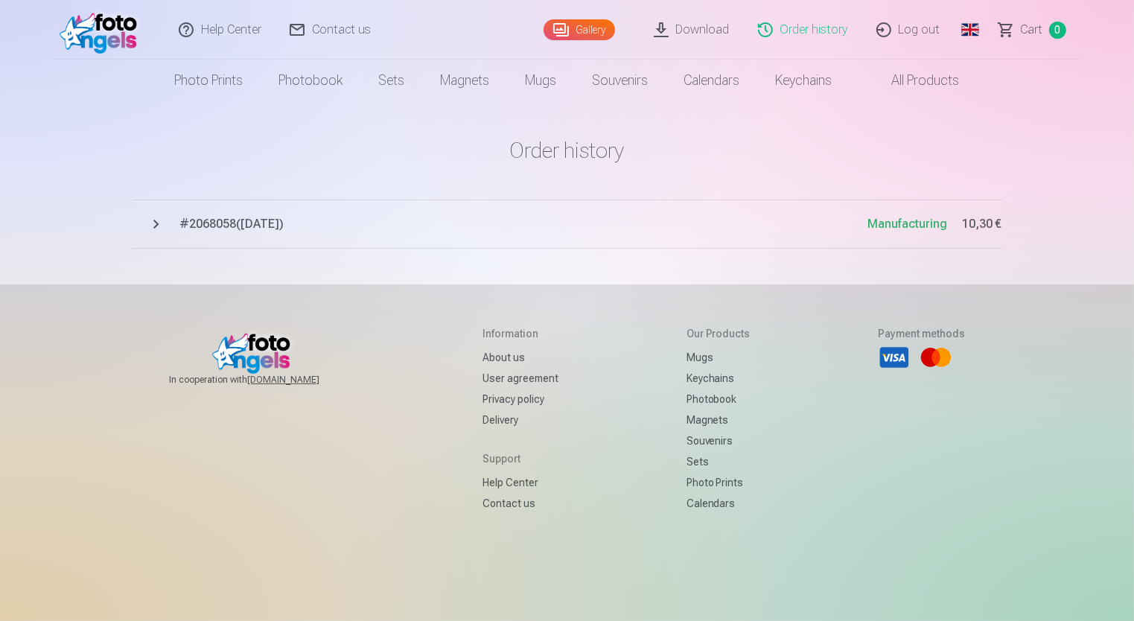
click at [458, 238] on button "# 2068058 ( [DATE] ) Manufacturing 10,30 €" at bounding box center [566, 223] width 869 height 49
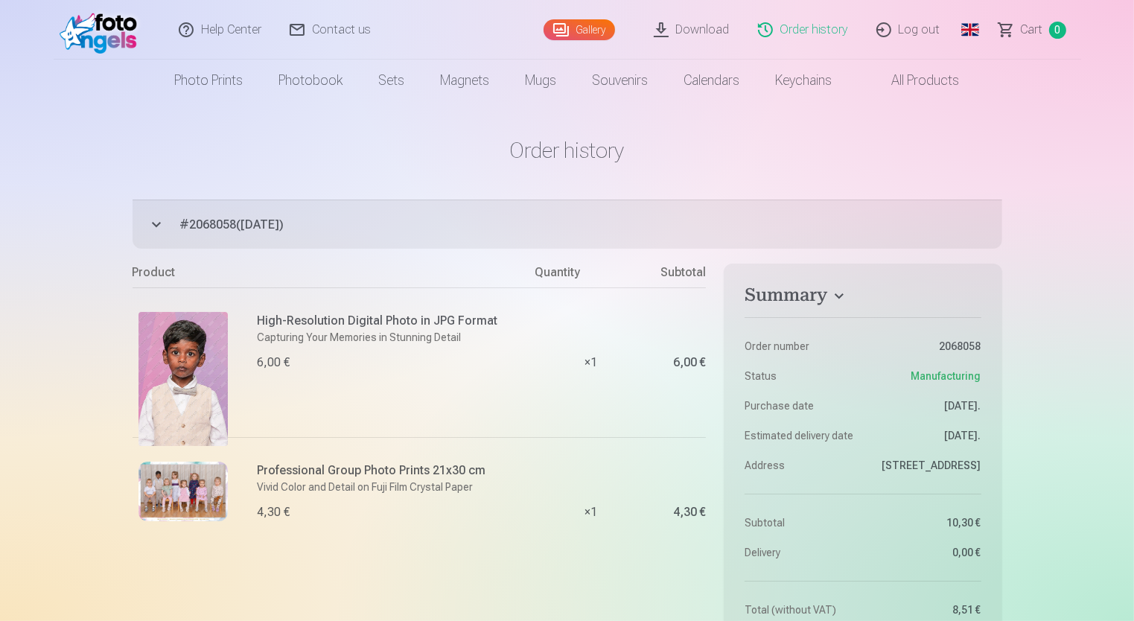
click at [205, 497] on img at bounding box center [182, 491] width 89 height 60
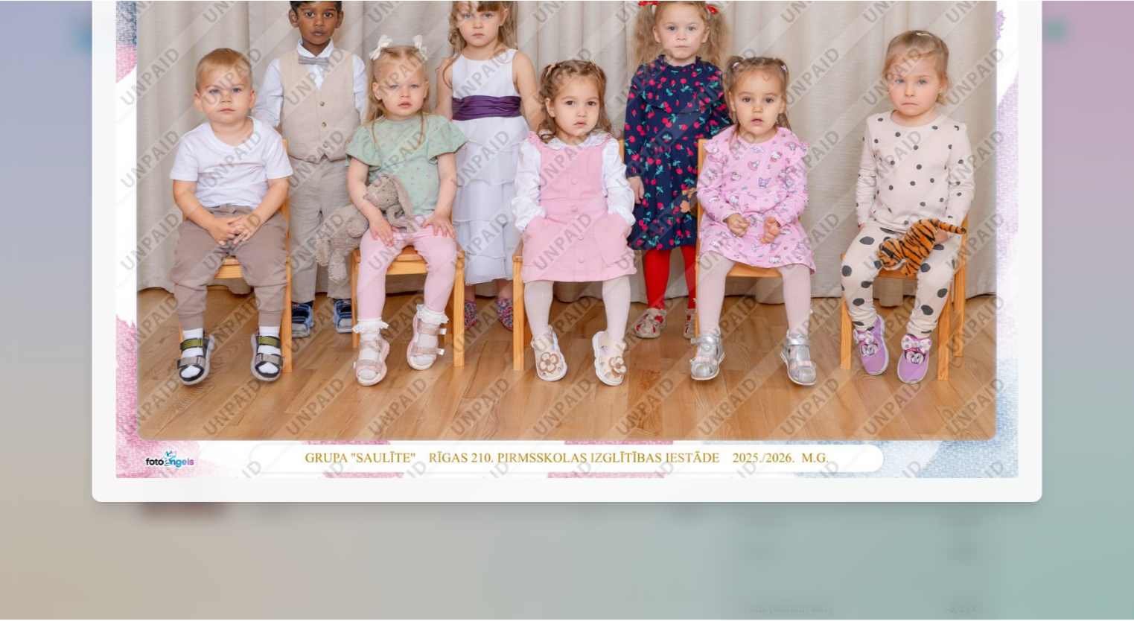
scroll to position [30, 0]
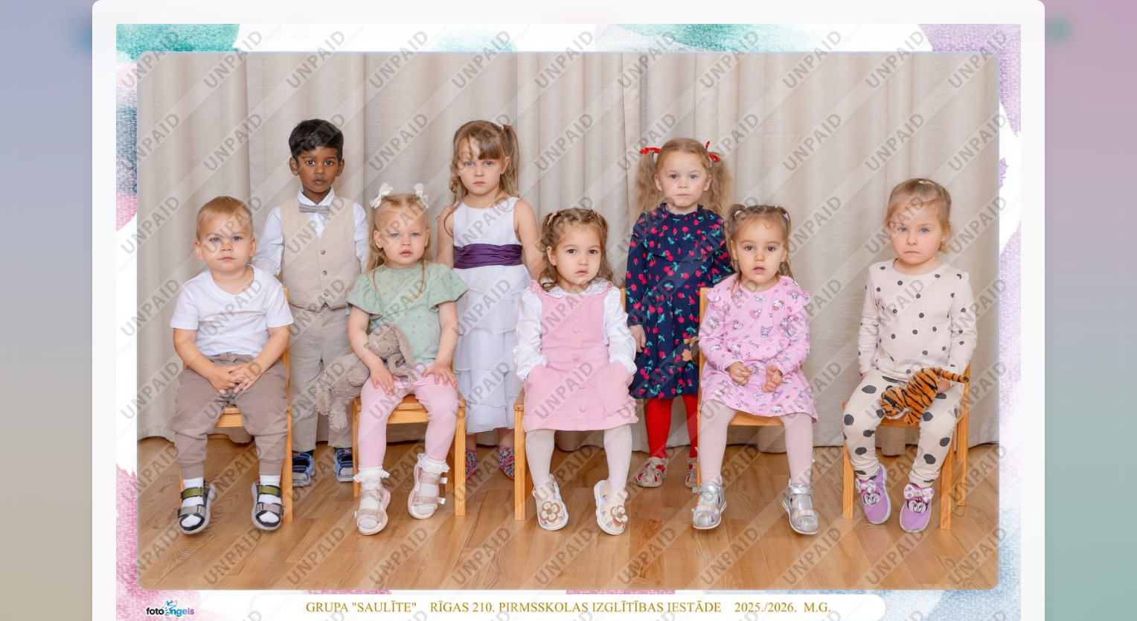
click at [0, 170] on html "Help Center Contact us Gallery Download Order history Log out Global Latvian (l…" at bounding box center [568, 310] width 1137 height 621
click at [6, 173] on div at bounding box center [568, 310] width 1137 height 621
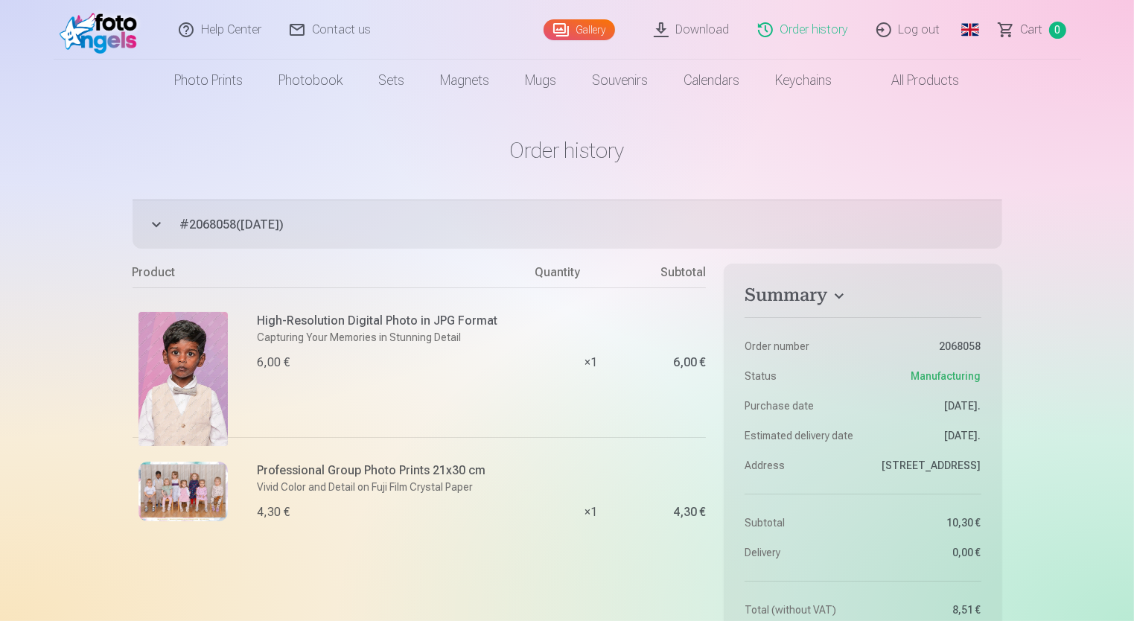
click at [313, 374] on div "High-Resolution Digital Photo in JPG Format Capturing Your Memories in Stunning…" at bounding box center [392, 362] width 269 height 101
click at [203, 361] on img at bounding box center [182, 379] width 89 height 134
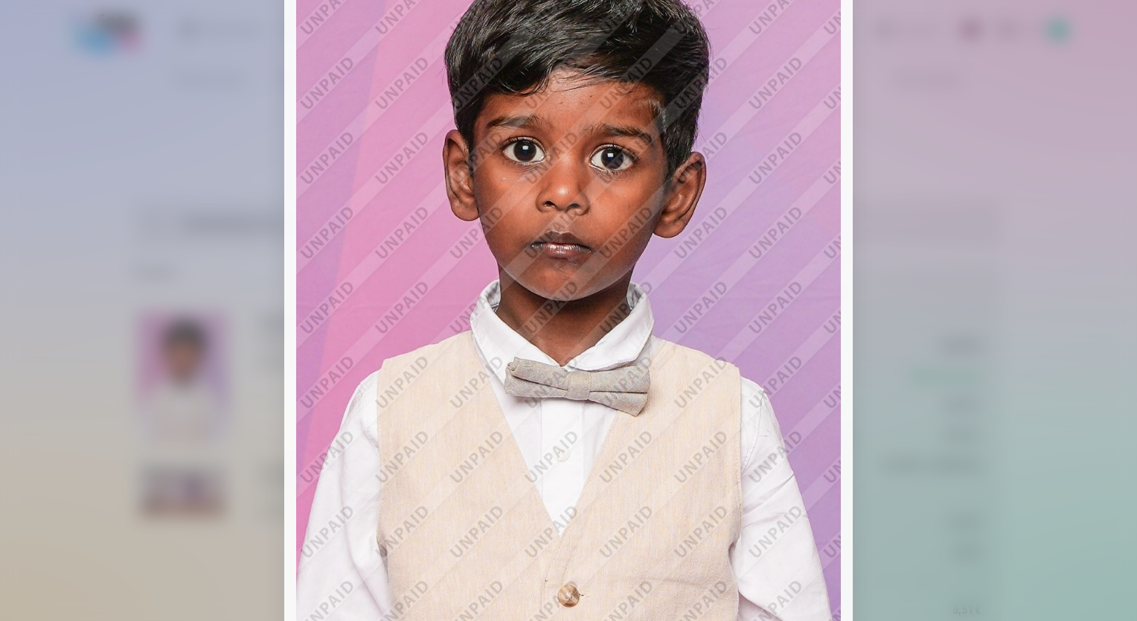
click at [238, 234] on div at bounding box center [568, 310] width 1137 height 621
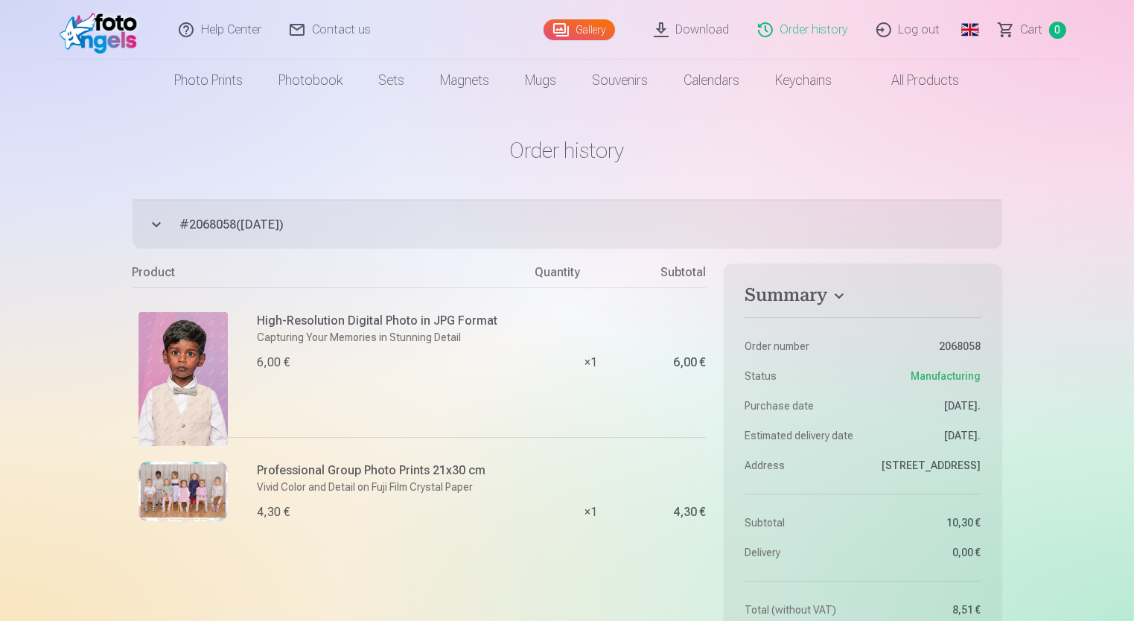
click at [173, 374] on img at bounding box center [182, 379] width 89 height 134
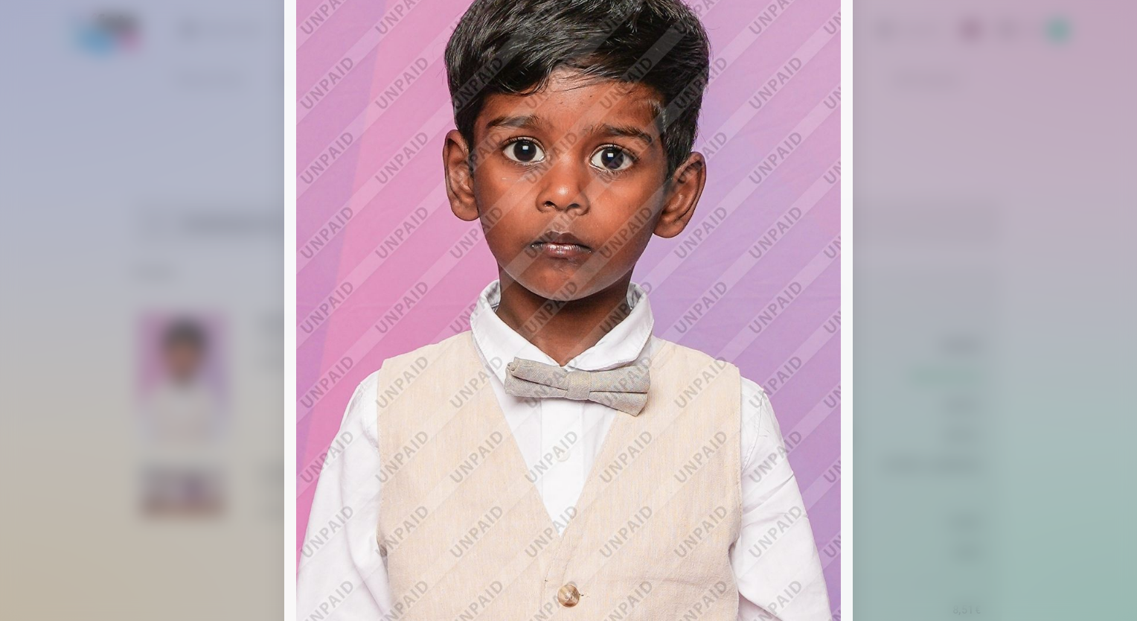
click at [149, 210] on div at bounding box center [568, 310] width 1137 height 621
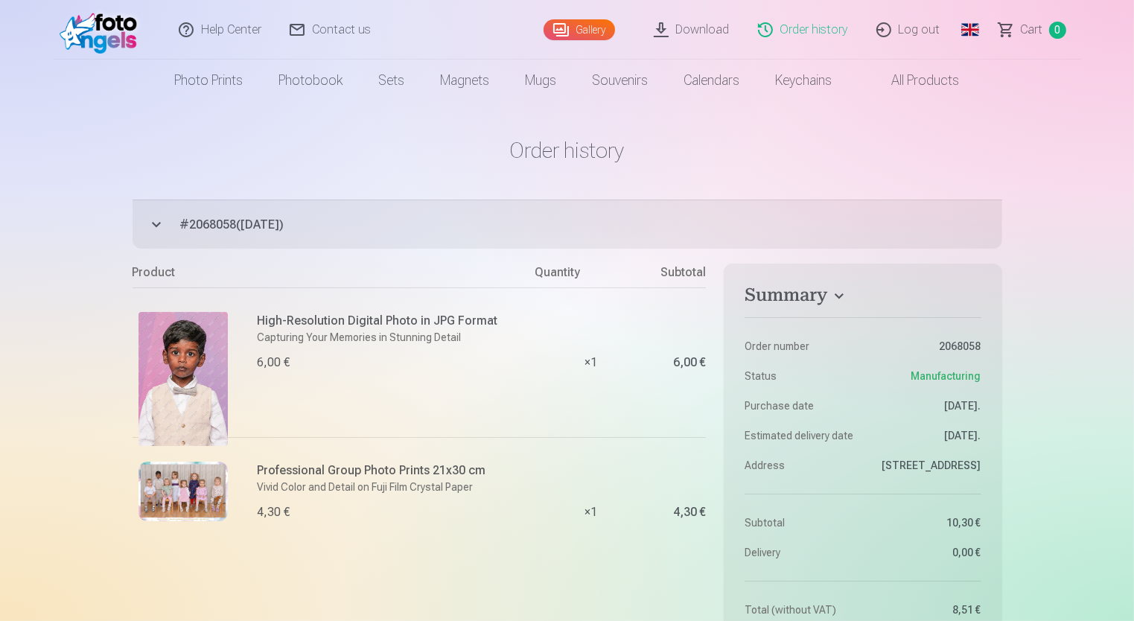
click at [334, 397] on div "High-Resolution Digital Photo in JPG Format Capturing Your Memories in Stunning…" at bounding box center [392, 362] width 269 height 101
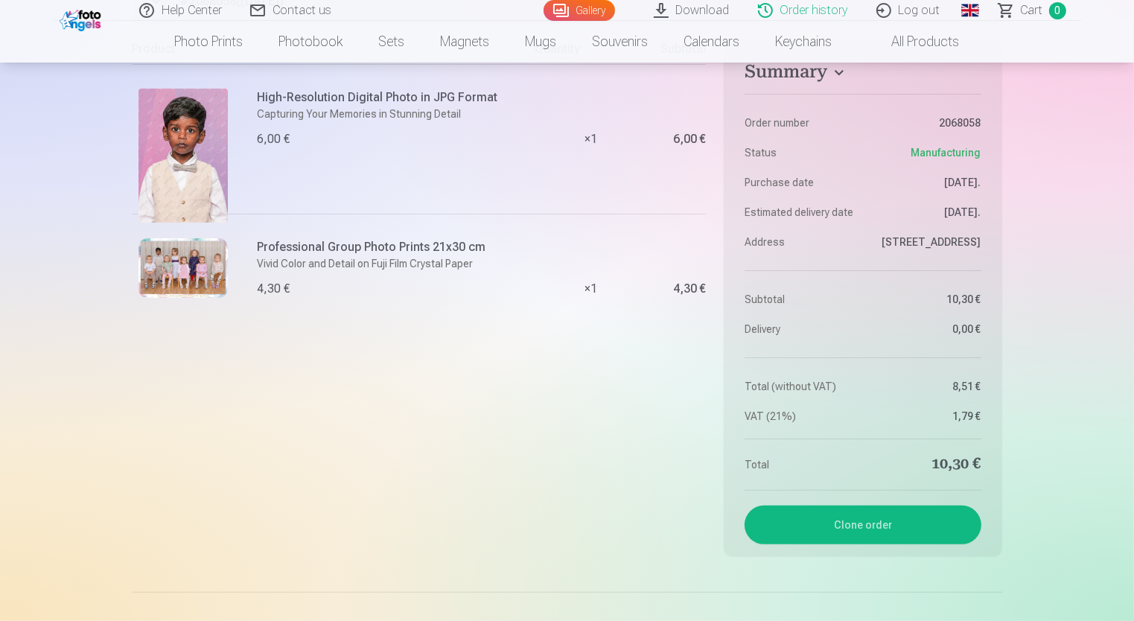
scroll to position [74, 0]
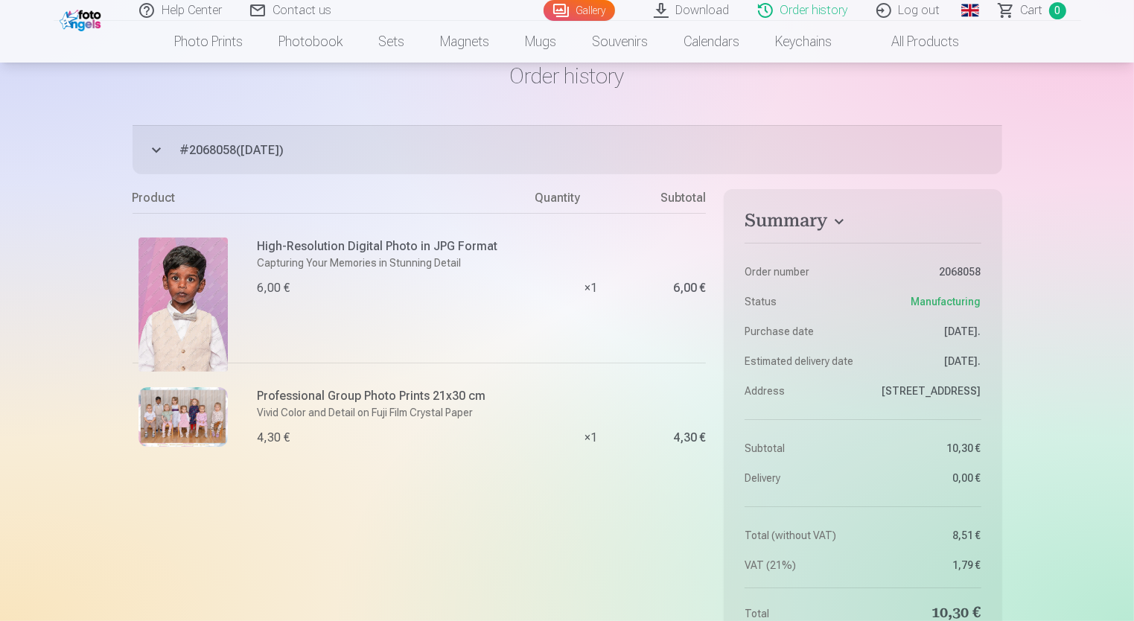
click at [929, 49] on link "All products" at bounding box center [913, 42] width 127 height 42
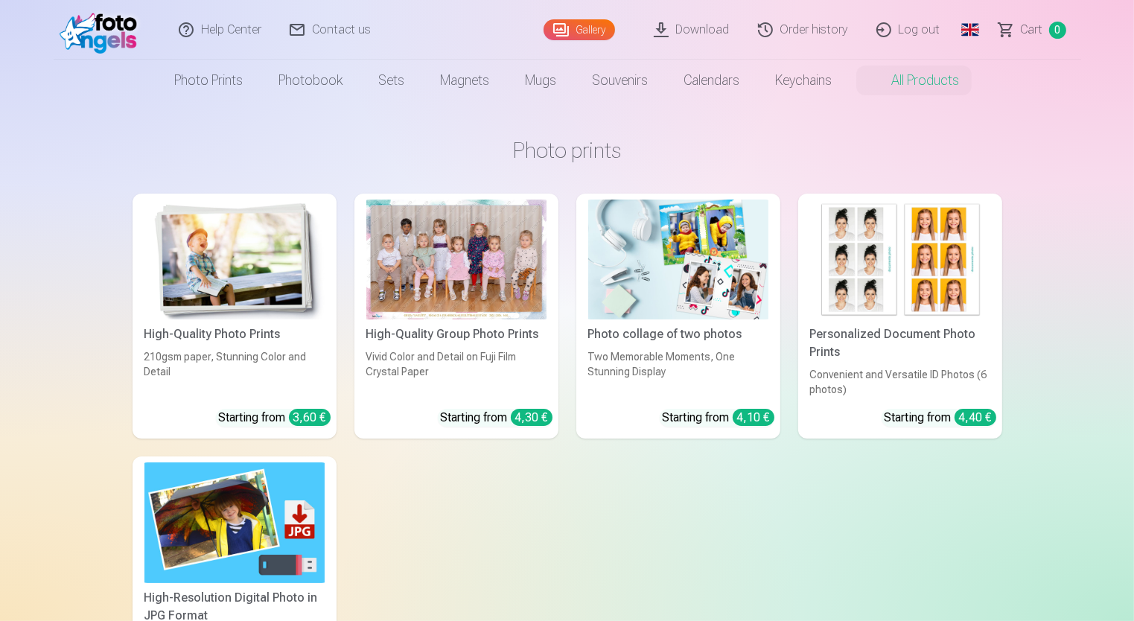
click at [717, 40] on link "Download" at bounding box center [692, 30] width 104 height 60
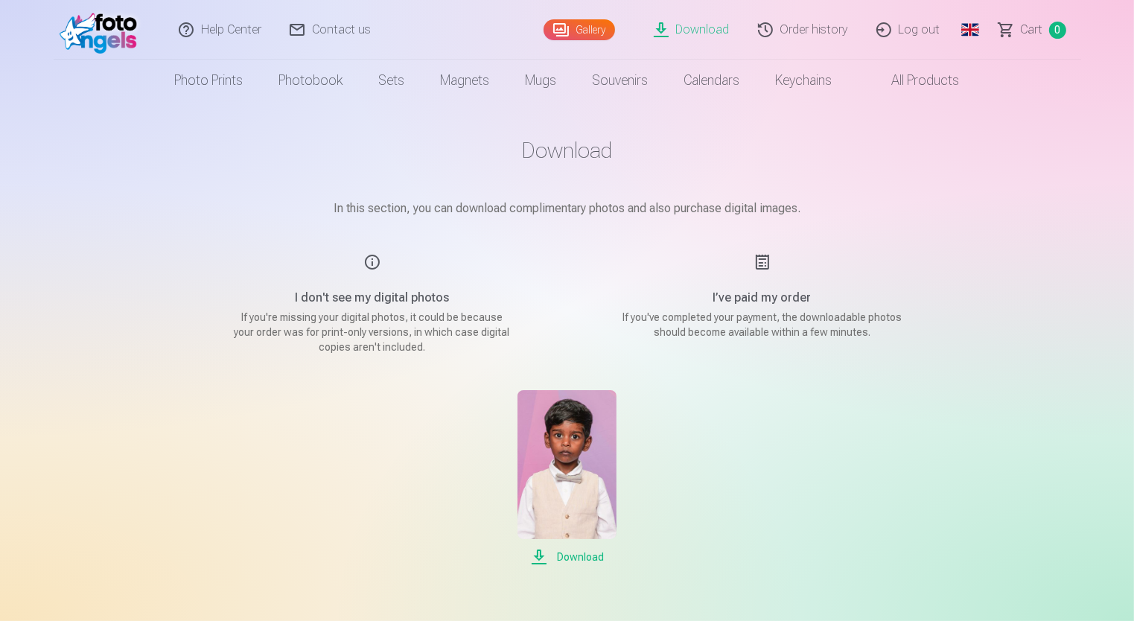
click at [560, 460] on img at bounding box center [566, 464] width 99 height 149
click at [345, 34] on link "Contact us" at bounding box center [330, 30] width 109 height 60
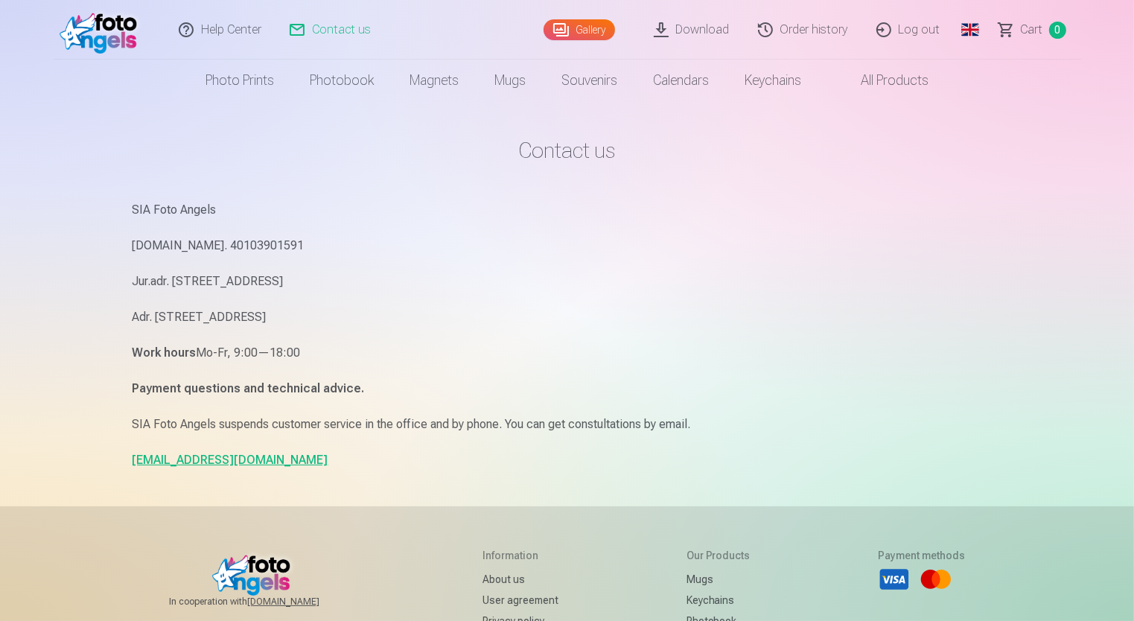
drag, startPoint x: 185, startPoint y: 462, endPoint x: 166, endPoint y: 459, distance: 19.6
click at [166, 459] on link "info@fotoangels.lv" at bounding box center [230, 460] width 196 height 14
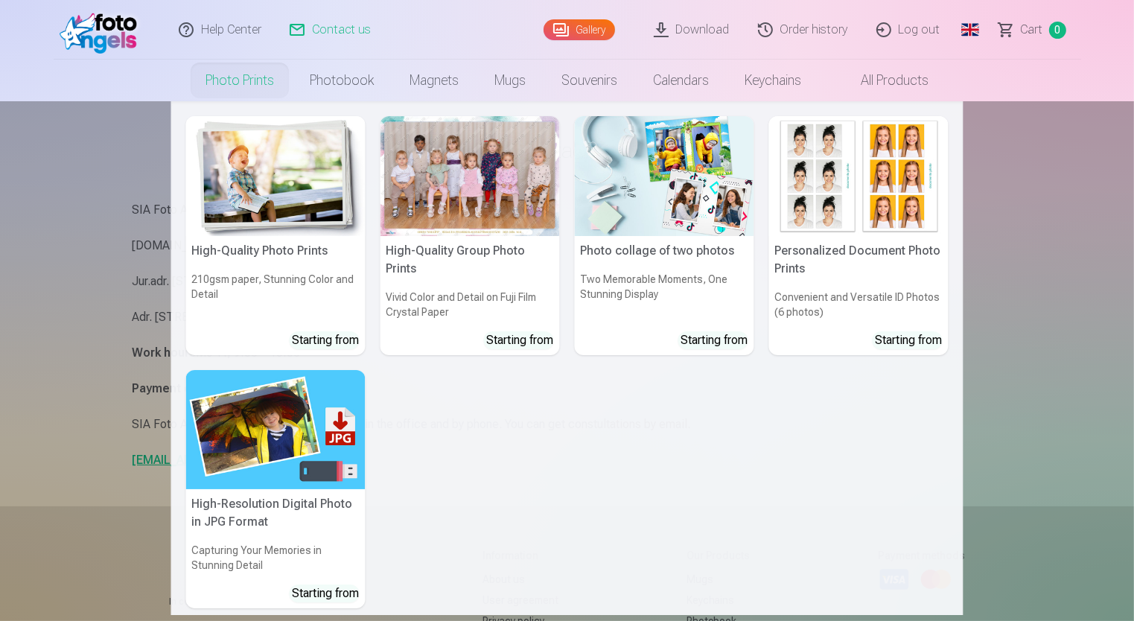
click at [244, 85] on link "Photo prints" at bounding box center [240, 81] width 104 height 42
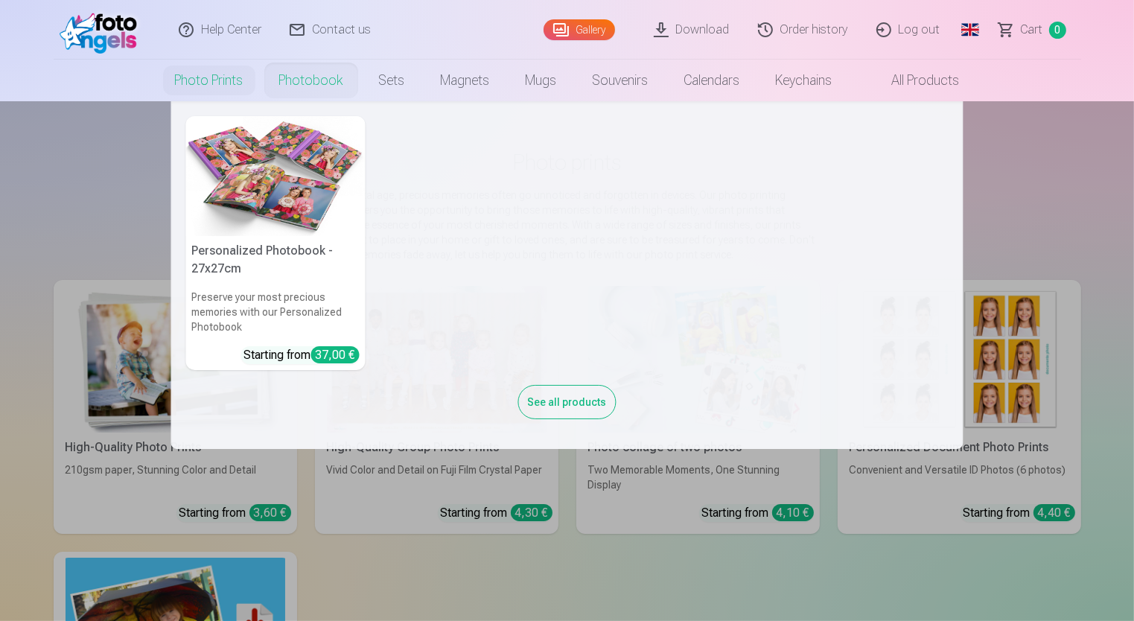
click at [307, 77] on link "Photobook" at bounding box center [311, 81] width 100 height 42
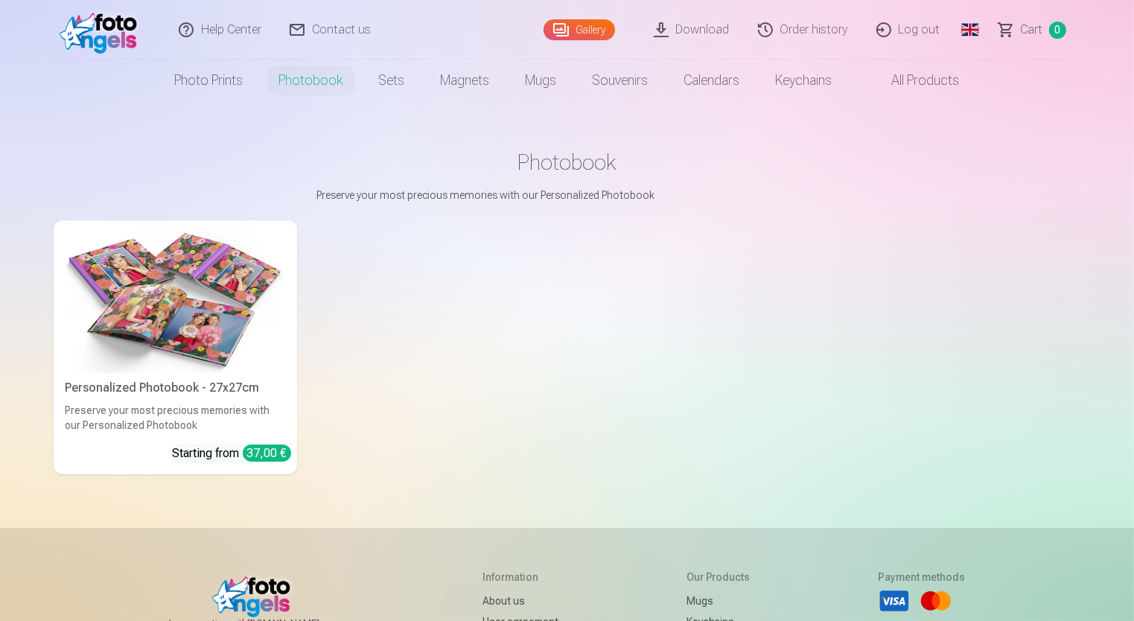
click at [214, 37] on link "Help Center" at bounding box center [220, 30] width 111 height 60
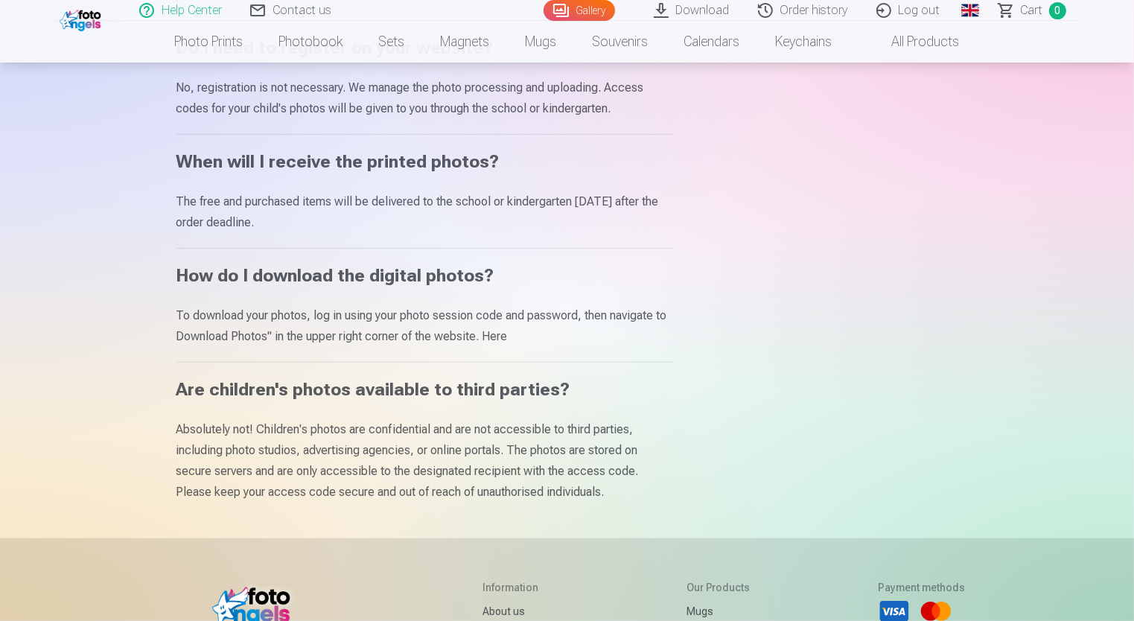
scroll to position [893, 0]
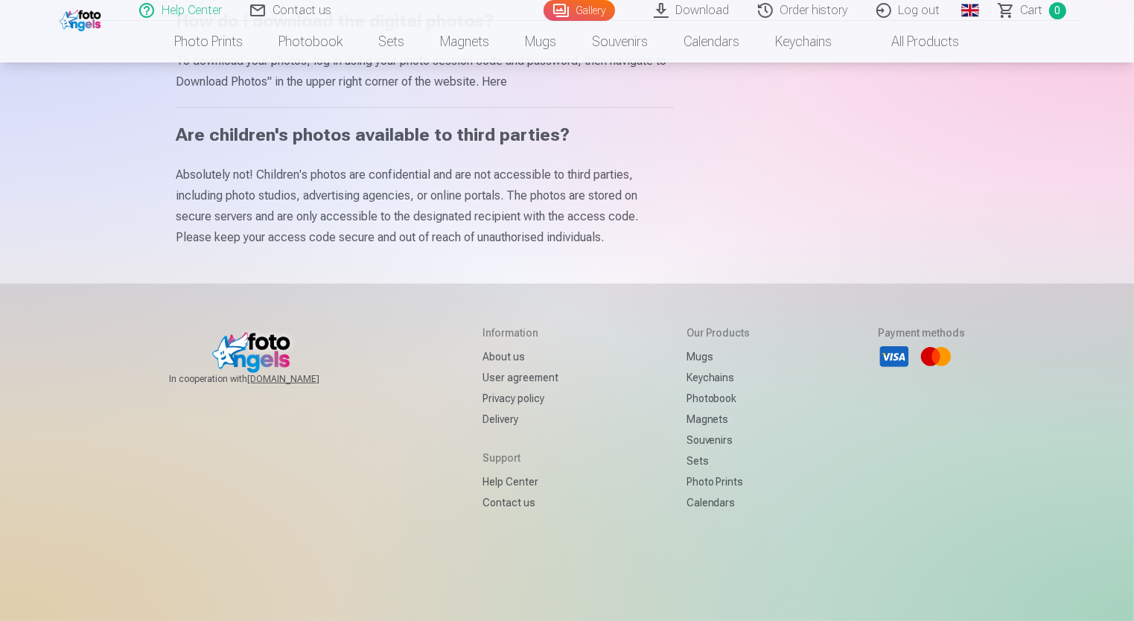
click at [517, 492] on link "Help Center" at bounding box center [520, 481] width 76 height 21
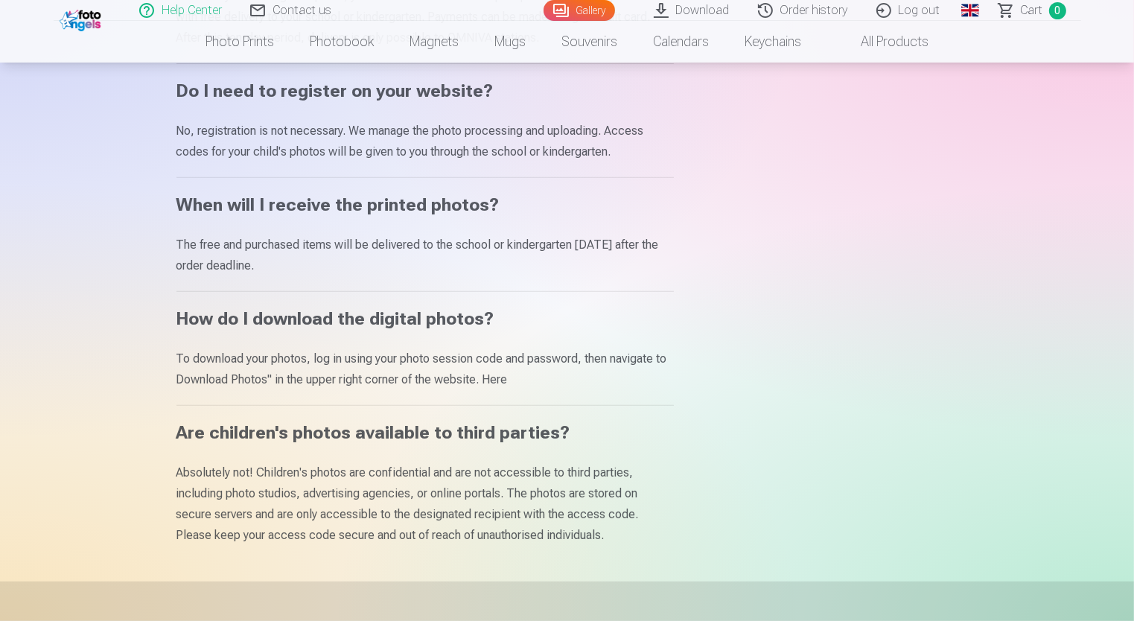
click at [821, 16] on link "Order history" at bounding box center [803, 10] width 118 height 21
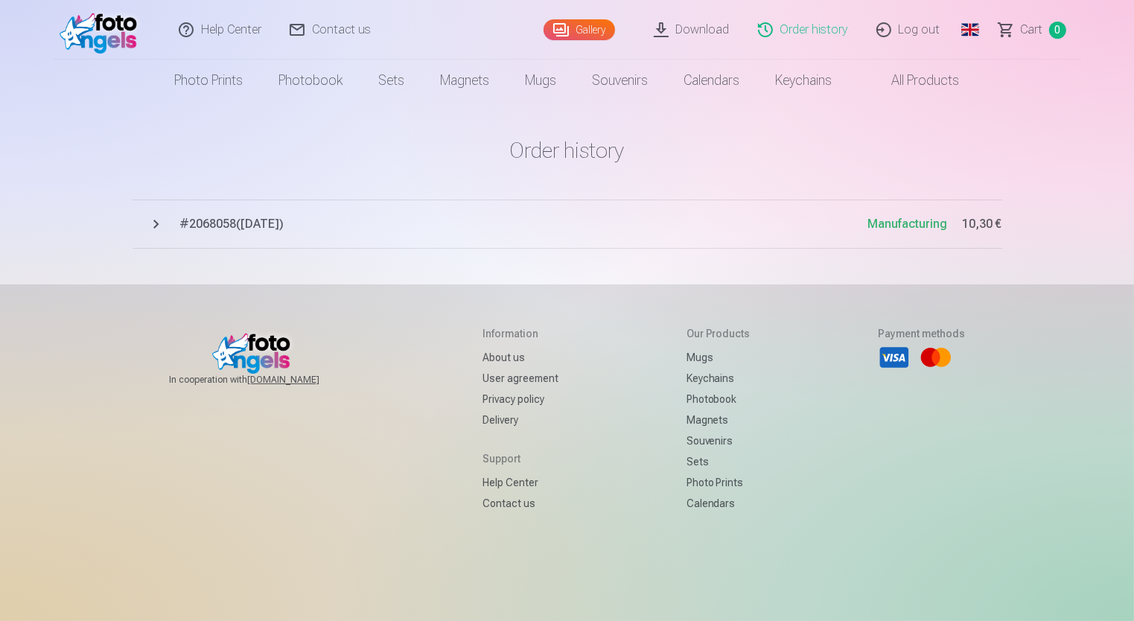
click at [908, 231] on span "Manufacturing" at bounding box center [908, 224] width 80 height 14
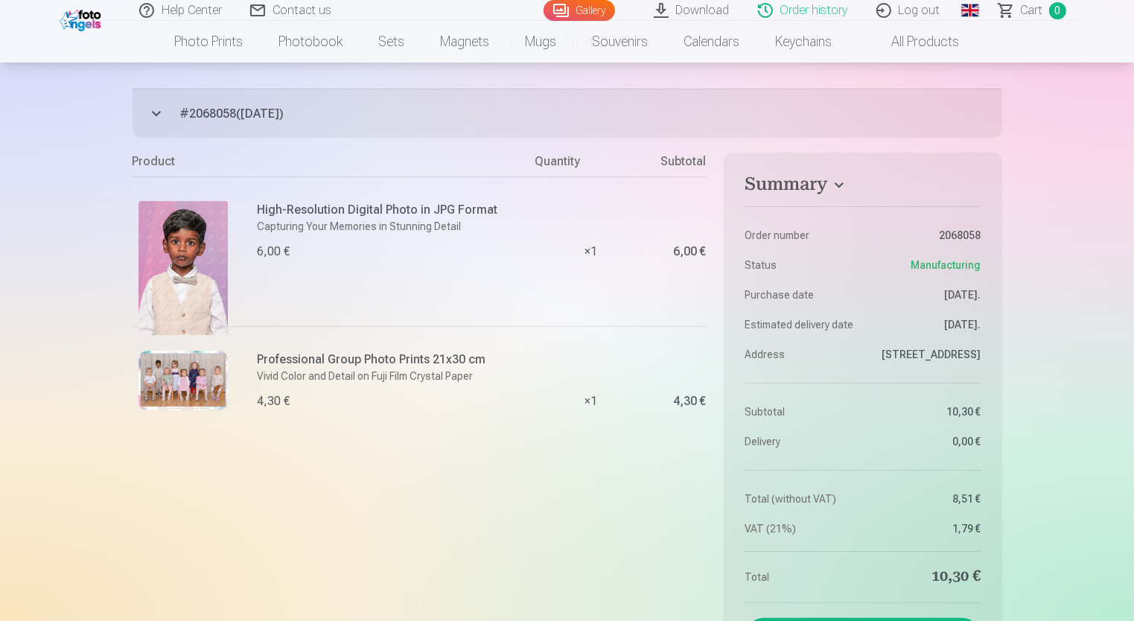
scroll to position [74, 0]
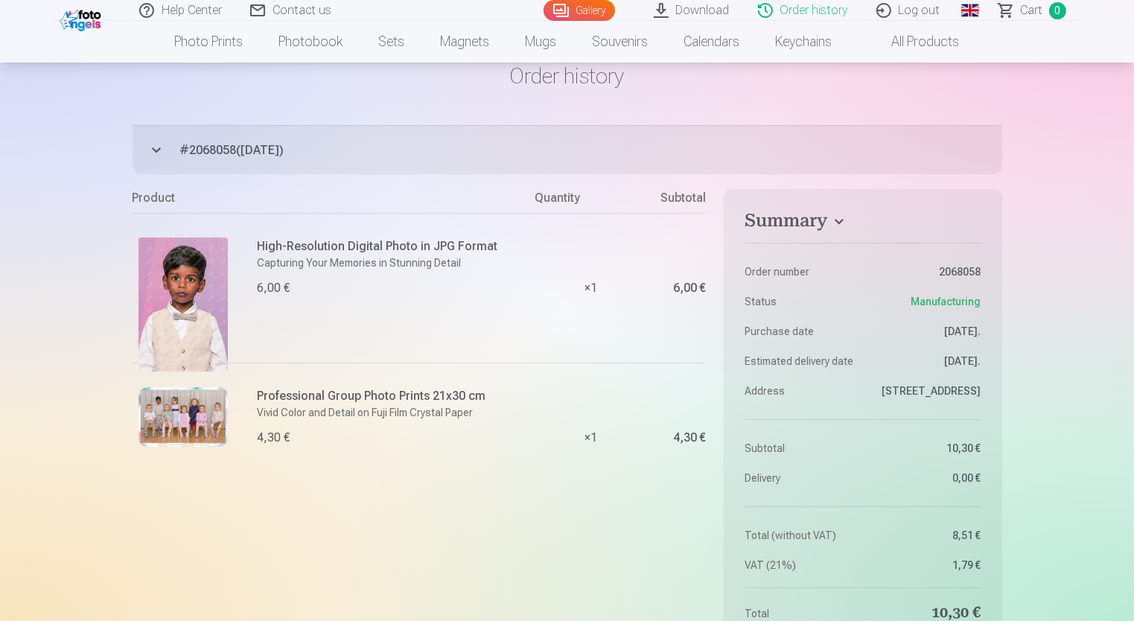
drag, startPoint x: 227, startPoint y: 145, endPoint x: 188, endPoint y: 153, distance: 40.1
click at [188, 153] on span "# 2068058 ( [DATE] )" at bounding box center [591, 150] width 822 height 18
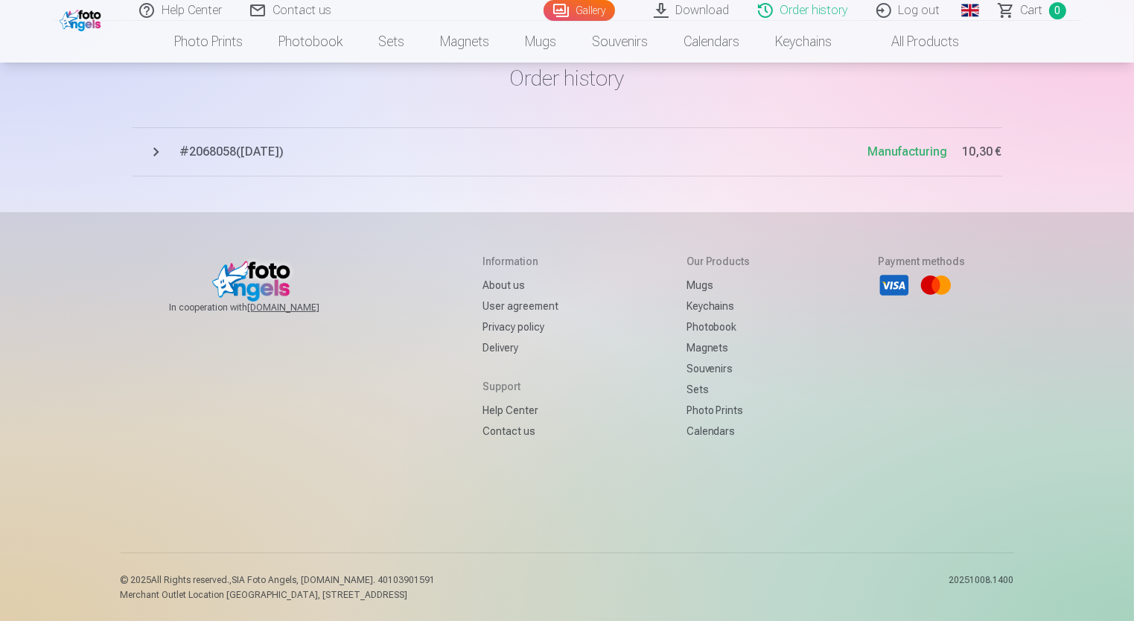
click at [188, 149] on span "# 2068058 ( [DATE] )" at bounding box center [524, 152] width 688 height 18
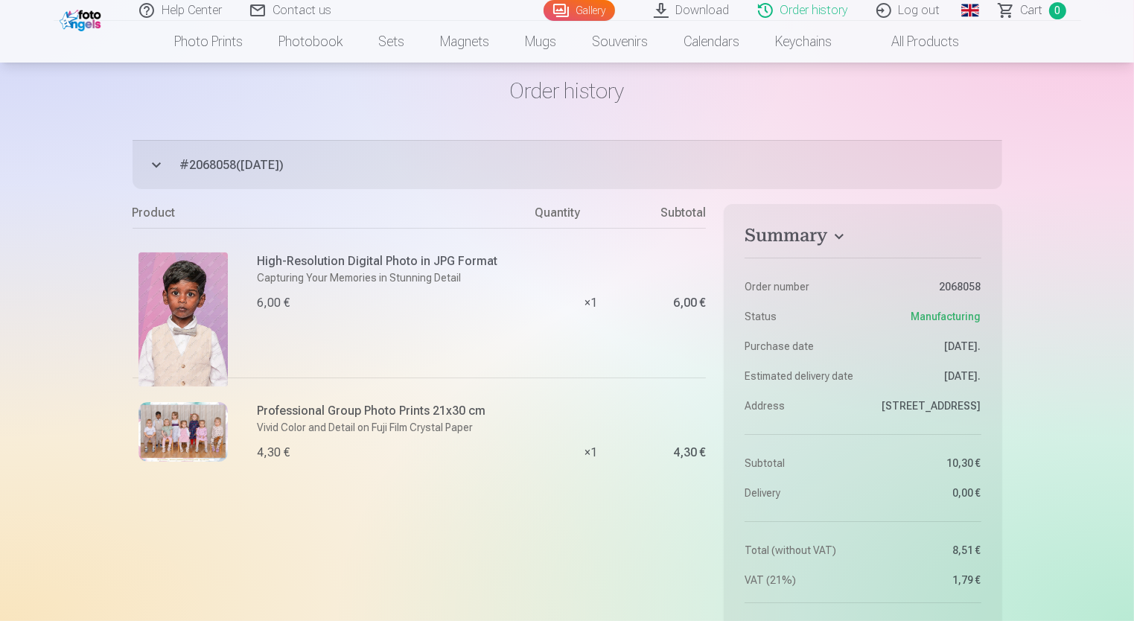
scroll to position [40, 0]
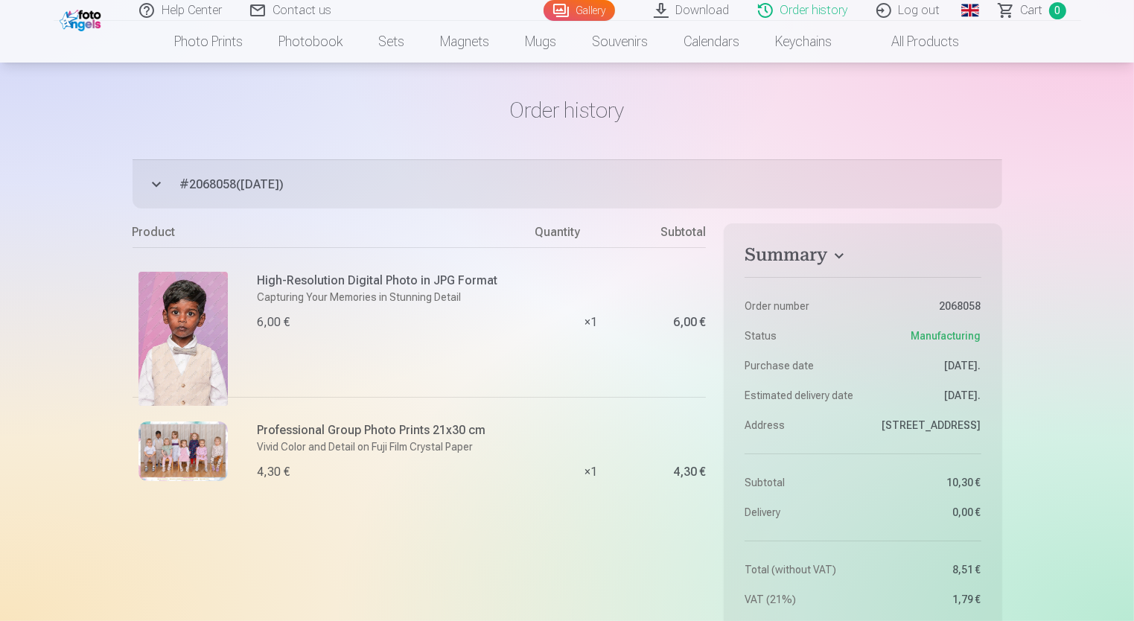
click at [184, 365] on img at bounding box center [182, 339] width 89 height 134
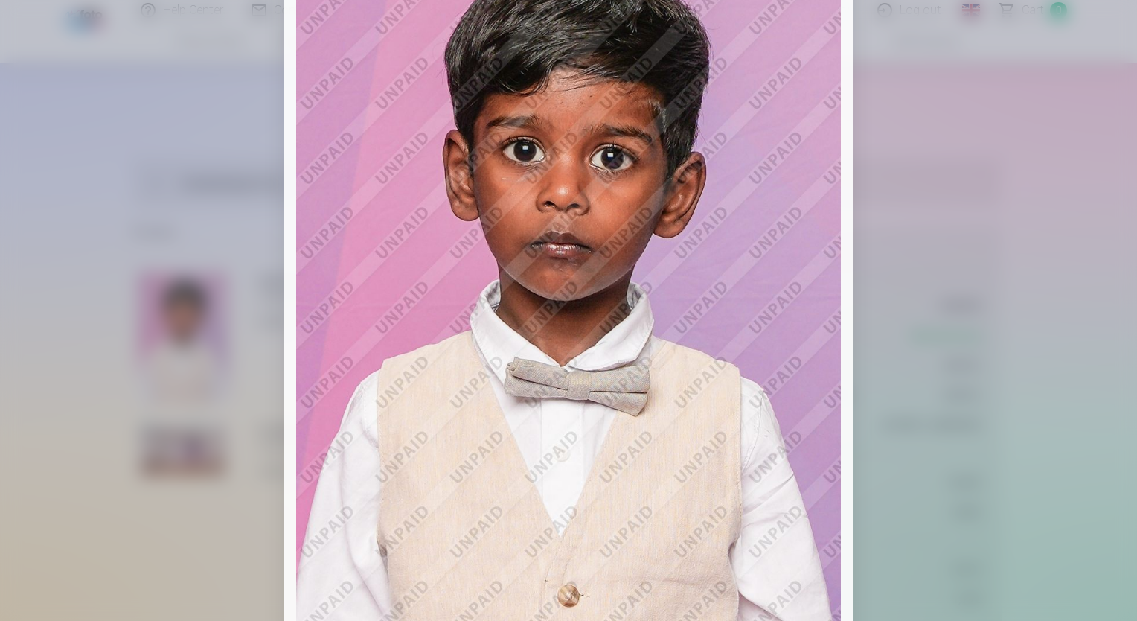
click at [184, 365] on div at bounding box center [568, 310] width 1137 height 621
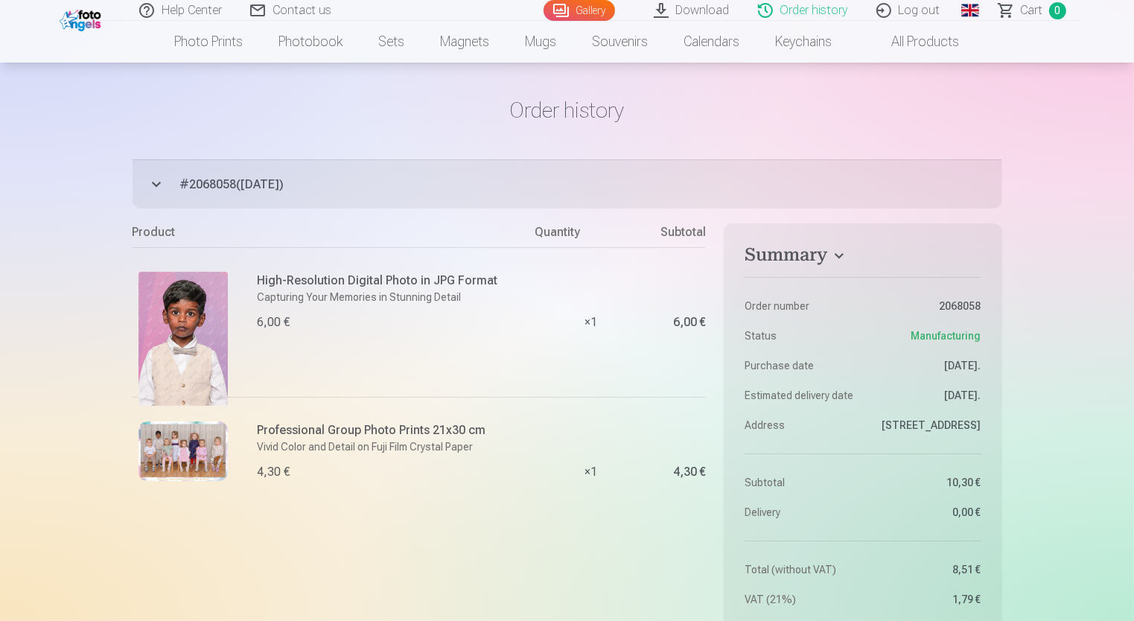
scroll to position [0, 0]
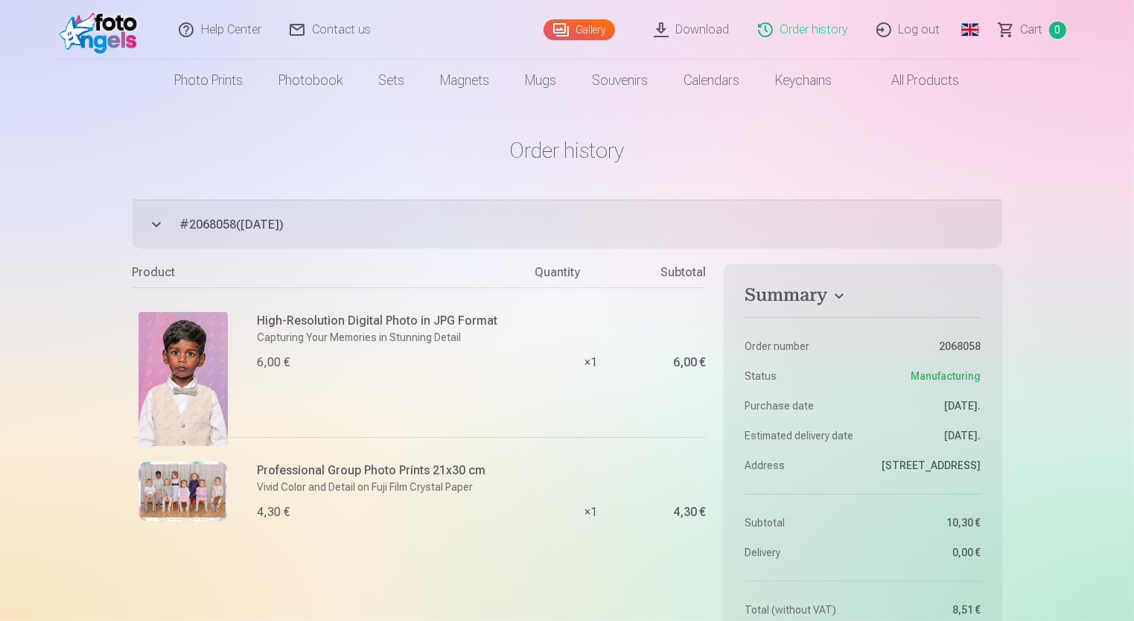
click at [188, 484] on img at bounding box center [182, 491] width 89 height 60
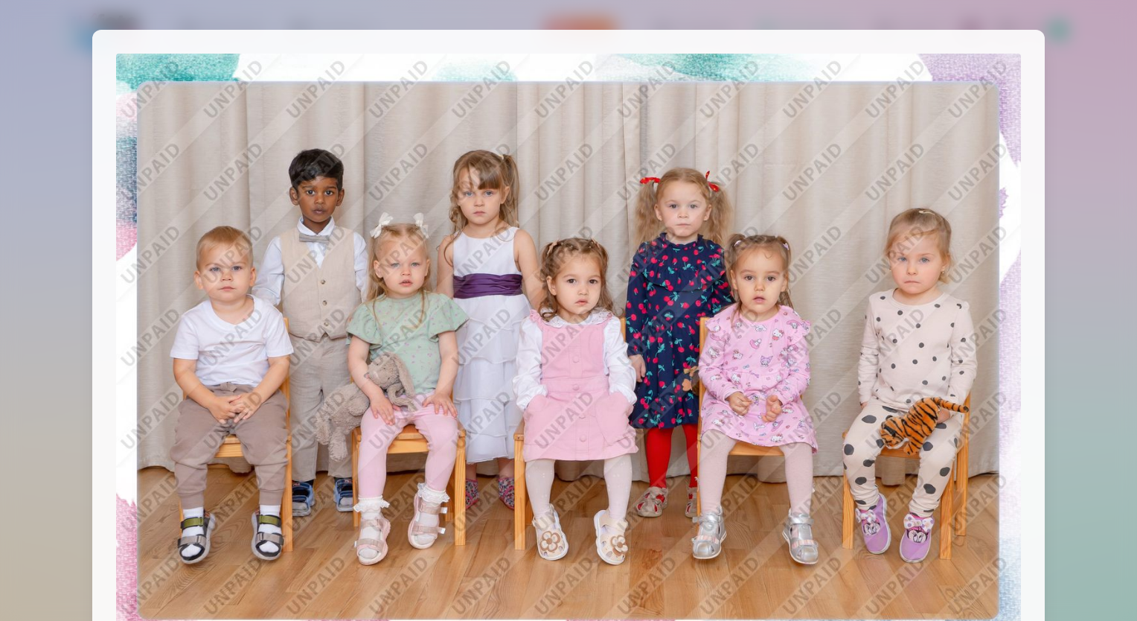
click at [0, 409] on html "Help Center Contact us Gallery Download Order history Log out Global Latvian (l…" at bounding box center [568, 310] width 1137 height 621
click at [60, 395] on div at bounding box center [568, 310] width 1137 height 621
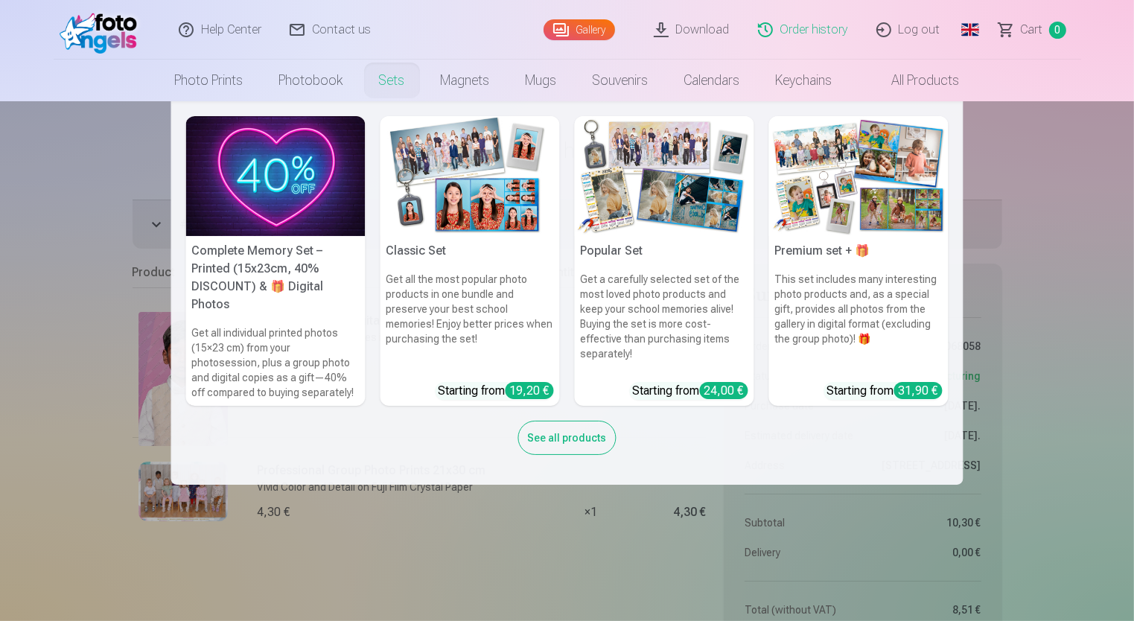
click at [230, 372] on h6 "Get all individual printed photos (15×23 cm) from your photosession, plus a gro…" at bounding box center [275, 362] width 179 height 86
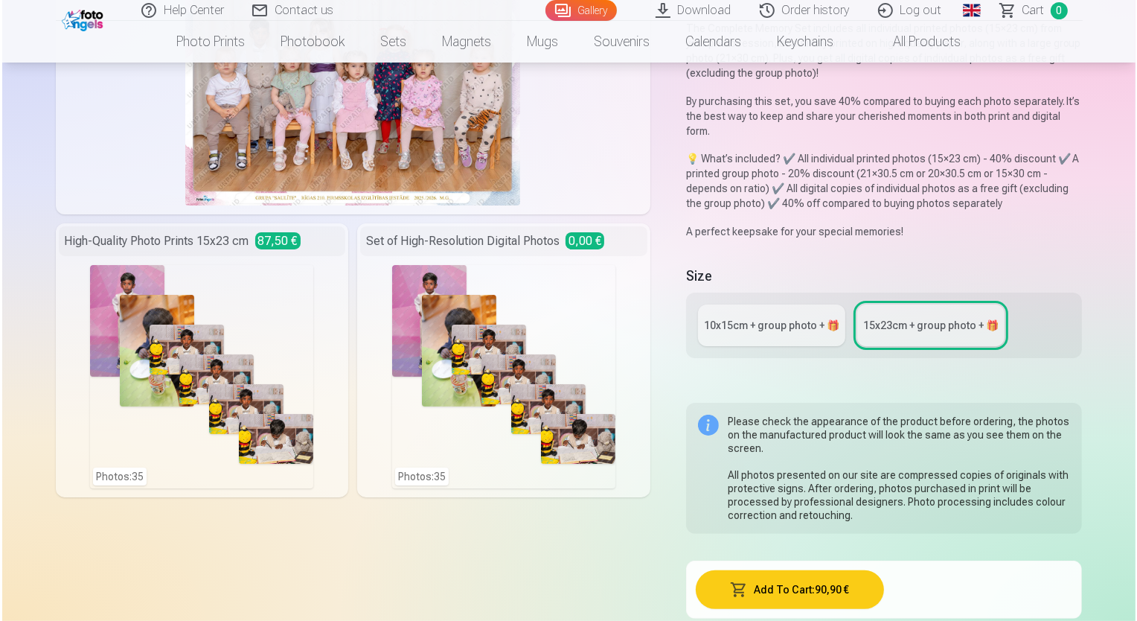
scroll to position [223, 0]
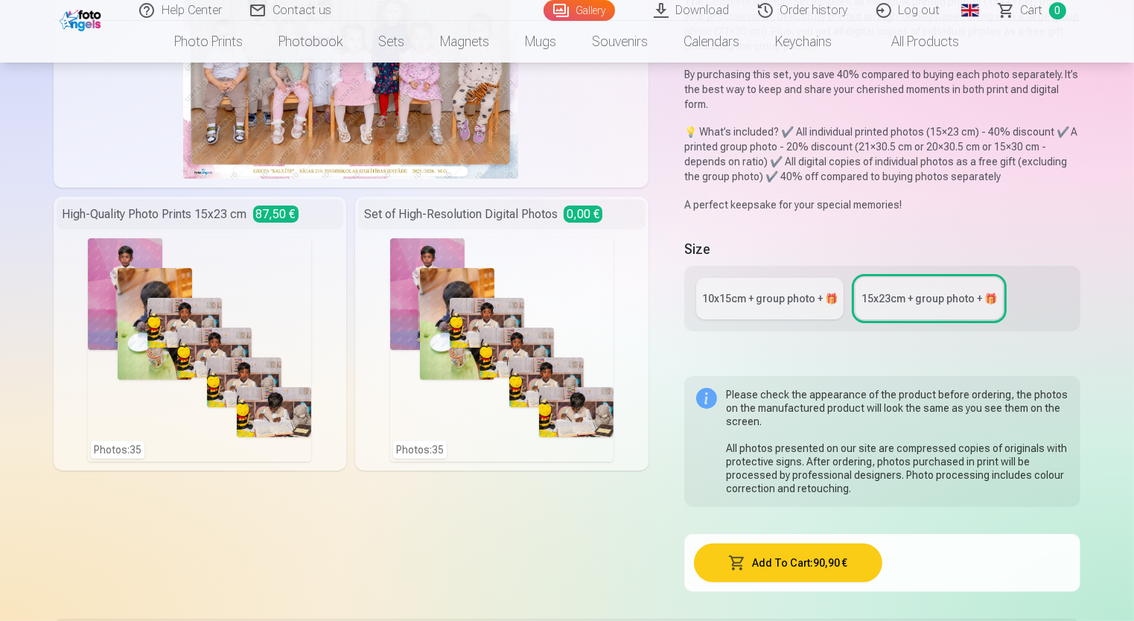
click at [515, 442] on div "Photos : 35" at bounding box center [501, 349] width 223 height 223
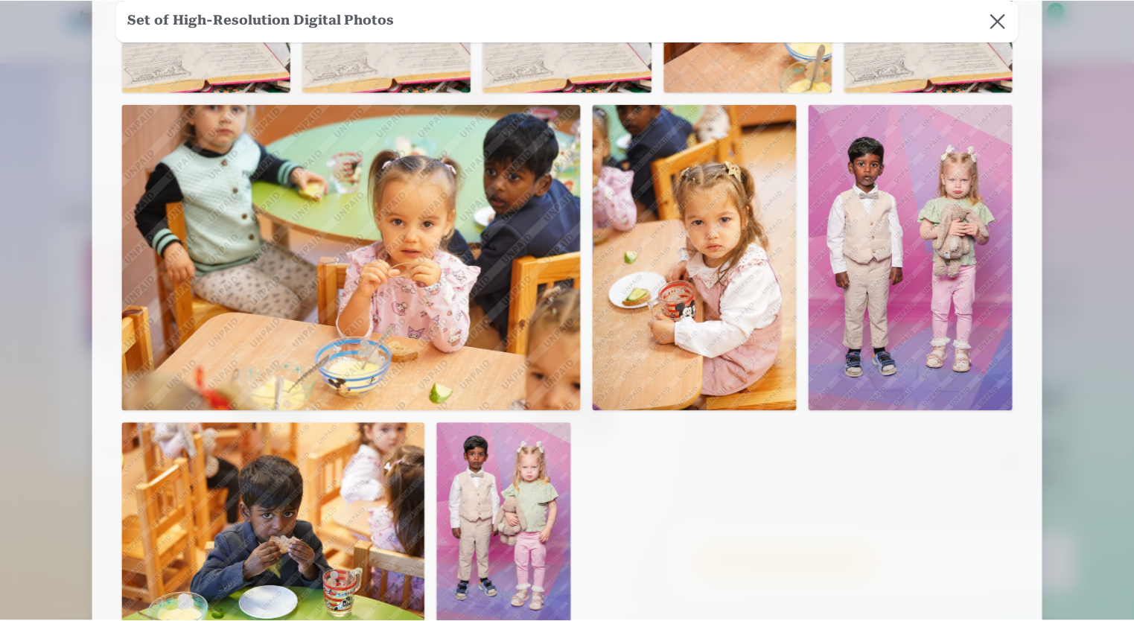
scroll to position [2638, 0]
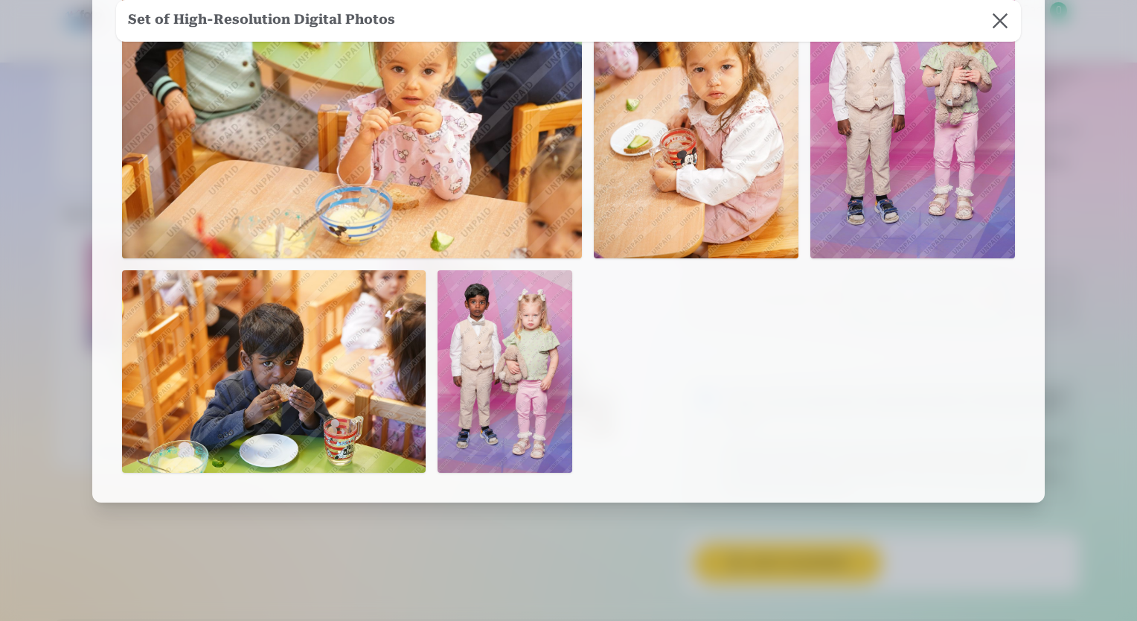
click at [761, 523] on div at bounding box center [568, 310] width 1137 height 621
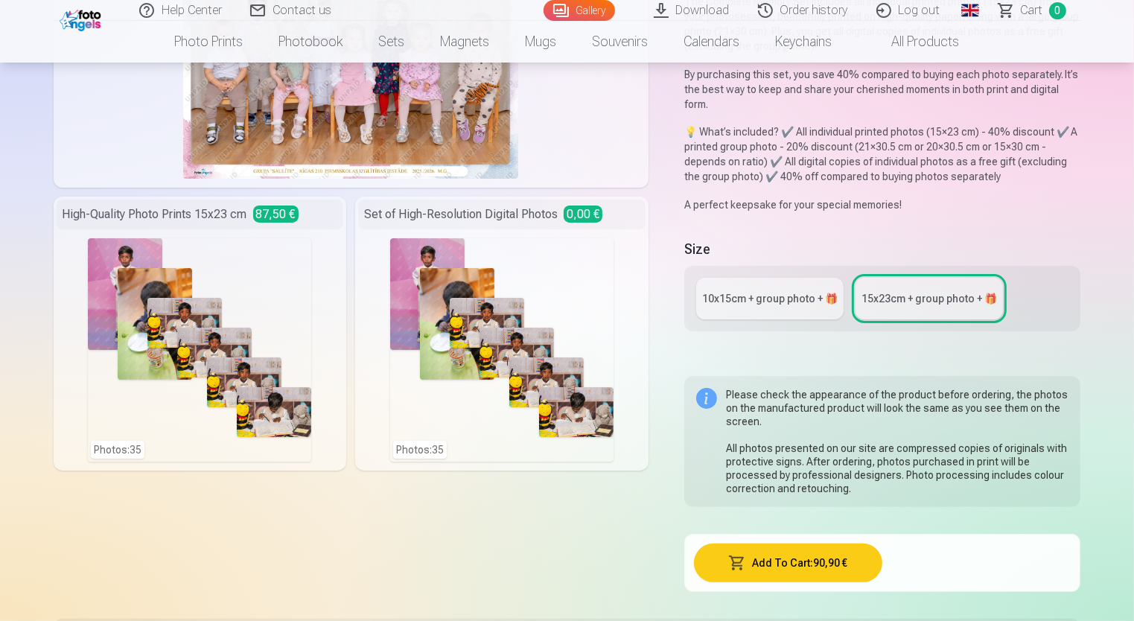
click at [755, 291] on div "10x15сm + group photo + 🎁" at bounding box center [769, 298] width 135 height 15
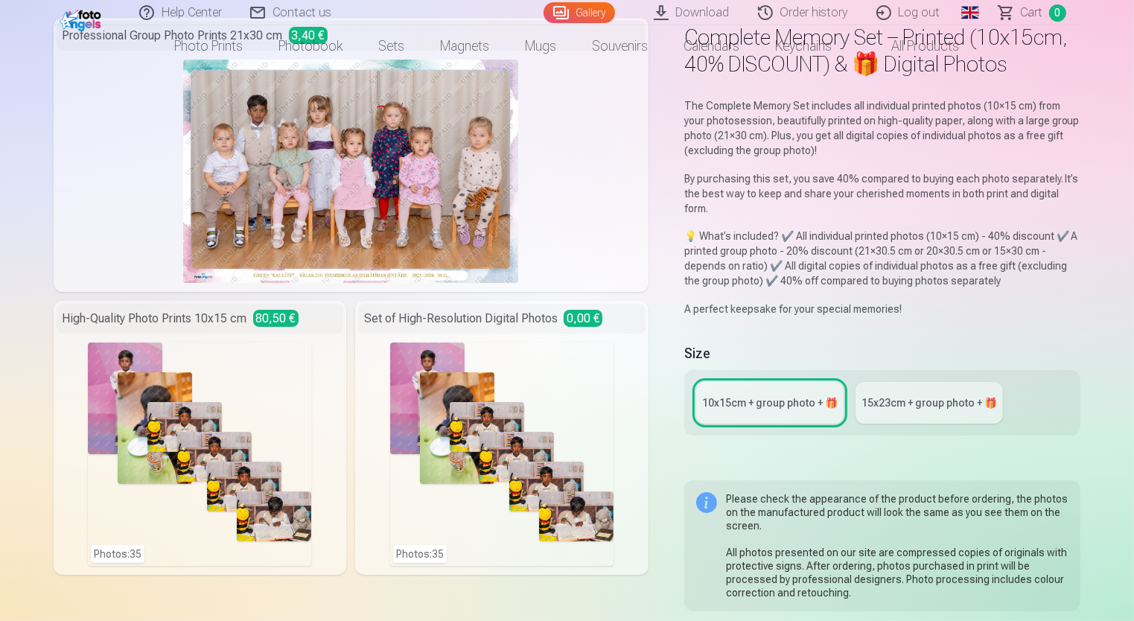
scroll to position [298, 0]
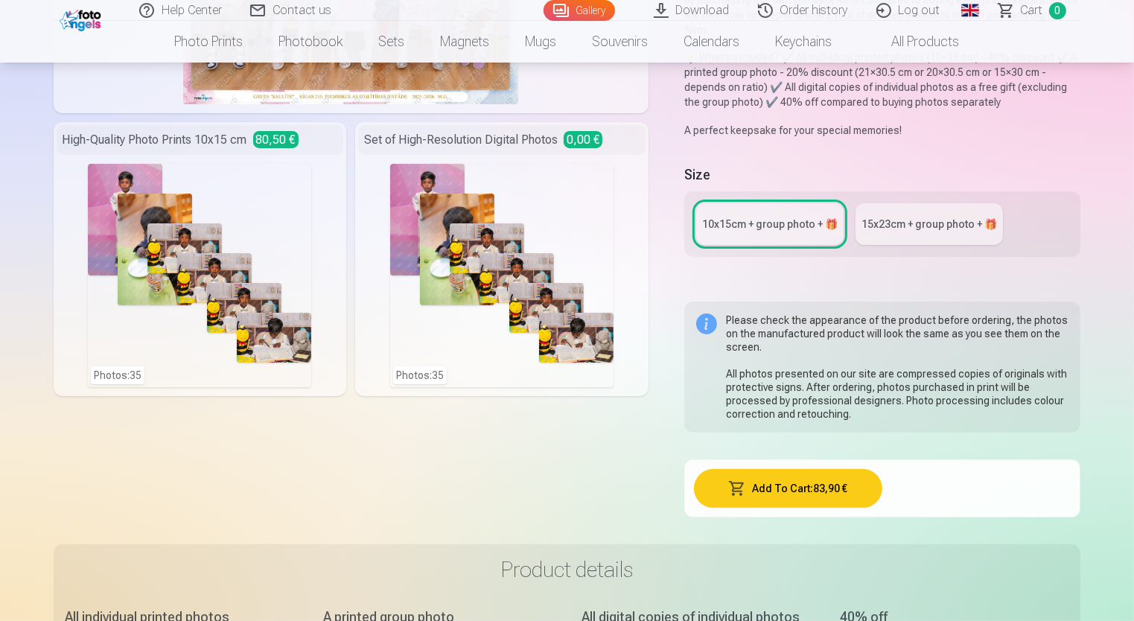
click at [458, 300] on div "Photos : 35" at bounding box center [501, 275] width 223 height 223
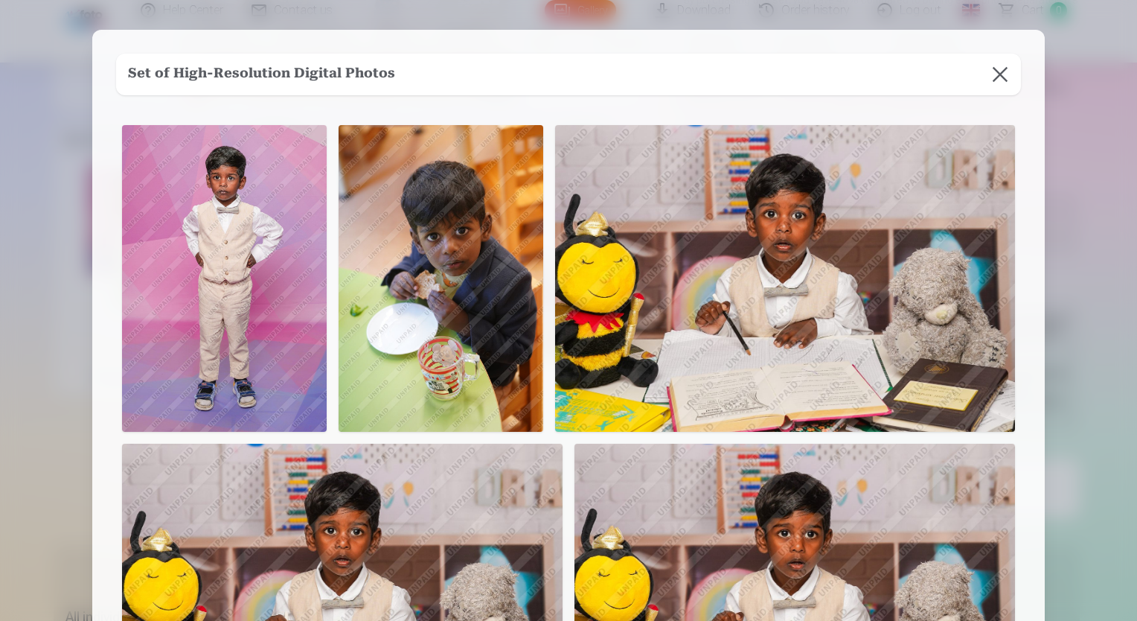
click at [3, 171] on div at bounding box center [568, 310] width 1137 height 621
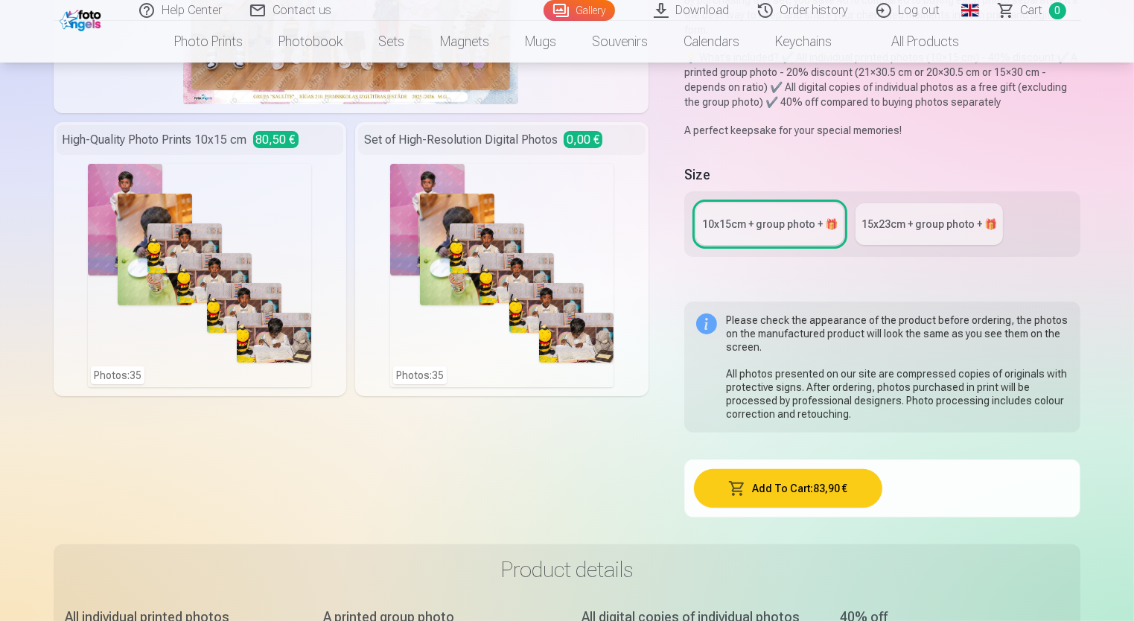
click at [110, 200] on div "Photos : 35" at bounding box center [199, 275] width 223 height 223
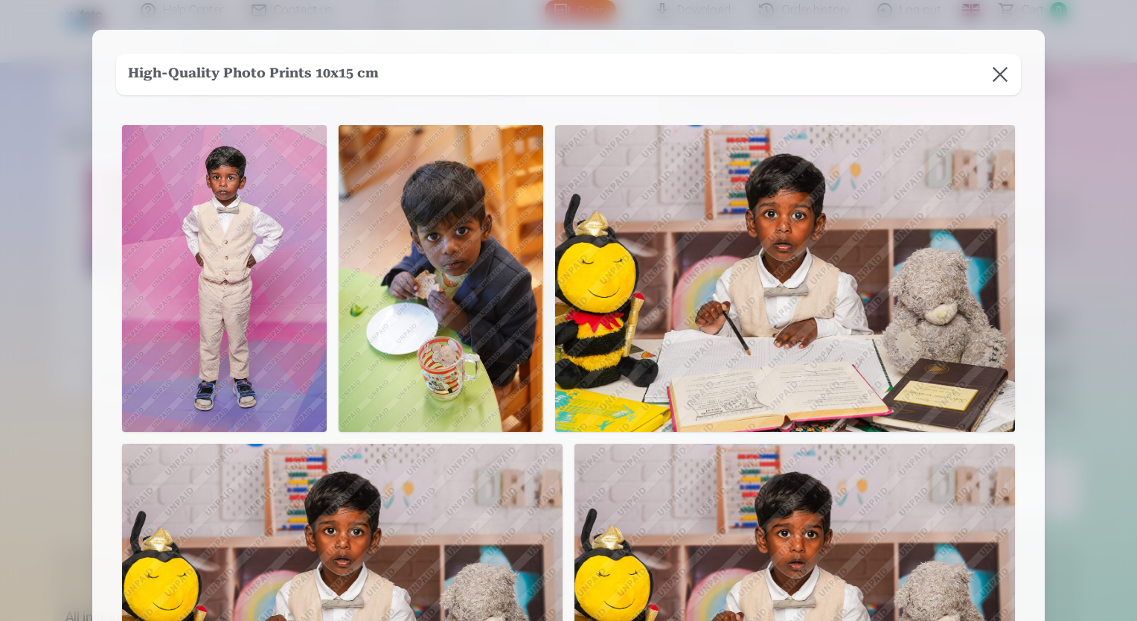
click at [1000, 82] on button at bounding box center [1000, 75] width 42 height 42
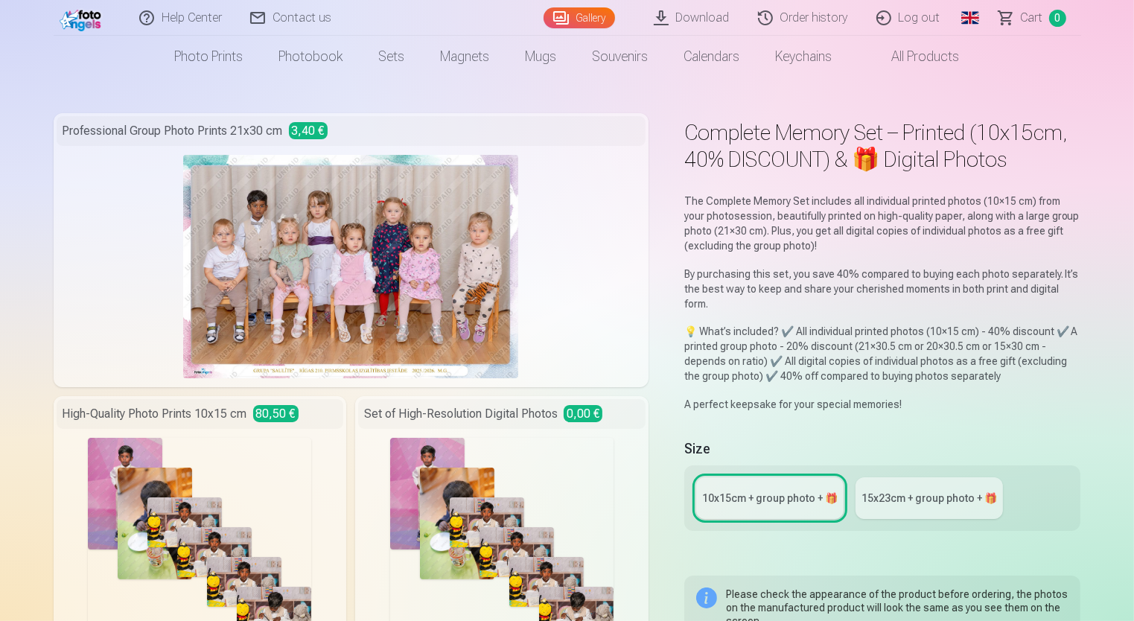
scroll to position [0, 0]
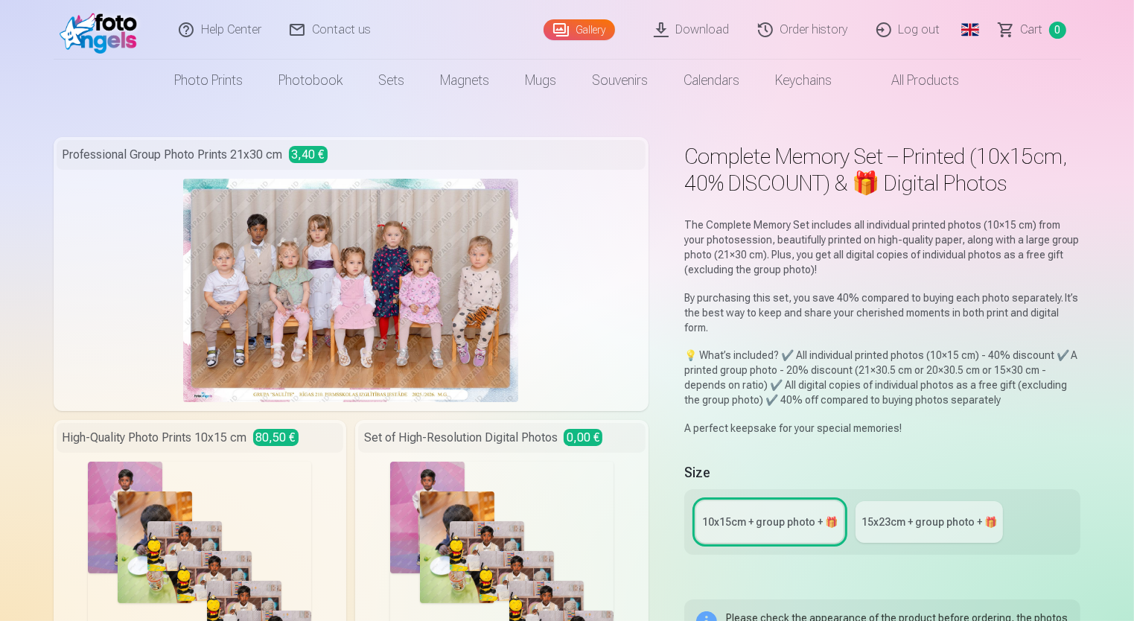
click at [724, 31] on link "Download" at bounding box center [692, 30] width 104 height 60
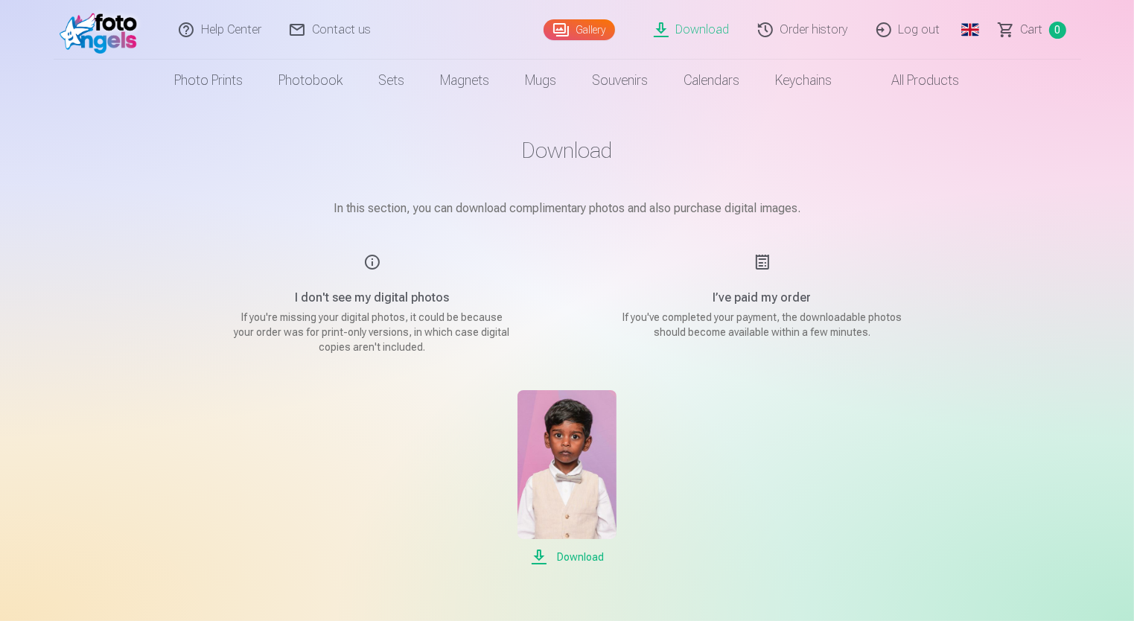
click at [372, 263] on div "I don't see my digital photos If you're missing your digital photos, it could b…" at bounding box center [372, 303] width 354 height 101
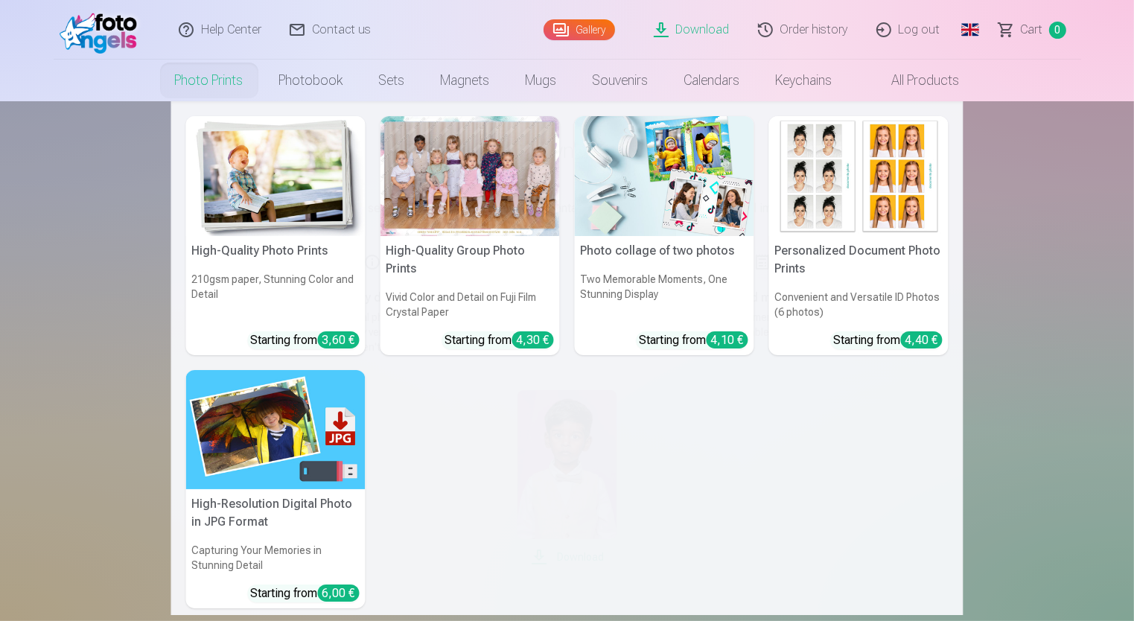
click at [206, 470] on img at bounding box center [275, 430] width 179 height 120
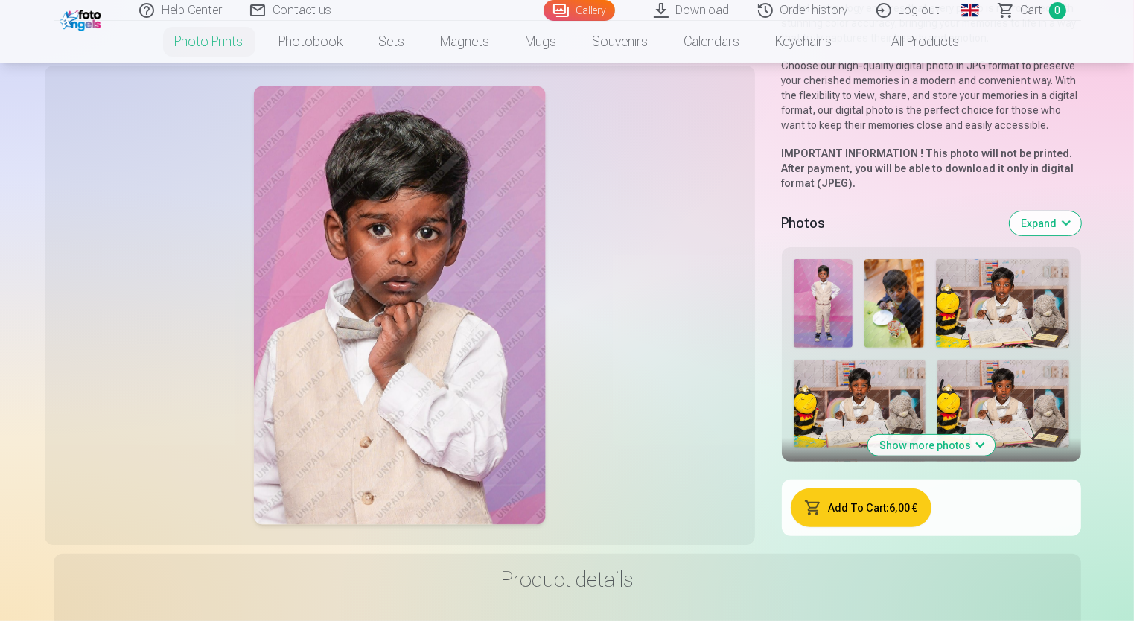
scroll to position [372, 0]
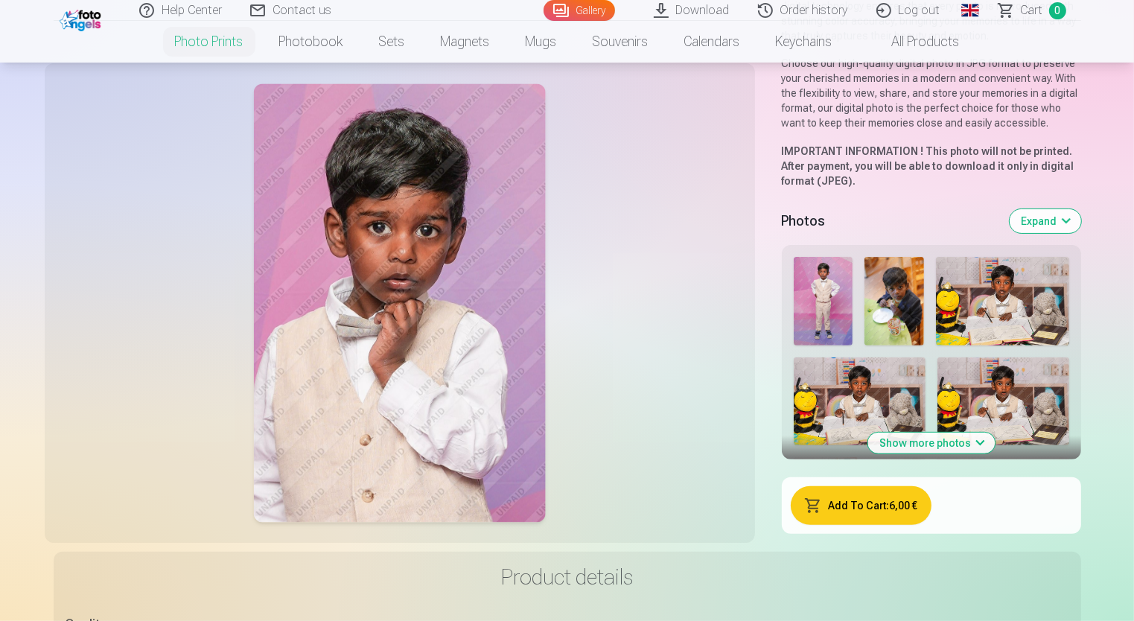
click at [926, 435] on button "Show more photos" at bounding box center [930, 442] width 127 height 21
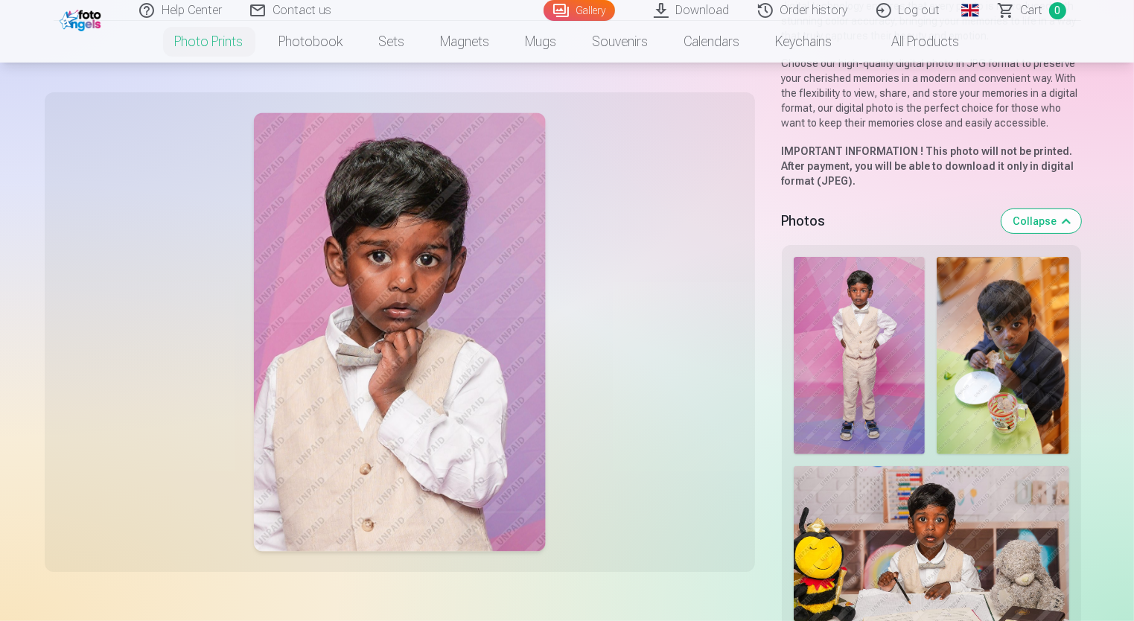
click at [821, 228] on h5 "Photos" at bounding box center [885, 221] width 208 height 21
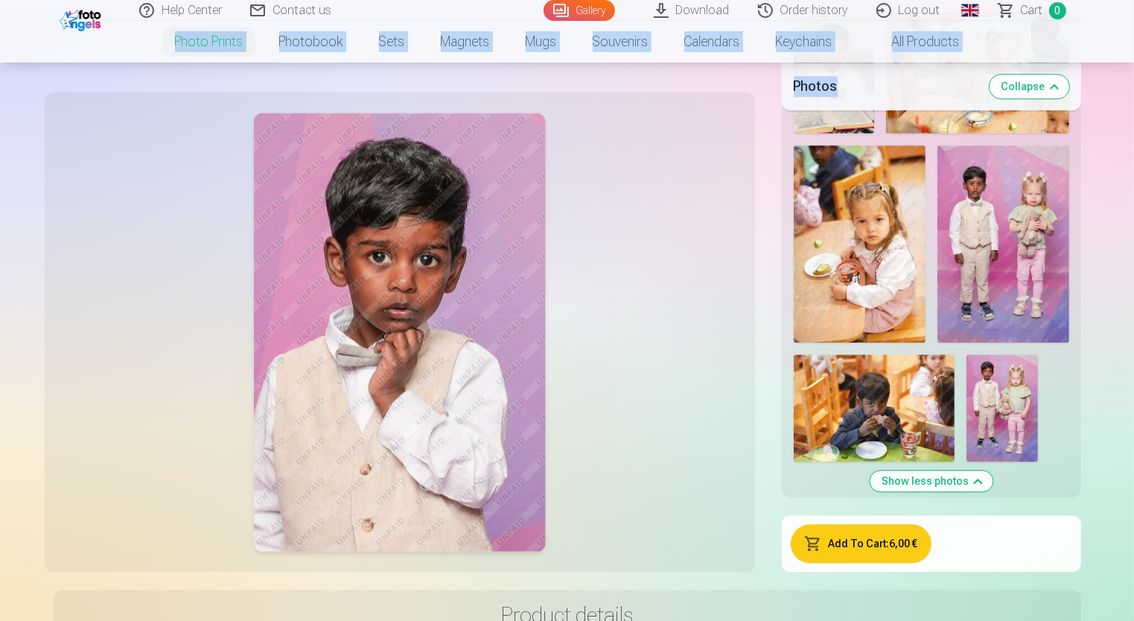
scroll to position [3488, 0]
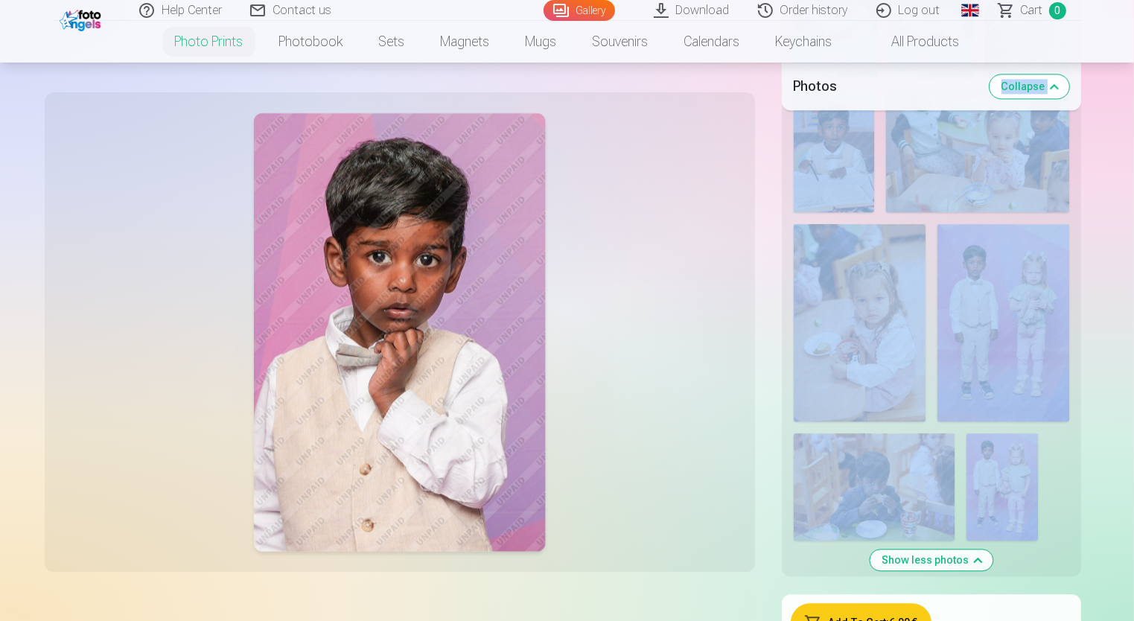
drag, startPoint x: 826, startPoint y: 231, endPoint x: 1052, endPoint y: 460, distance: 322.1
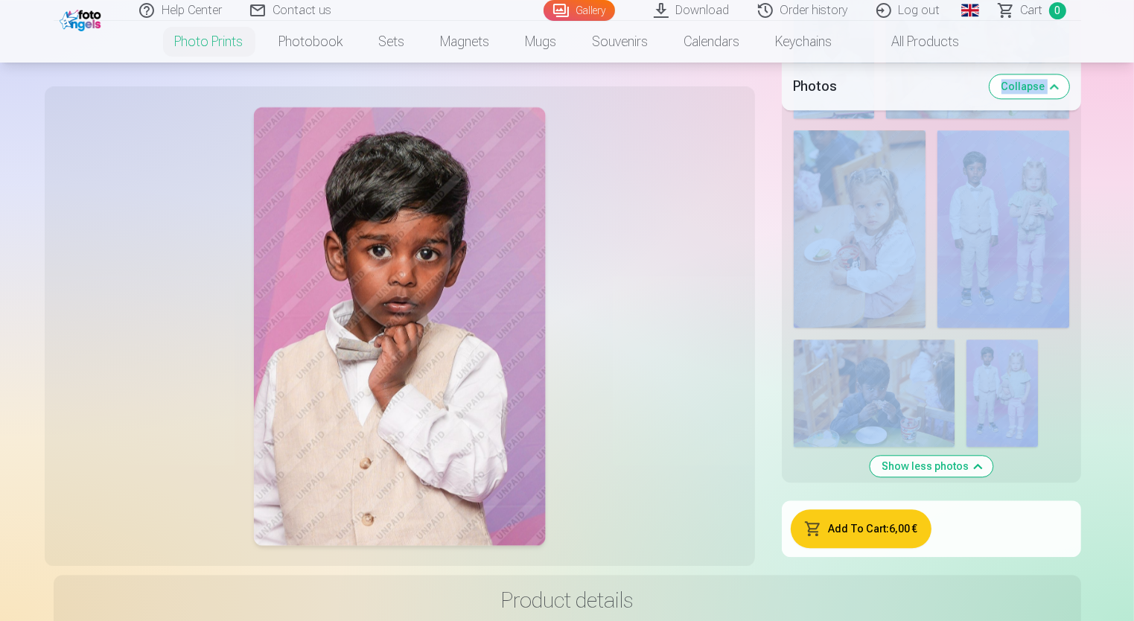
scroll to position [3712, 0]
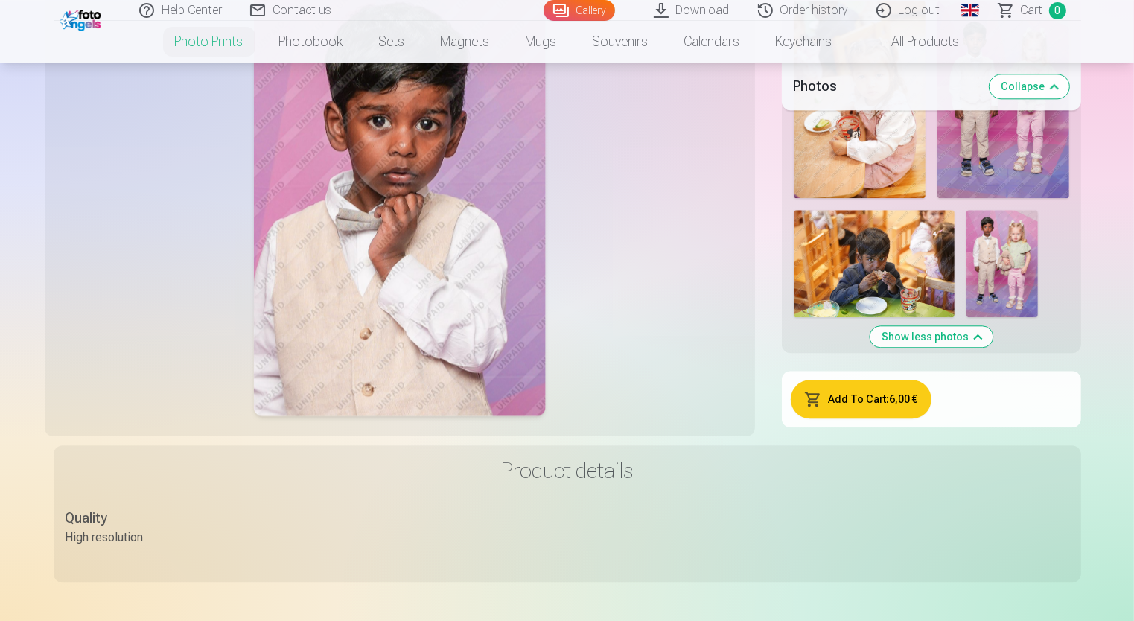
click at [955, 472] on h3 "Product details" at bounding box center [566, 470] width 1003 height 27
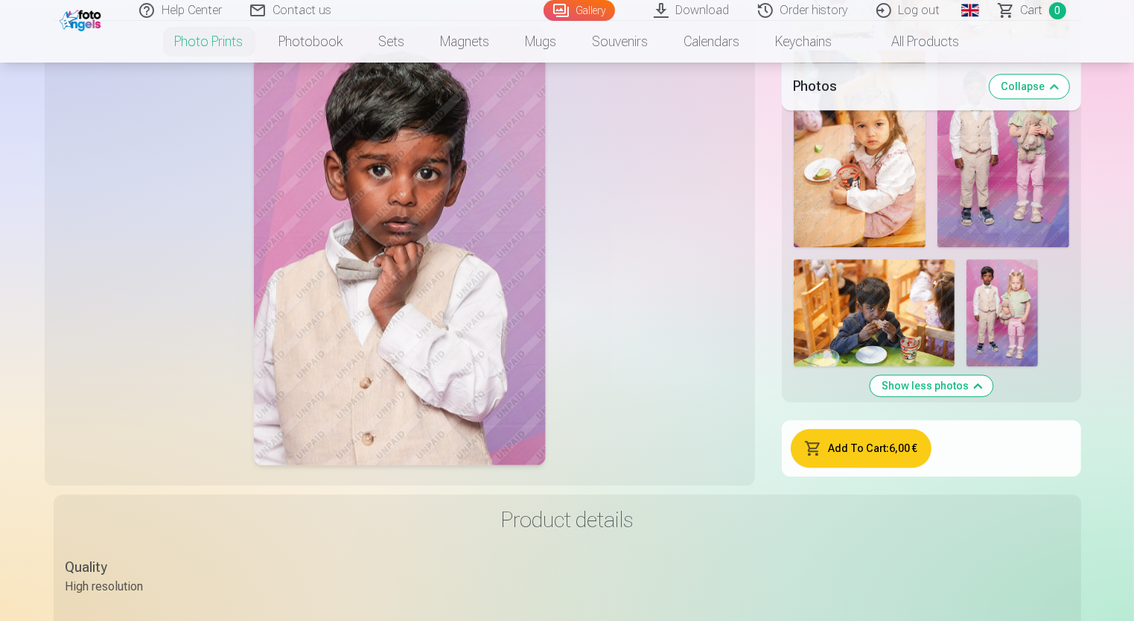
scroll to position [3637, 0]
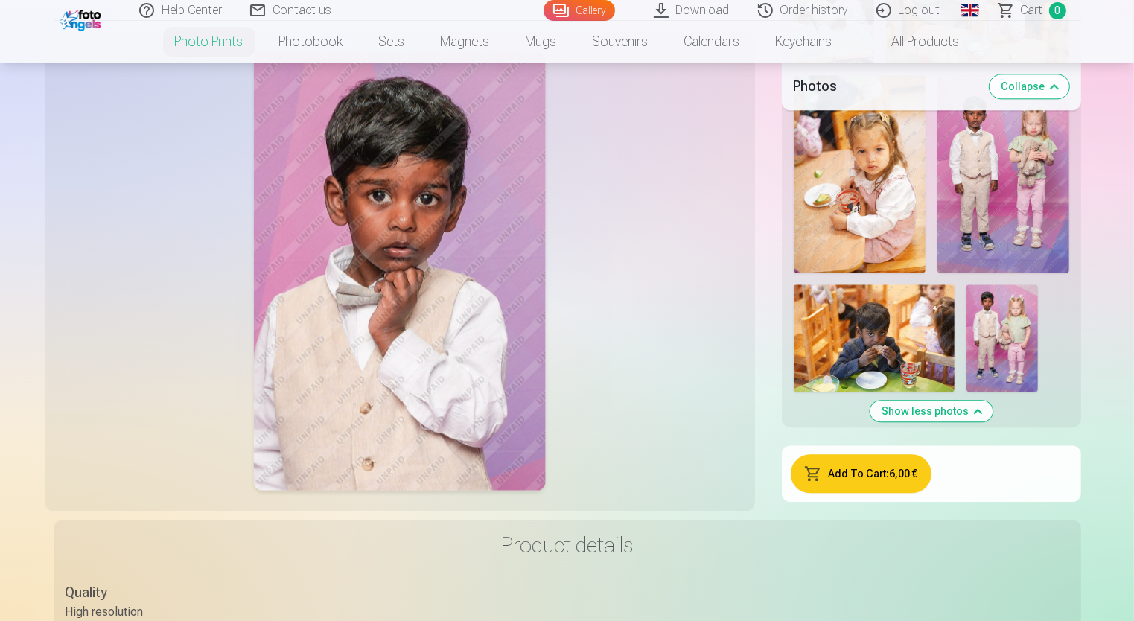
click at [985, 310] on img at bounding box center [1001, 337] width 71 height 107
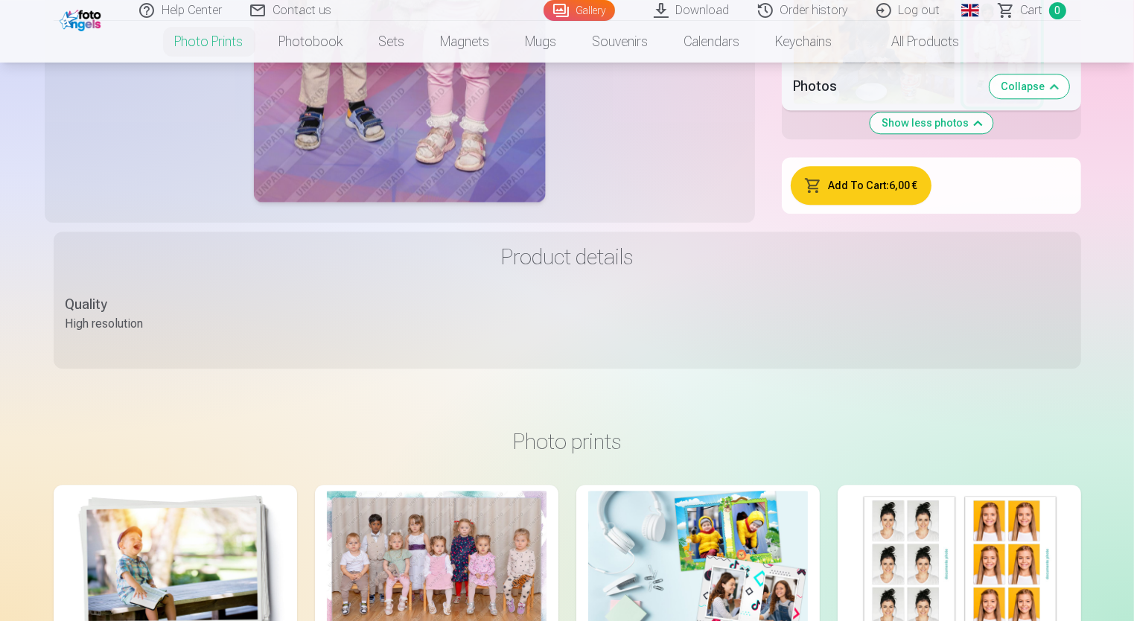
scroll to position [3935, 0]
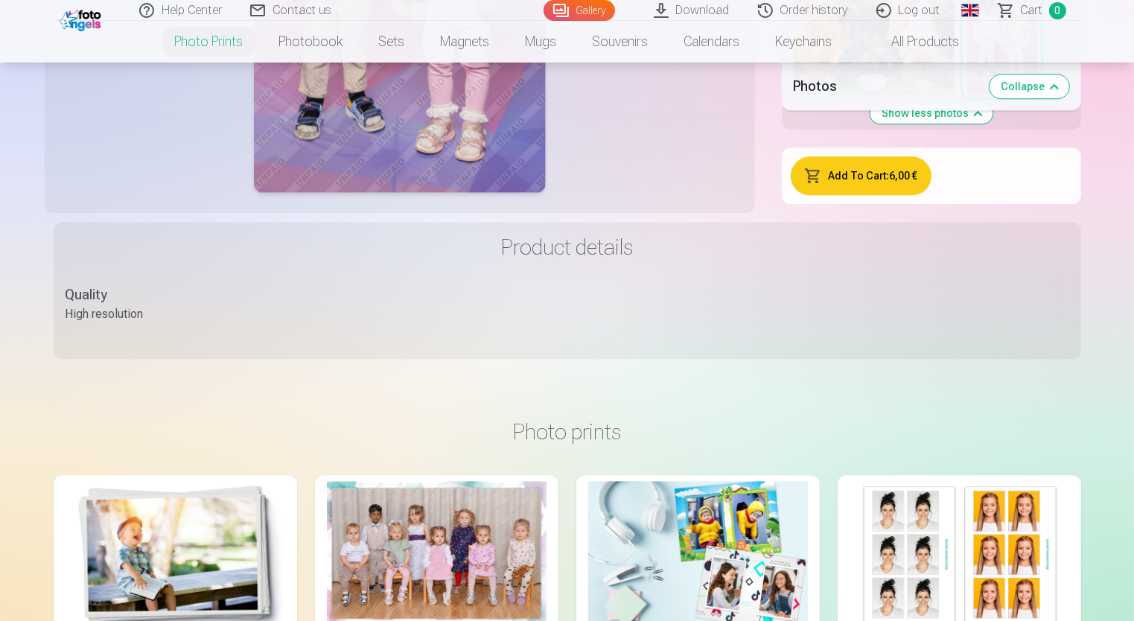
click at [102, 290] on div "Quality" at bounding box center [104, 294] width 78 height 21
click at [103, 290] on div "Quality" at bounding box center [104, 294] width 78 height 21
click at [605, 360] on main "High-Resolution Digital Photo in JPG Format Preserve your memories with our hig…" at bounding box center [567, 517] width 1027 height 8703
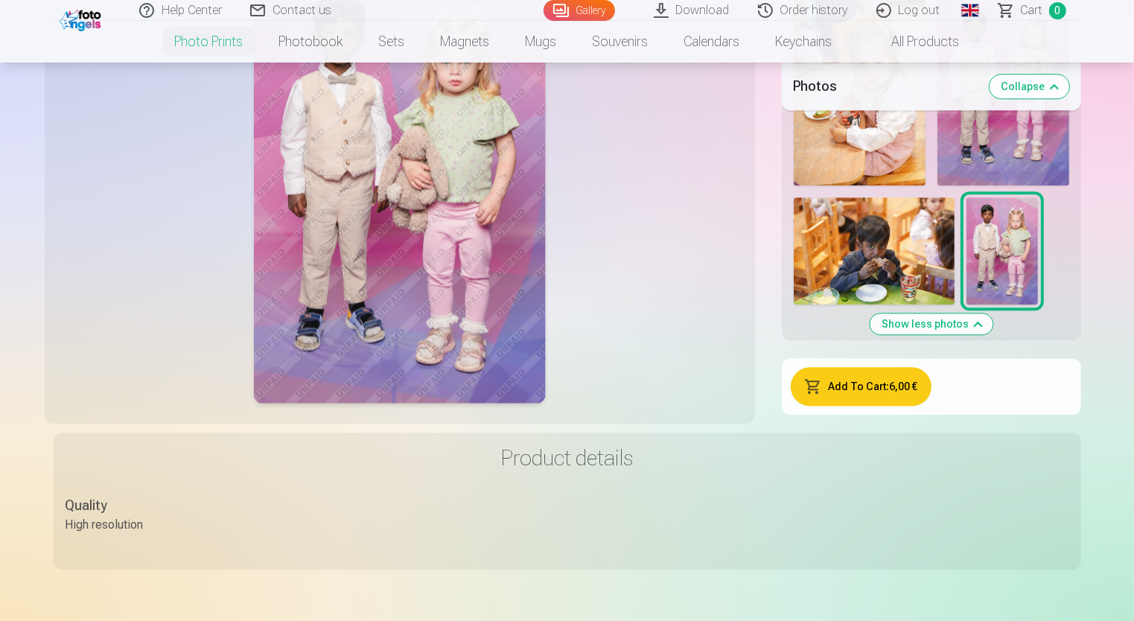
scroll to position [3712, 0]
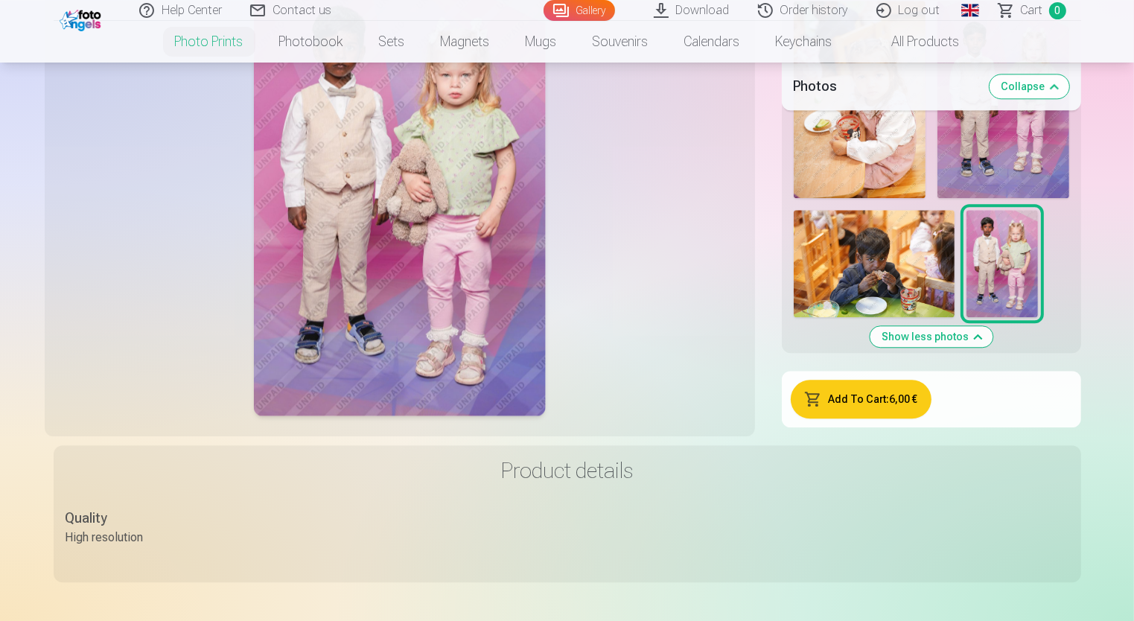
click at [893, 269] on img at bounding box center [873, 263] width 161 height 107
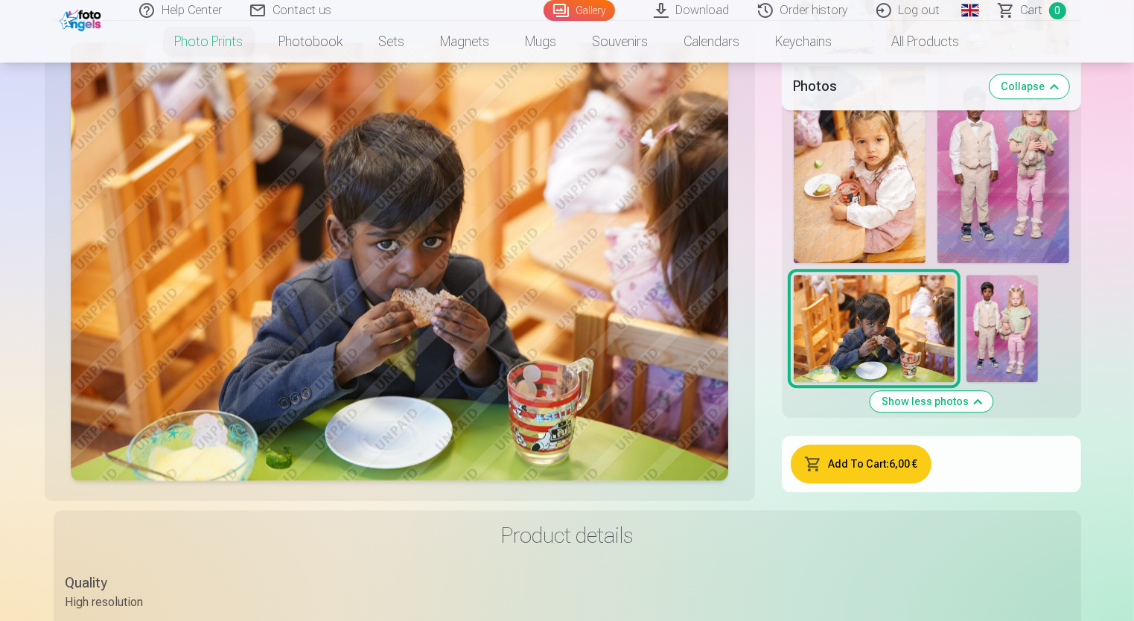
scroll to position [3488, 0]
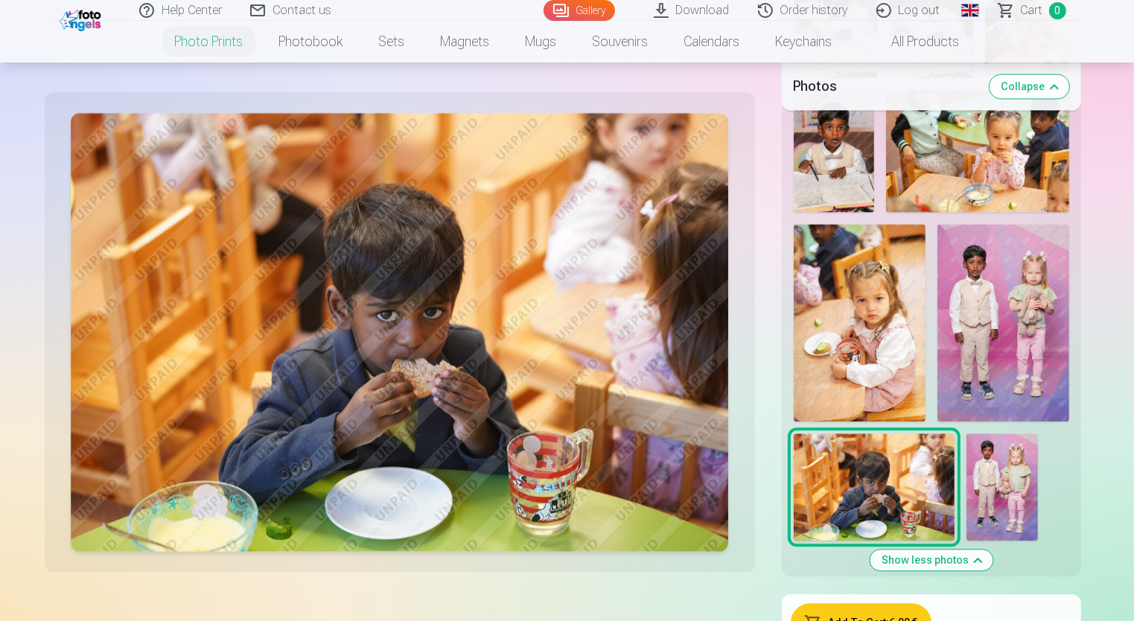
click at [873, 302] on img at bounding box center [859, 323] width 132 height 198
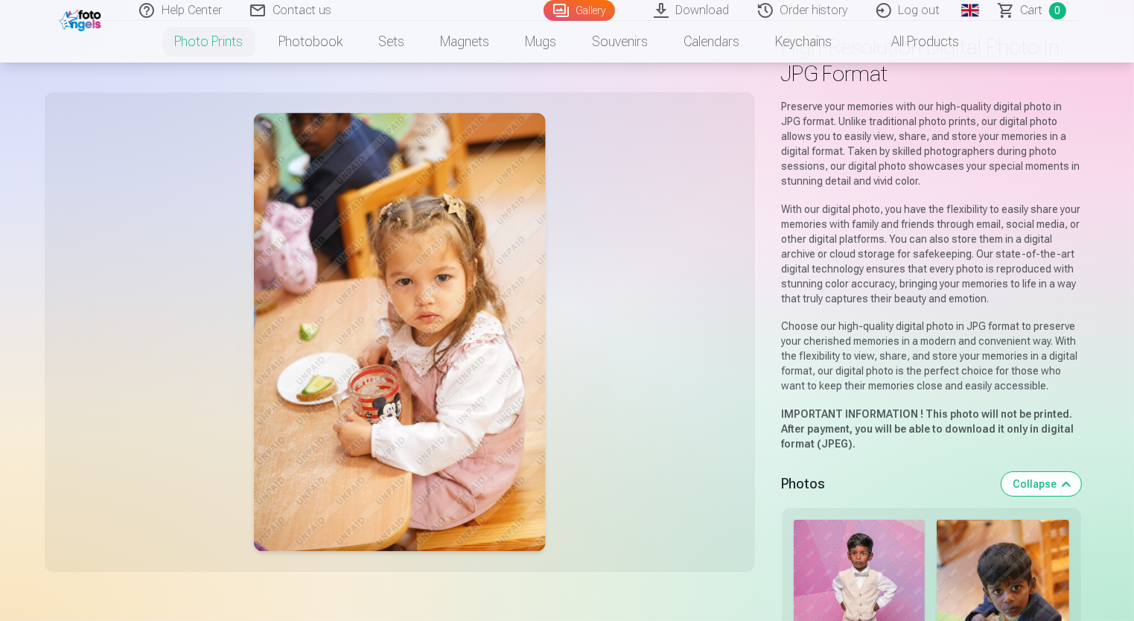
scroll to position [0, 0]
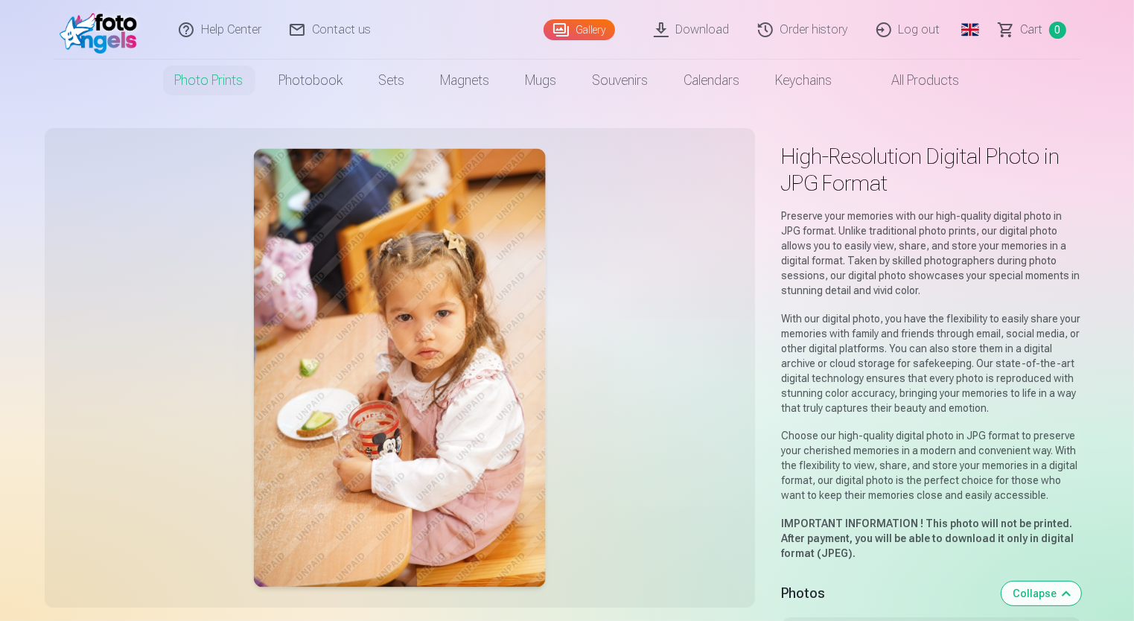
click at [471, 322] on img at bounding box center [399, 368] width 292 height 438
click at [691, 191] on div at bounding box center [400, 367] width 692 height 461
click at [179, 167] on div at bounding box center [400, 367] width 692 height 461
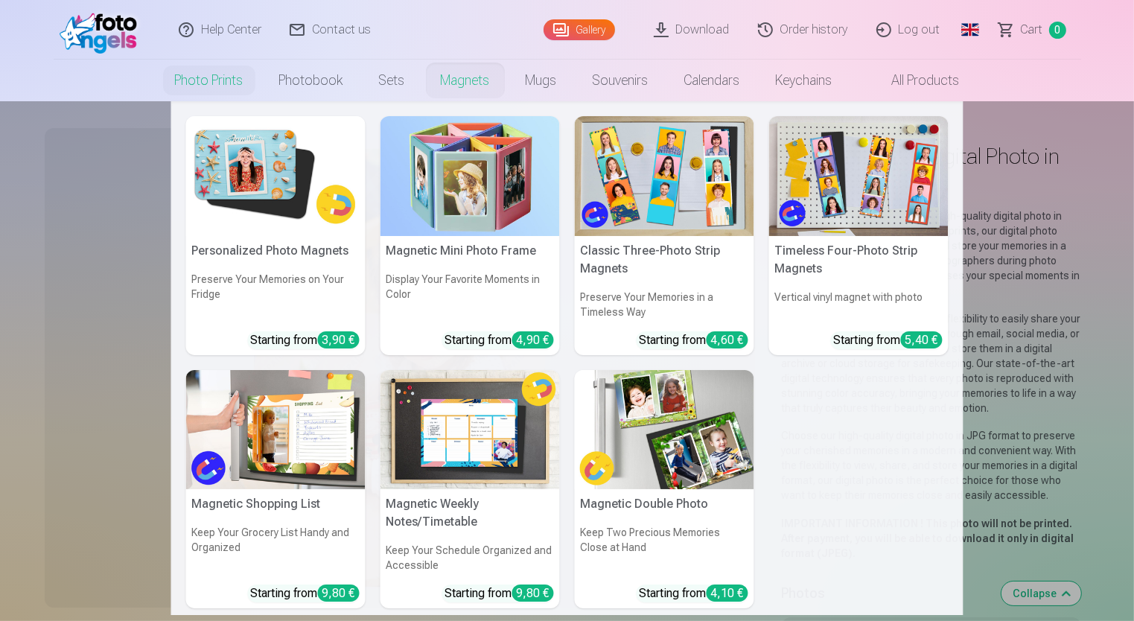
click at [92, 315] on nav "Personalized Photo Magnets Preserve Your Memories on Your Fridge Starting from …" at bounding box center [567, 358] width 1134 height 514
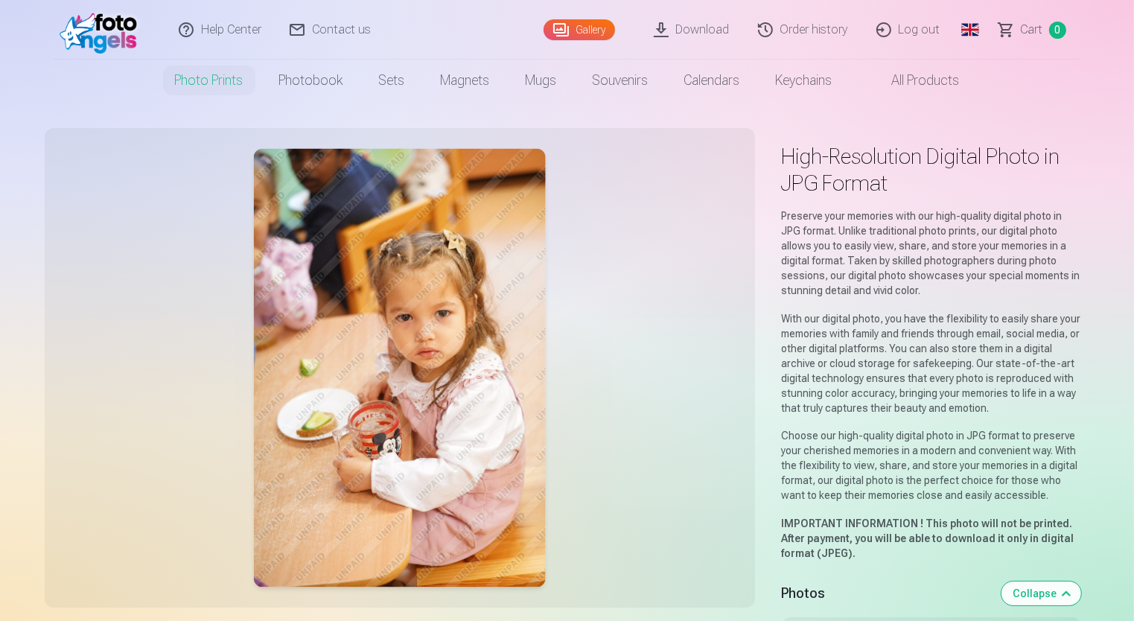
click at [582, 22] on link "Gallery" at bounding box center [578, 29] width 71 height 21
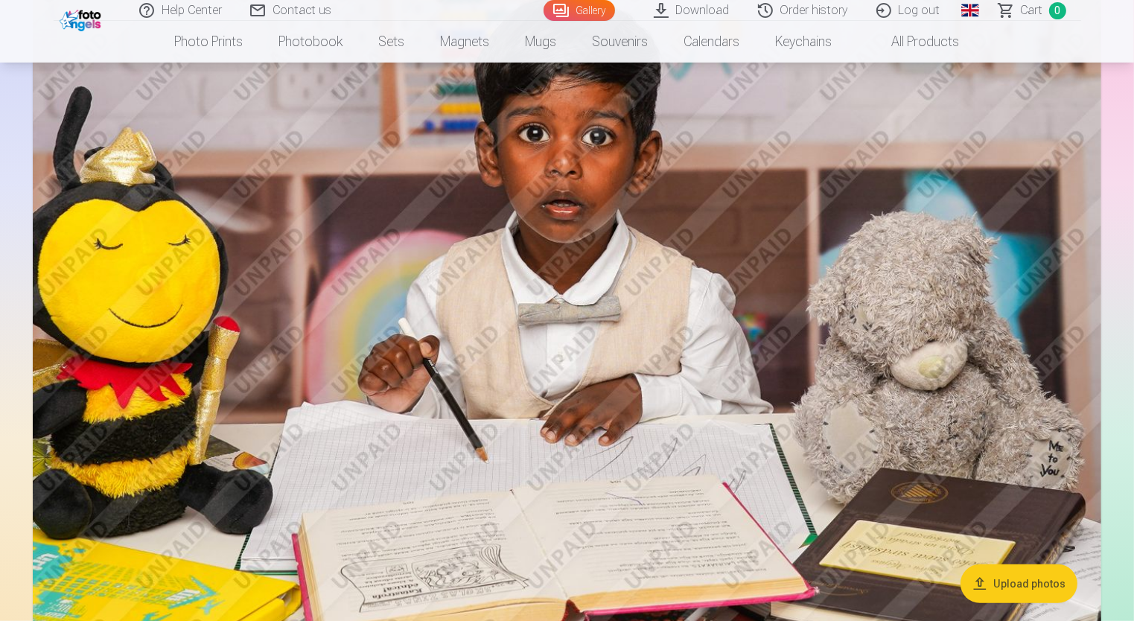
scroll to position [819, 0]
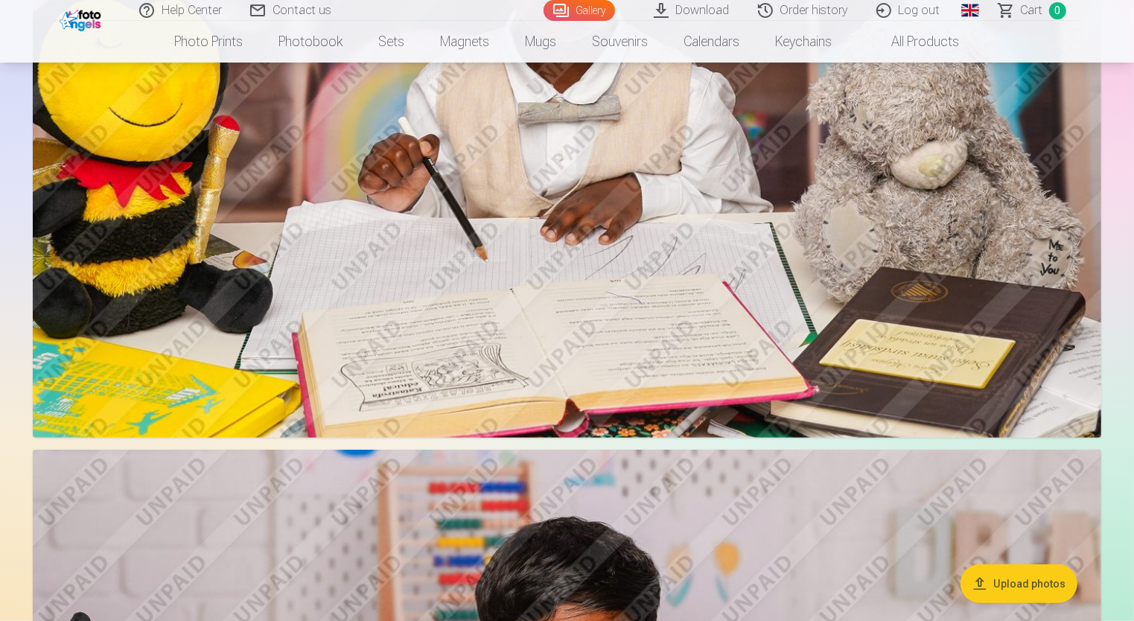
click at [1064, 584] on button "Upload photos" at bounding box center [1018, 583] width 117 height 39
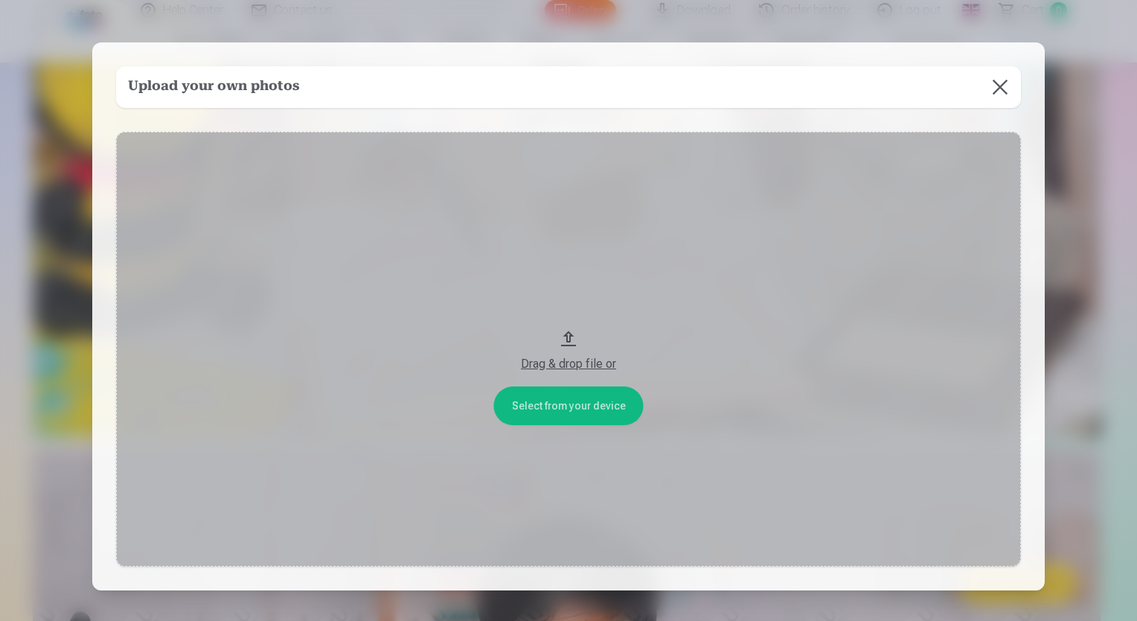
click at [1004, 91] on button at bounding box center [1000, 87] width 42 height 42
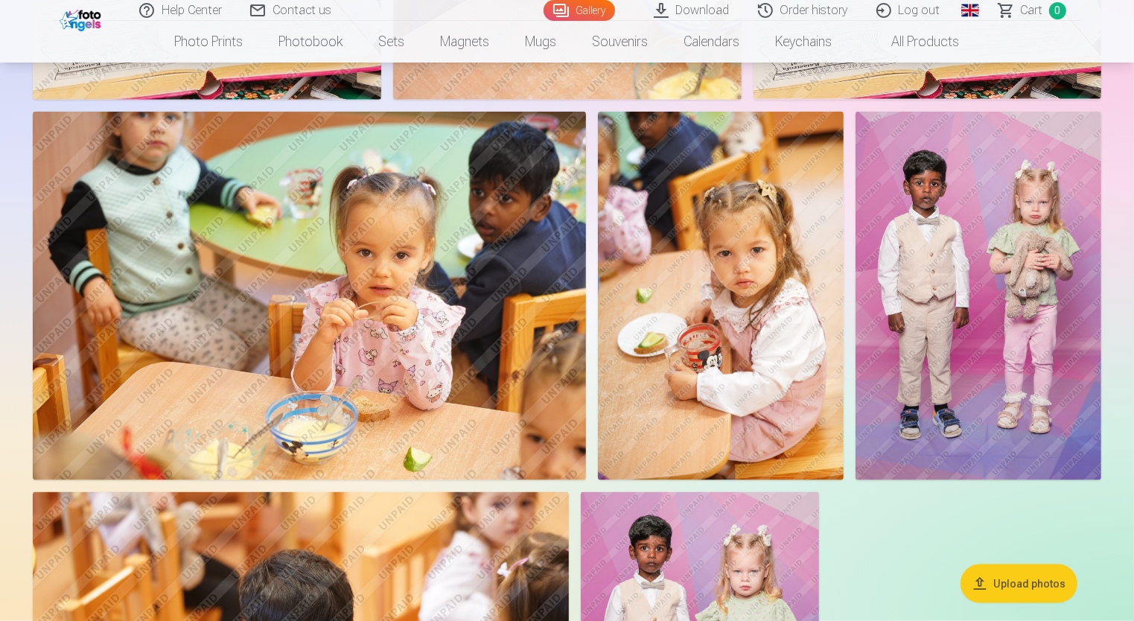
scroll to position [7667, 0]
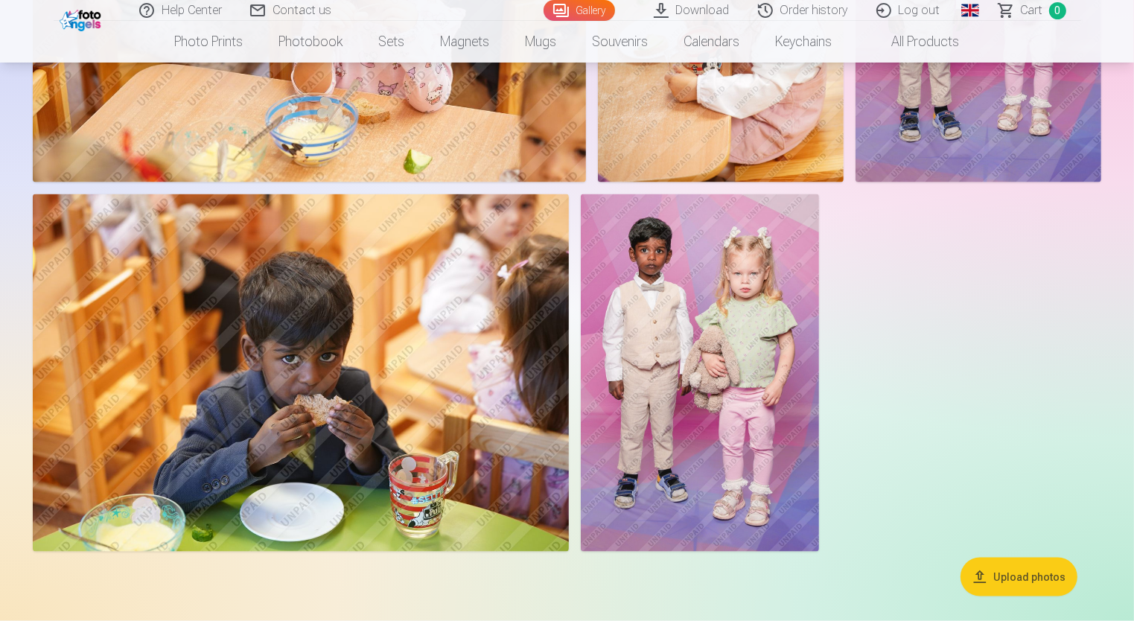
click at [387, 326] on img at bounding box center [301, 372] width 536 height 357
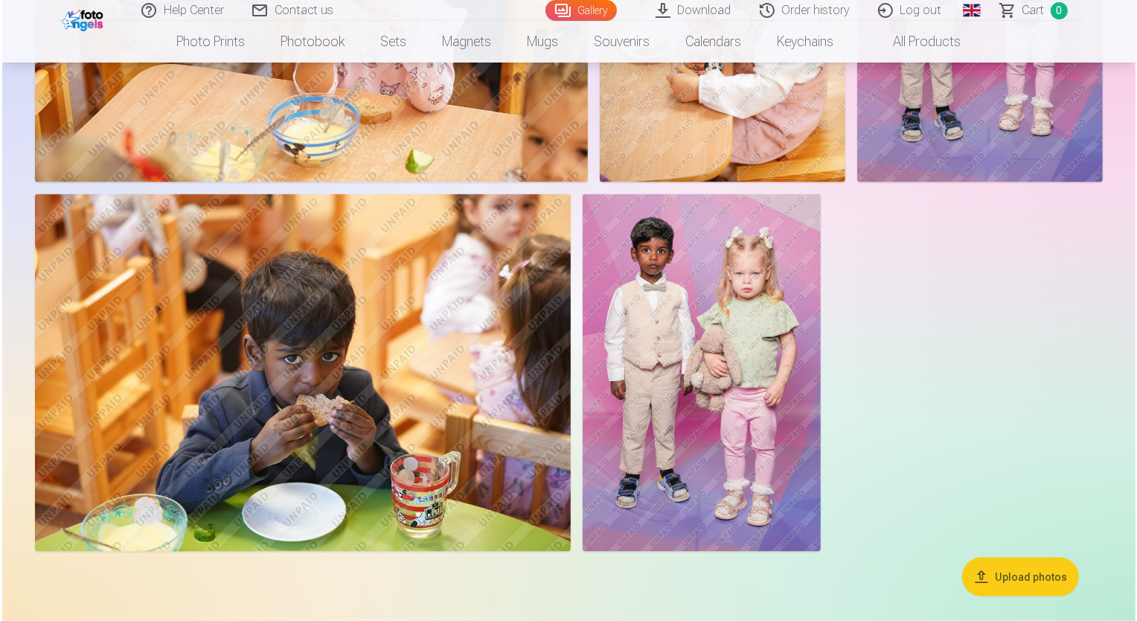
scroll to position [7691, 0]
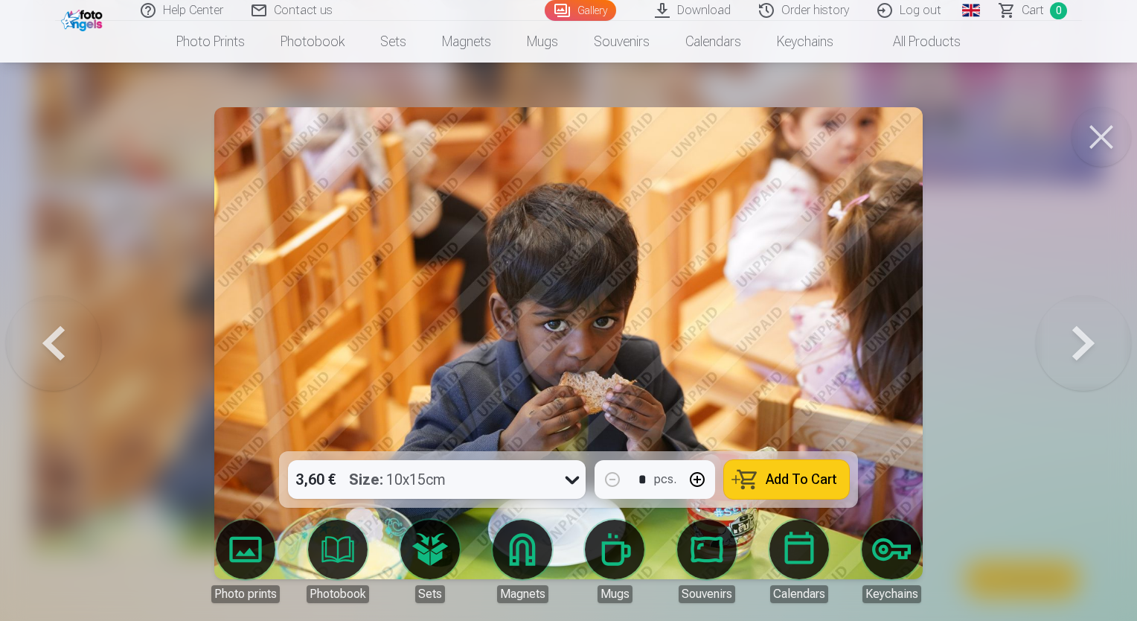
click at [115, 319] on div at bounding box center [568, 310] width 1137 height 621
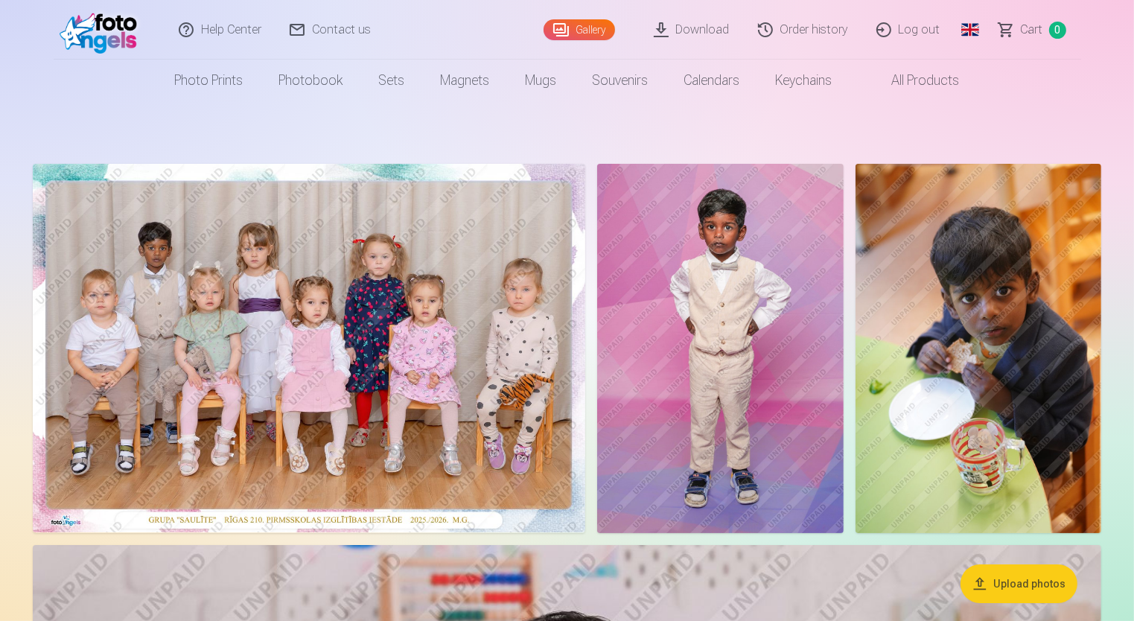
click at [676, 332] on img at bounding box center [720, 348] width 246 height 369
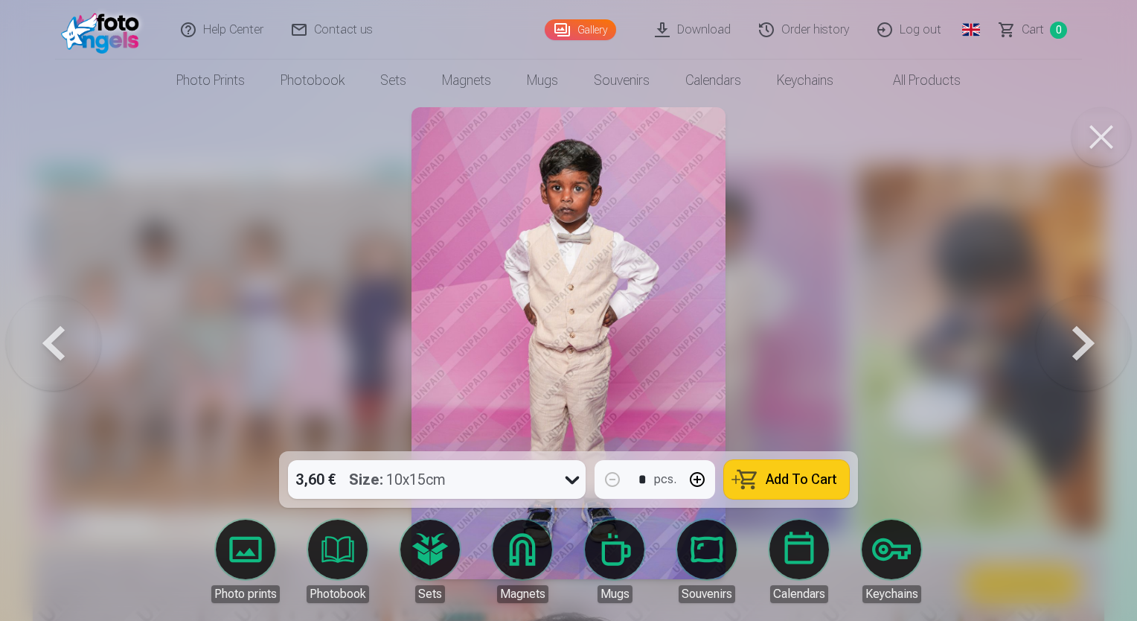
click at [1078, 346] on button at bounding box center [1083, 343] width 95 height 186
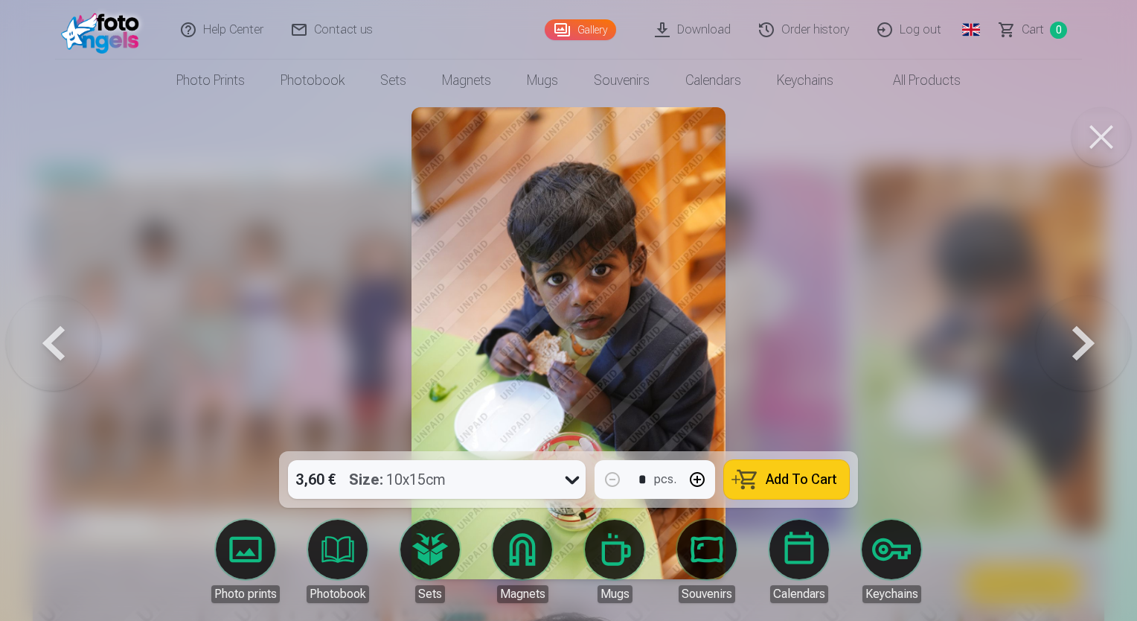
click at [1074, 345] on button at bounding box center [1083, 343] width 95 height 186
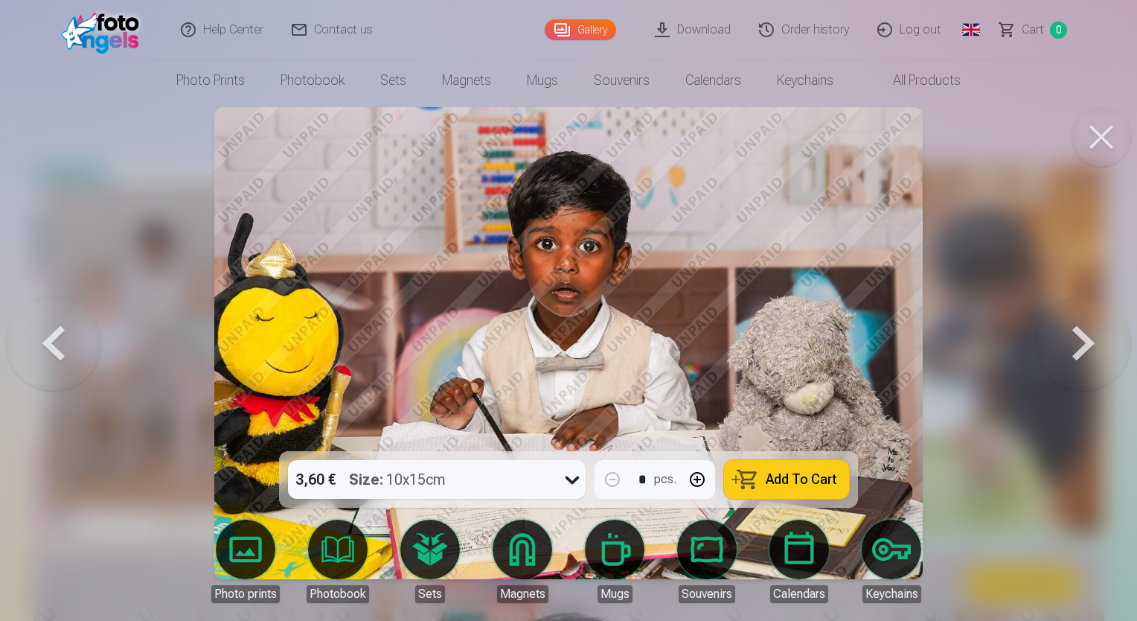
click at [1074, 345] on button at bounding box center [1083, 343] width 95 height 186
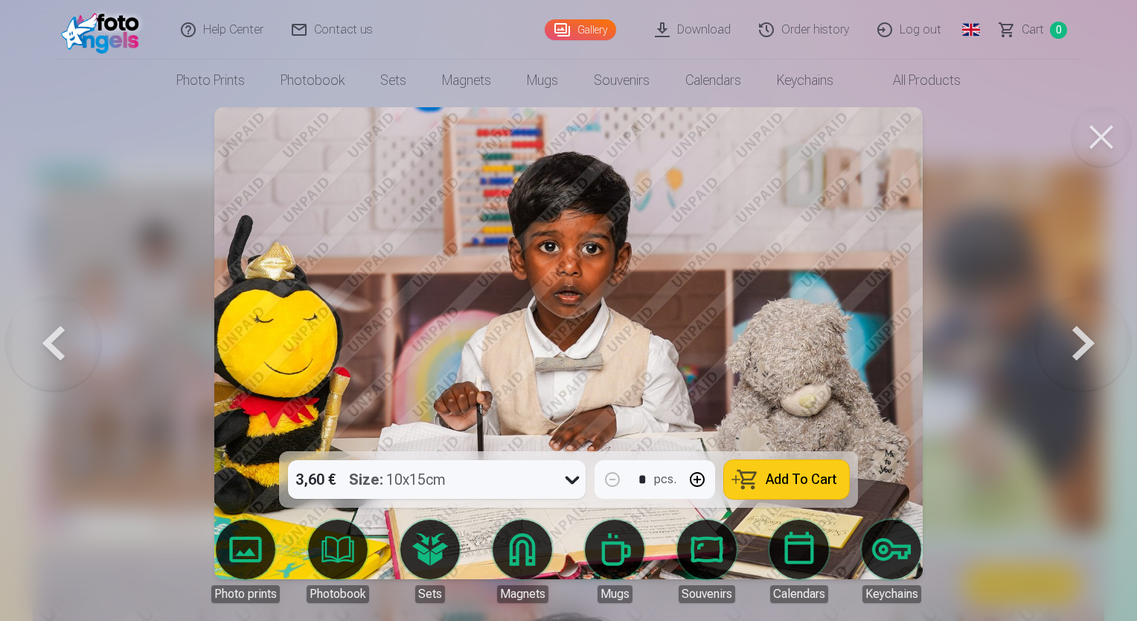
click at [1074, 345] on button at bounding box center [1083, 343] width 95 height 186
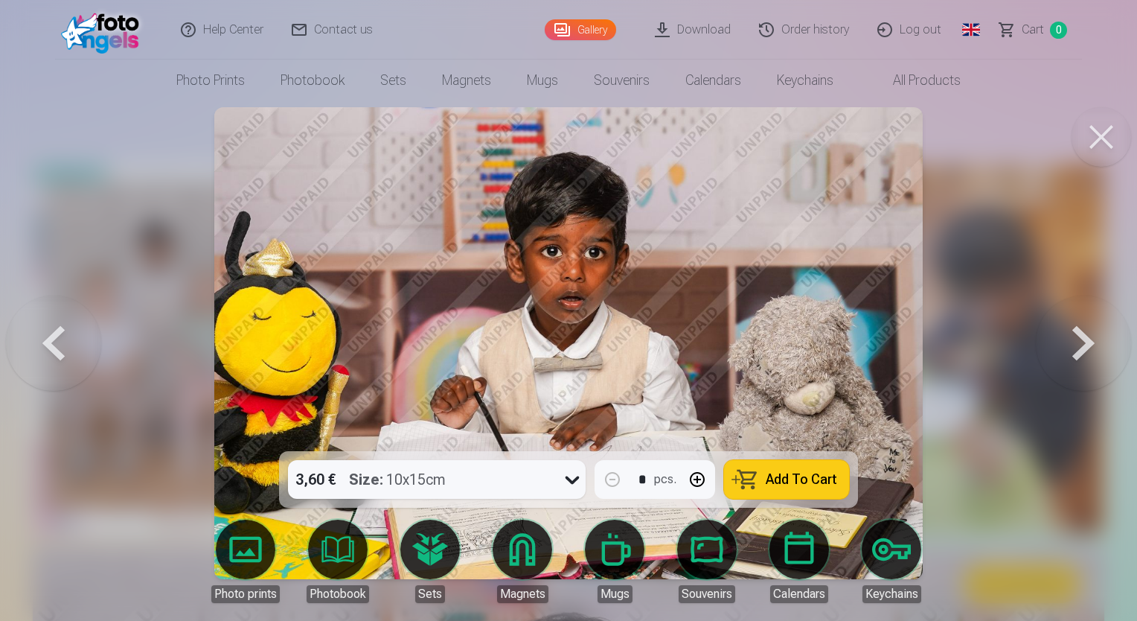
click at [1074, 345] on button at bounding box center [1083, 343] width 95 height 186
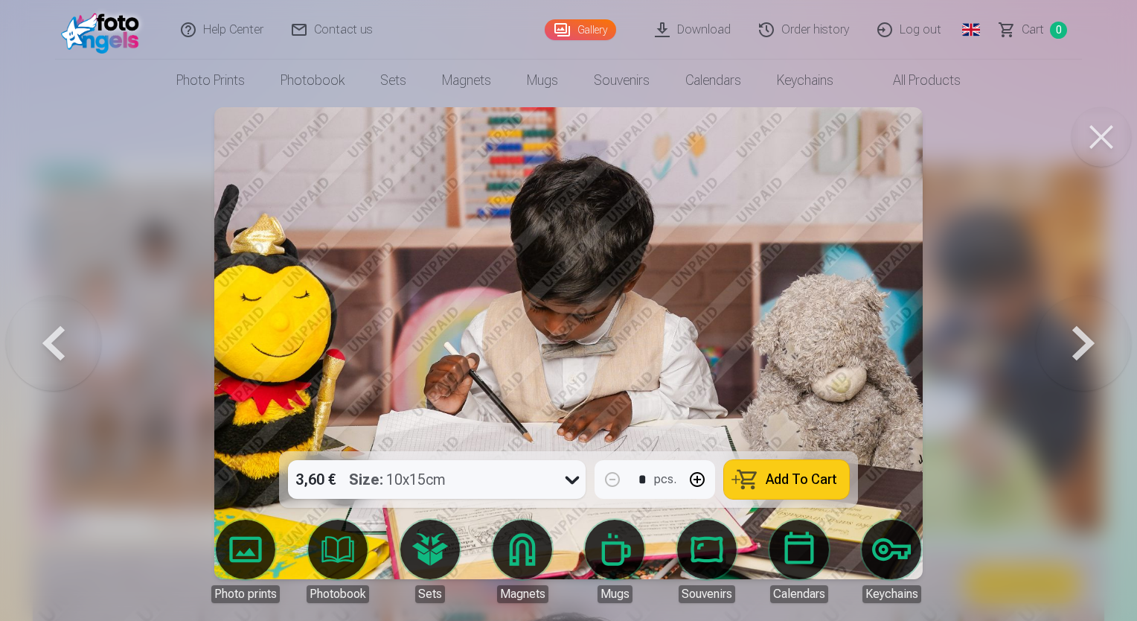
click at [566, 333] on img at bounding box center [568, 343] width 708 height 472
click at [1086, 343] on button at bounding box center [1083, 343] width 95 height 186
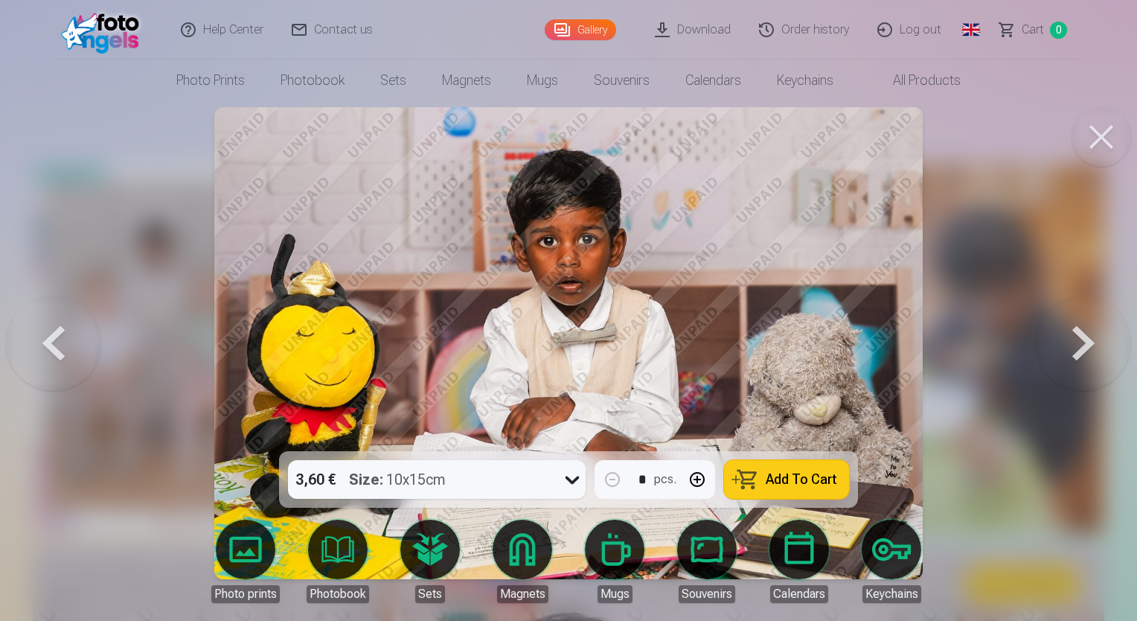
click at [1086, 343] on button at bounding box center [1083, 343] width 95 height 186
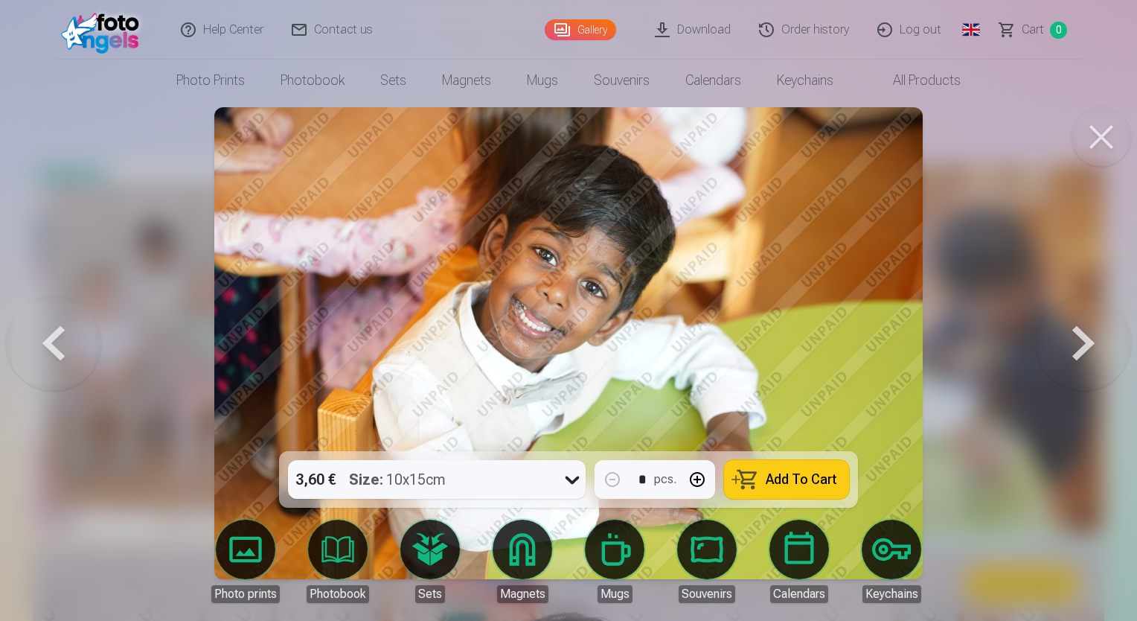
click at [1086, 343] on button at bounding box center [1083, 343] width 95 height 186
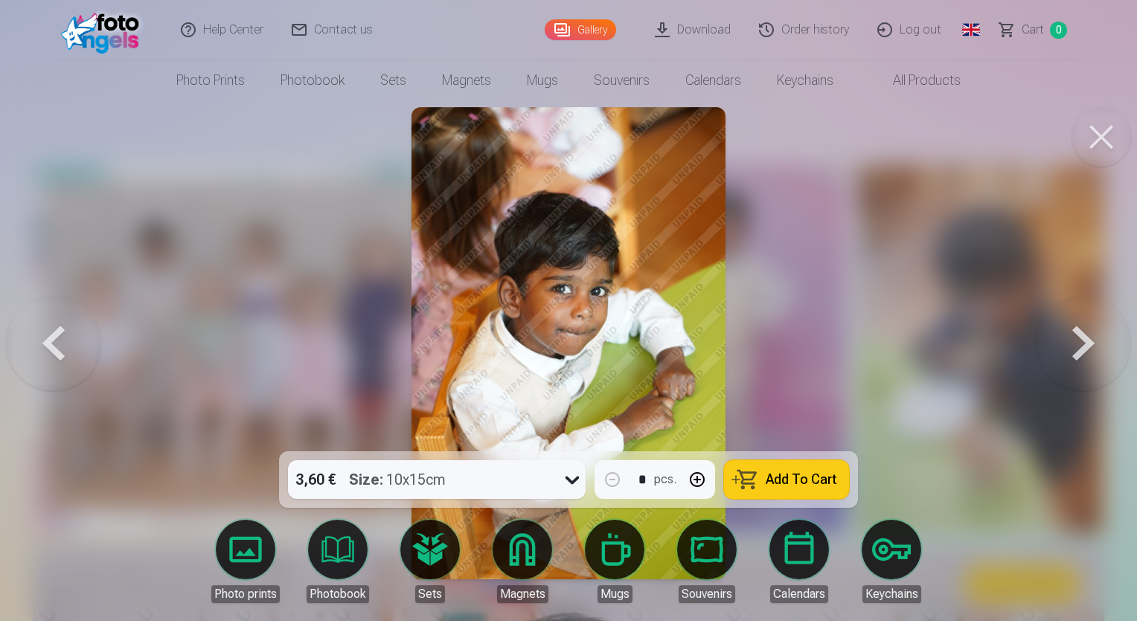
click at [1086, 343] on button at bounding box center [1083, 343] width 95 height 186
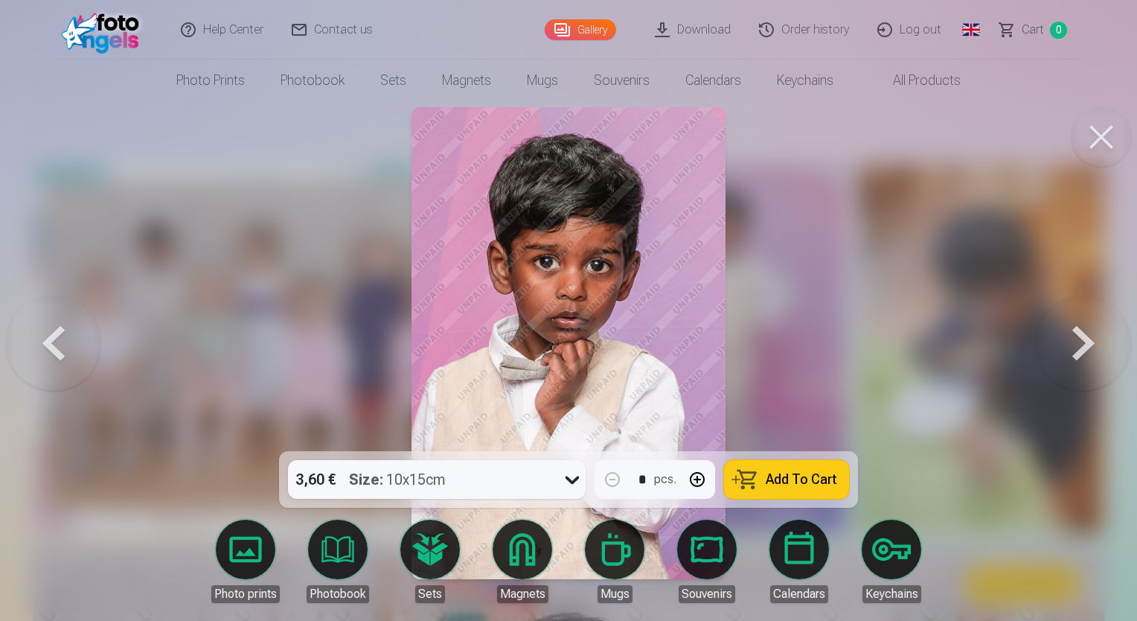
click at [1086, 343] on button at bounding box center [1083, 343] width 95 height 186
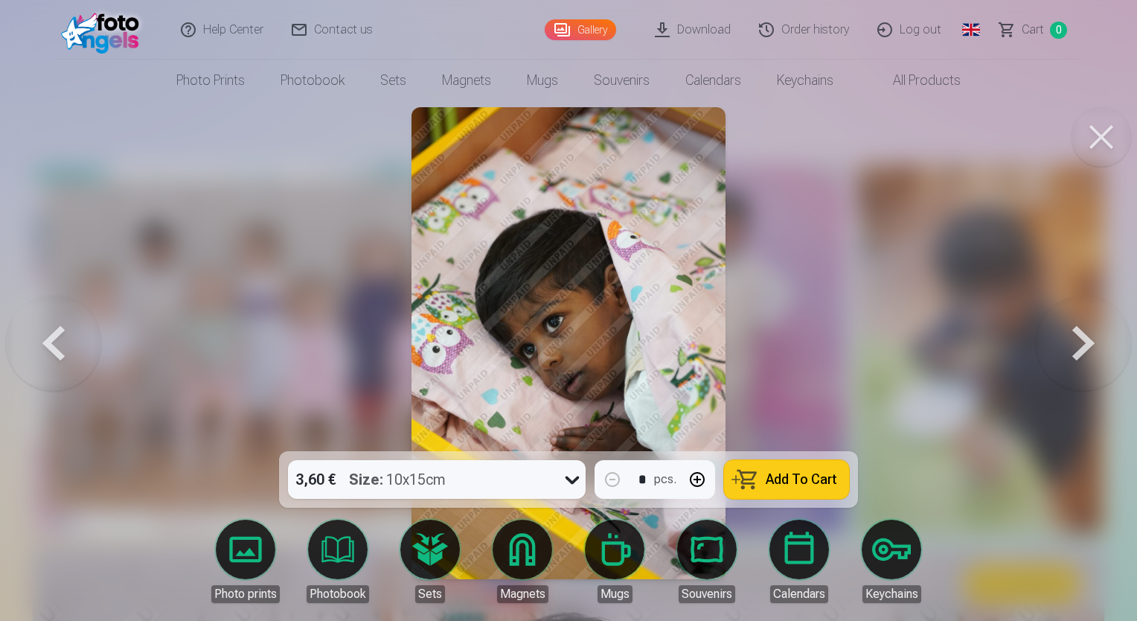
click at [1086, 343] on button at bounding box center [1083, 343] width 95 height 186
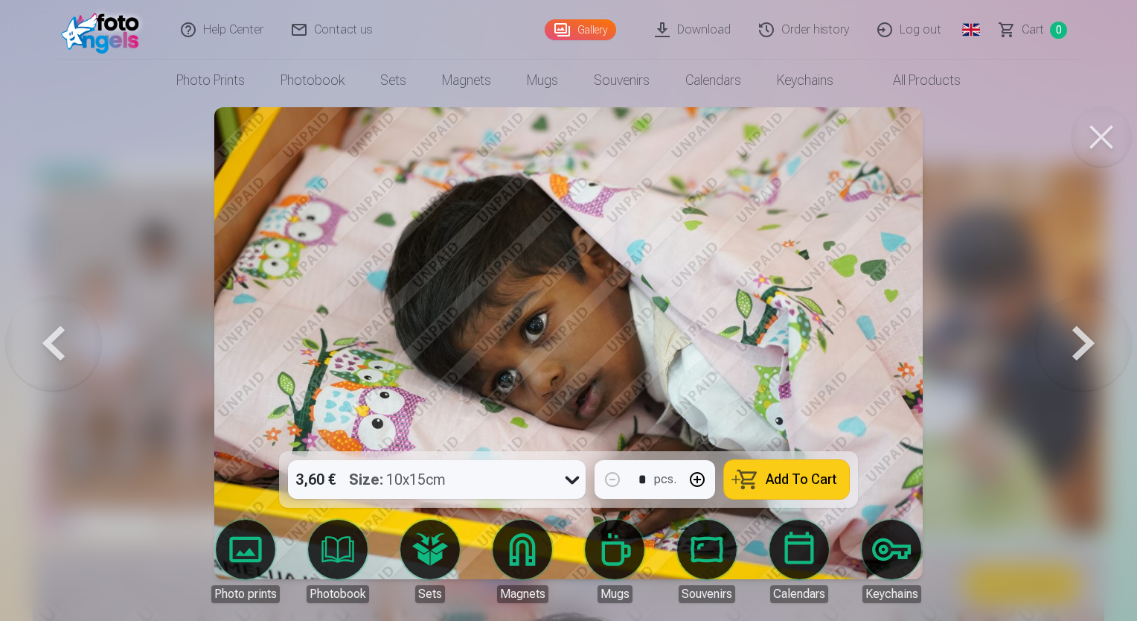
click at [1086, 343] on button at bounding box center [1083, 343] width 95 height 186
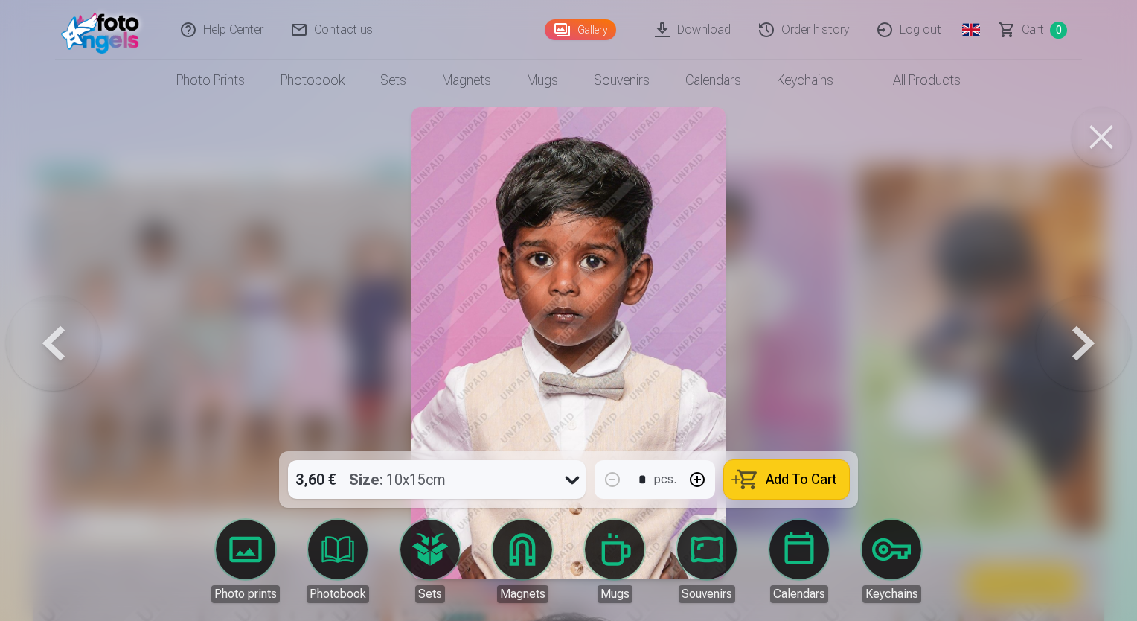
click at [1086, 343] on button at bounding box center [1083, 343] width 95 height 186
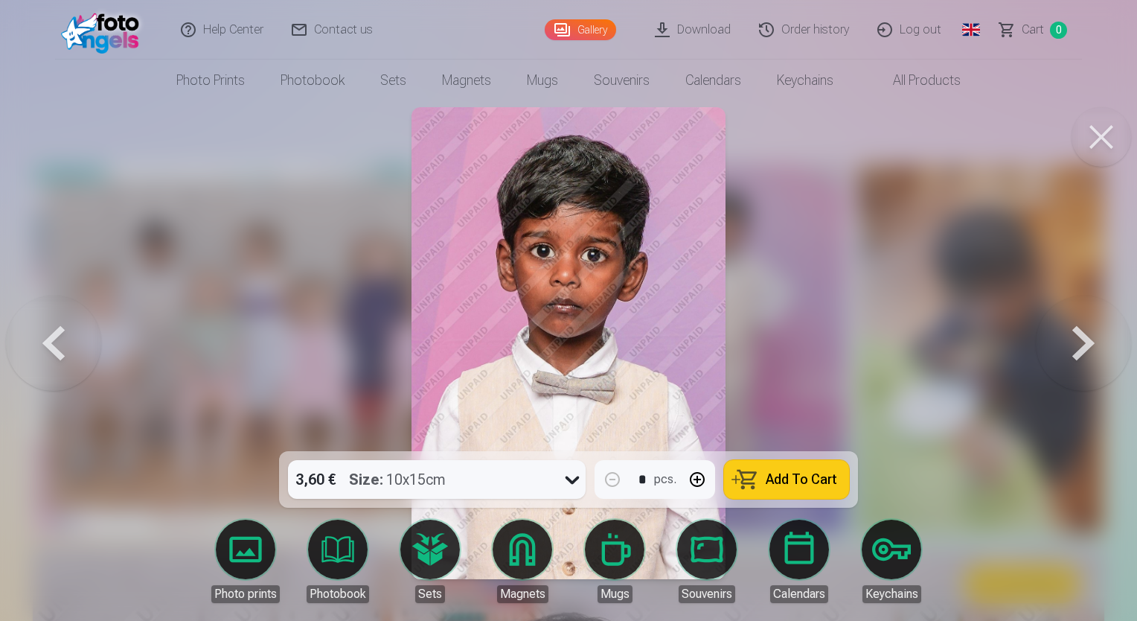
click at [1086, 343] on button at bounding box center [1083, 343] width 95 height 186
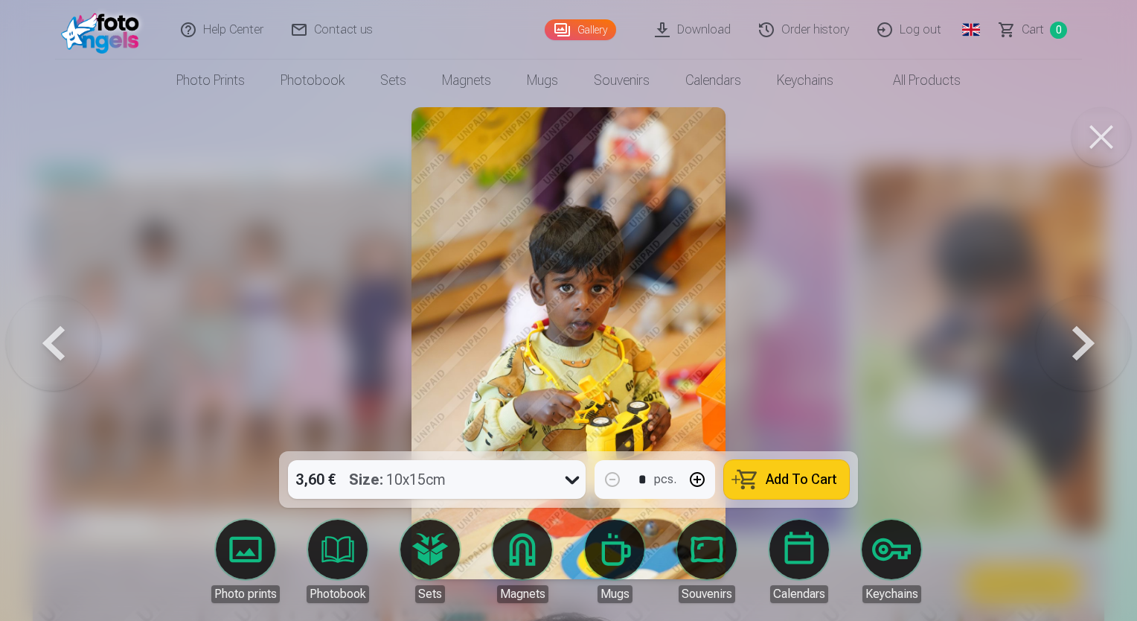
click at [1086, 343] on button at bounding box center [1083, 343] width 95 height 186
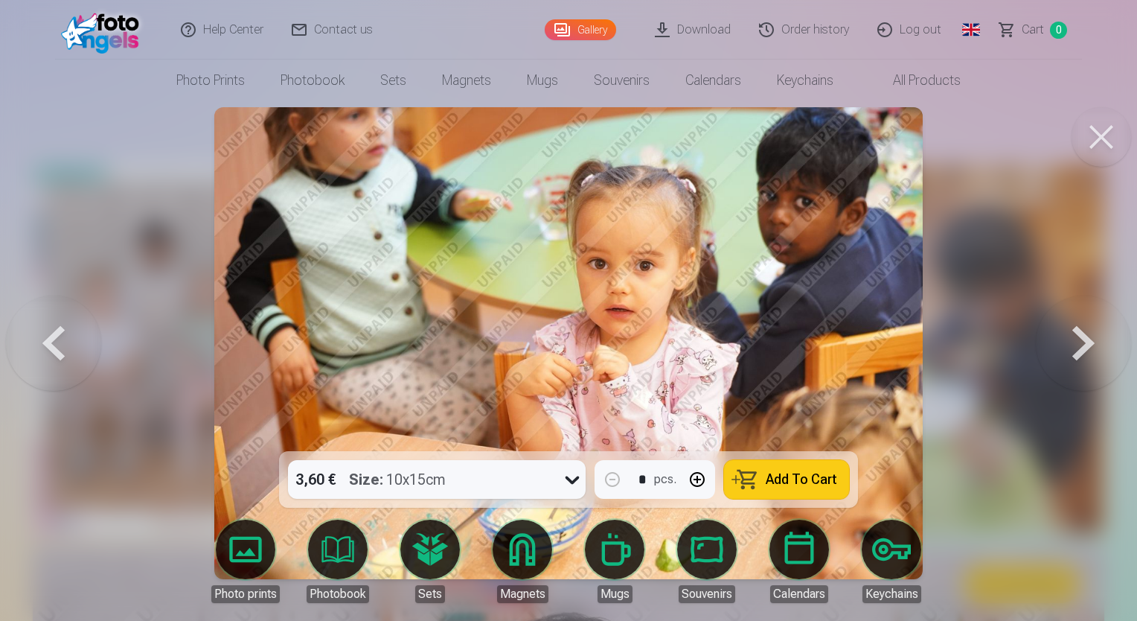
click at [1086, 343] on button at bounding box center [1083, 343] width 95 height 186
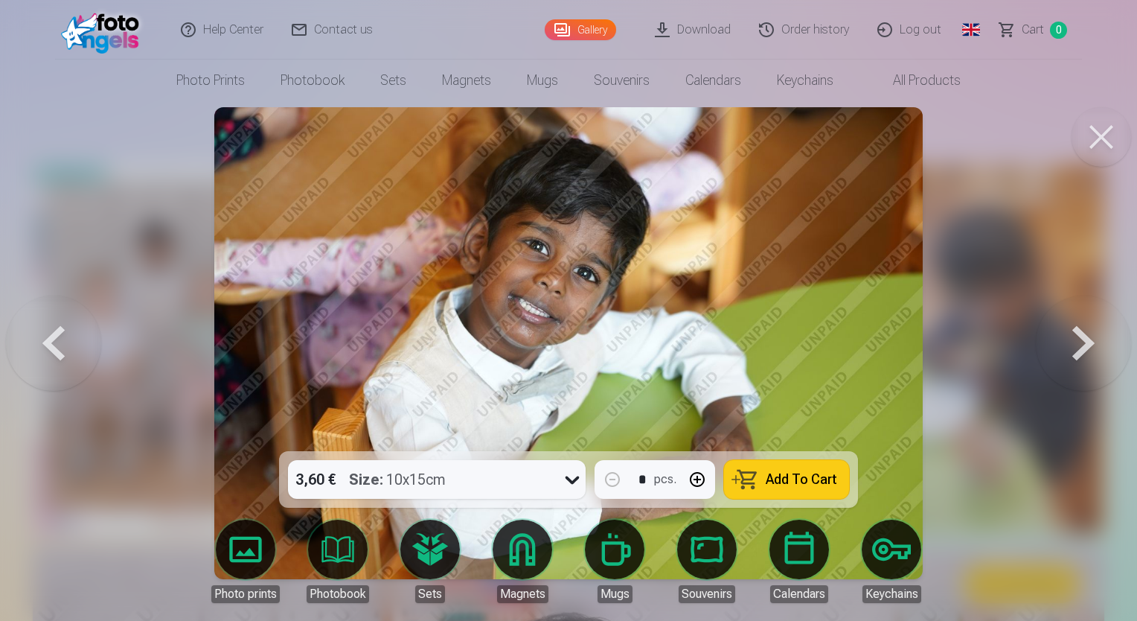
click at [1086, 343] on button at bounding box center [1083, 343] width 95 height 186
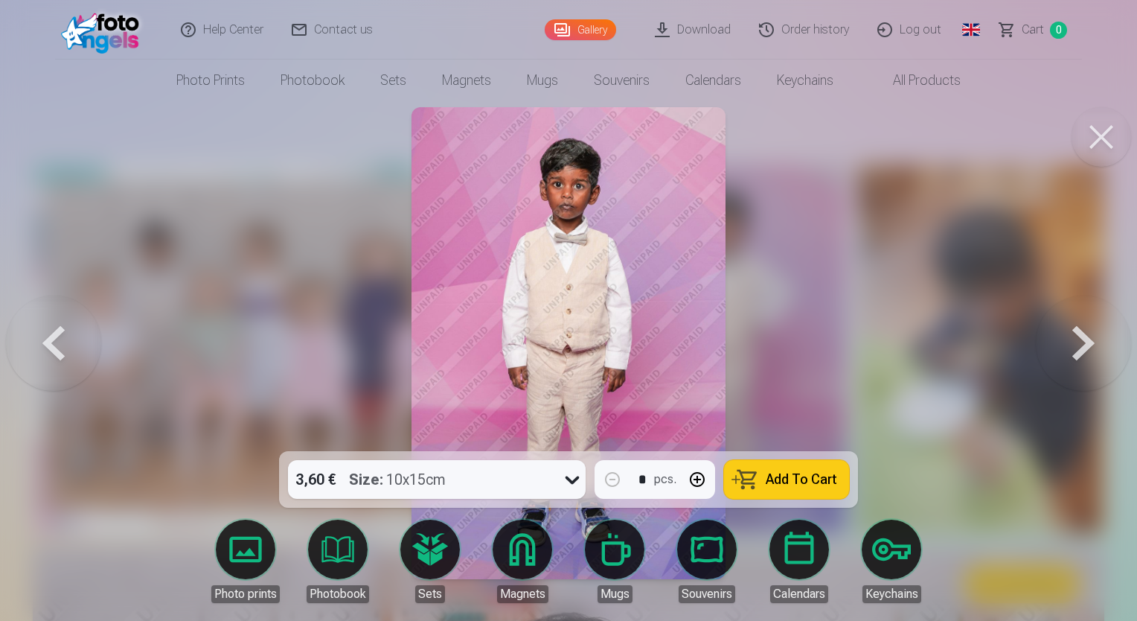
click at [1086, 343] on button at bounding box center [1083, 343] width 95 height 186
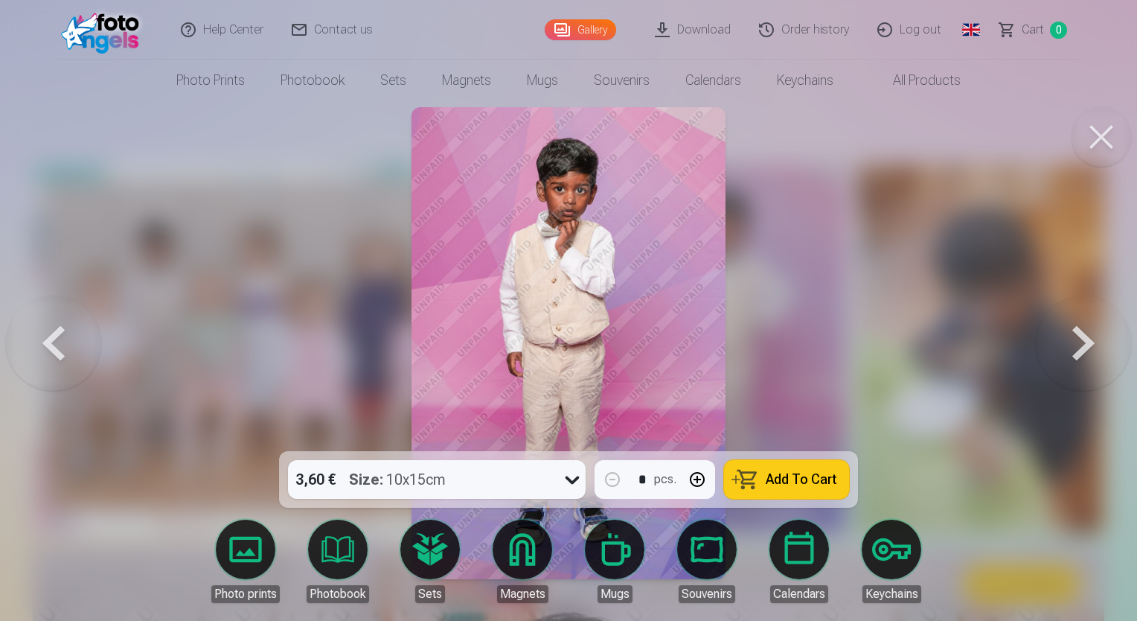
click at [1086, 343] on button at bounding box center [1083, 343] width 95 height 186
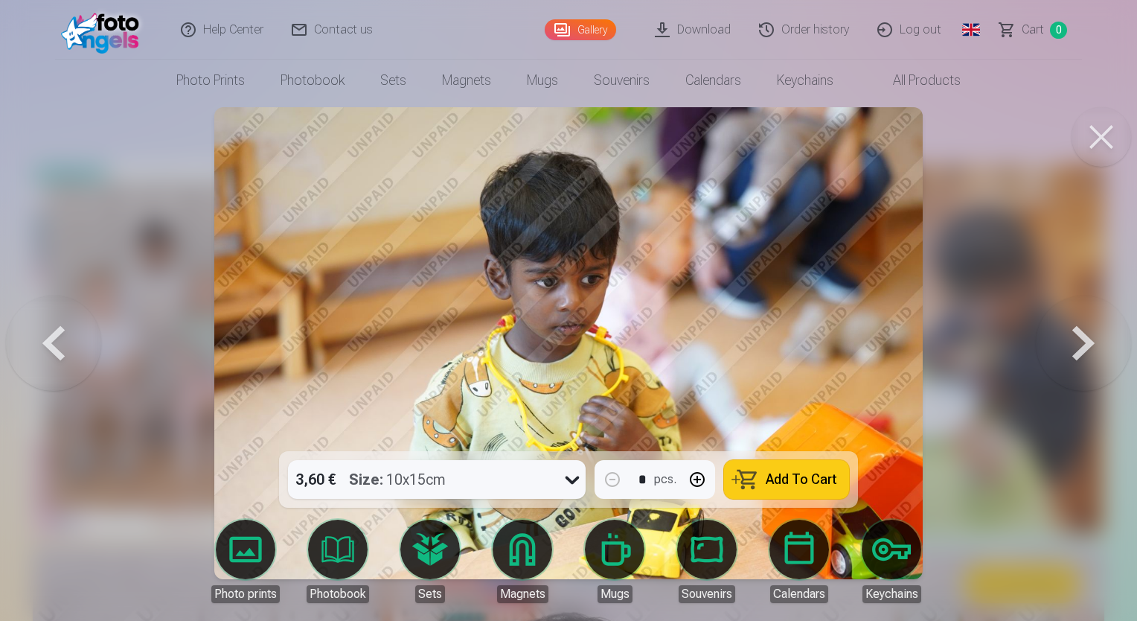
click at [1086, 343] on button at bounding box center [1083, 343] width 95 height 186
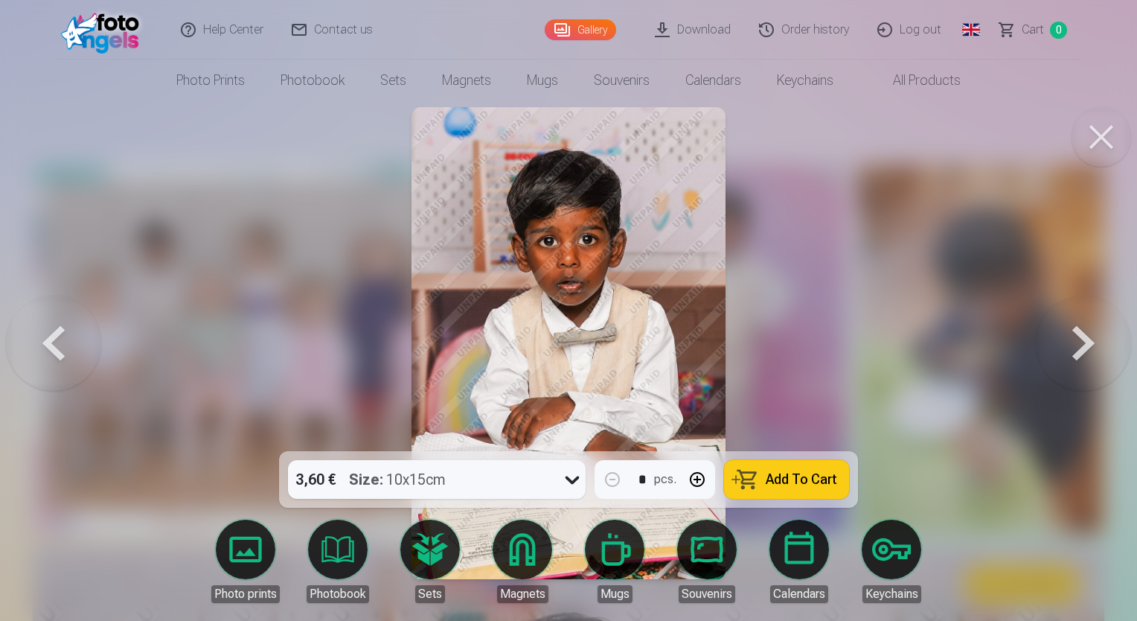
click at [1086, 343] on button at bounding box center [1083, 343] width 95 height 186
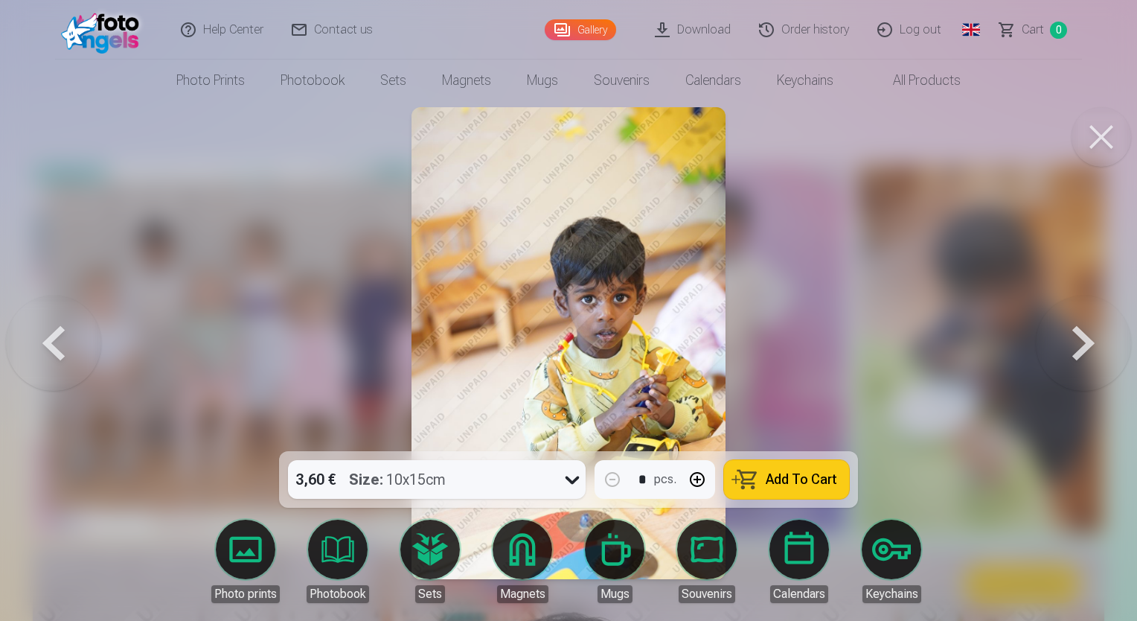
click at [1086, 343] on button at bounding box center [1083, 343] width 95 height 186
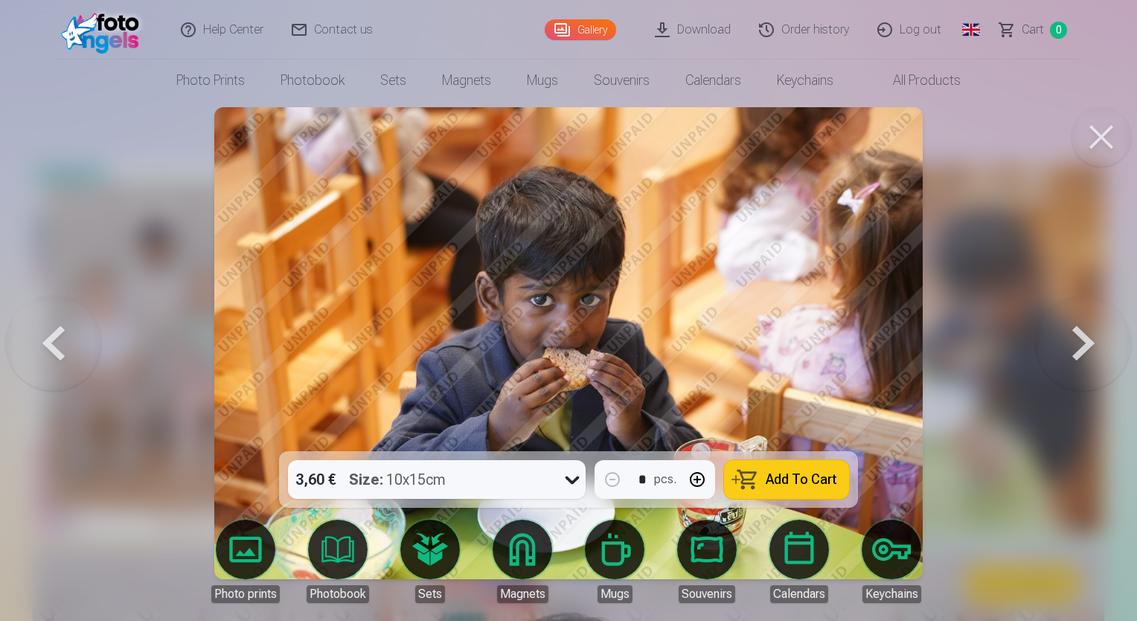
click at [1086, 343] on button at bounding box center [1083, 343] width 95 height 186
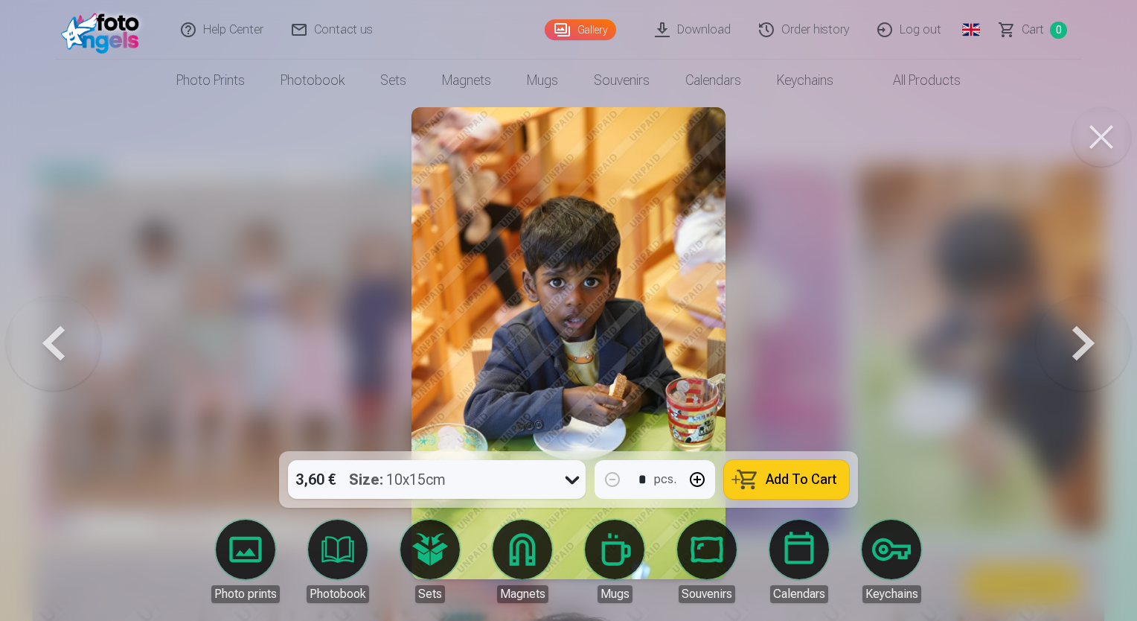
click at [1086, 343] on button at bounding box center [1083, 343] width 95 height 186
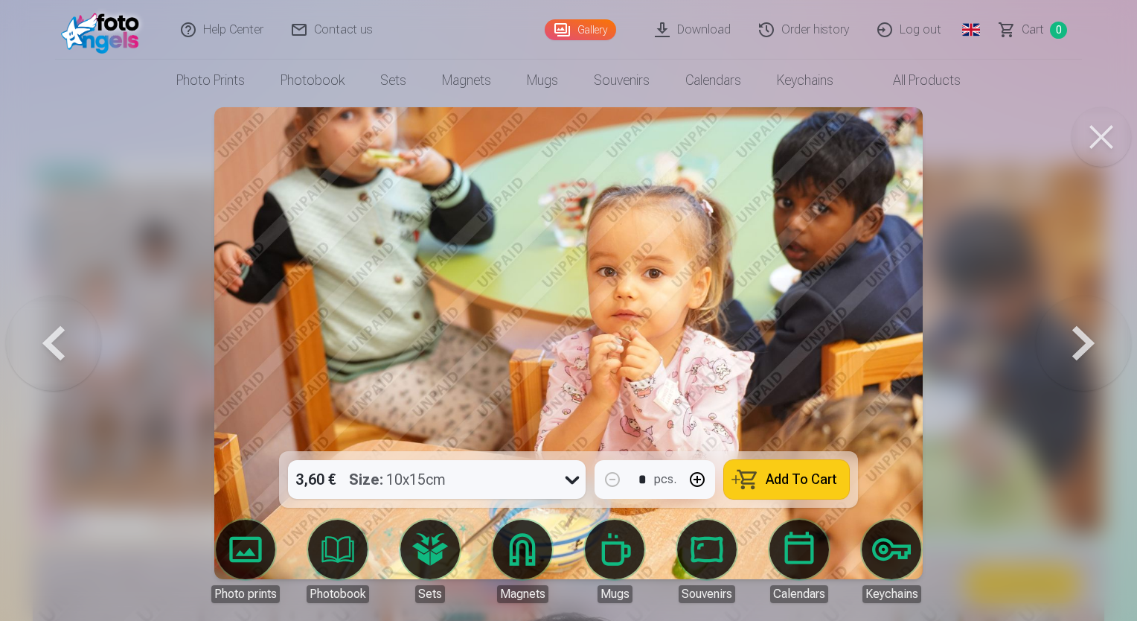
click at [1086, 343] on button at bounding box center [1083, 343] width 95 height 186
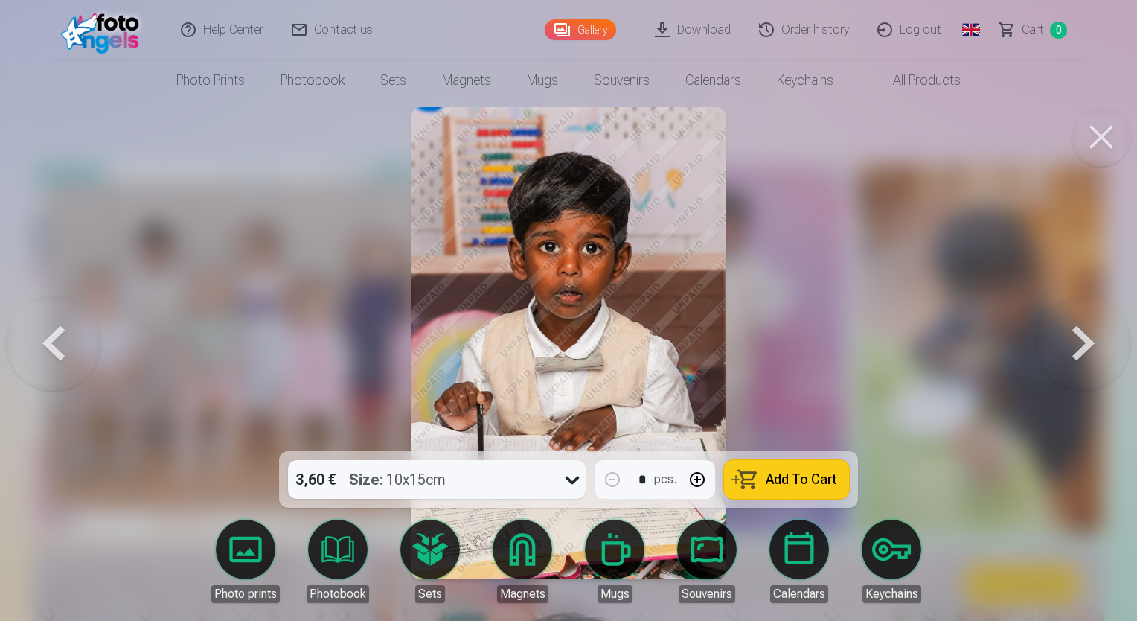
click at [1086, 343] on button at bounding box center [1083, 343] width 95 height 186
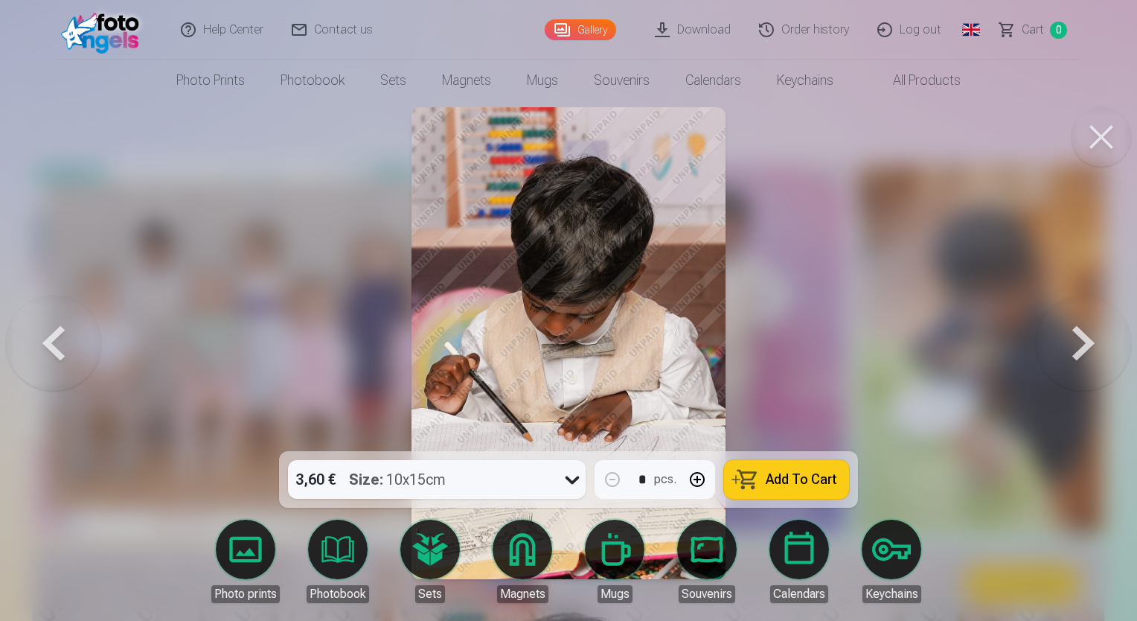
click at [1086, 343] on button at bounding box center [1083, 343] width 95 height 186
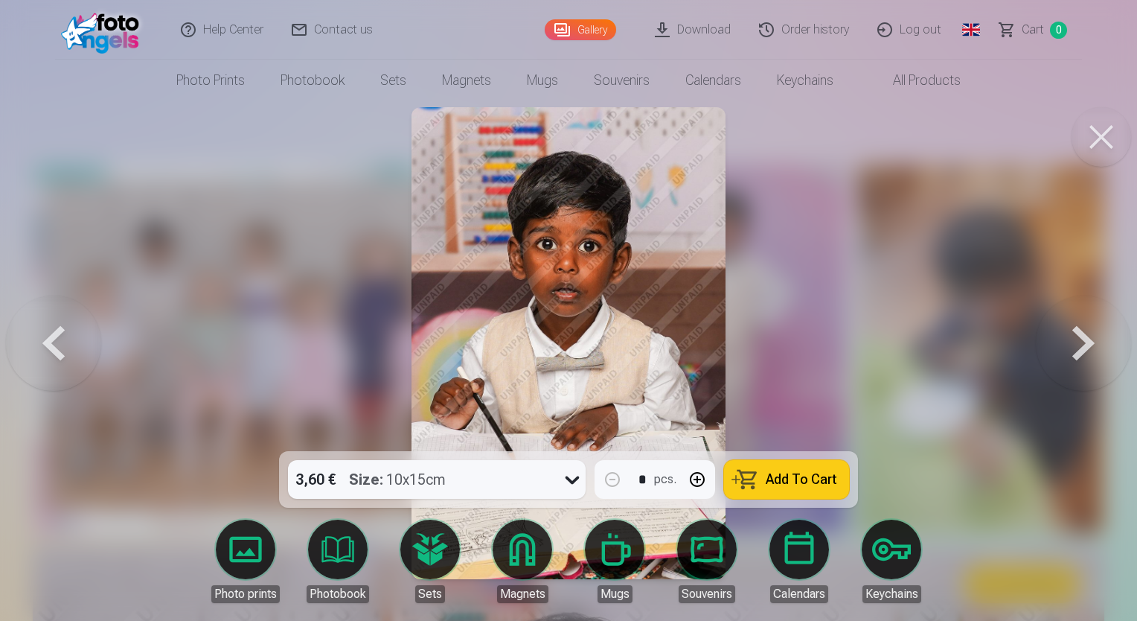
click at [1086, 343] on button at bounding box center [1083, 343] width 95 height 186
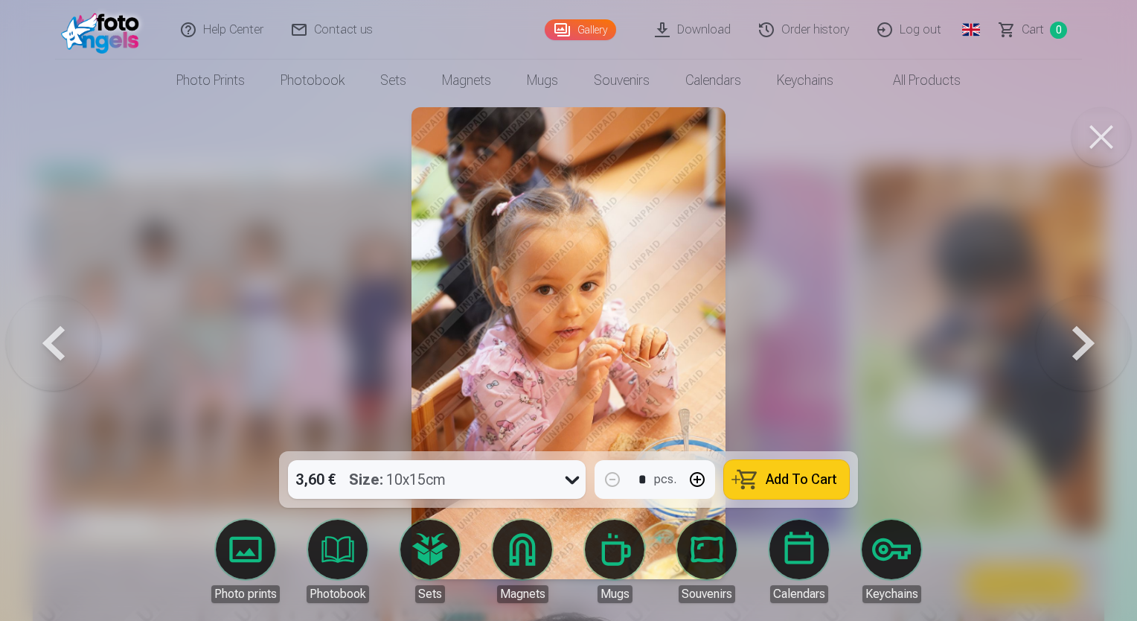
click at [1086, 343] on button at bounding box center [1083, 343] width 95 height 186
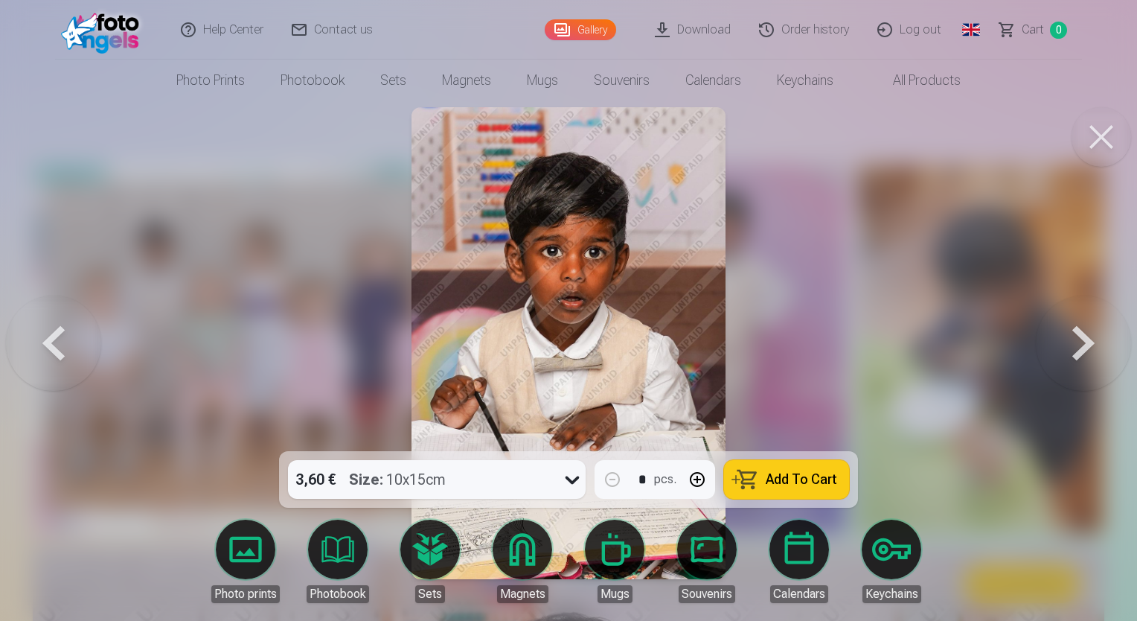
click at [1086, 343] on button at bounding box center [1083, 343] width 95 height 186
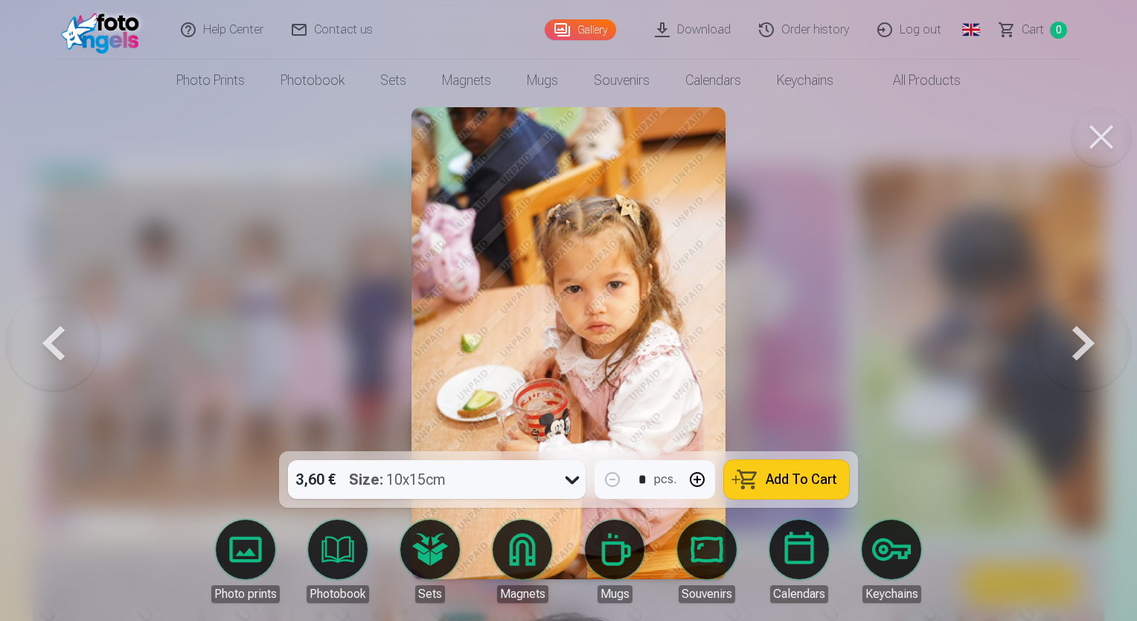
click at [1109, 141] on button at bounding box center [1102, 137] width 60 height 60
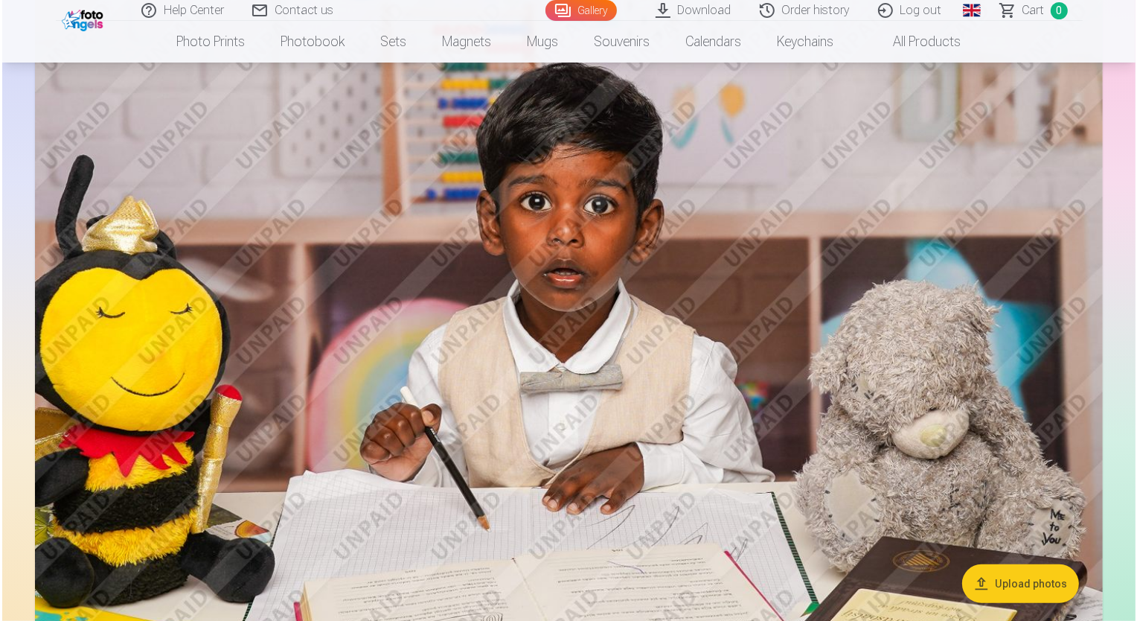
scroll to position [670, 0]
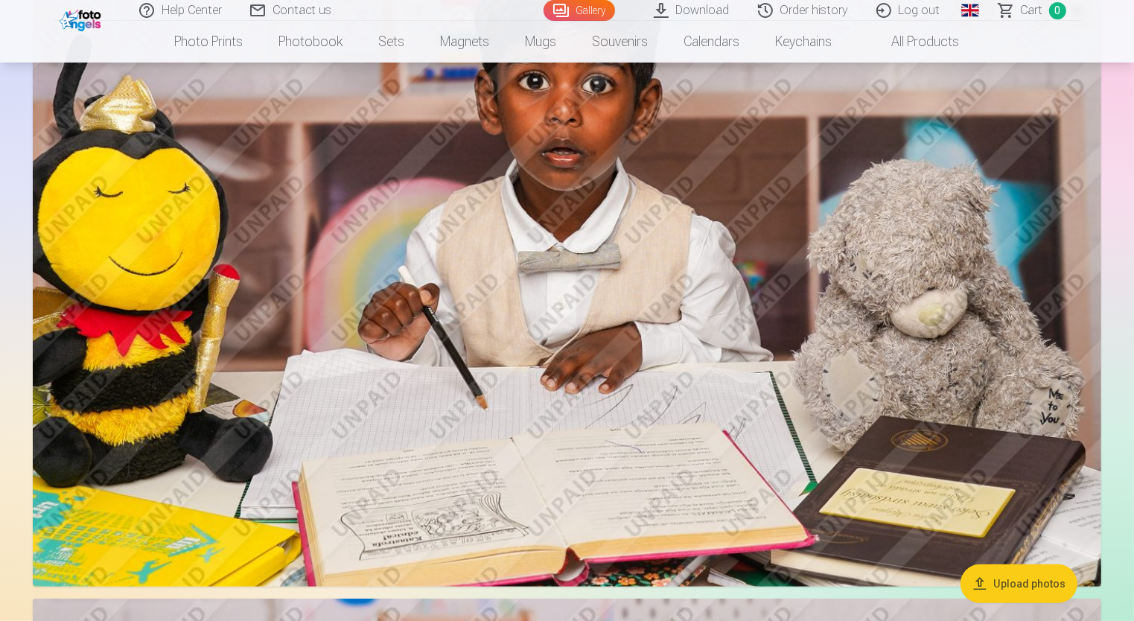
click at [601, 301] on img at bounding box center [567, 231] width 1068 height 712
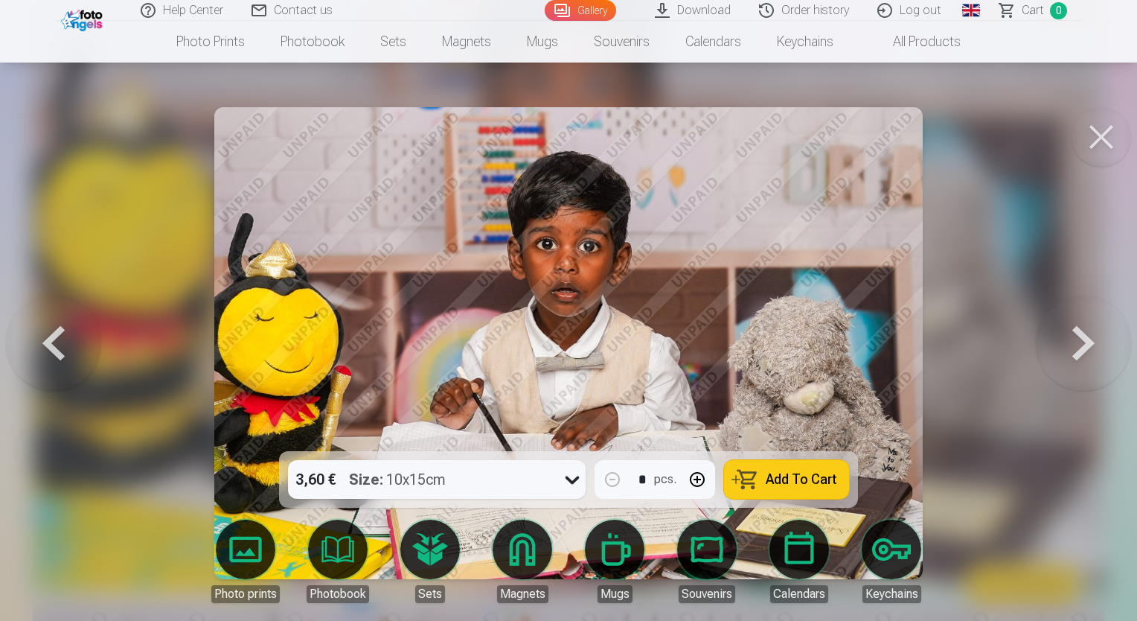
click at [1076, 356] on button at bounding box center [1083, 343] width 95 height 186
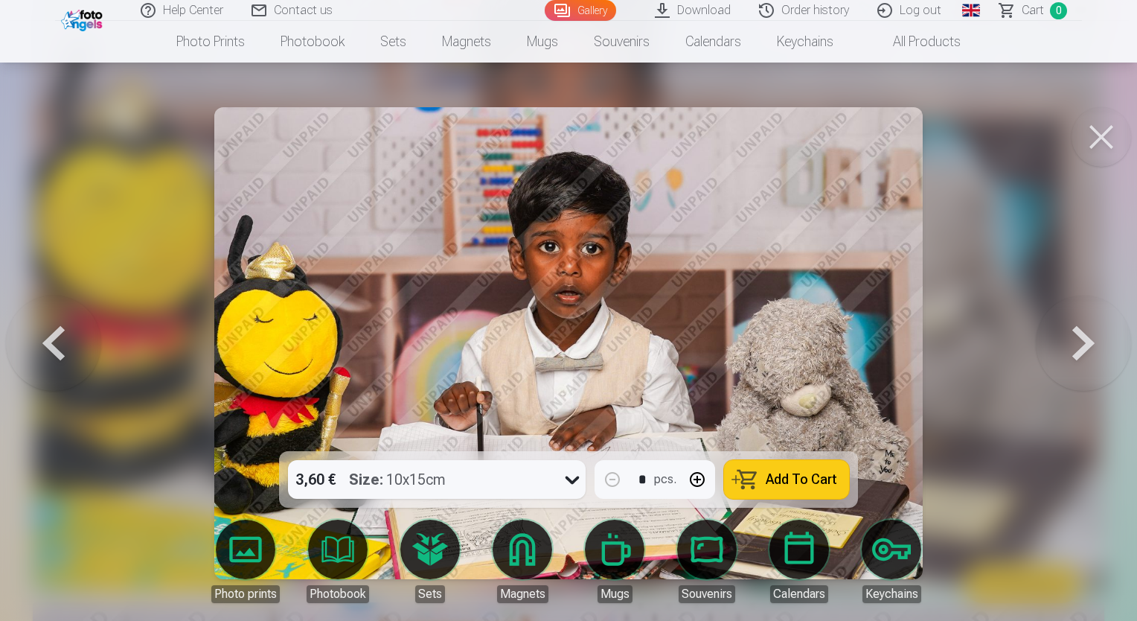
click at [1076, 356] on button at bounding box center [1083, 343] width 95 height 186
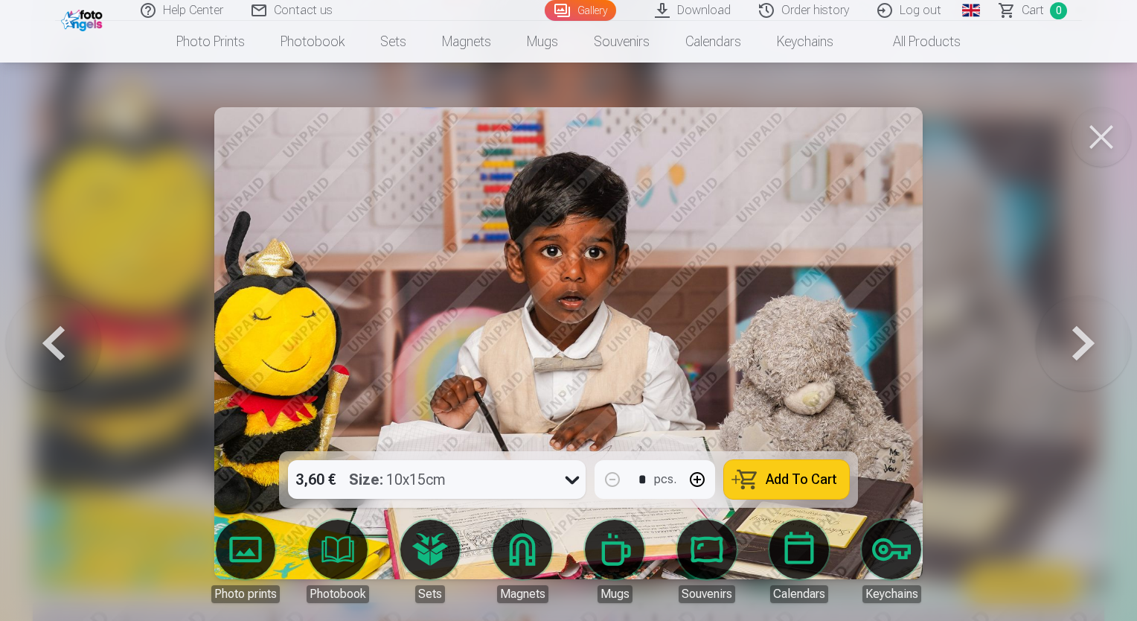
click at [1076, 356] on button at bounding box center [1083, 343] width 95 height 186
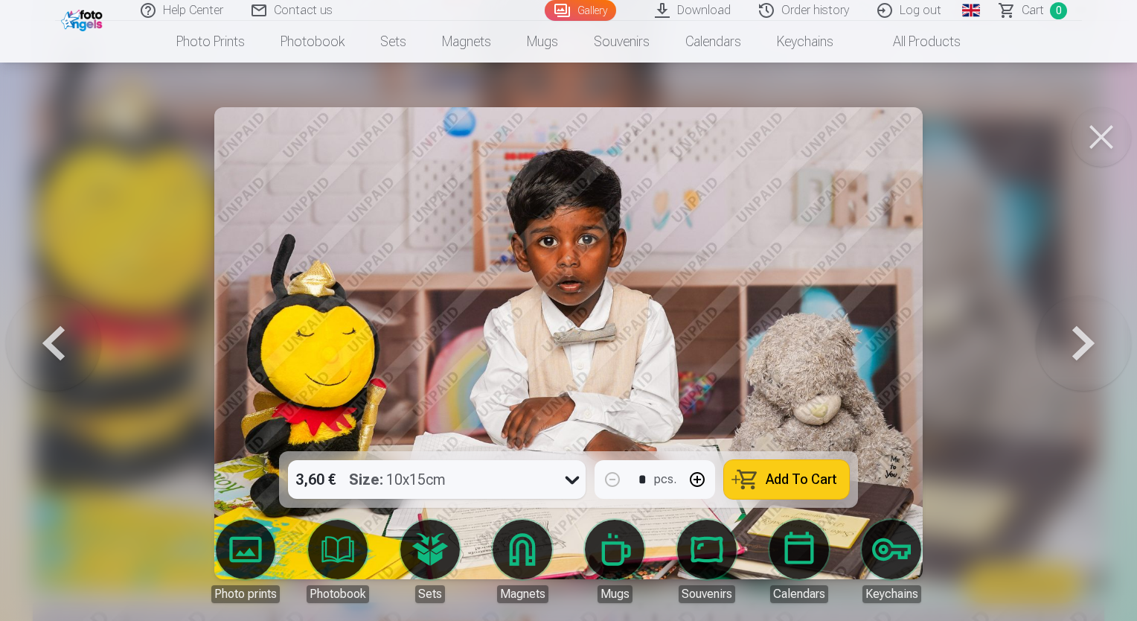
click at [1076, 356] on button at bounding box center [1083, 343] width 95 height 186
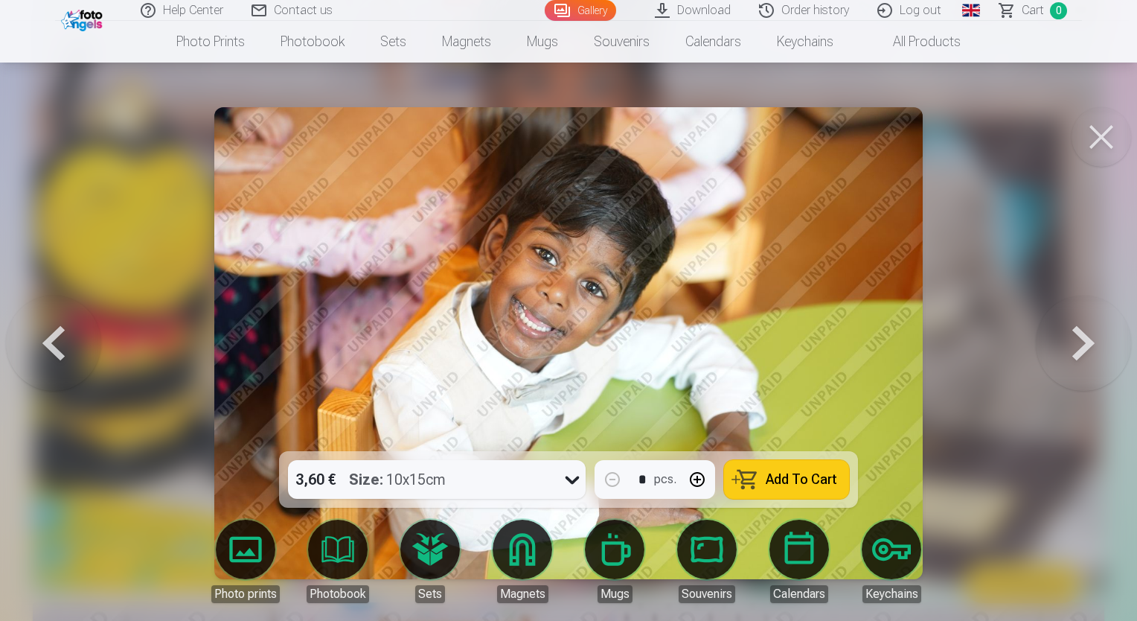
click at [1076, 356] on button at bounding box center [1083, 343] width 95 height 186
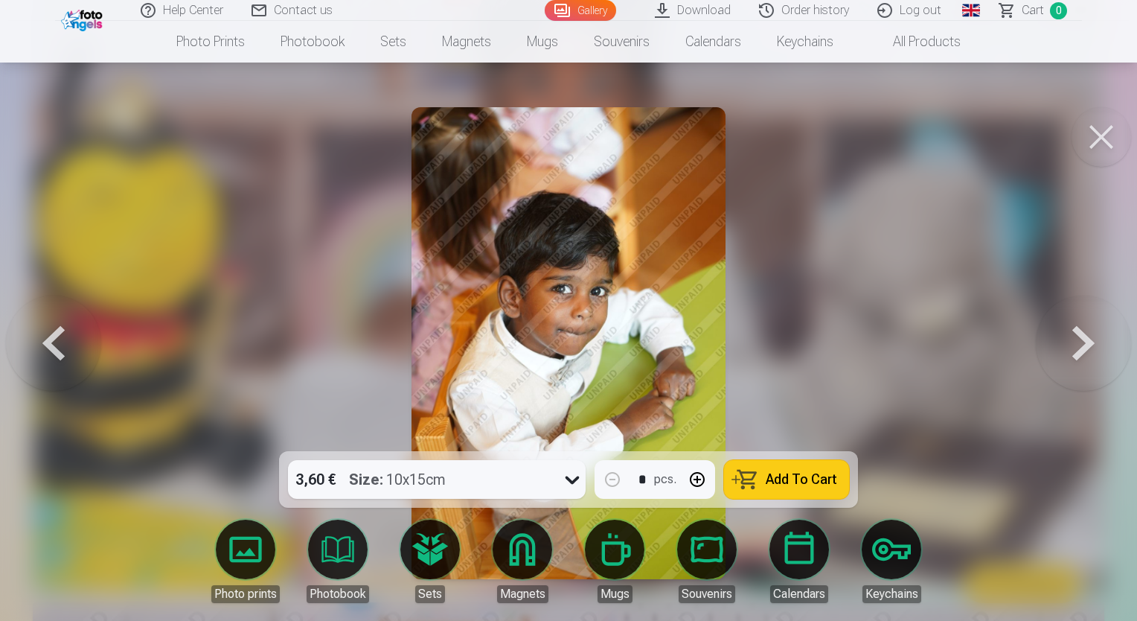
click at [1076, 356] on button at bounding box center [1083, 343] width 95 height 186
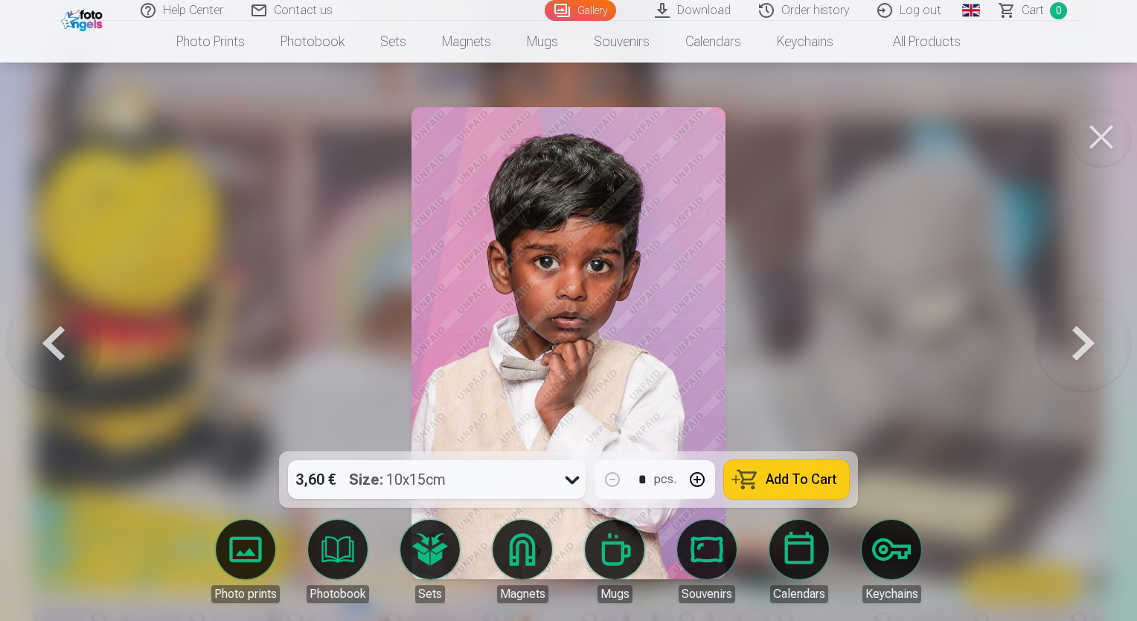
click at [1076, 356] on button at bounding box center [1083, 343] width 95 height 186
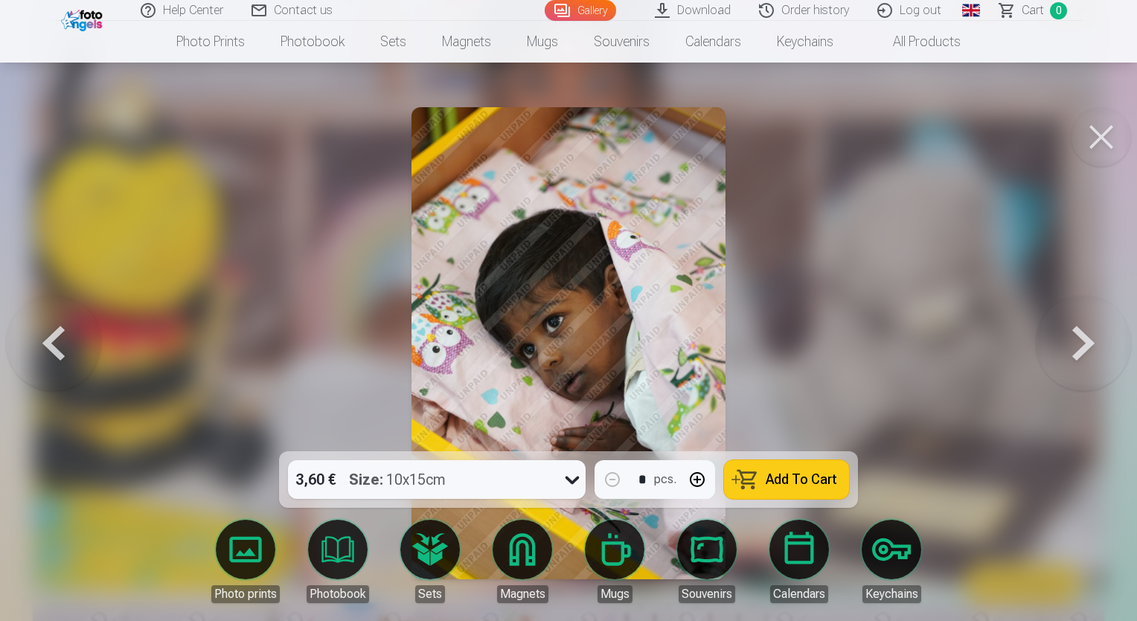
click at [1076, 356] on button at bounding box center [1083, 343] width 95 height 186
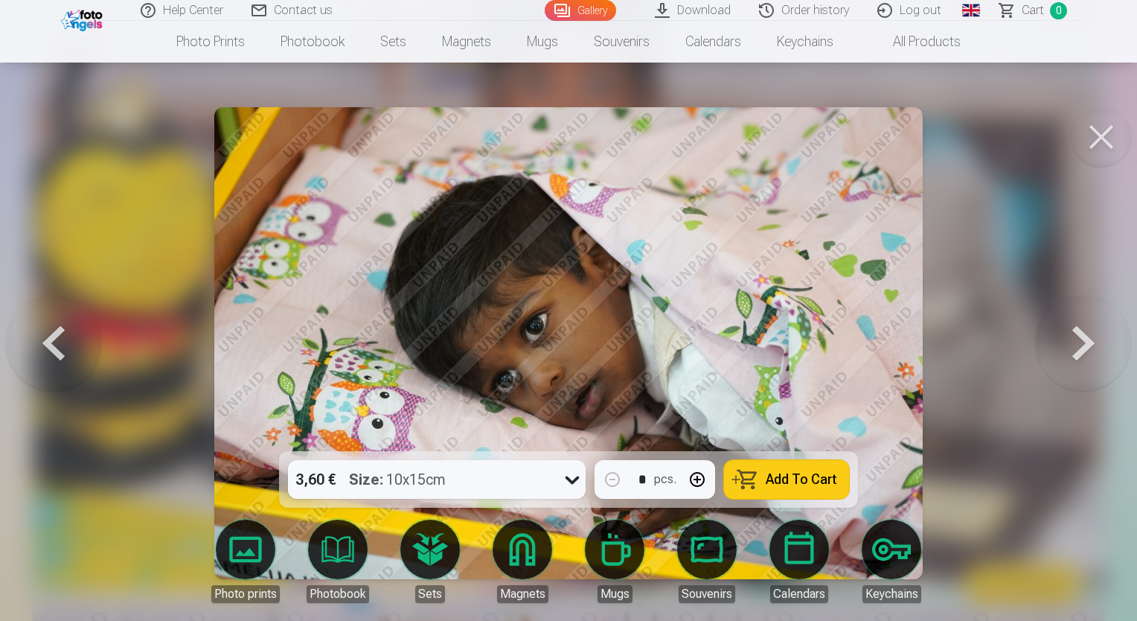
click at [1076, 356] on button at bounding box center [1083, 343] width 95 height 186
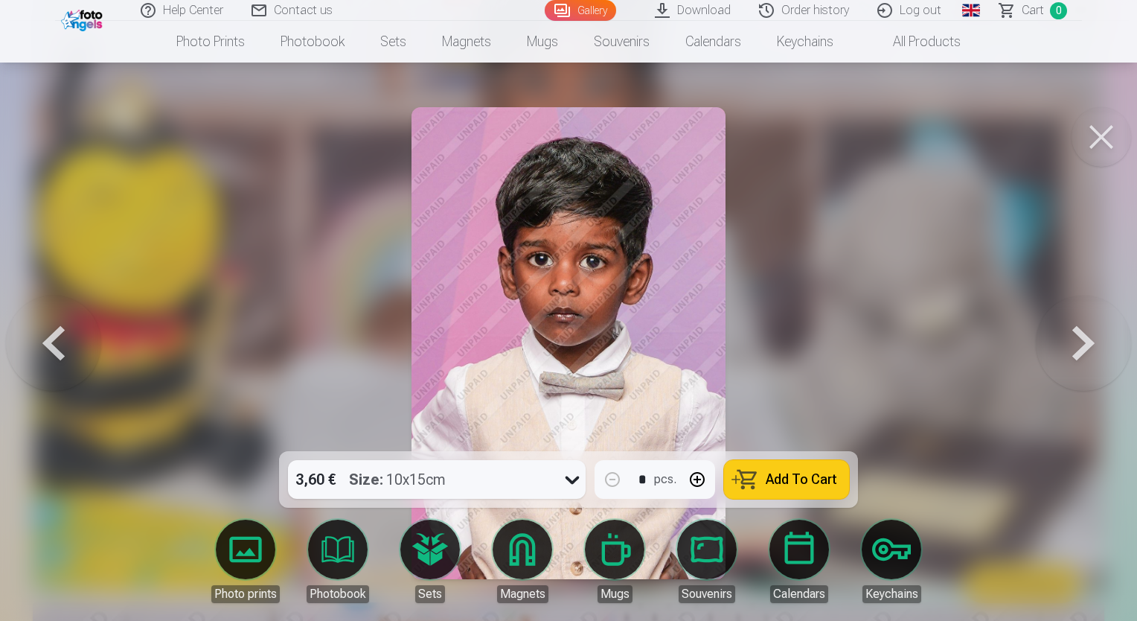
click at [1076, 356] on button at bounding box center [1083, 343] width 95 height 186
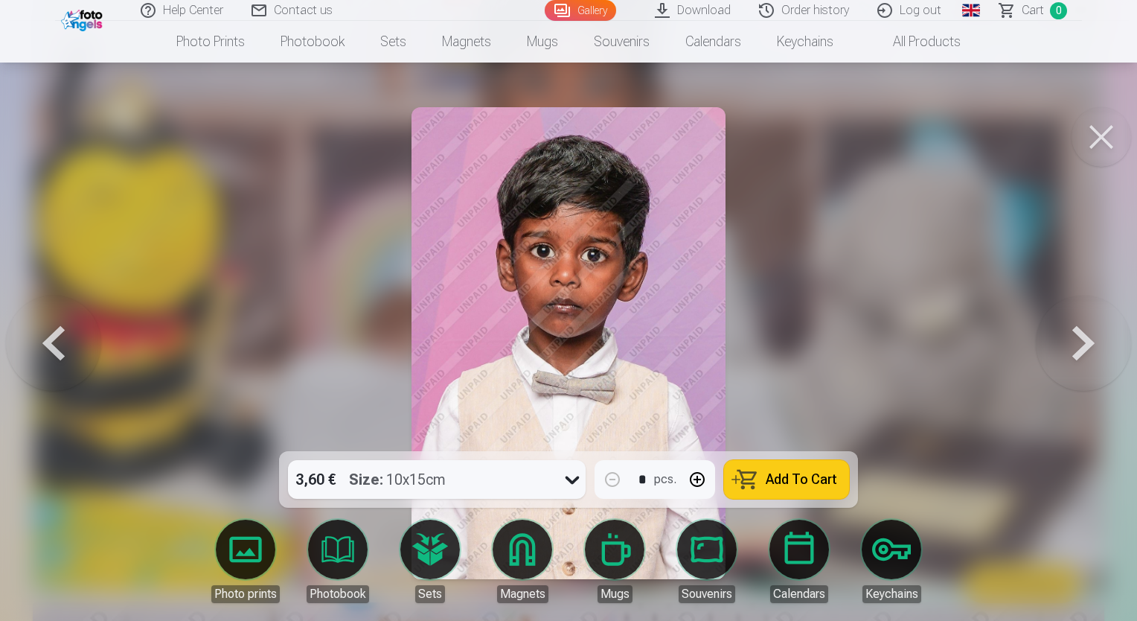
click at [1076, 356] on button at bounding box center [1083, 343] width 95 height 186
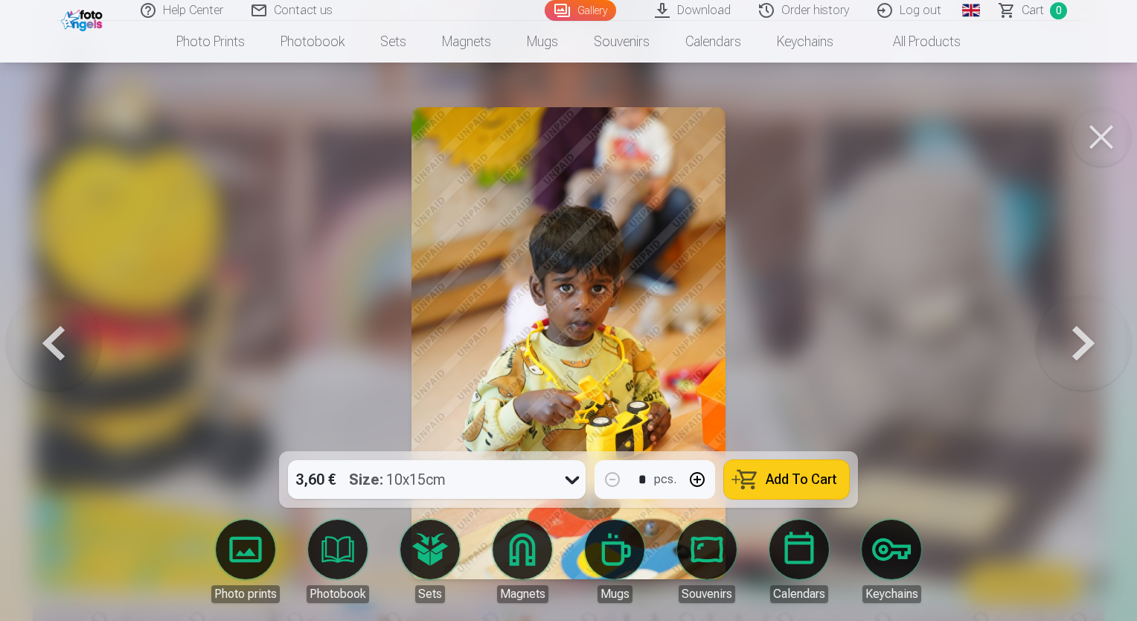
click at [1076, 356] on button at bounding box center [1083, 343] width 95 height 186
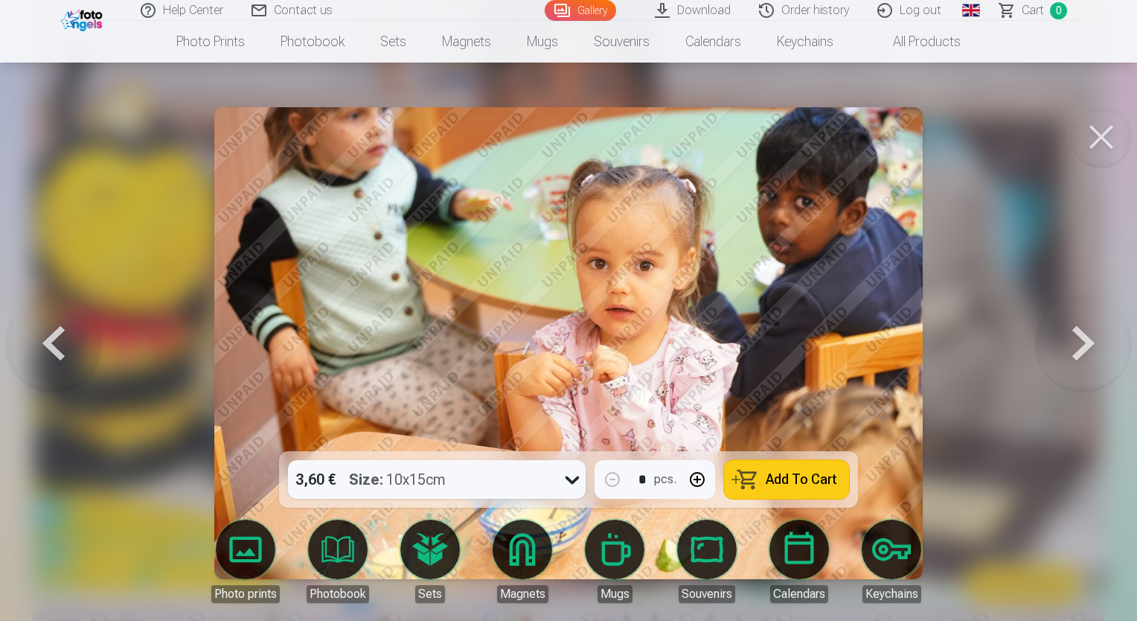
click at [1076, 356] on button at bounding box center [1083, 343] width 95 height 186
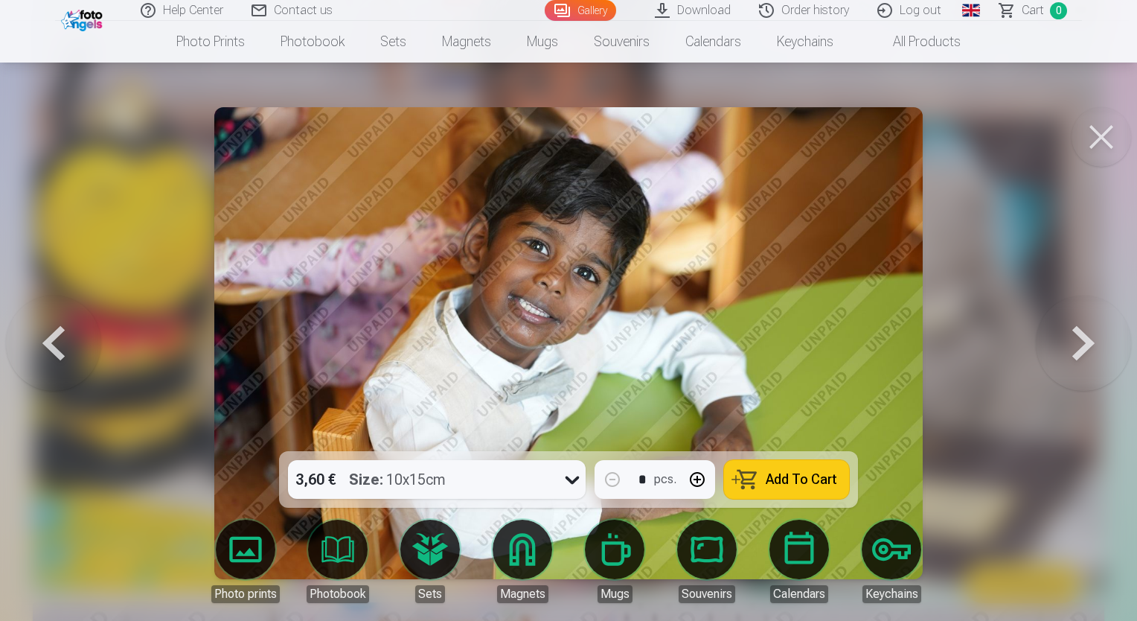
click at [1076, 356] on button at bounding box center [1083, 343] width 95 height 186
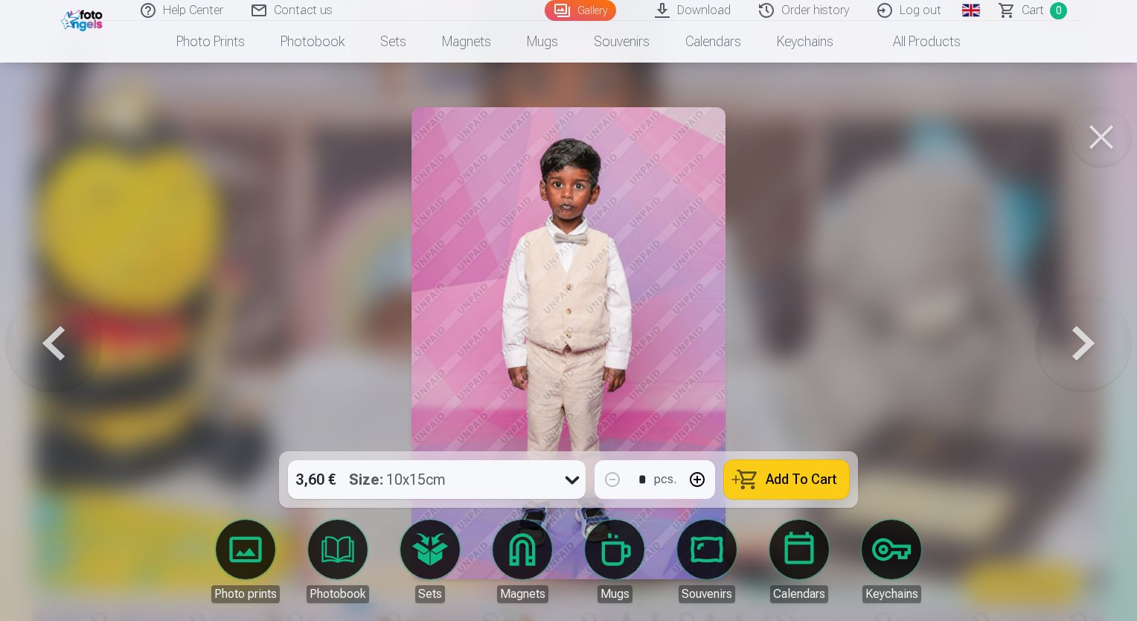
click at [1076, 356] on button at bounding box center [1083, 343] width 95 height 186
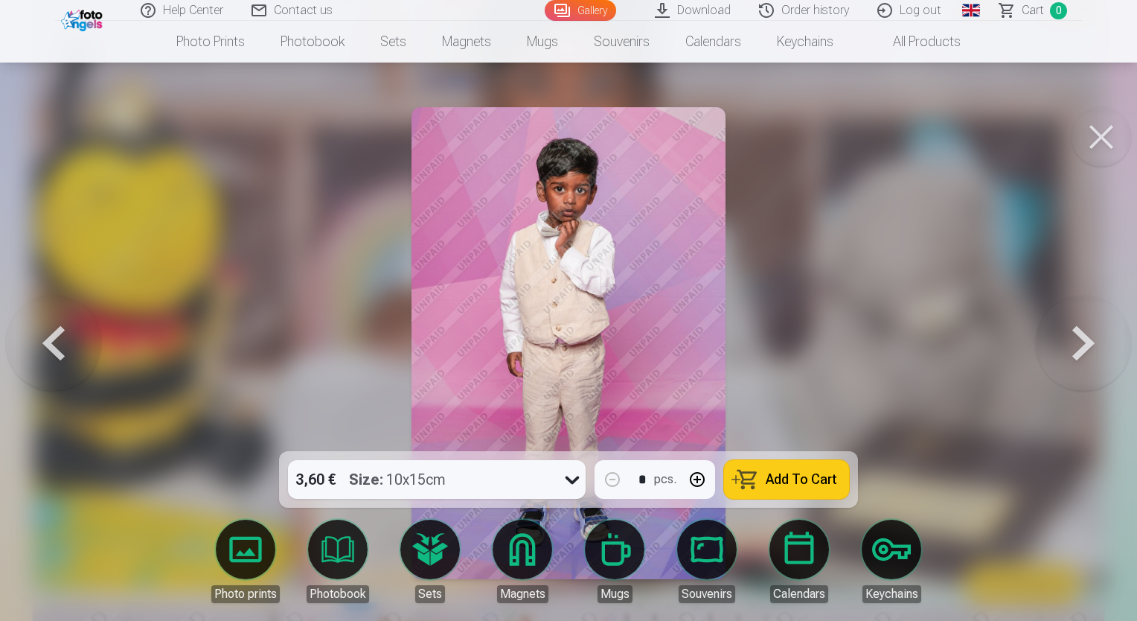
click at [1076, 356] on button at bounding box center [1083, 343] width 95 height 186
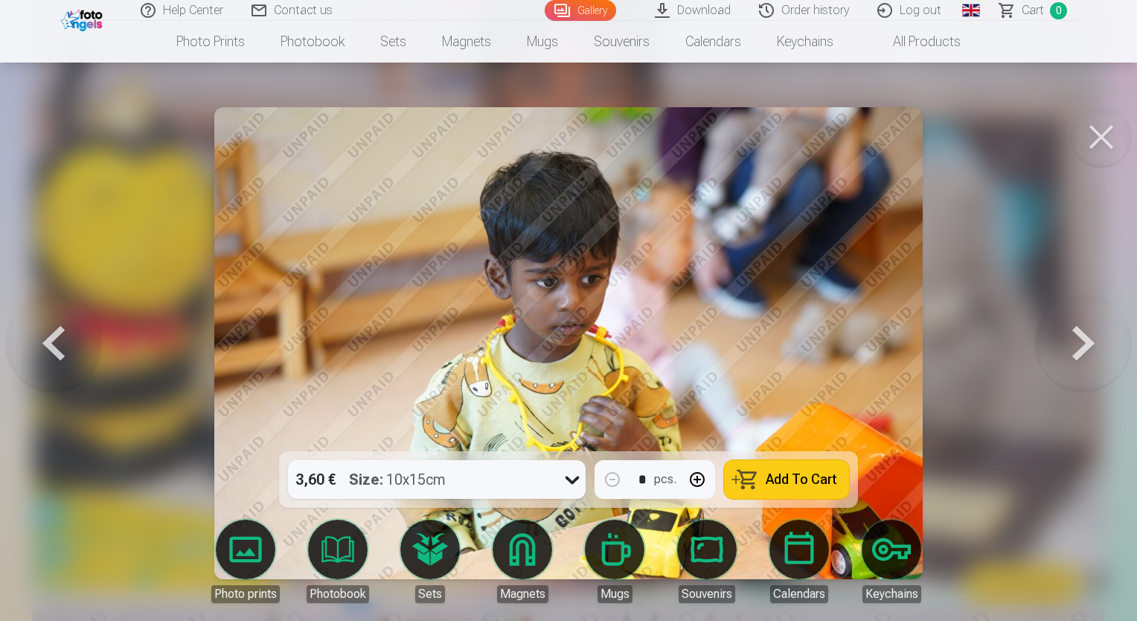
click at [1076, 356] on button at bounding box center [1083, 343] width 95 height 186
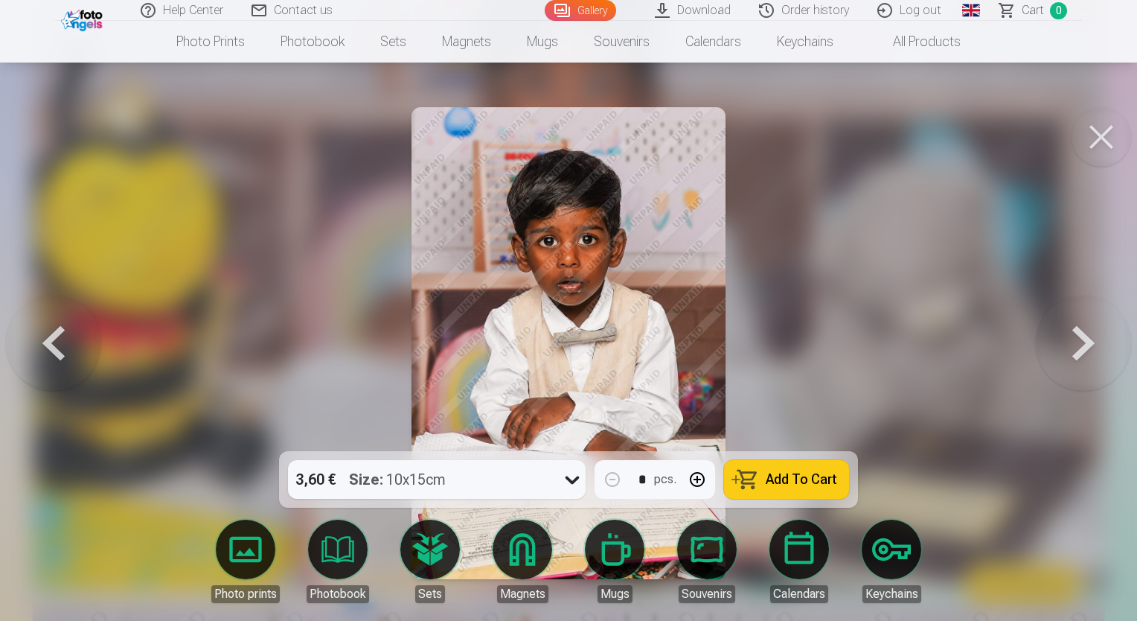
click at [1076, 356] on button at bounding box center [1083, 343] width 95 height 186
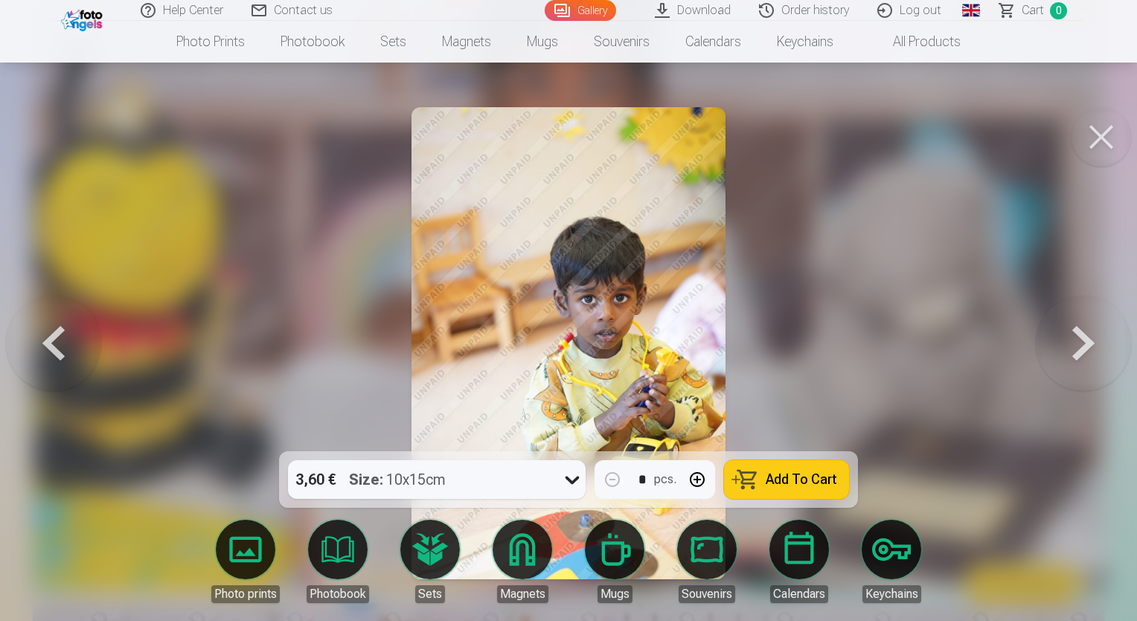
click at [1076, 356] on button at bounding box center [1083, 343] width 95 height 186
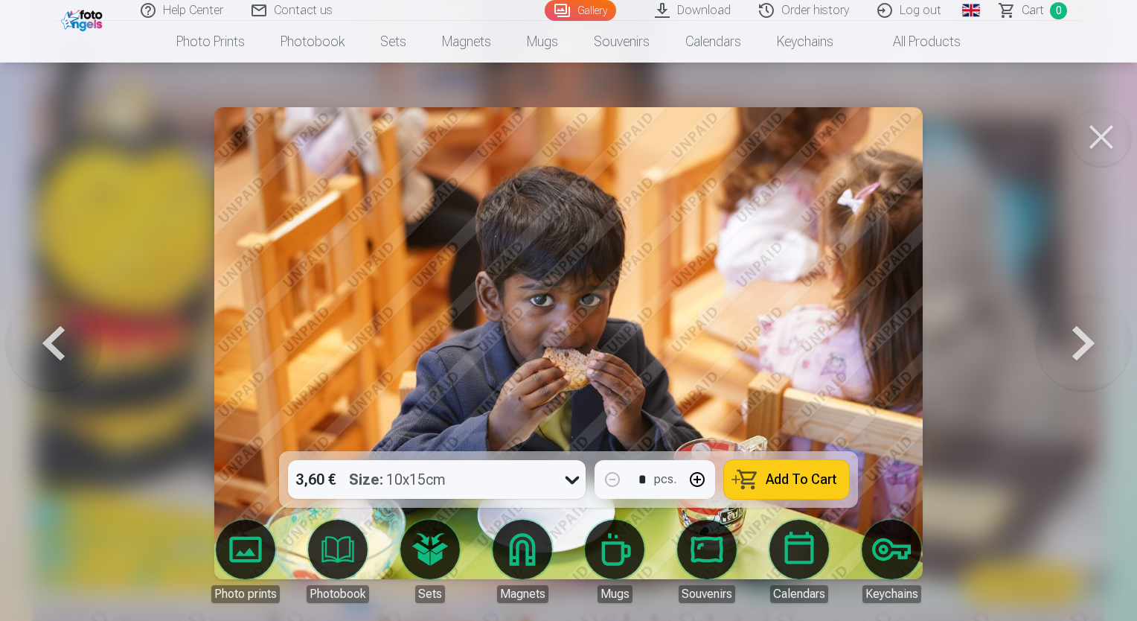
click at [1076, 356] on button at bounding box center [1083, 343] width 95 height 186
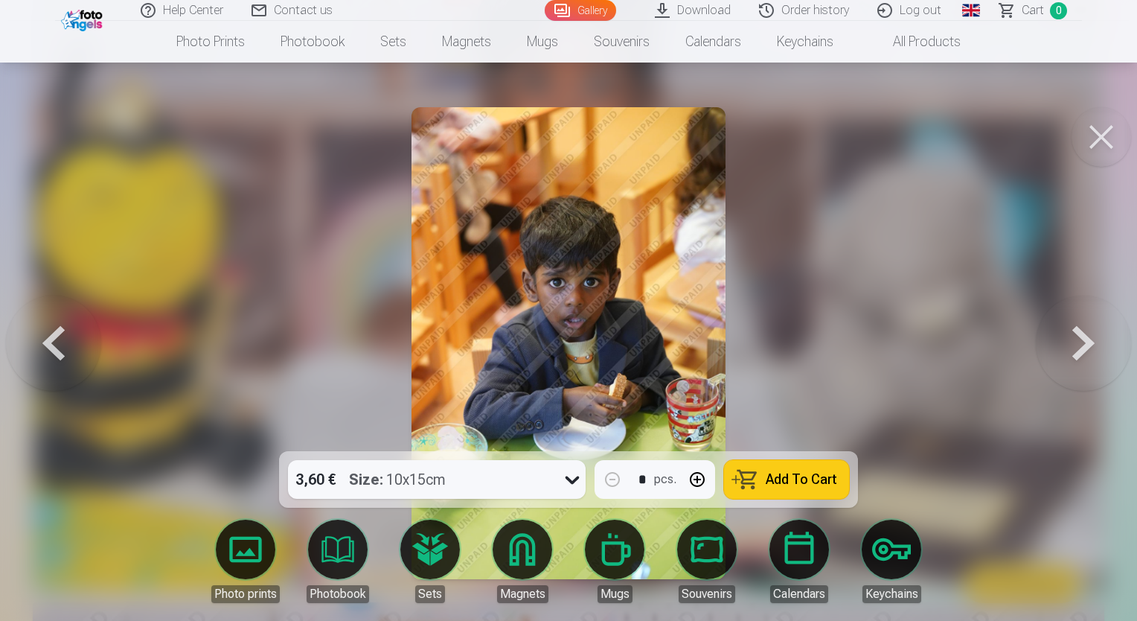
click at [1076, 356] on button at bounding box center [1083, 343] width 95 height 186
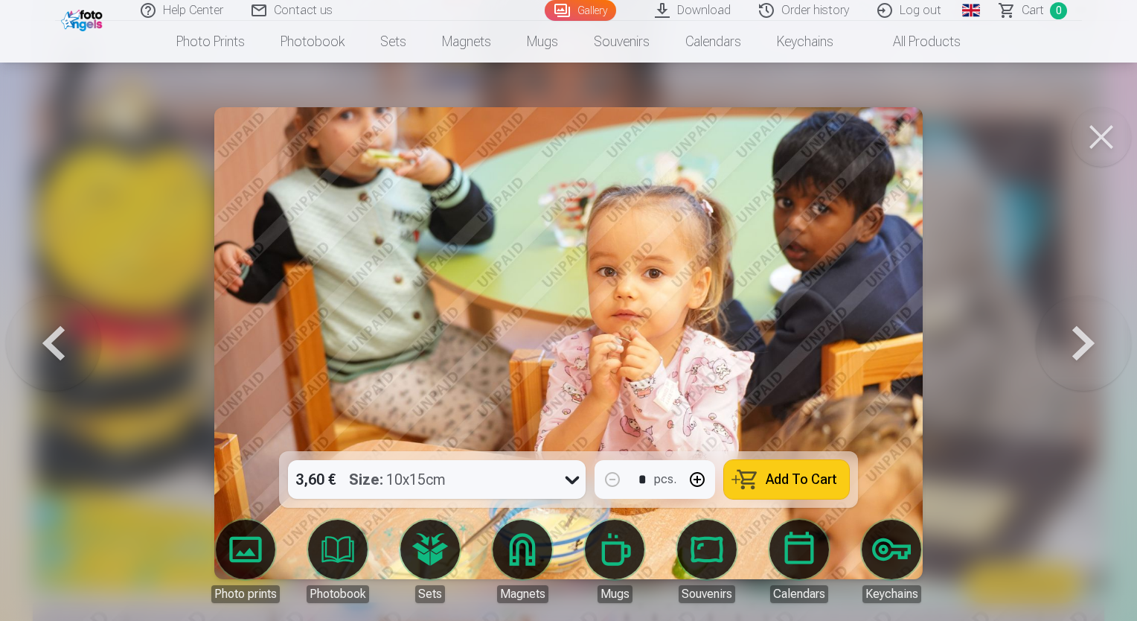
click at [1076, 356] on button at bounding box center [1083, 343] width 95 height 186
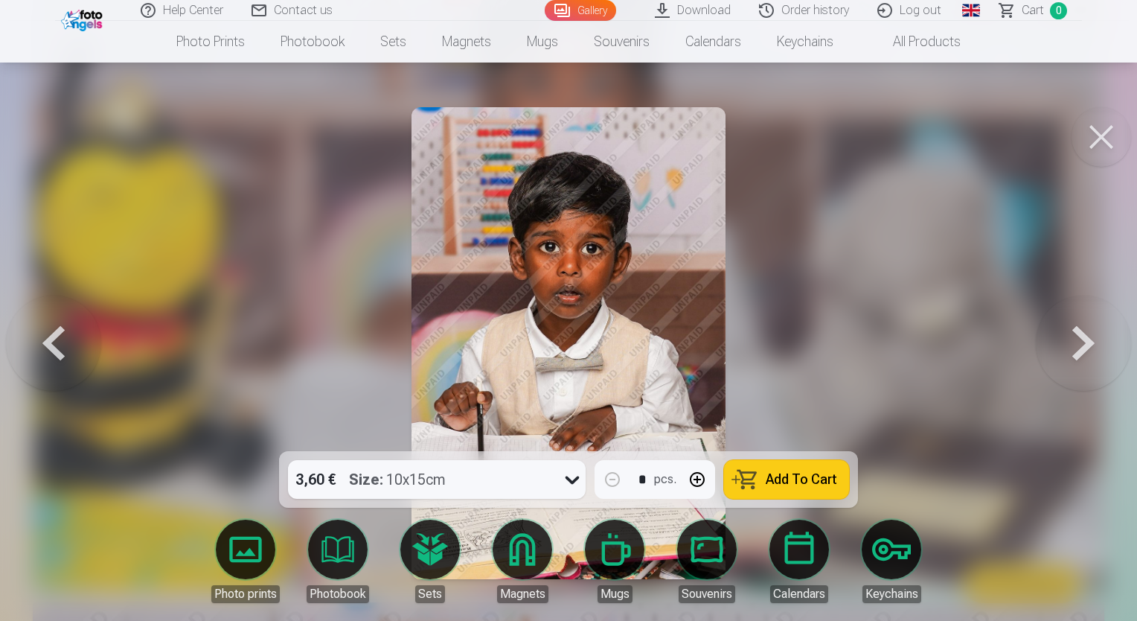
click at [1076, 356] on button at bounding box center [1083, 343] width 95 height 186
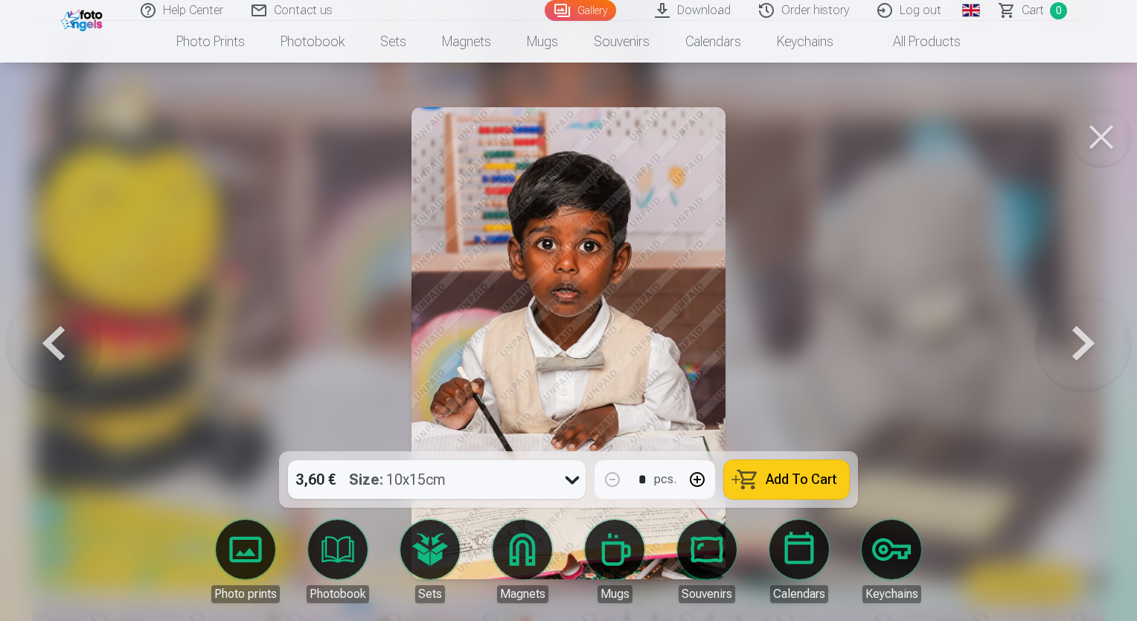
click at [1076, 356] on button at bounding box center [1083, 343] width 95 height 186
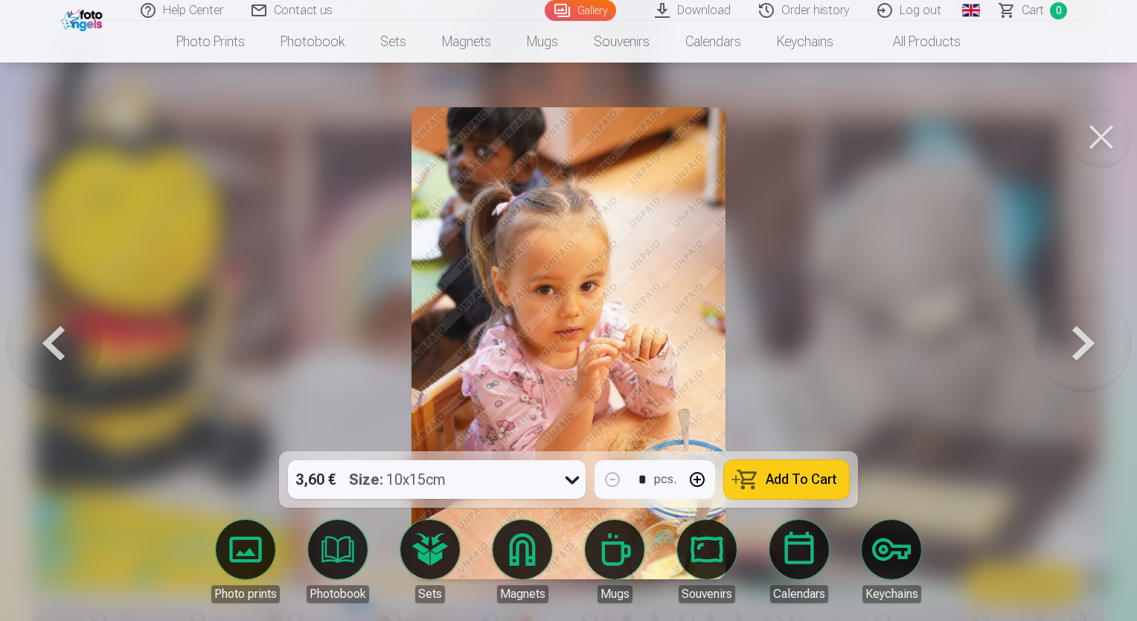
click at [1076, 356] on button at bounding box center [1083, 343] width 95 height 186
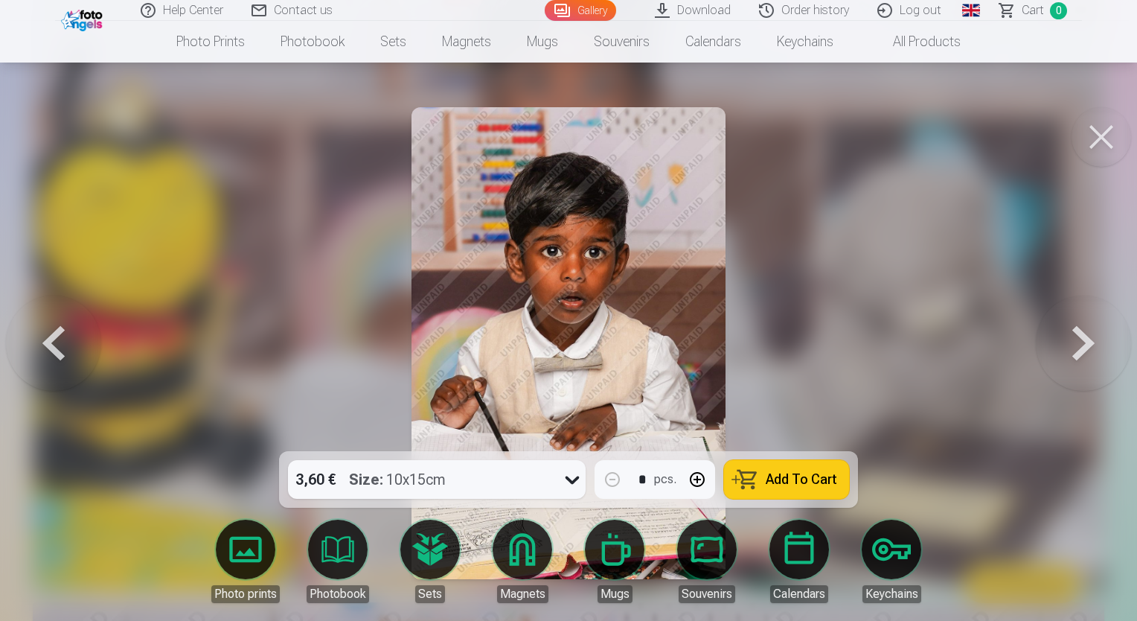
click at [1076, 356] on button at bounding box center [1083, 343] width 95 height 186
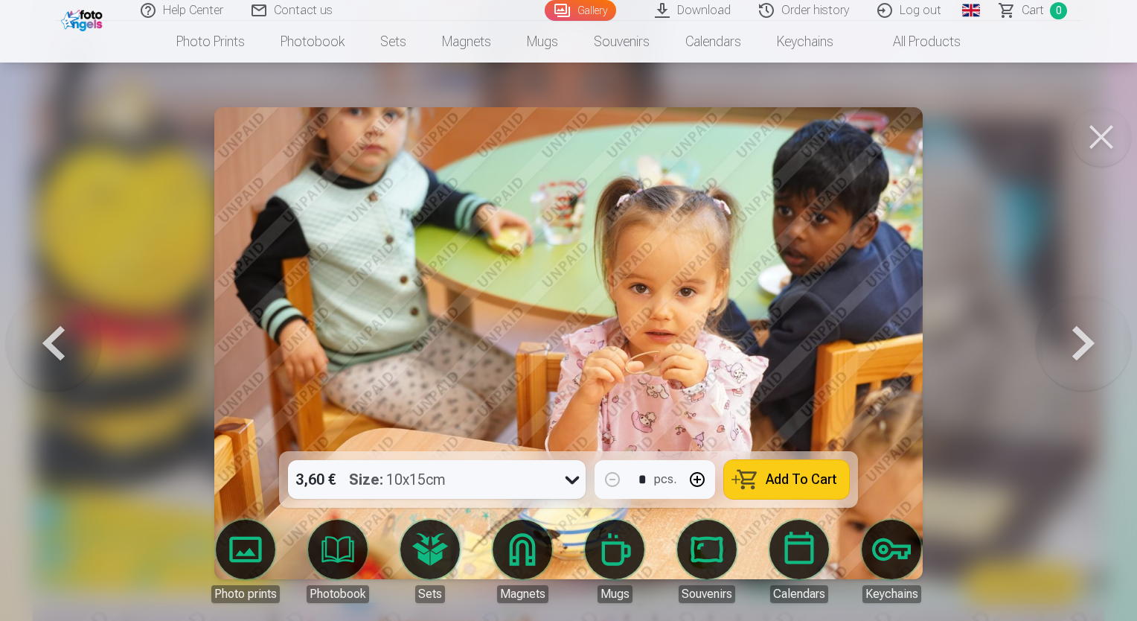
click at [1076, 356] on button at bounding box center [1083, 343] width 95 height 186
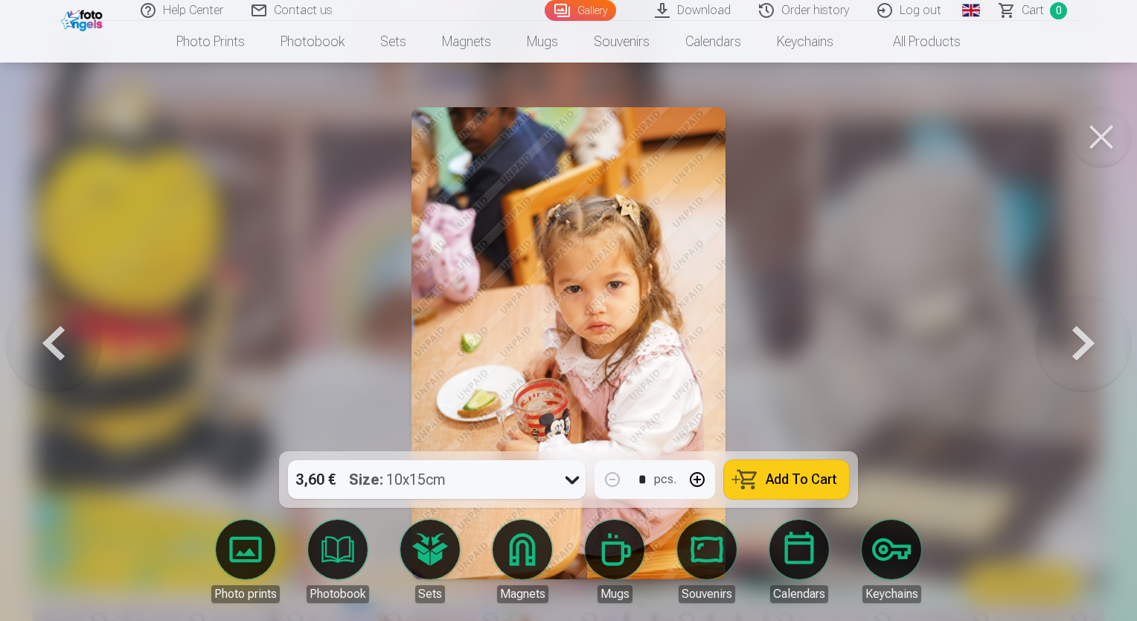
click at [1076, 356] on button at bounding box center [1083, 343] width 95 height 186
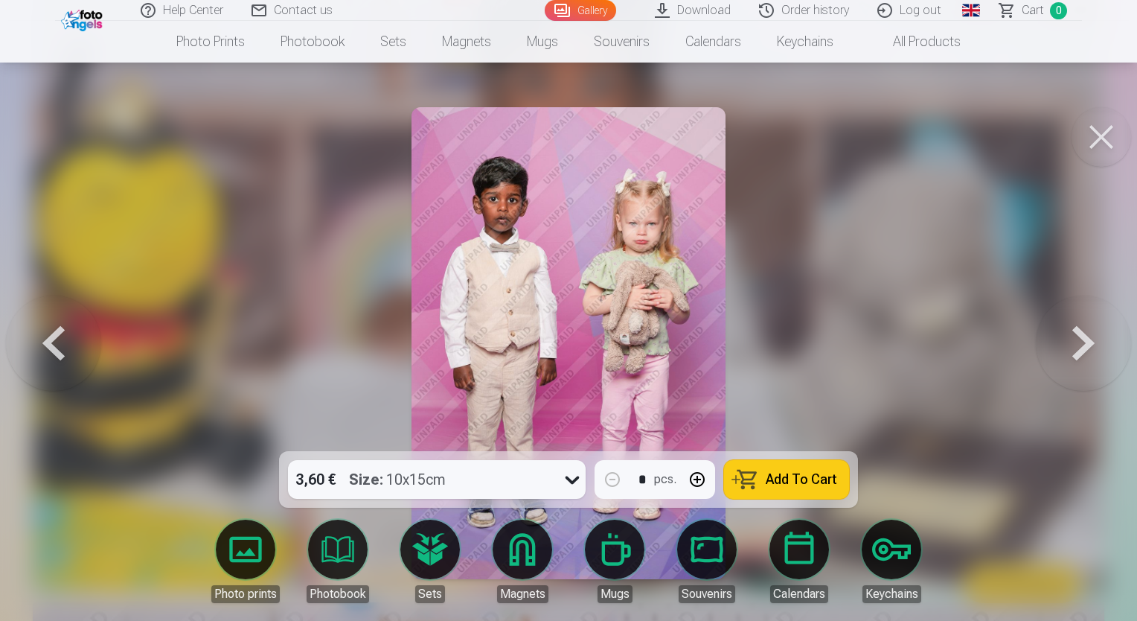
click at [1076, 356] on button at bounding box center [1083, 343] width 95 height 186
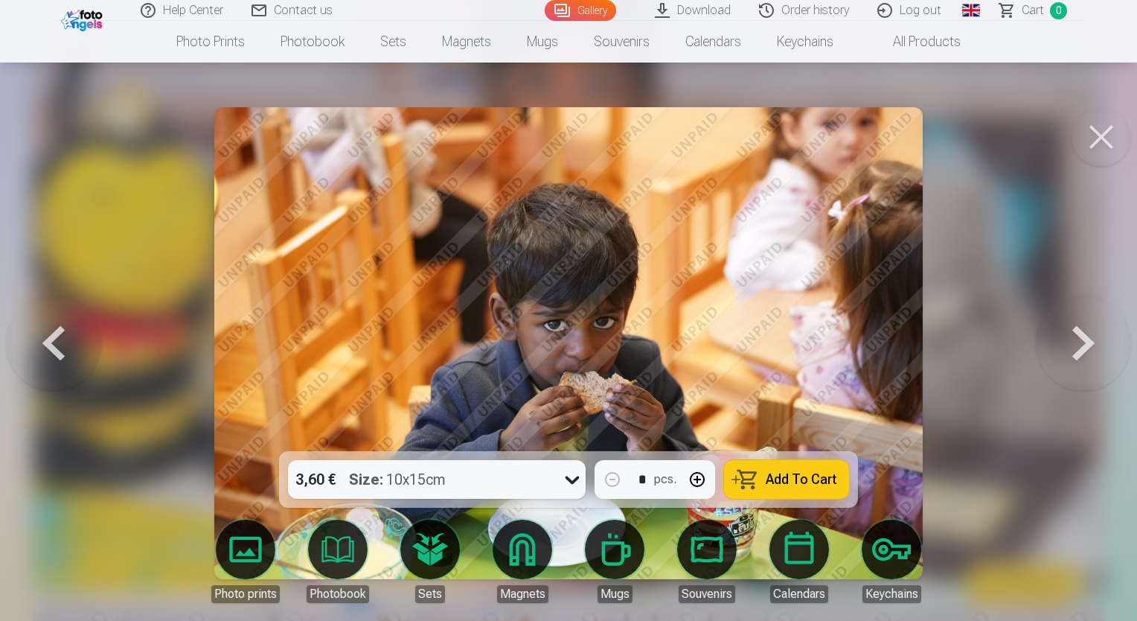
click at [1076, 356] on button at bounding box center [1083, 343] width 95 height 186
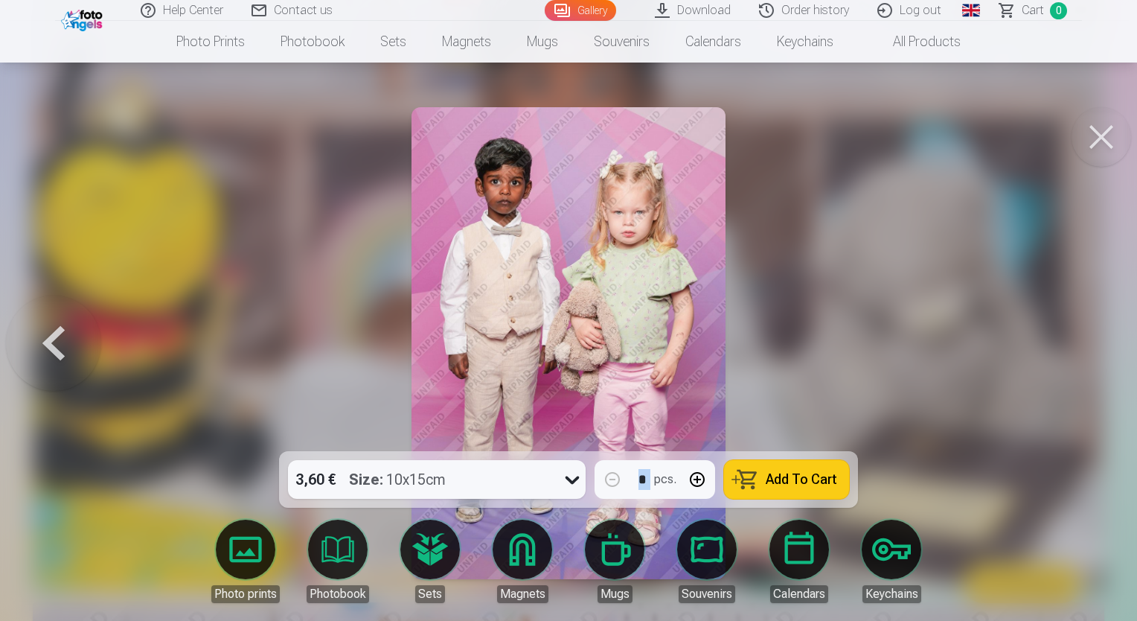
click at [1076, 356] on div at bounding box center [568, 310] width 1137 height 621
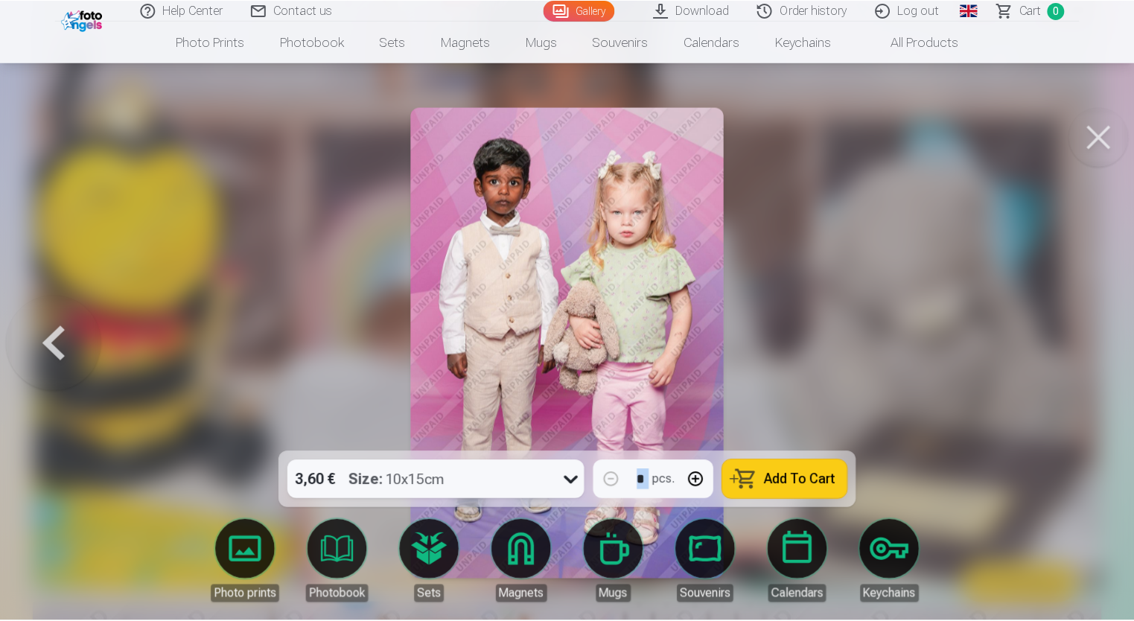
scroll to position [668, 0]
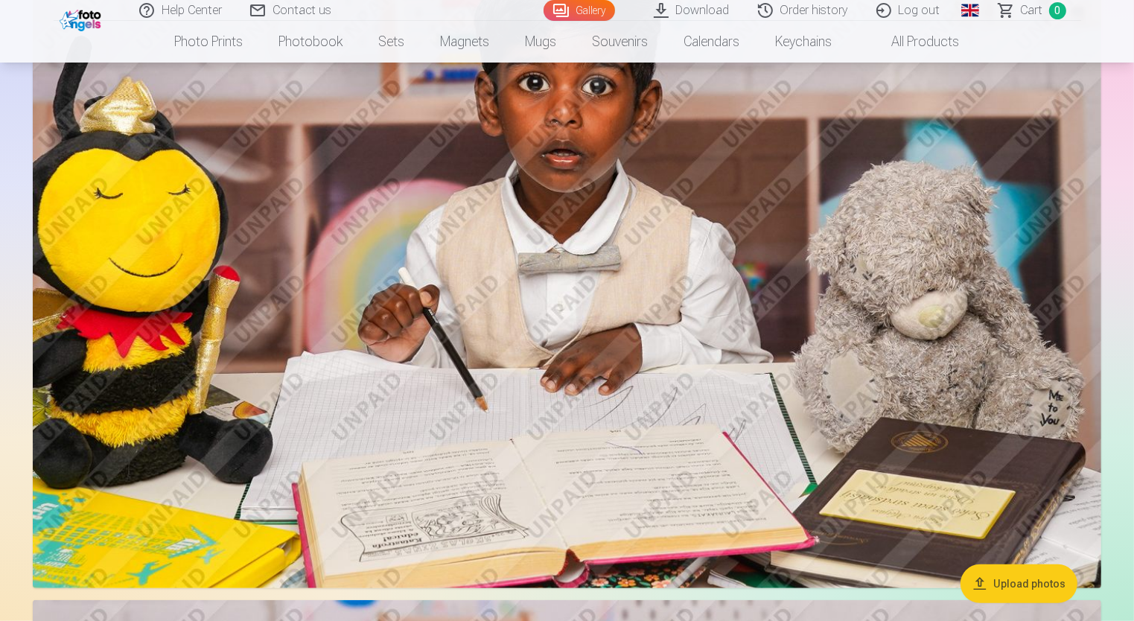
click at [552, 165] on img at bounding box center [567, 232] width 1068 height 712
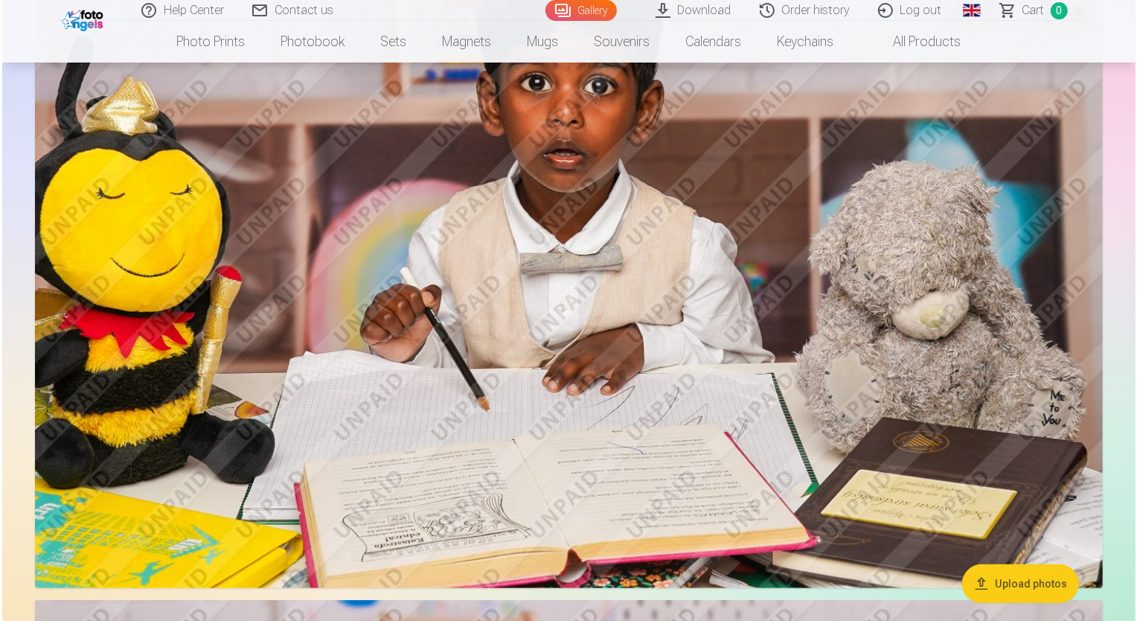
scroll to position [670, 0]
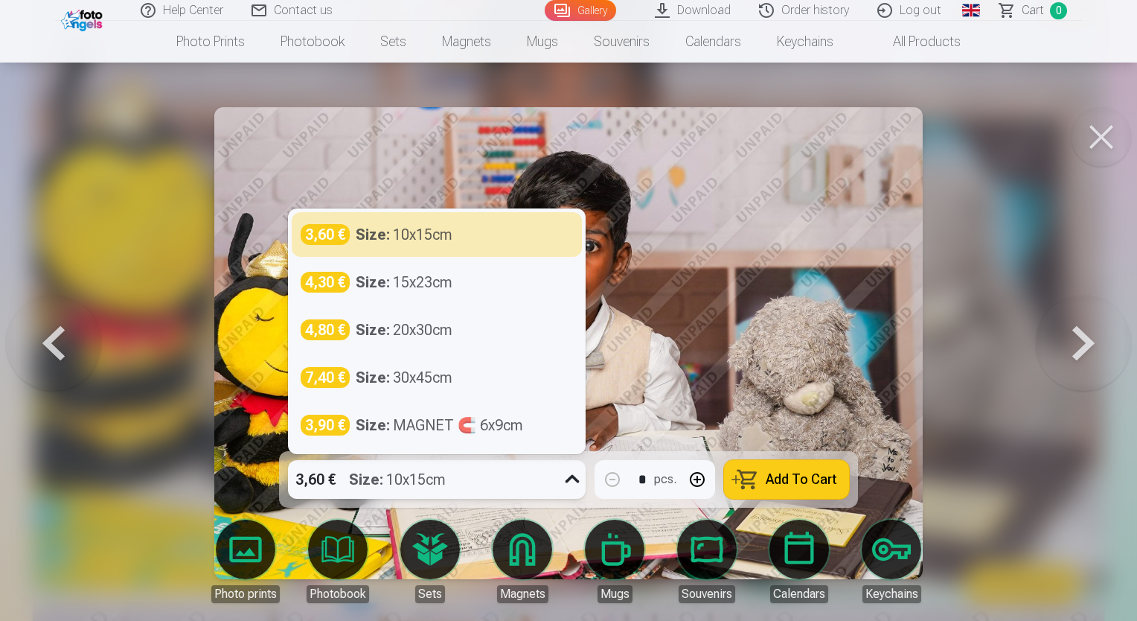
click at [464, 485] on div "3,60 € Size : 10x15cm" at bounding box center [422, 479] width 269 height 39
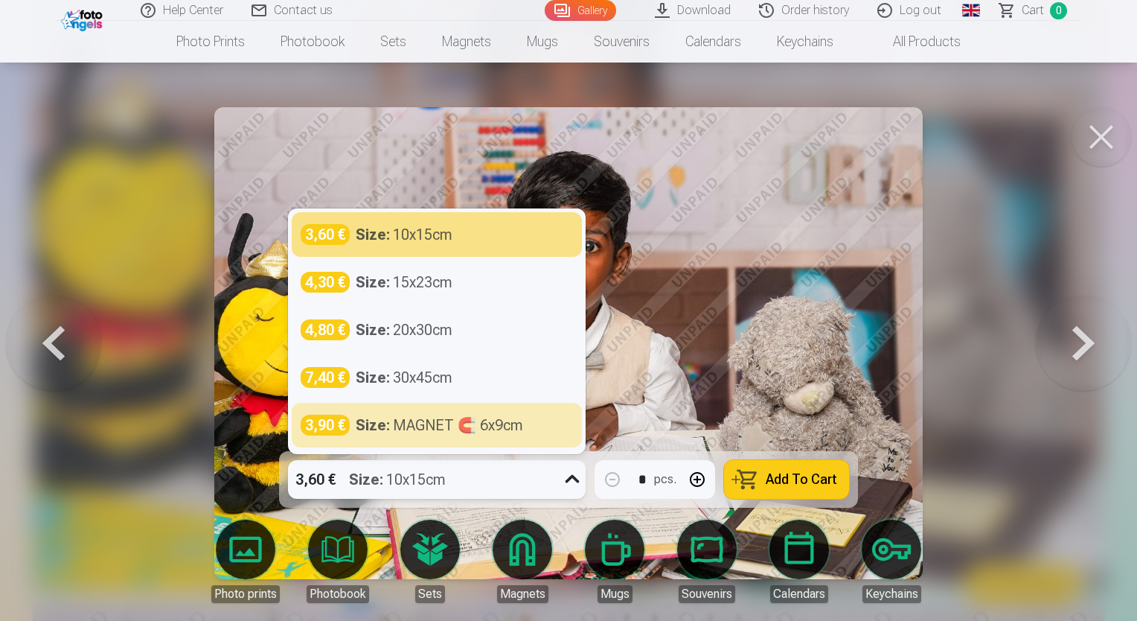
click at [69, 383] on button at bounding box center [53, 343] width 95 height 186
